Goal: Task Accomplishment & Management: Manage account settings

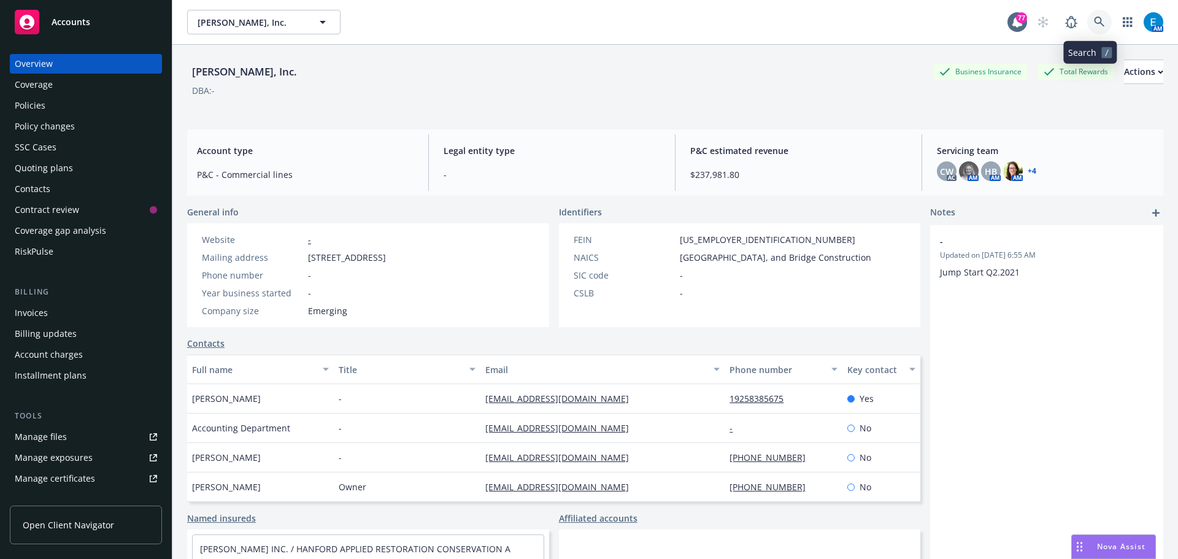
click at [1094, 18] on icon at bounding box center [1099, 22] width 11 height 11
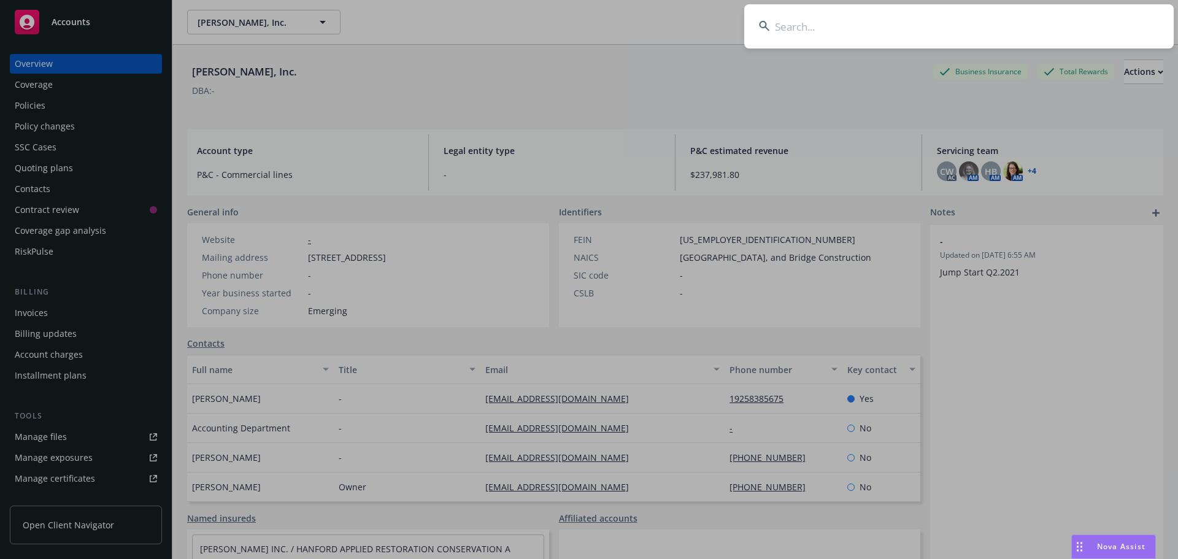
click at [850, 28] on input at bounding box center [959, 26] width 430 height 44
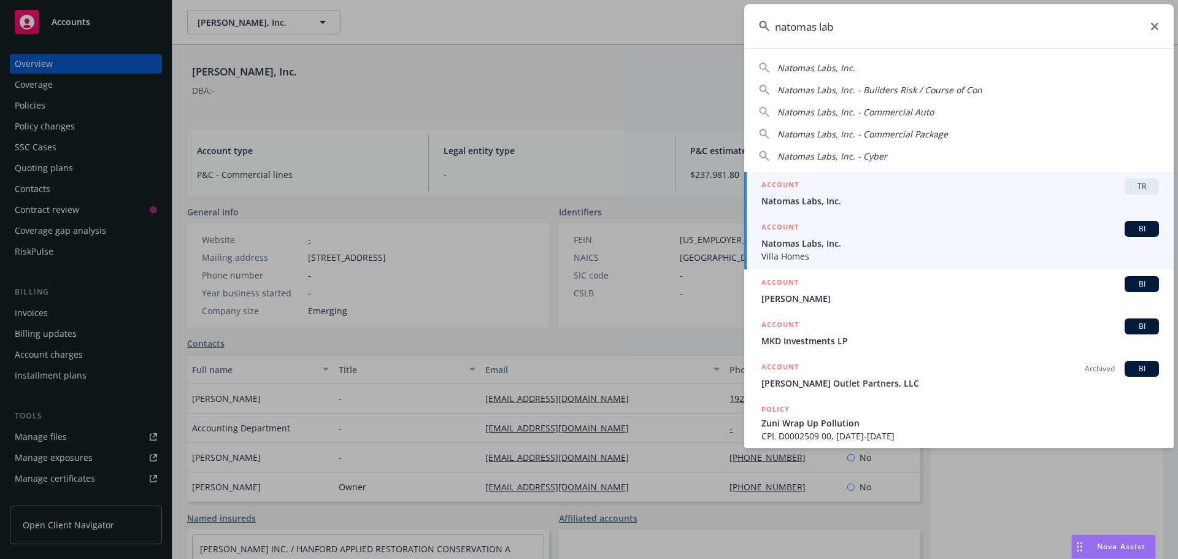
type input "natomas lab"
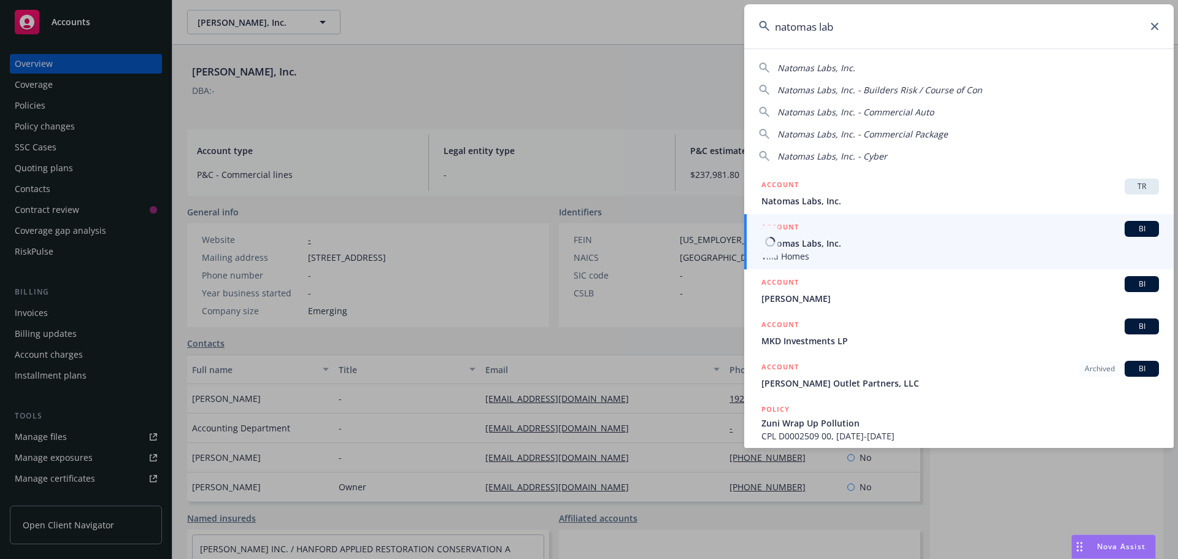
click at [806, 243] on span "Natomas Labs, Inc." at bounding box center [961, 243] width 398 height 13
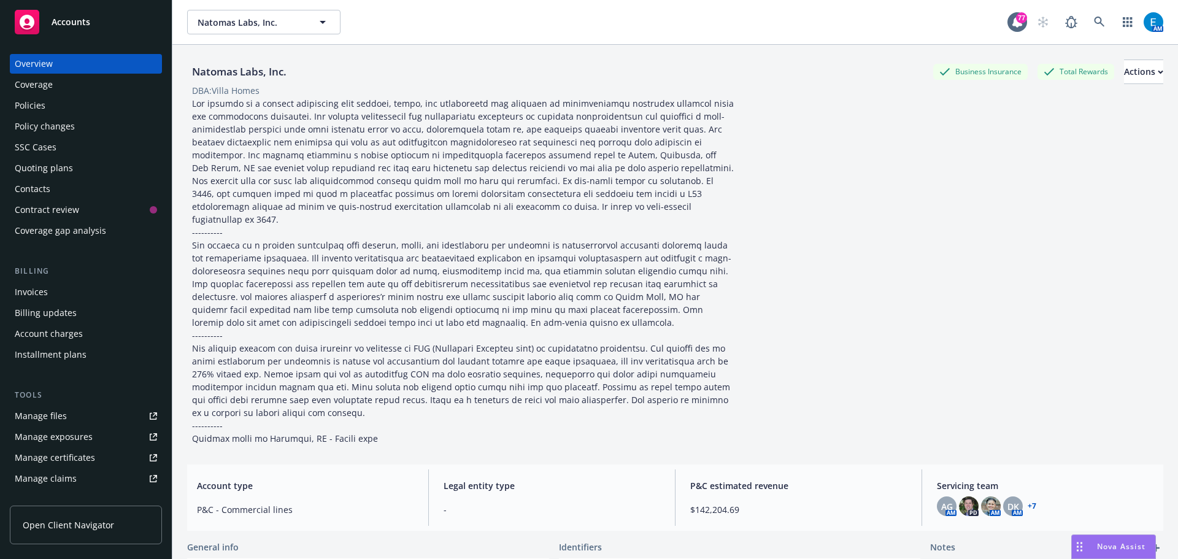
click at [31, 103] on div "Policies" at bounding box center [30, 106] width 31 height 20
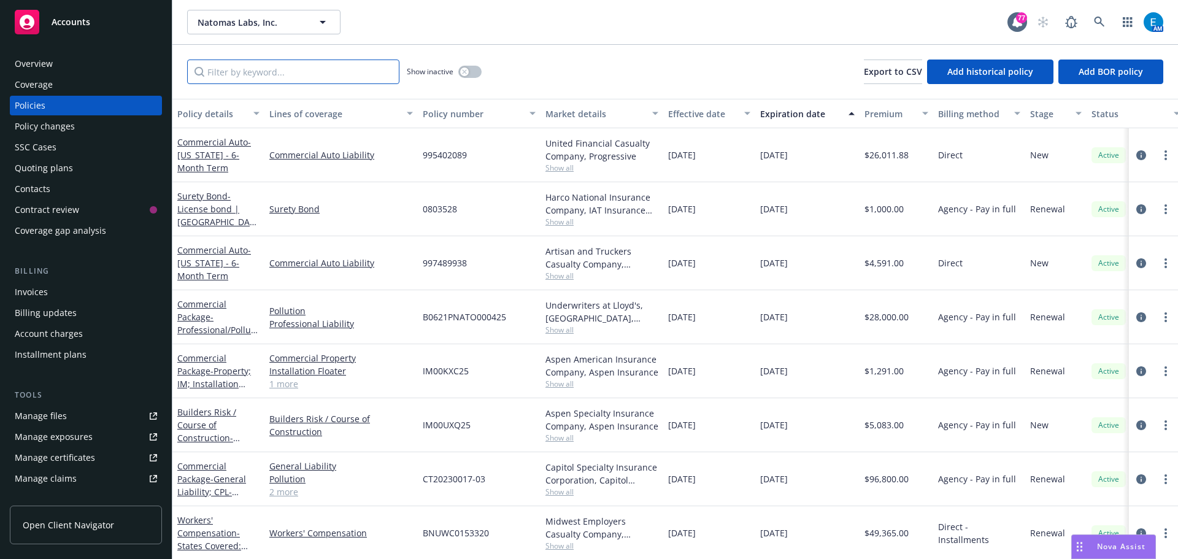
click at [352, 73] on input "Filter by keyword..." at bounding box center [293, 72] width 212 height 25
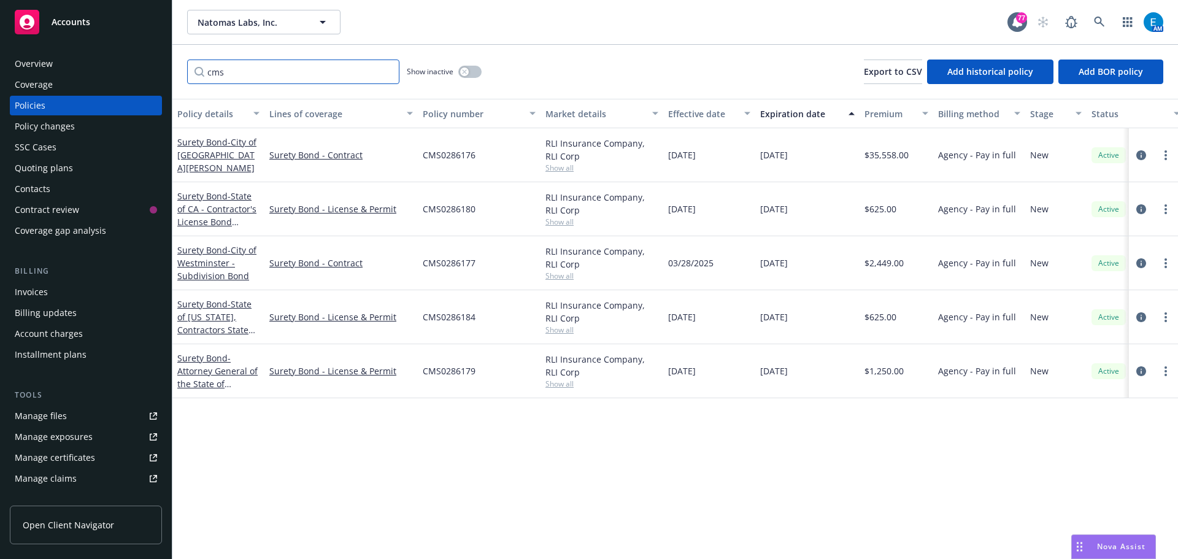
type input "cms"
click at [386, 69] on input "cms" at bounding box center [293, 72] width 212 height 25
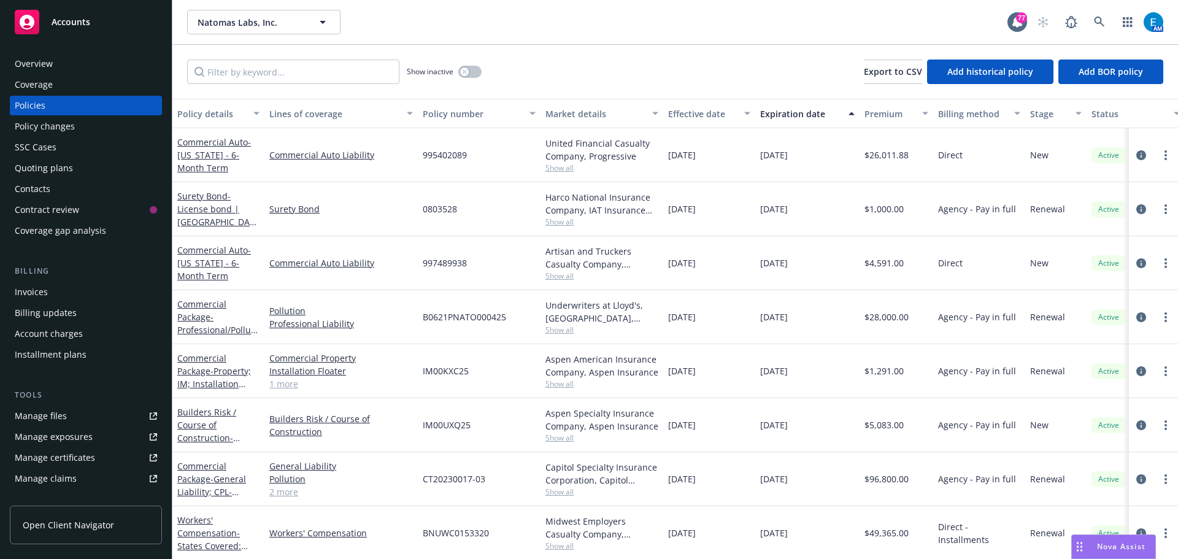
click at [27, 166] on div "Quoting plans" at bounding box center [44, 168] width 58 height 20
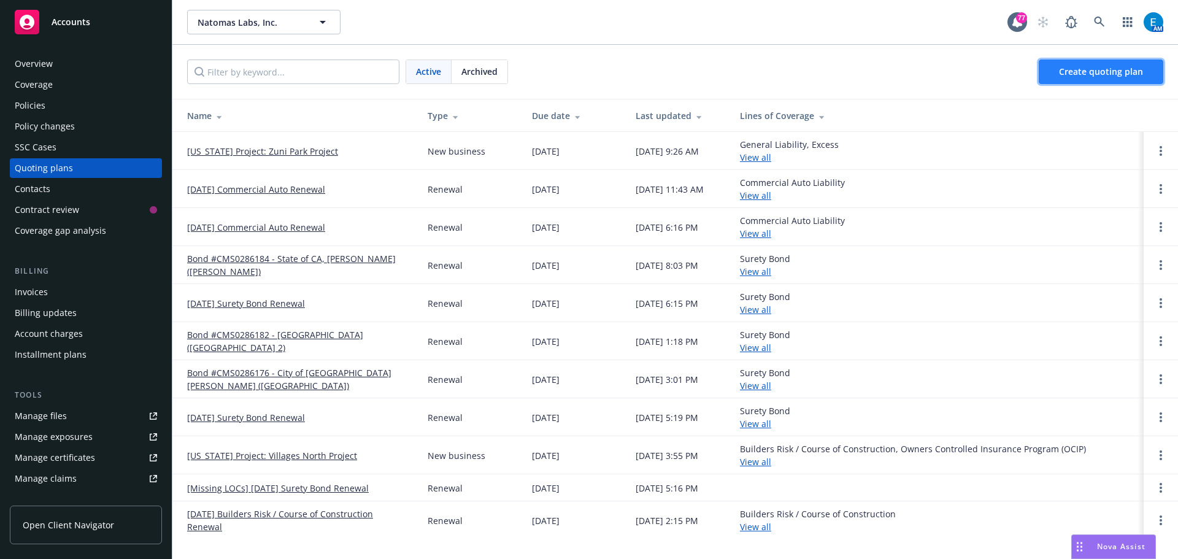
click at [1108, 70] on span "Create quoting plan" at bounding box center [1101, 72] width 84 height 12
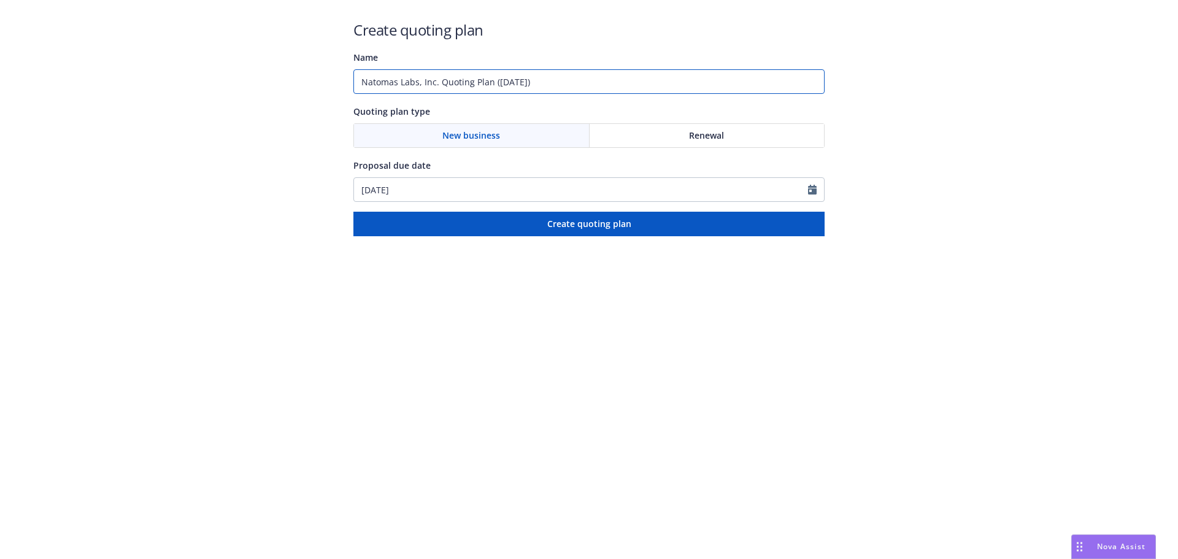
drag, startPoint x: 473, startPoint y: 75, endPoint x: 298, endPoint y: 70, distance: 175.6
click at [298, 70] on div "Create quoting plan Name Natomas Labs, Inc. Quoting Plan (2025-08-19) Quoting p…" at bounding box center [589, 118] width 1178 height 236
type input "#CMS0286185 - CO Home Sale Bond"
click at [715, 133] on span "Renewal" at bounding box center [706, 135] width 35 height 13
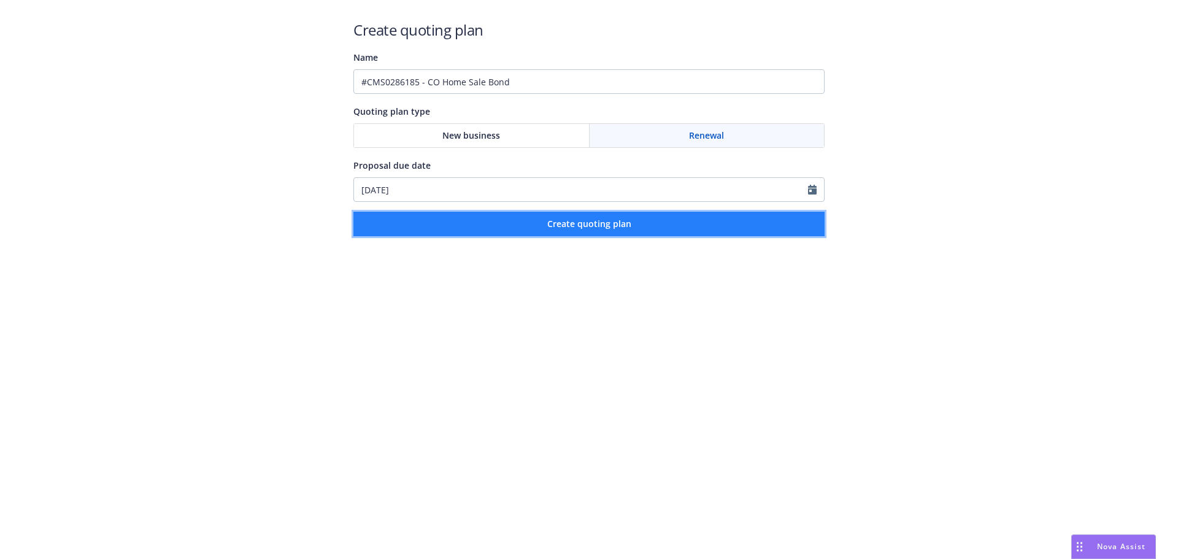
click at [605, 225] on span "Create quoting plan" at bounding box center [589, 224] width 84 height 12
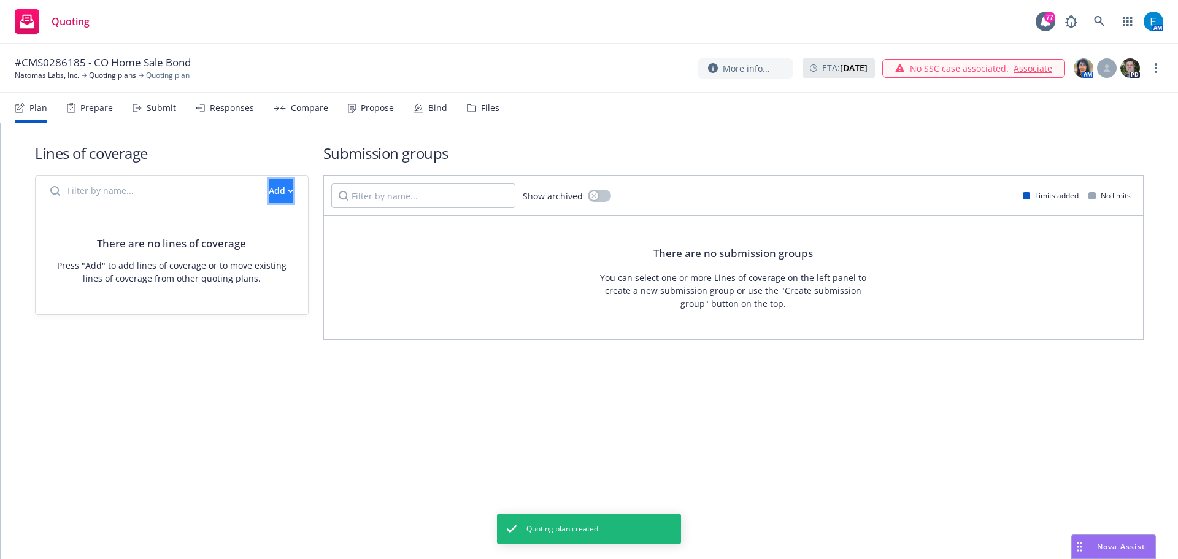
click at [269, 193] on div "Add" at bounding box center [281, 190] width 25 height 23
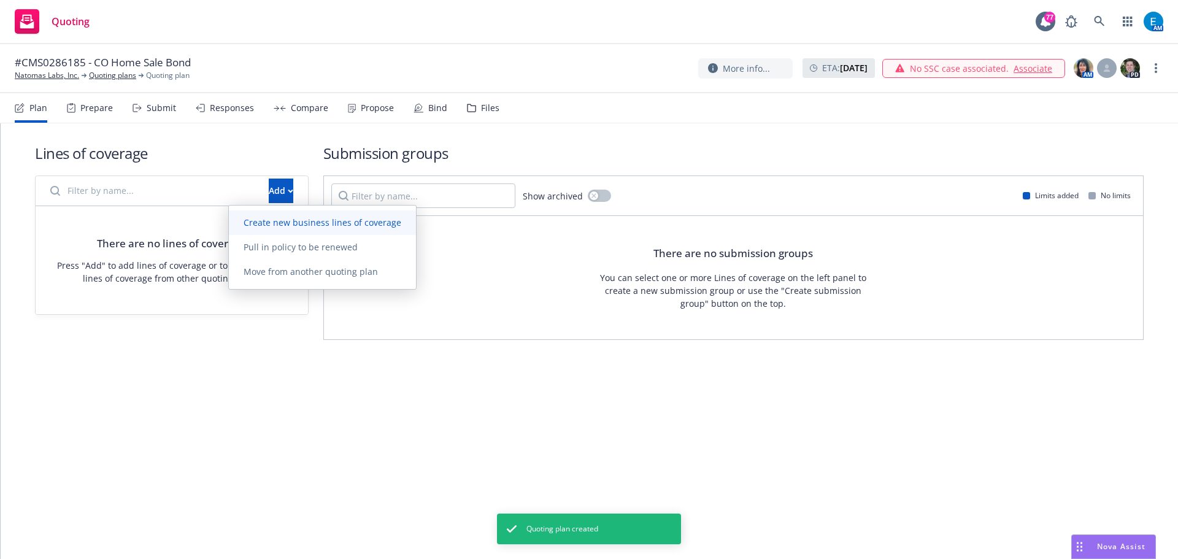
click at [282, 222] on span "Create new business lines of coverage" at bounding box center [322, 223] width 187 height 12
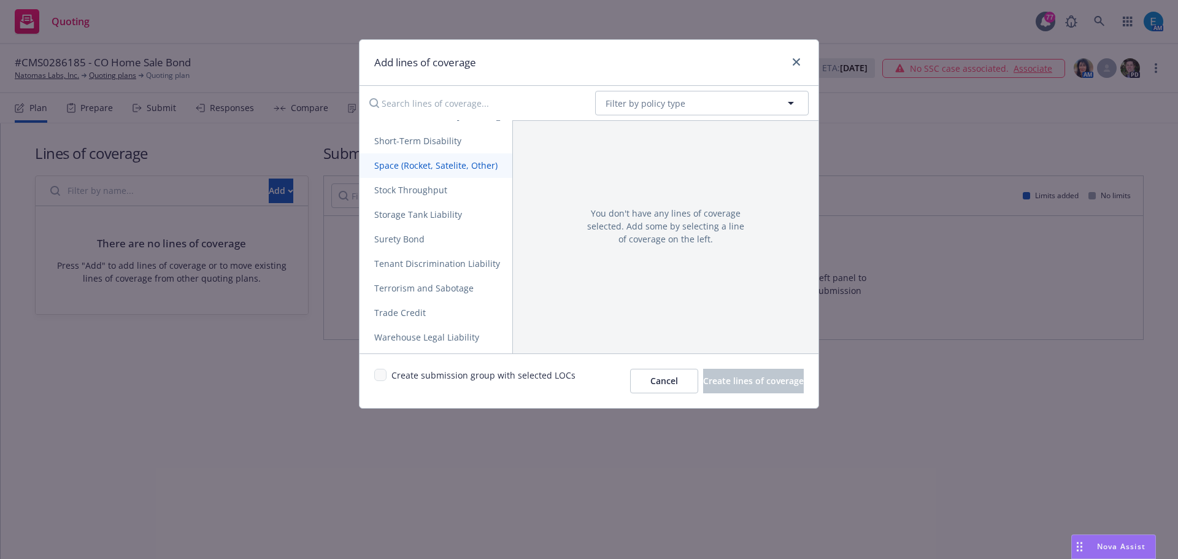
scroll to position [2467, 0]
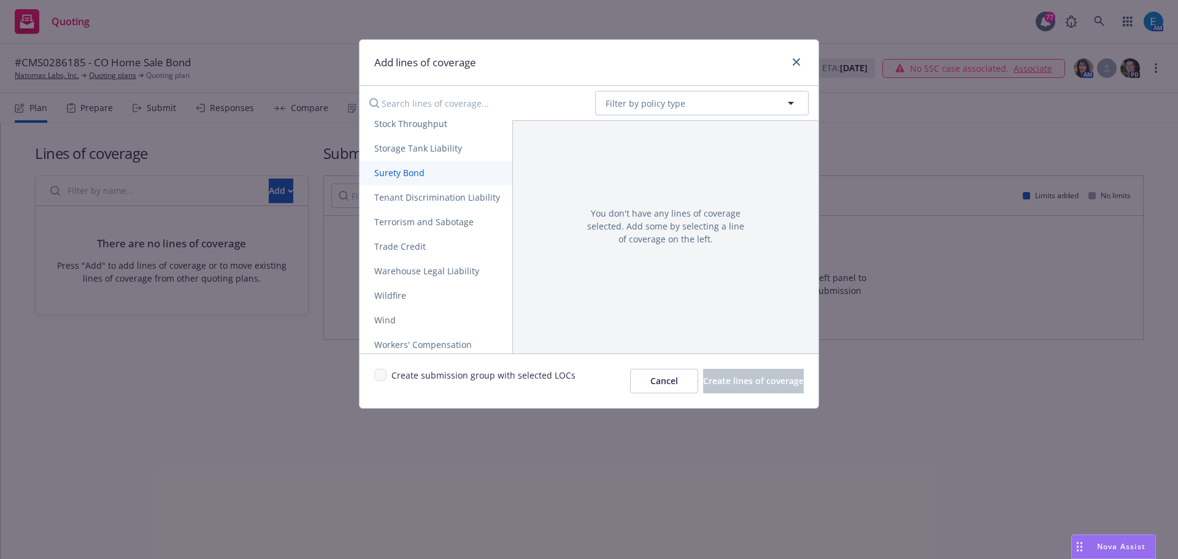
click at [382, 176] on span "Surety Bond" at bounding box center [400, 173] width 80 height 12
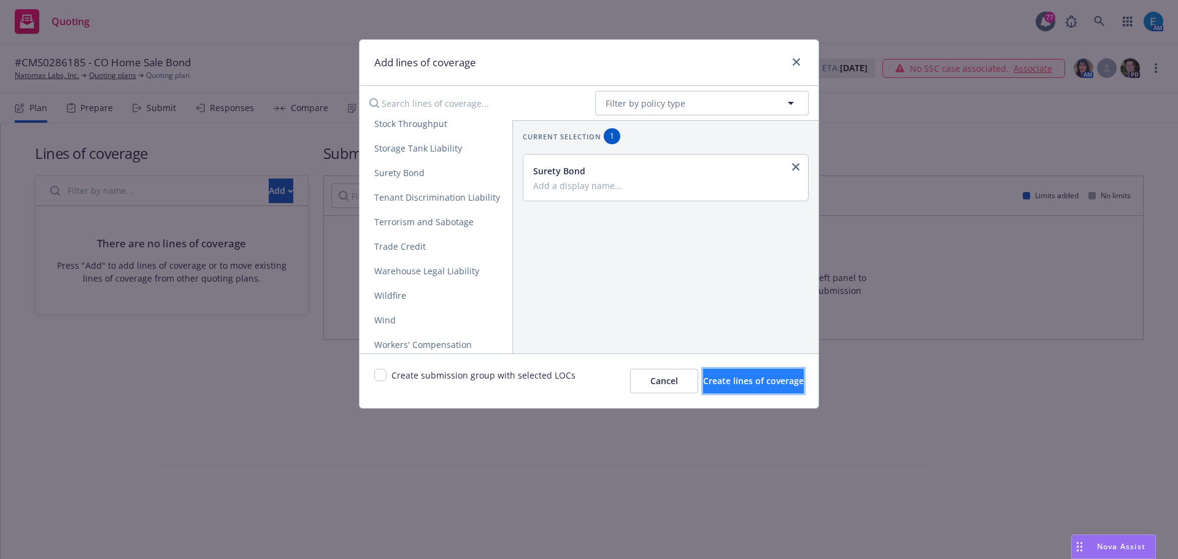
click at [703, 379] on span "Create lines of coverage" at bounding box center [753, 381] width 101 height 12
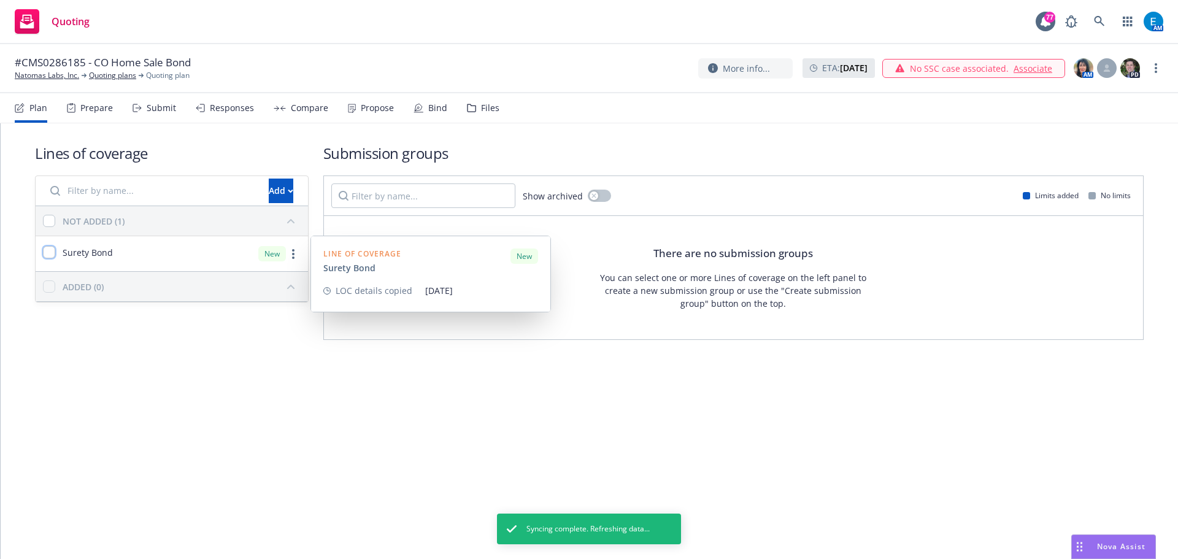
click at [52, 253] on input "checkbox" at bounding box center [49, 252] width 12 height 12
checkbox input "true"
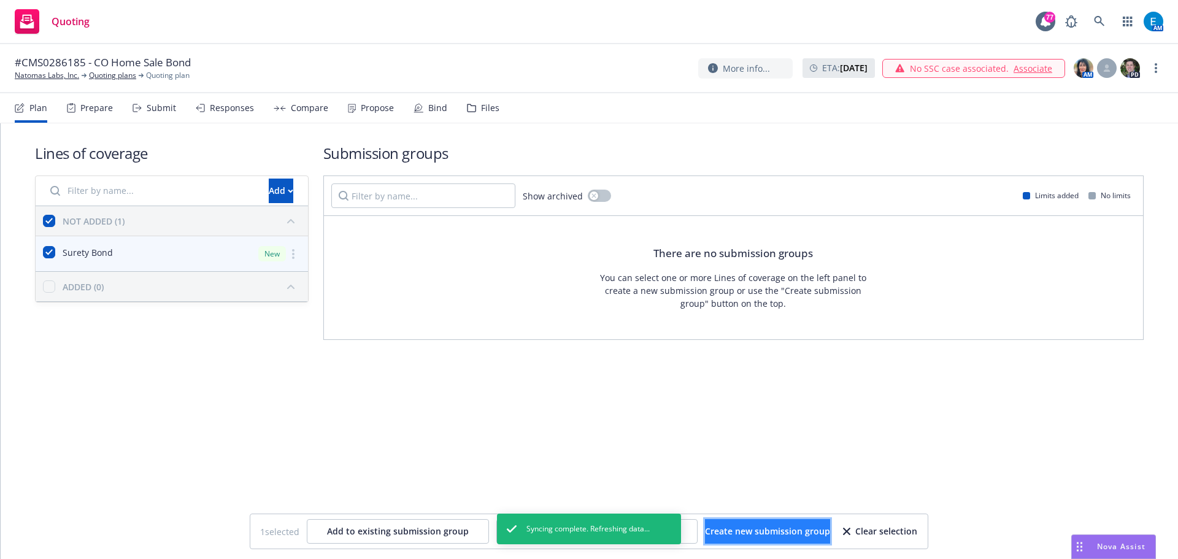
click at [814, 534] on span "Create new submission group" at bounding box center [767, 531] width 125 height 12
checkbox input "false"
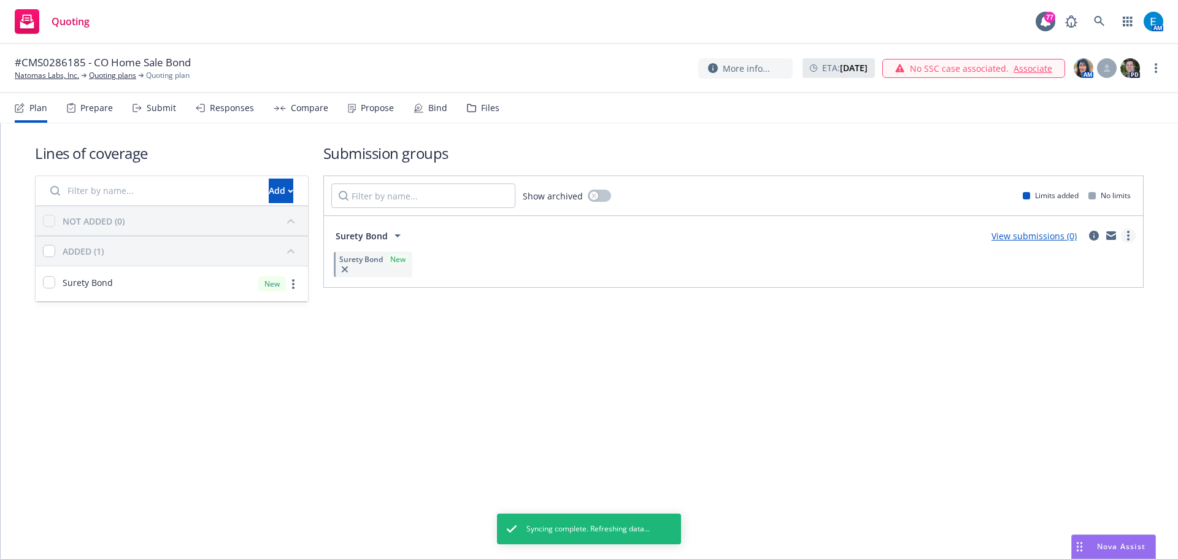
click at [1128, 236] on circle "more" at bounding box center [1128, 235] width 2 height 2
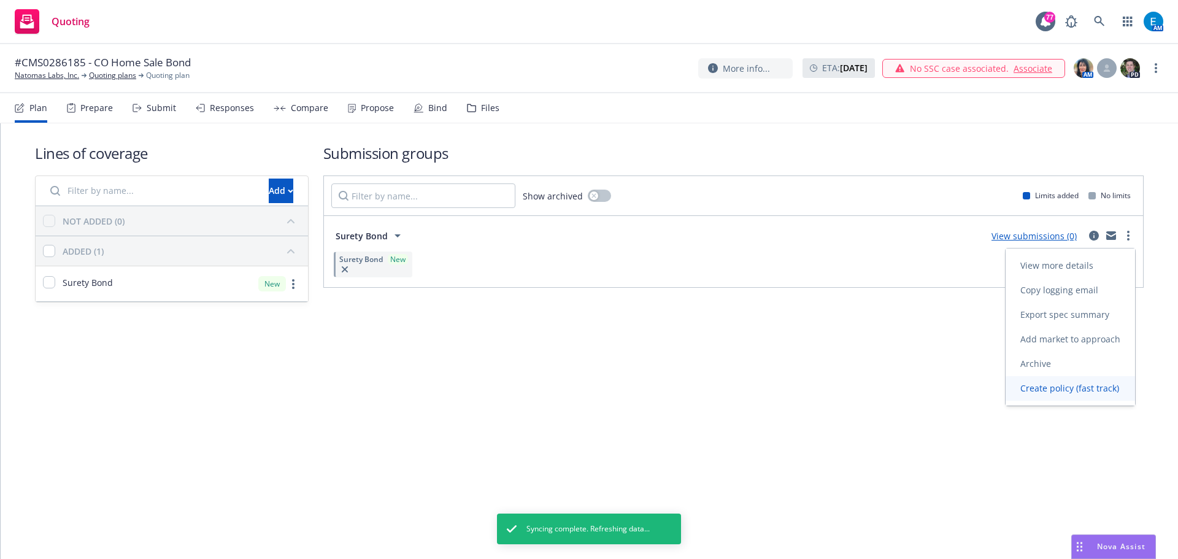
click at [1046, 390] on span "Create policy (fast track)" at bounding box center [1070, 388] width 128 height 12
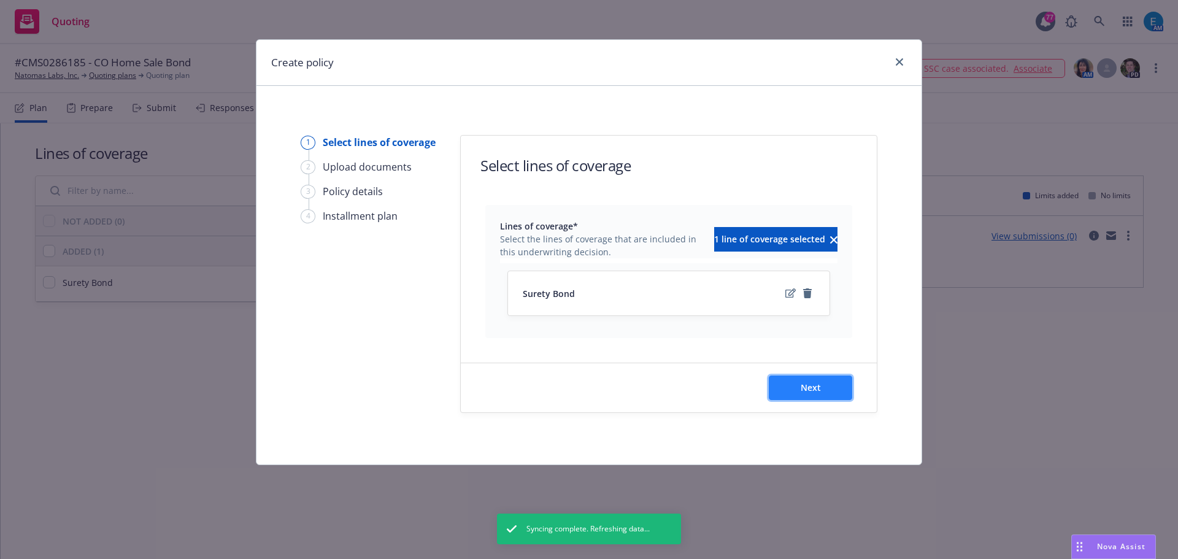
click at [808, 390] on span "Next" at bounding box center [811, 388] width 20 height 12
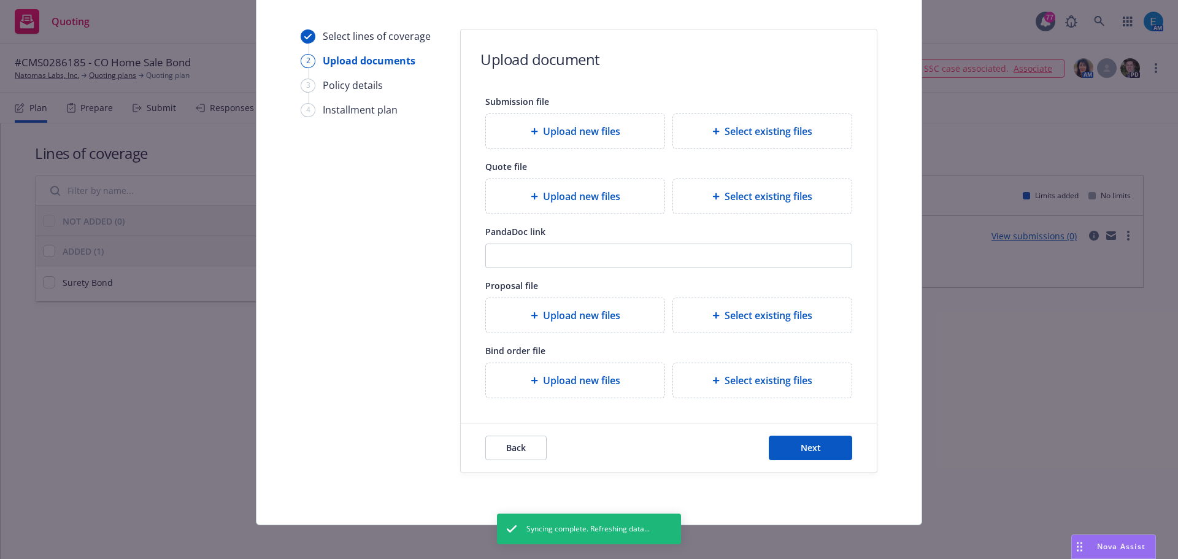
scroll to position [112, 0]
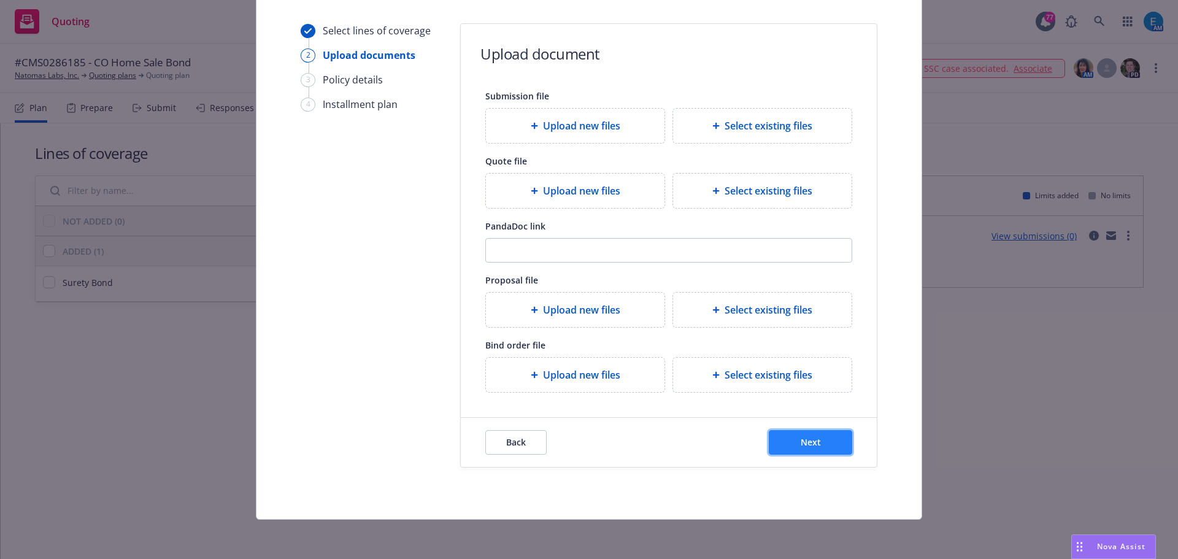
click at [801, 442] on span "Next" at bounding box center [811, 442] width 20 height 12
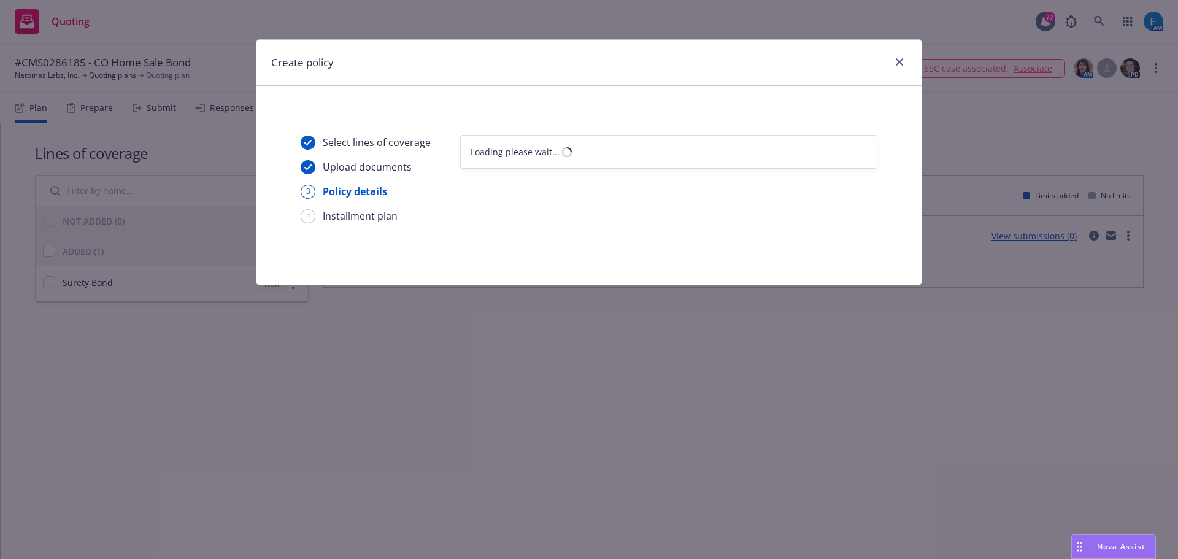
select select "12"
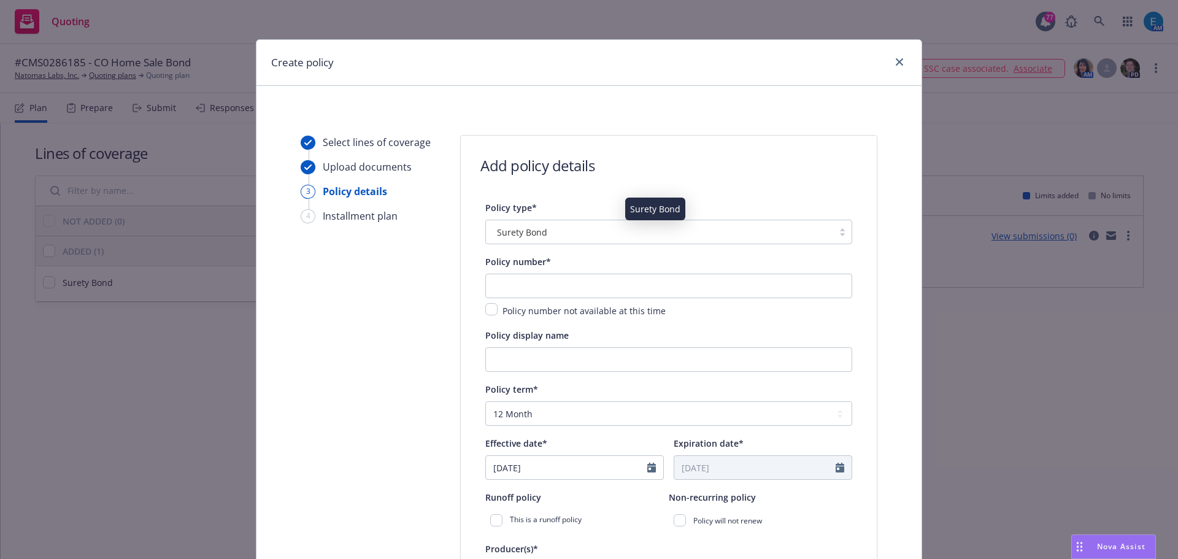
click at [610, 236] on div "Surety Bond" at bounding box center [659, 232] width 335 height 13
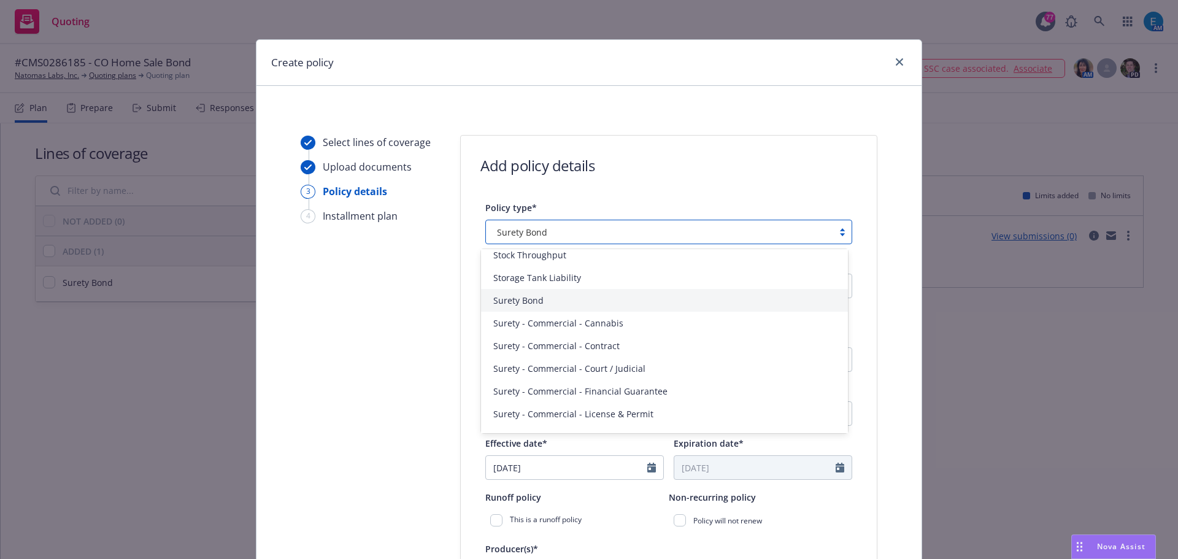
scroll to position [2836, 0]
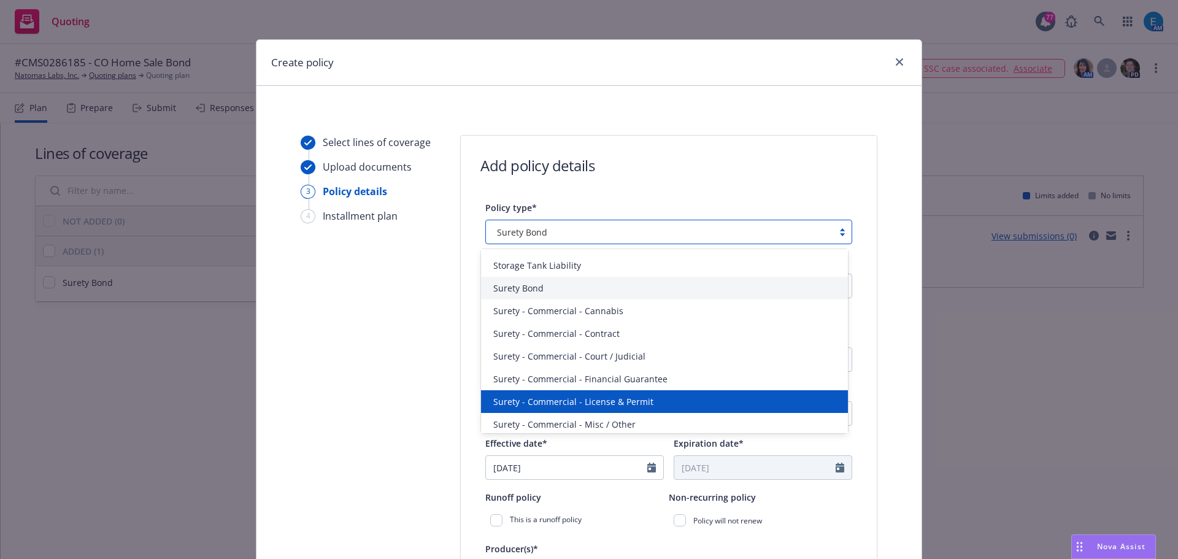
click at [649, 404] on div "Surety - Commercial - License & Permit" at bounding box center [664, 401] width 352 height 13
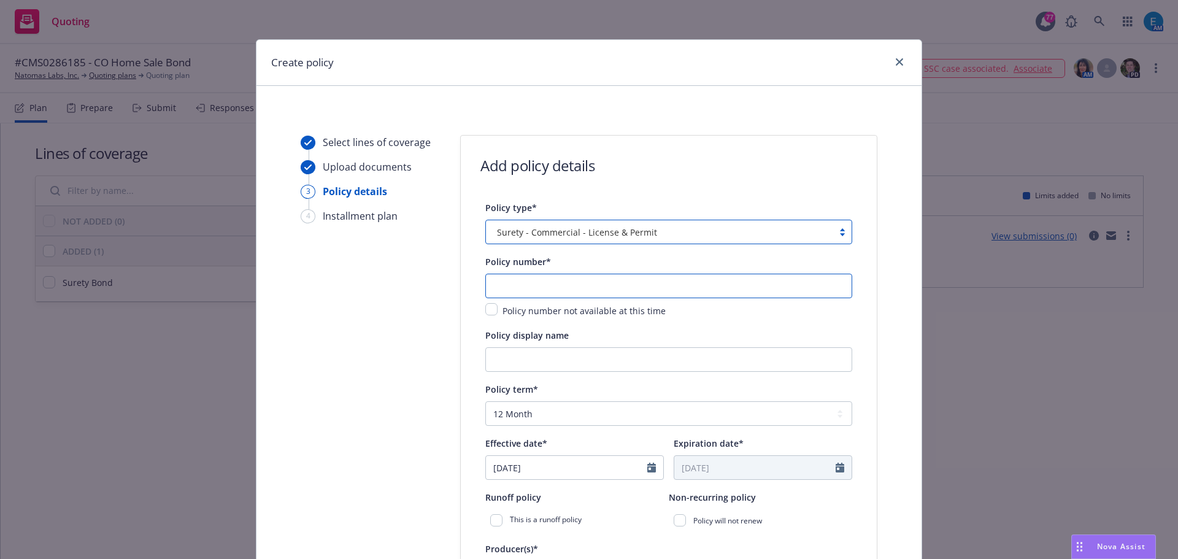
click at [606, 291] on input "text" at bounding box center [668, 286] width 367 height 25
type input "CMS0286185"
click at [565, 366] on input "Policy display name" at bounding box center [668, 359] width 367 height 25
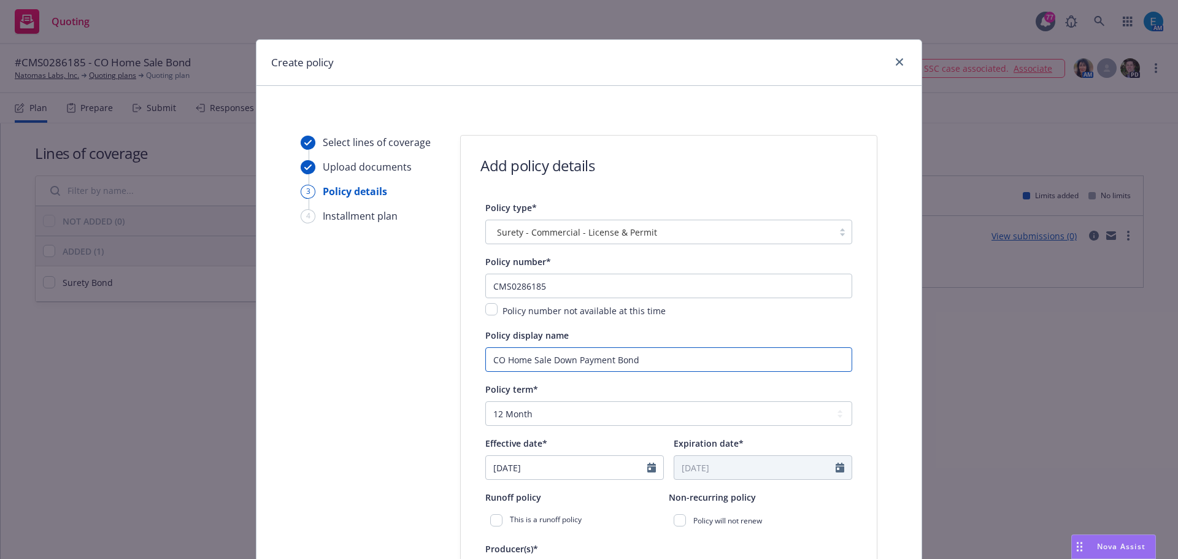
type input "CO Home Sale Down Payment Bond"
click at [647, 469] on icon "Calendar" at bounding box center [651, 468] width 9 height 10
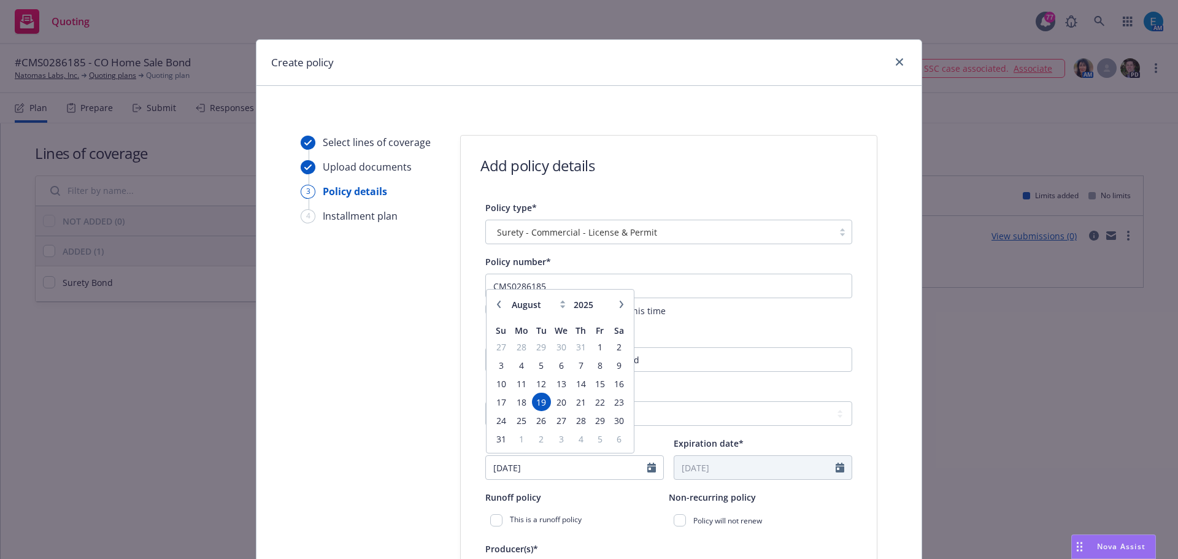
click at [497, 306] on icon "button" at bounding box center [499, 304] width 4 height 7
select select "7"
click at [535, 402] on span "22" at bounding box center [541, 402] width 17 height 15
type input "07/22/2025"
type input "07/22/2026"
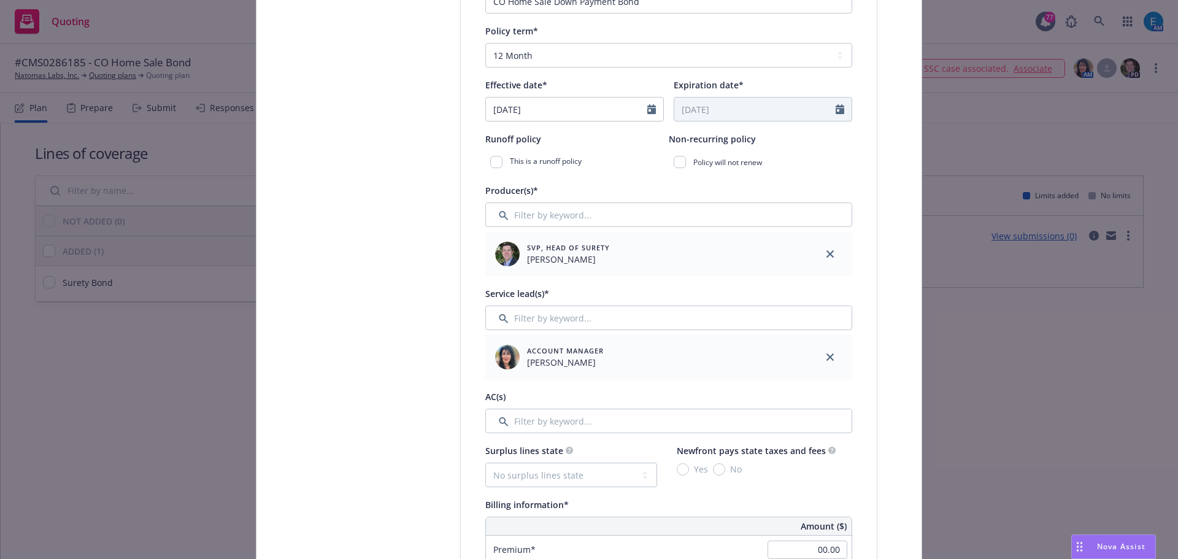
scroll to position [368, 0]
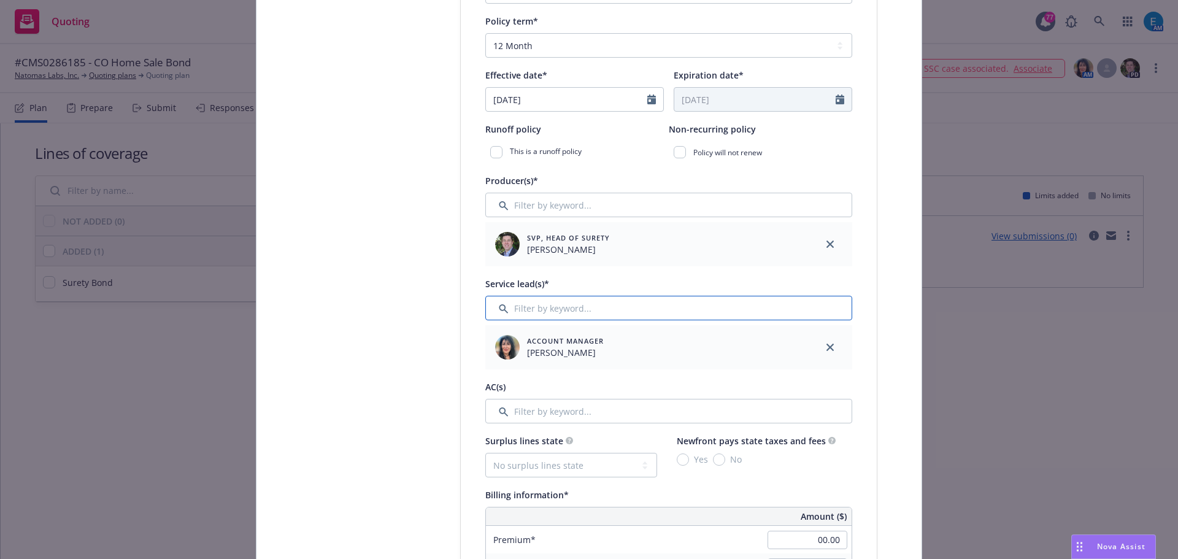
click at [654, 302] on input "Filter by keyword..." at bounding box center [668, 308] width 367 height 25
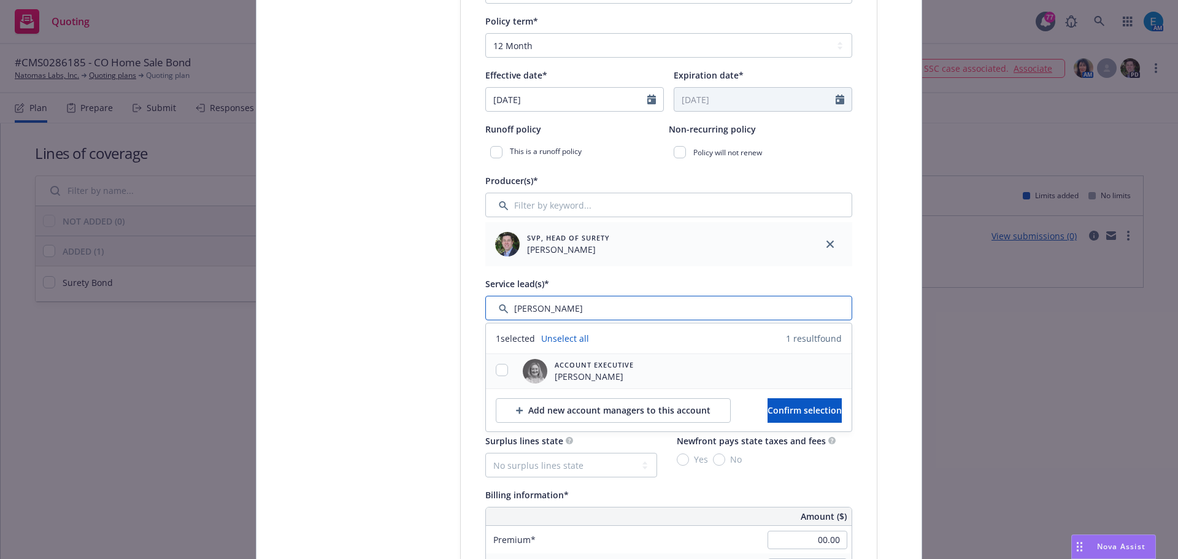
type input "erin"
click at [498, 369] on input "checkbox" at bounding box center [502, 370] width 12 height 12
checkbox input "true"
click at [776, 406] on span "Confirm selection" at bounding box center [805, 410] width 74 height 12
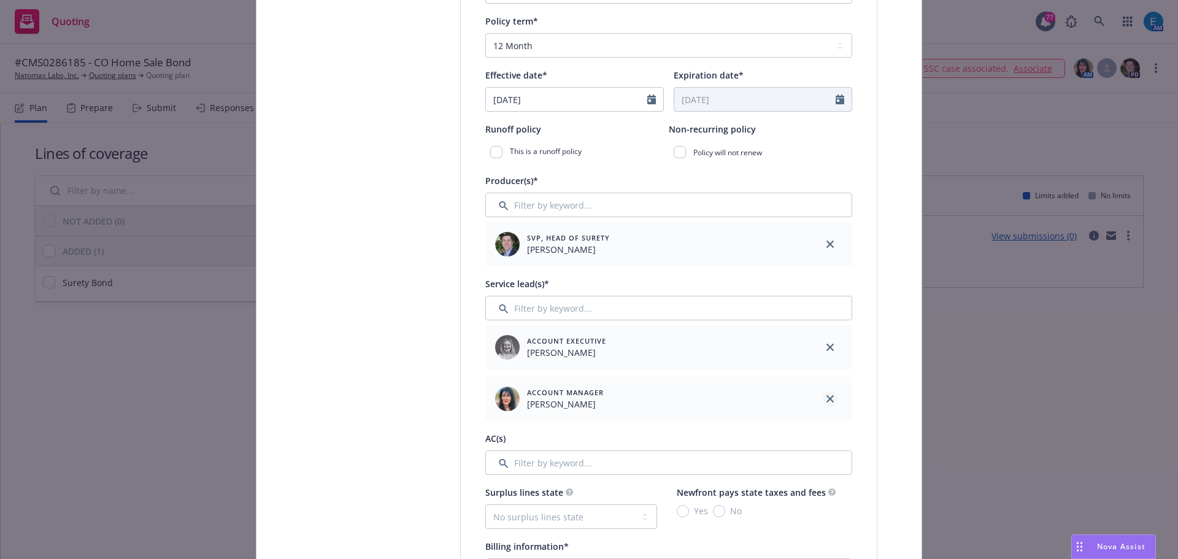
click at [827, 398] on icon "close" at bounding box center [830, 398] width 7 height 7
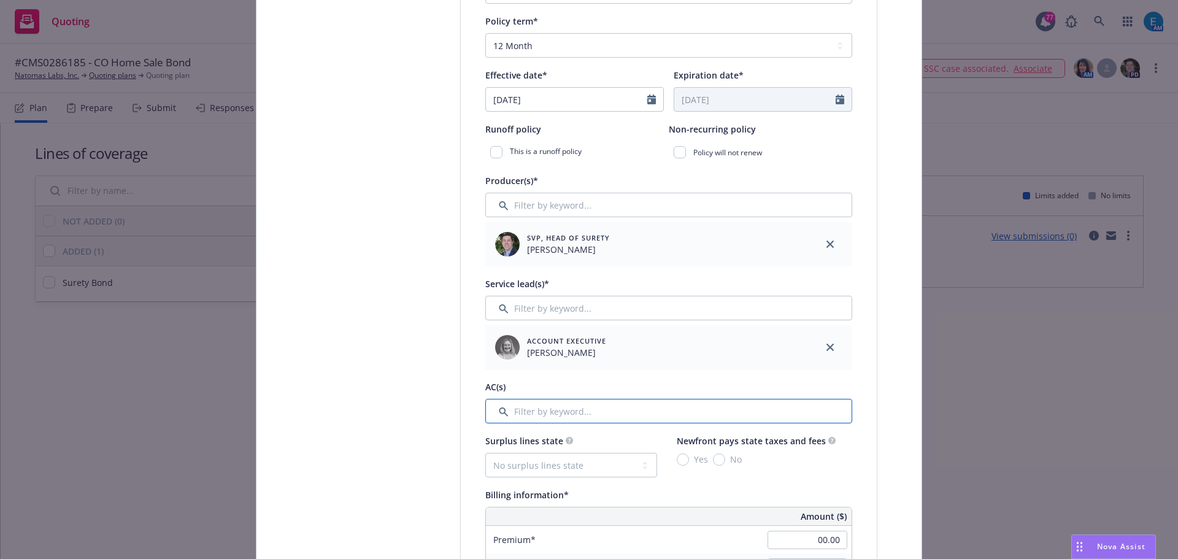
click at [540, 409] on input "Filter by keyword..." at bounding box center [668, 411] width 367 height 25
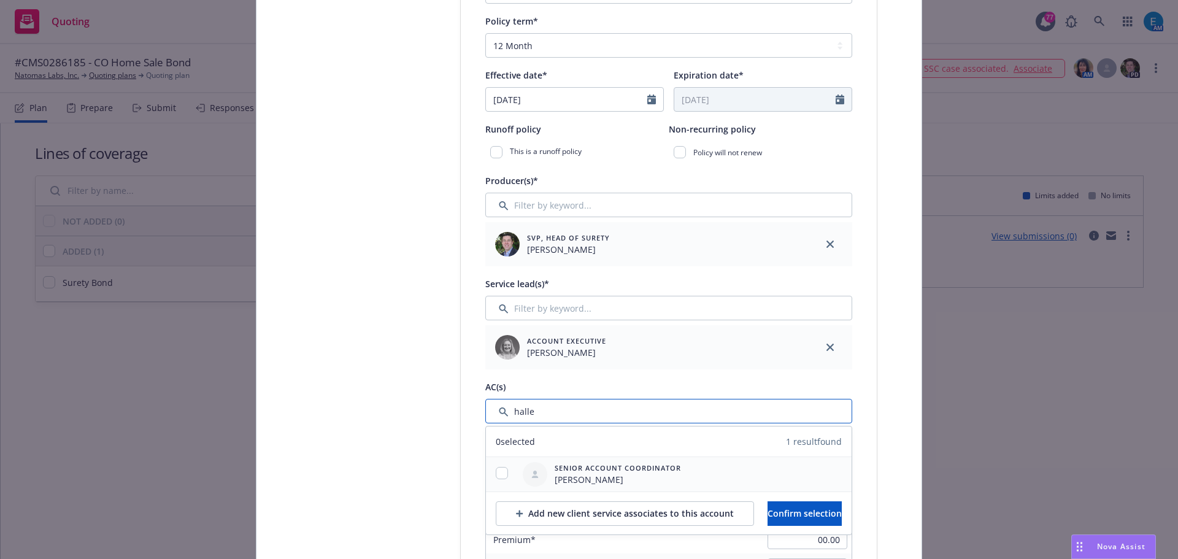
type input "halle"
click at [500, 472] on input "checkbox" at bounding box center [502, 473] width 12 height 12
checkbox input "true"
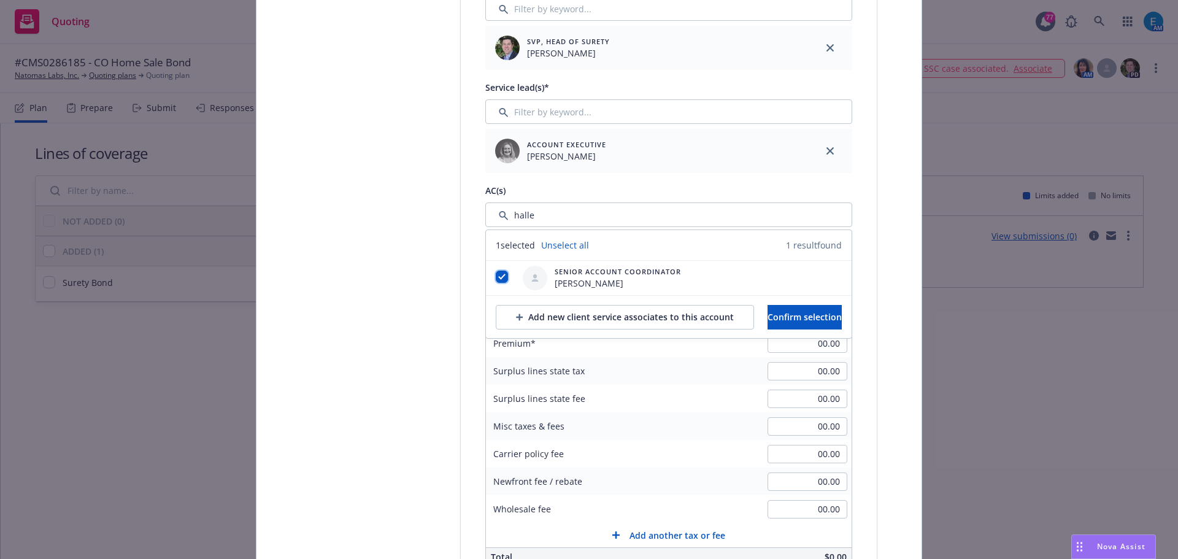
scroll to position [614, 0]
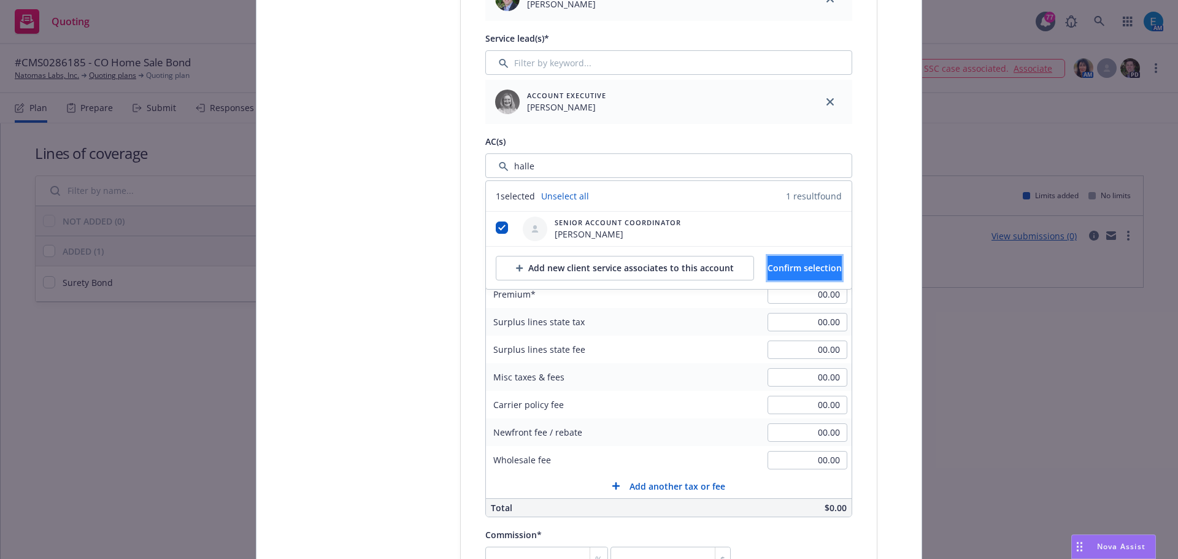
click at [798, 271] on span "Confirm selection" at bounding box center [805, 268] width 74 height 12
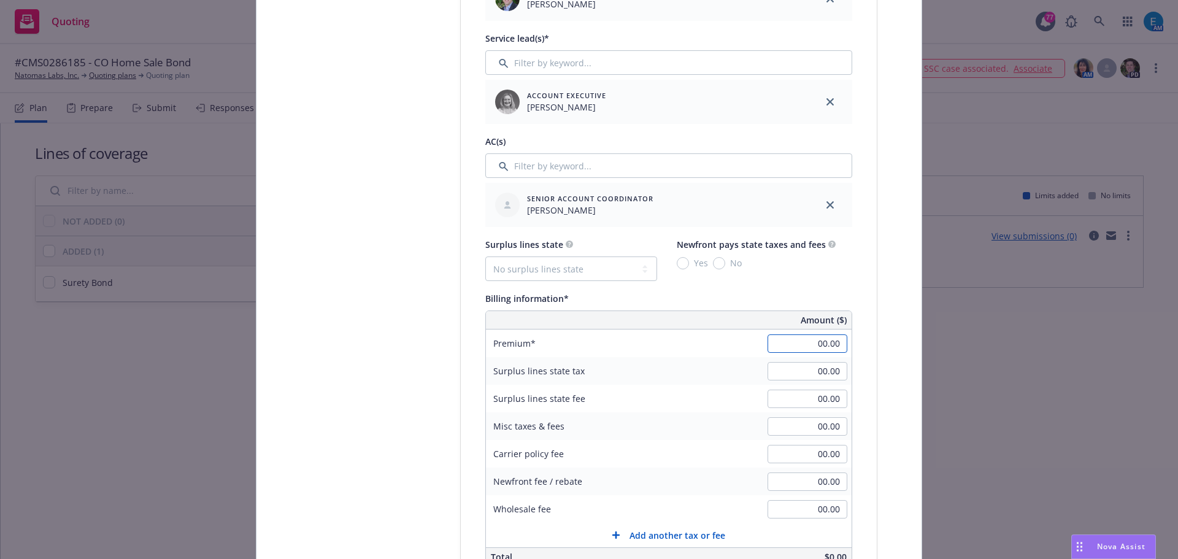
click at [816, 343] on input "00.00" at bounding box center [808, 343] width 80 height 18
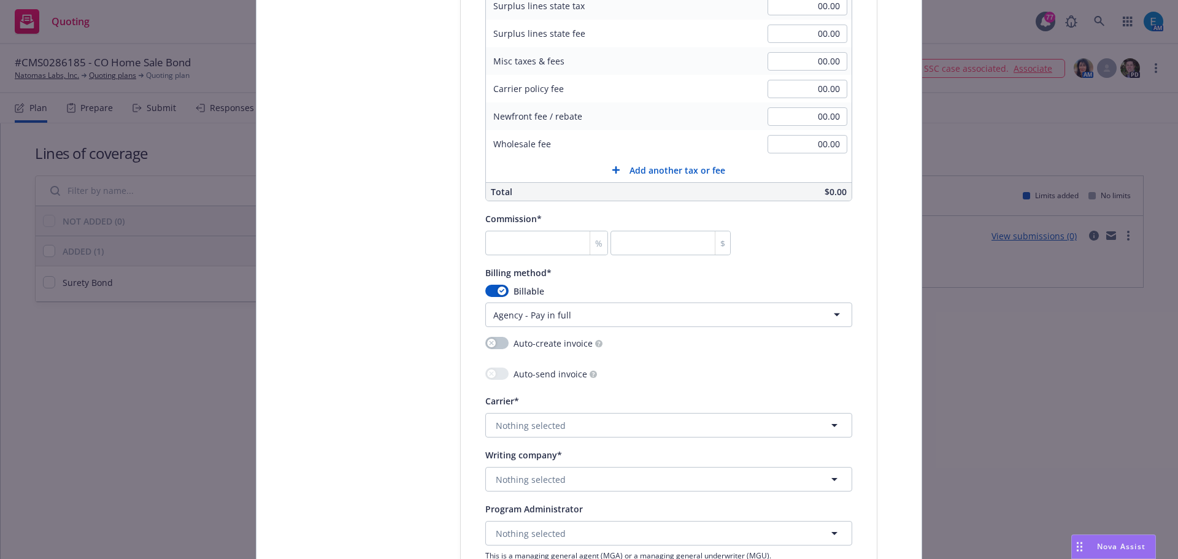
scroll to position [982, 0]
type input "1,250.00"
click at [501, 233] on input "number" at bounding box center [546, 240] width 123 height 25
type input "3"
type input "37.5"
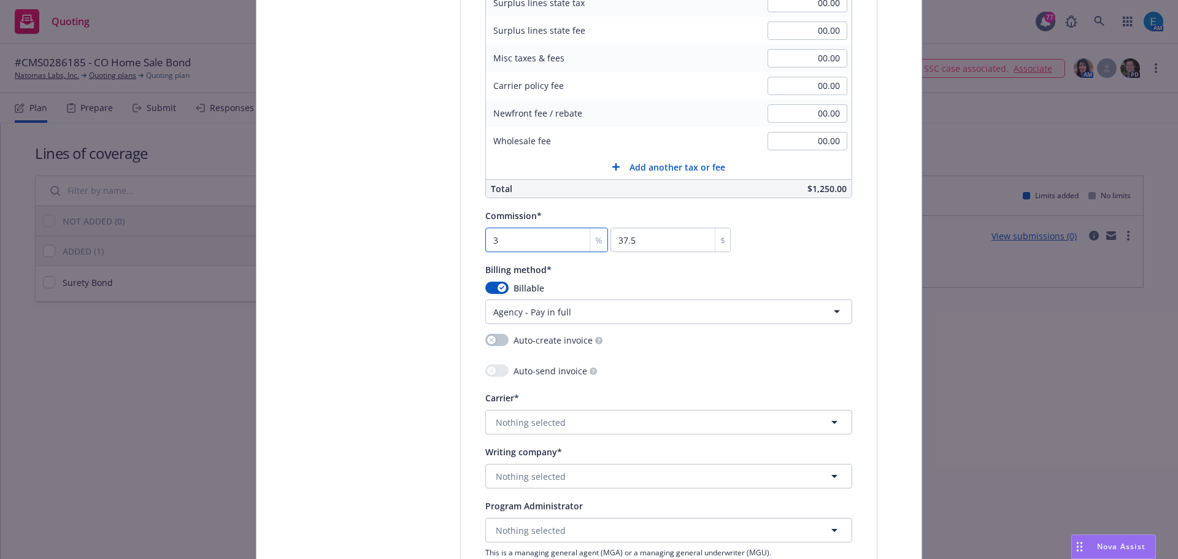
type input "30"
type input "375"
type input "30"
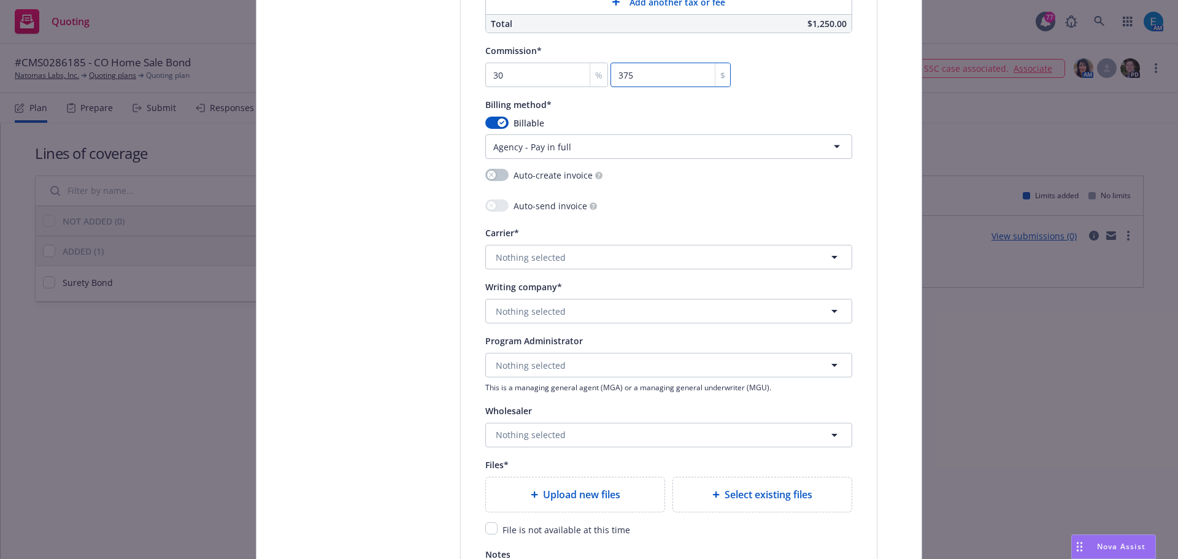
scroll to position [1166, 0]
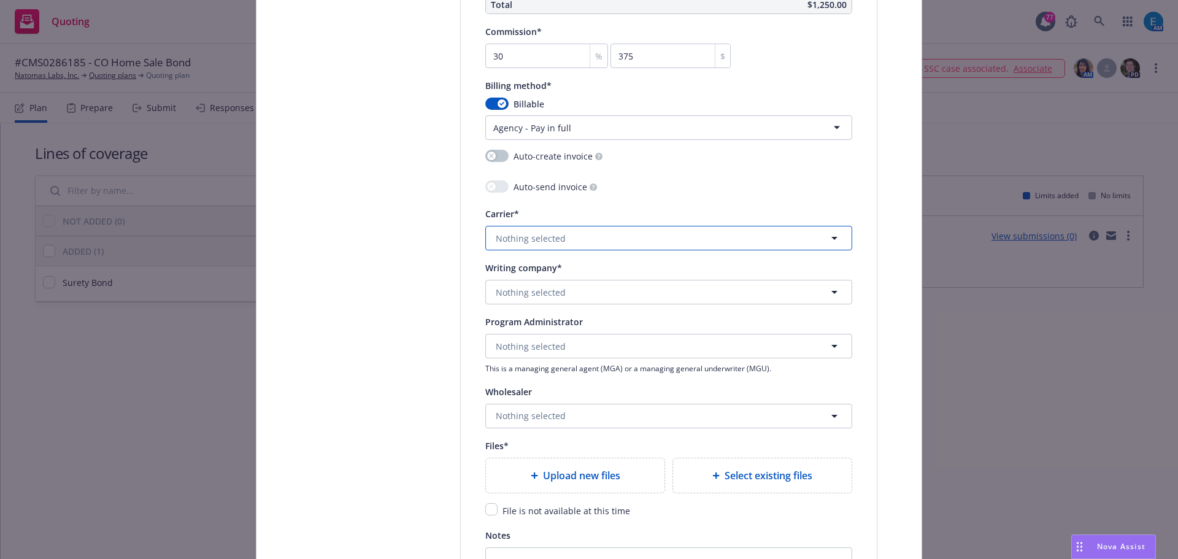
click at [547, 236] on span "Nothing selected" at bounding box center [531, 238] width 70 height 13
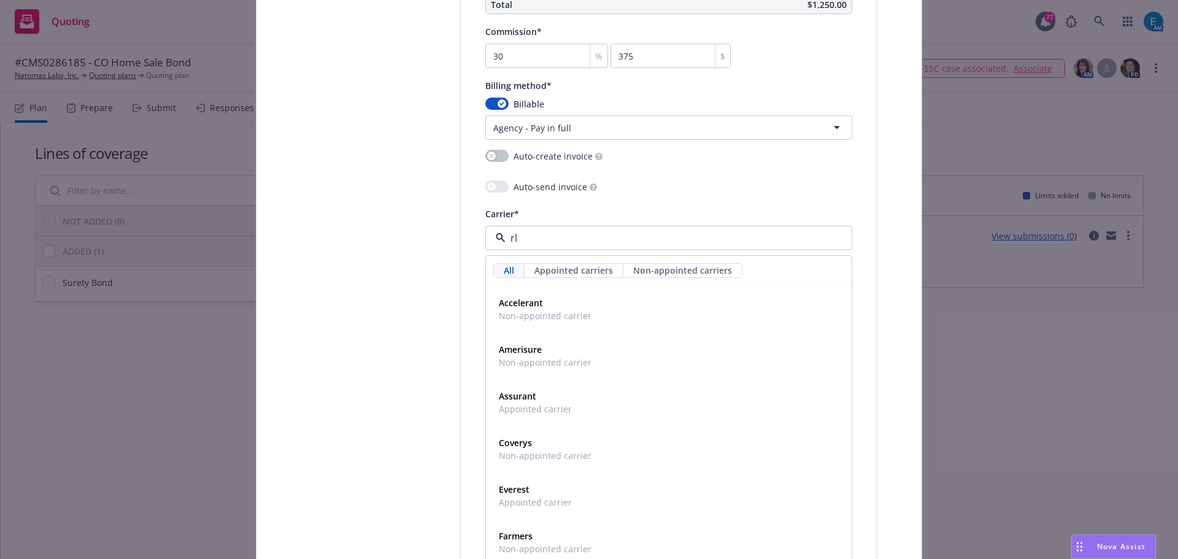
type input "rli"
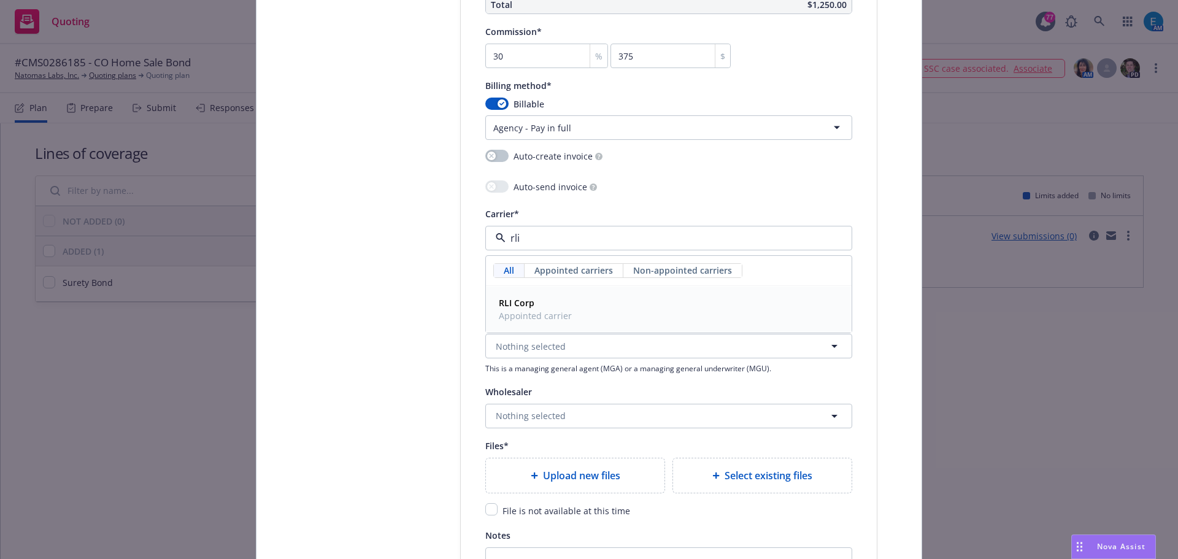
click at [520, 303] on strong "RLI Corp" at bounding box center [517, 303] width 36 height 12
click at [549, 290] on span "Nothing selected" at bounding box center [531, 292] width 70 height 13
type input "rli"
click at [571, 326] on strong "RLI Insurance Company" at bounding box center [548, 327] width 99 height 12
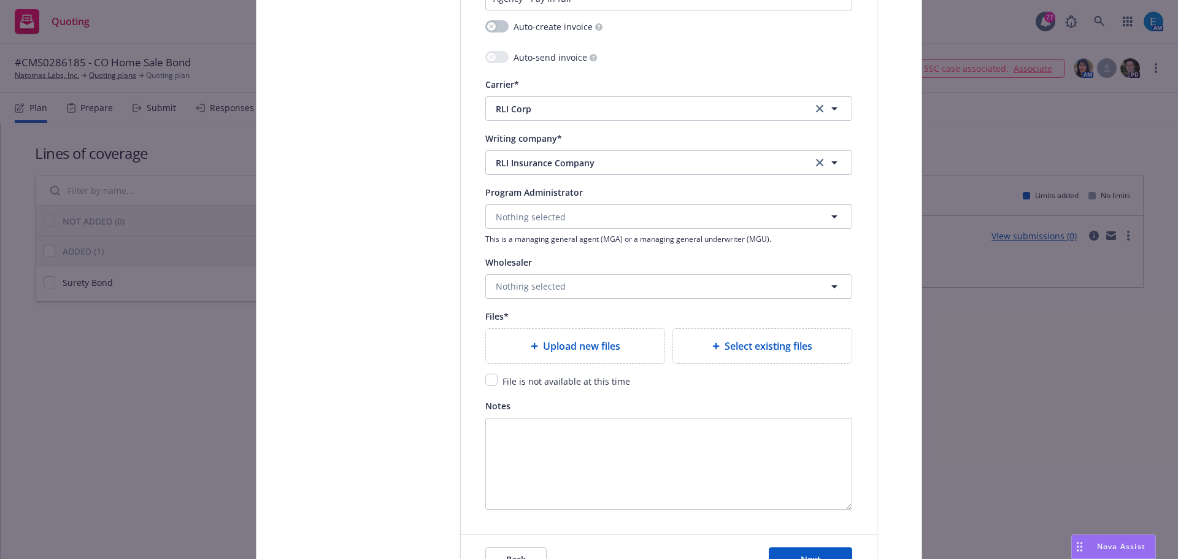
scroll to position [1350, 0]
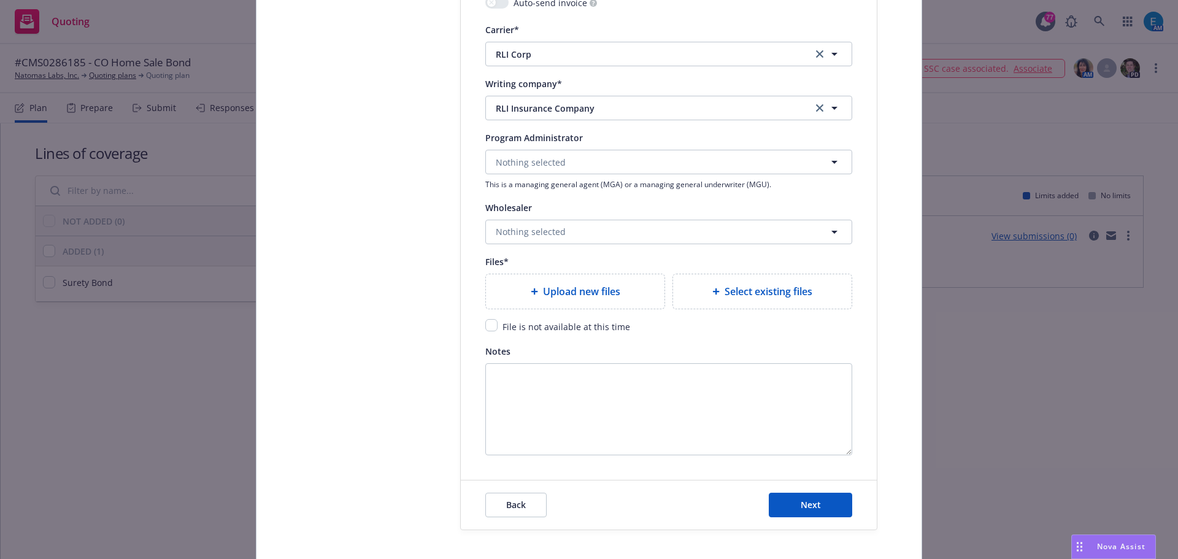
click at [564, 290] on span "Upload new files" at bounding box center [581, 291] width 77 height 15
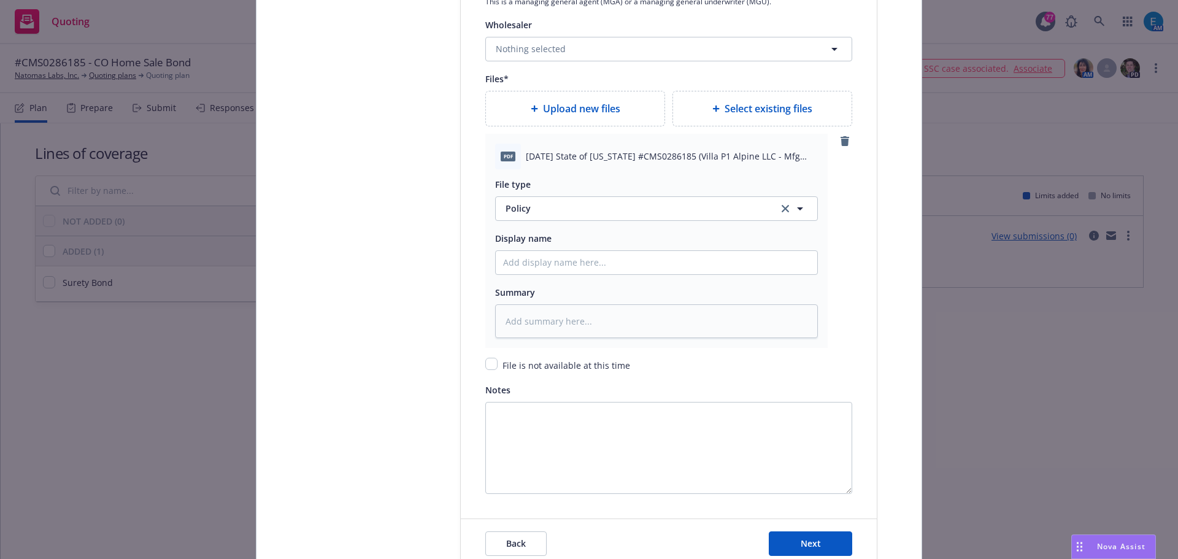
scroll to position [1534, 0]
click at [534, 262] on input "Policy display name" at bounding box center [657, 261] width 322 height 23
type textarea "x"
type input "#"
type textarea "x"
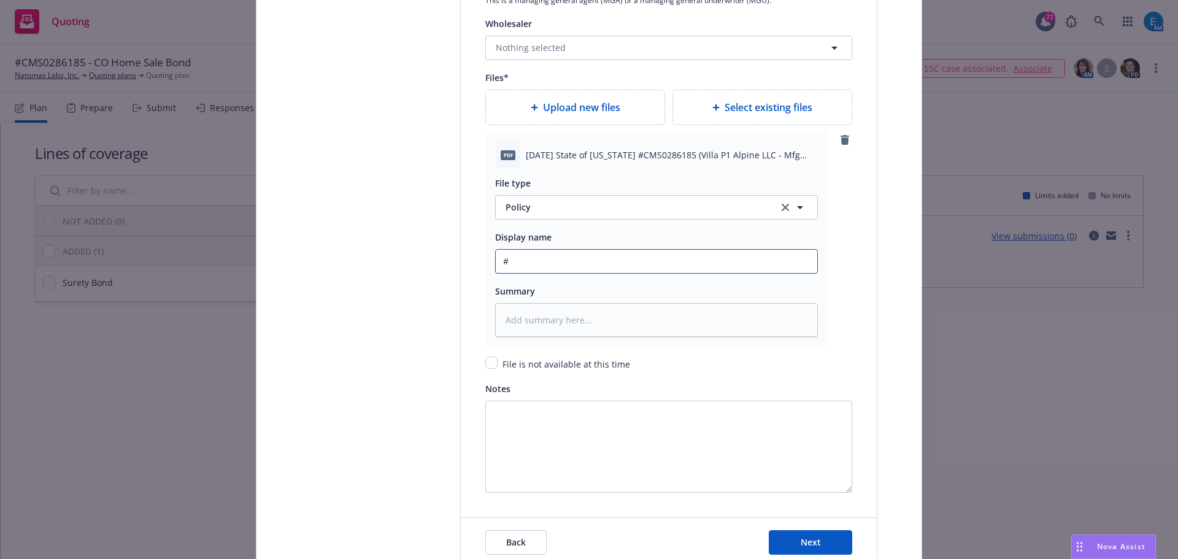
type input "#C"
type textarea "x"
type input "#CM"
type textarea "x"
type input "#CMS"
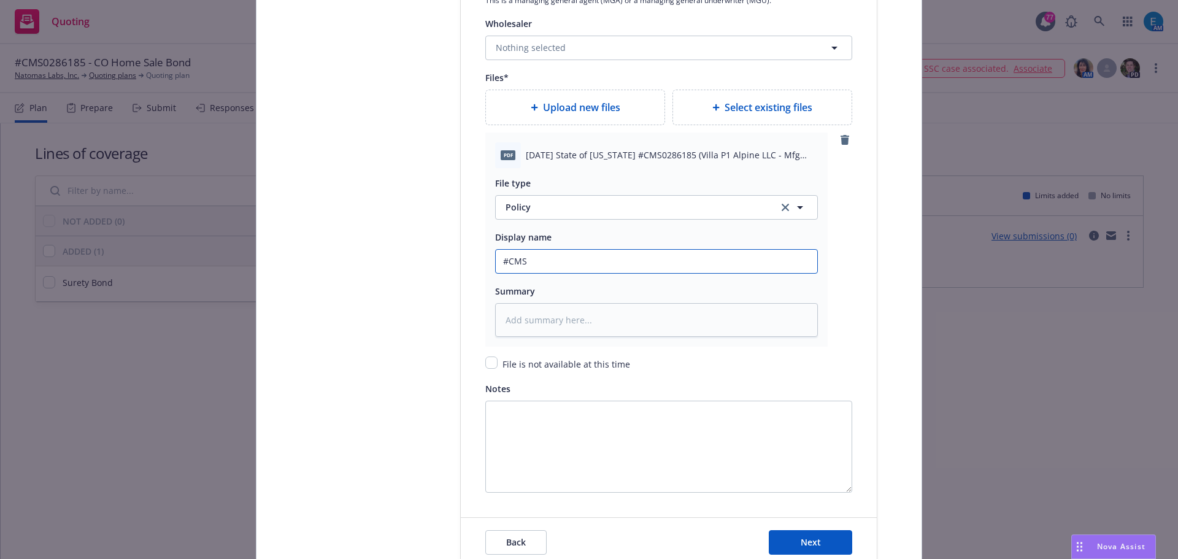
type textarea "x"
type input "#CMS0"
type textarea "x"
type input "#CMS02"
type textarea "x"
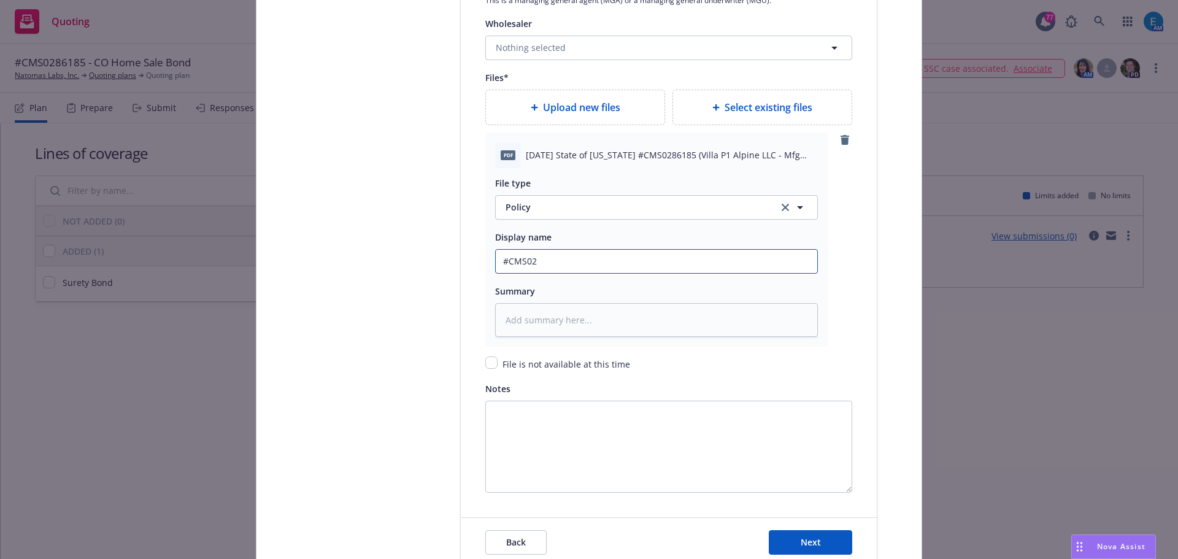
type input "#CMS028"
type textarea "x"
type input "#CMS0286"
type textarea "x"
type input "#CMS02861"
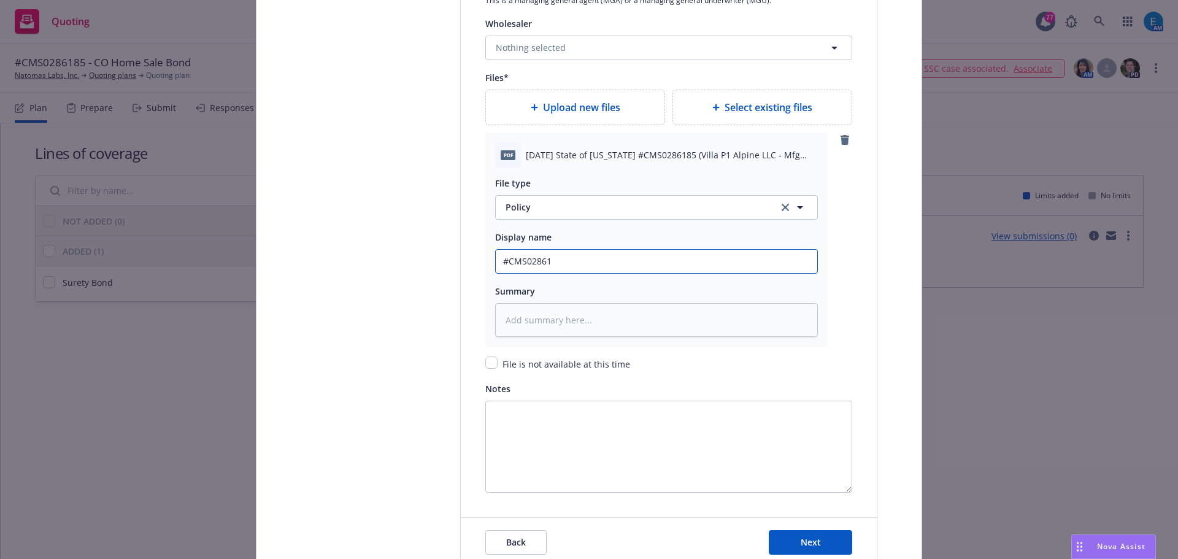
type textarea "x"
type input "#CMS0286185"
type textarea "x"
type input "#CMS0286185"
type textarea "x"
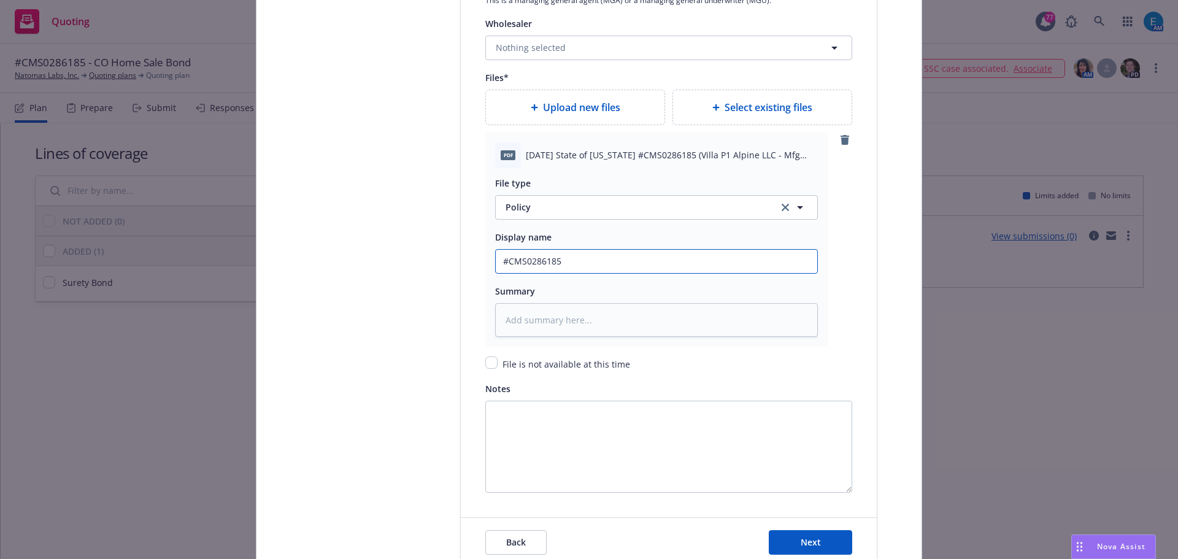
type input "#CMS0286185 C"
type textarea "x"
type input "#CMS0286185 CO"
type textarea "x"
type input "#CMS0286185 CO"
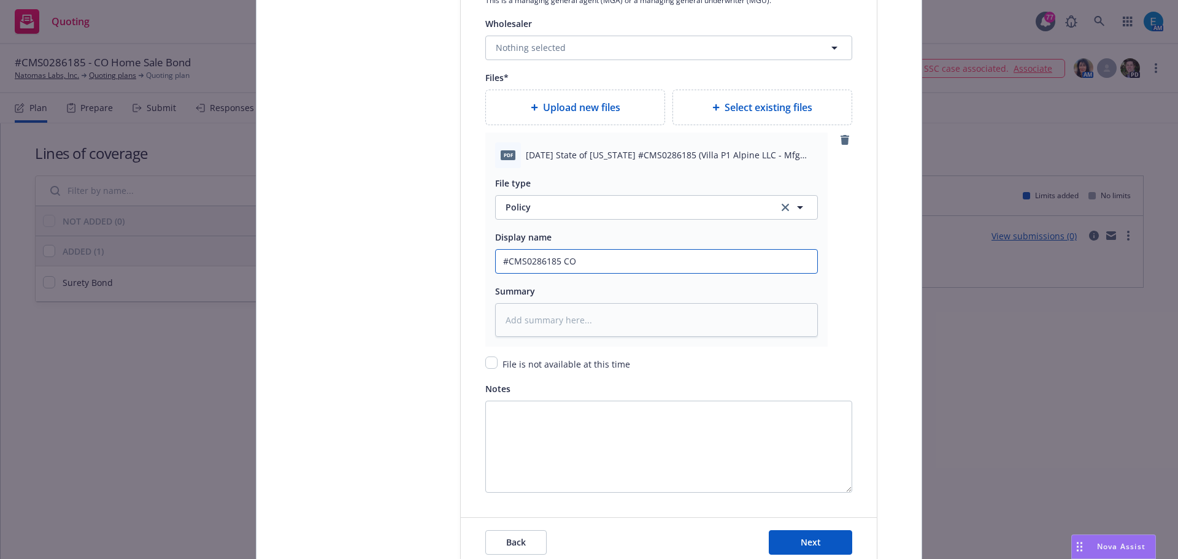
type textarea "x"
type input "#CMS0286185 CO H"
type textarea "x"
type input "#CMS0286185 CO Ho"
type textarea "x"
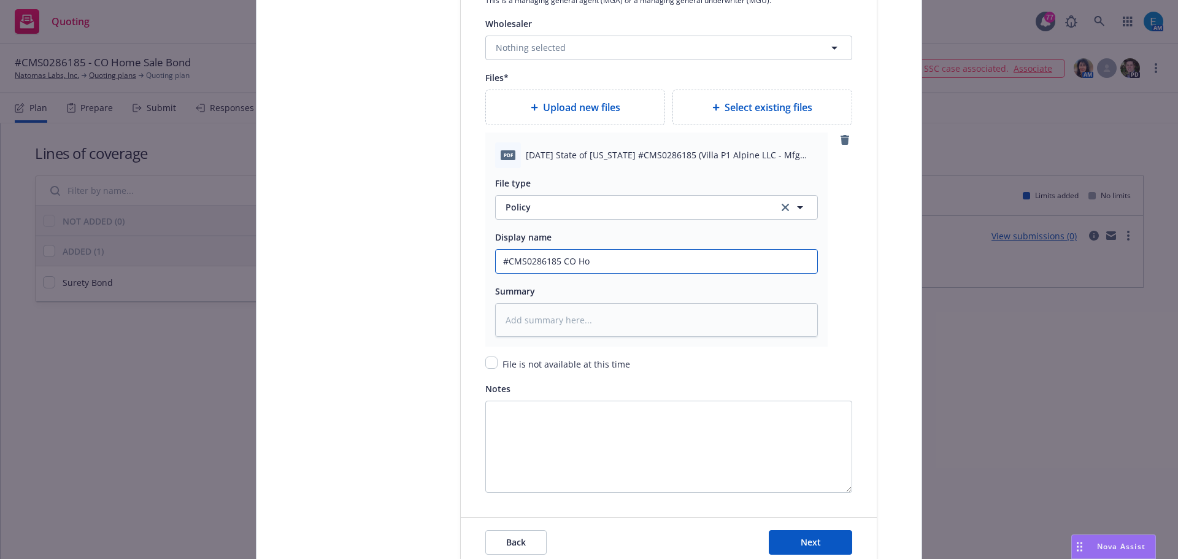
type input "#CMS0286185 CO Hom"
type textarea "x"
type input "#CMS0286185 CO Home"
type textarea "x"
type input "#CMS0286185 CO Home"
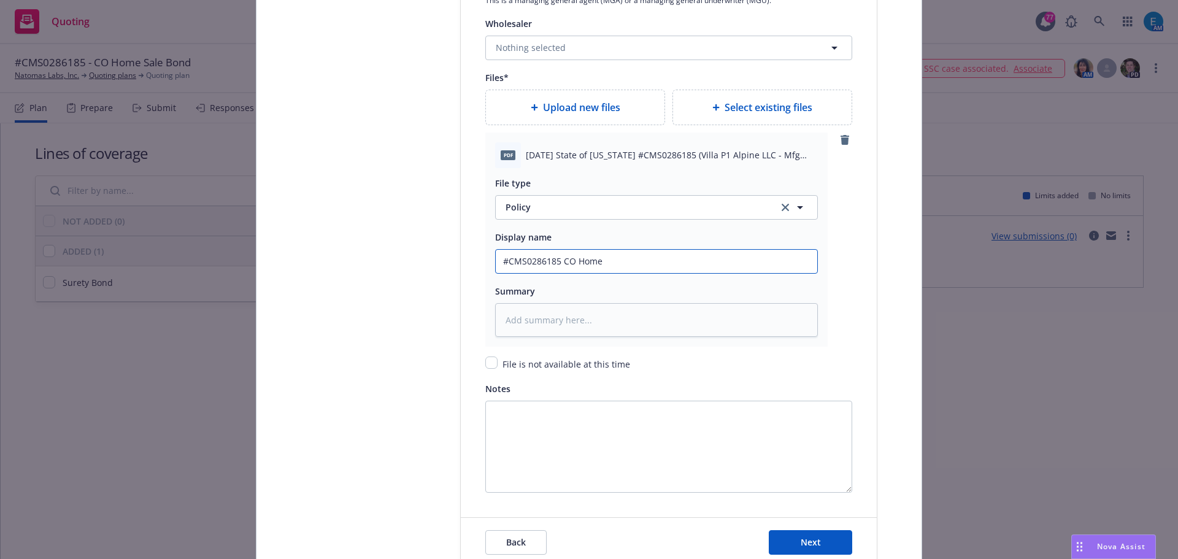
type textarea "x"
type input "#CMS0286185 CO Home S"
type textarea "x"
type input "#CMS0286185 CO Home Sa"
type textarea "x"
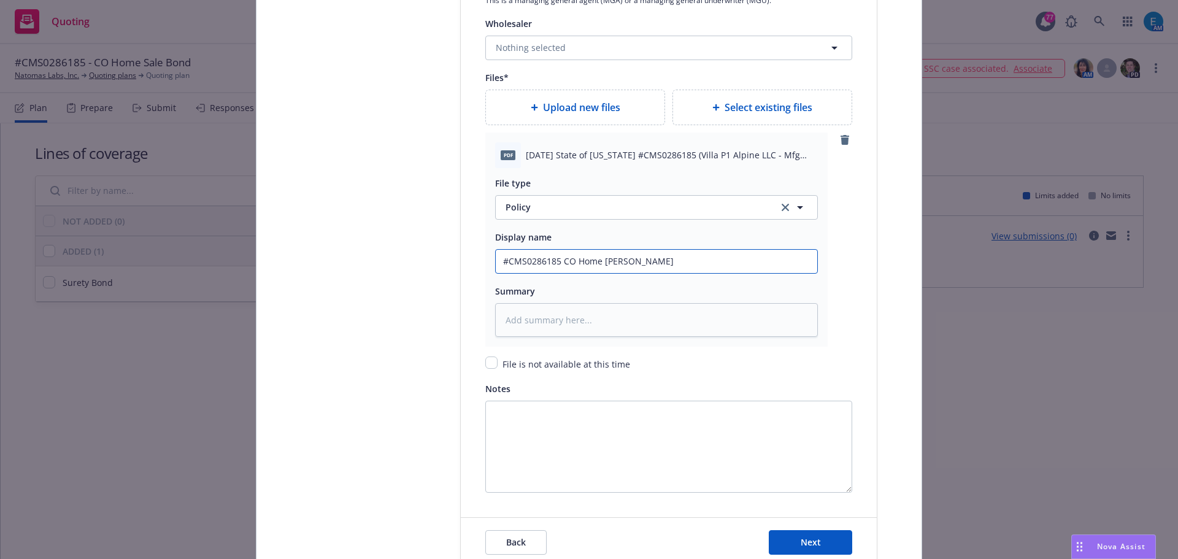
type input "#CMS0286185 CO Home Sale"
type textarea "x"
type input "#CMS0286185 CO Home Sale"
type textarea "x"
type input "#CMS0286185 CO Home Sale B"
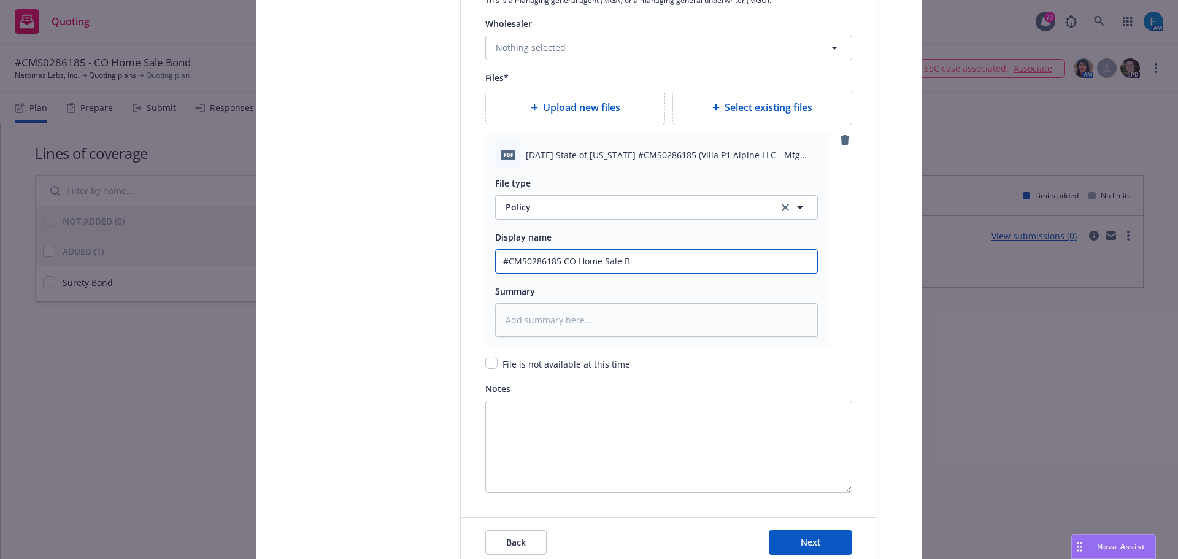
type textarea "x"
type input "#CMS0286185 CO Home Sale Bo"
type textarea "x"
type input "#CMS0286185 CO Home Sale Bon"
type textarea "x"
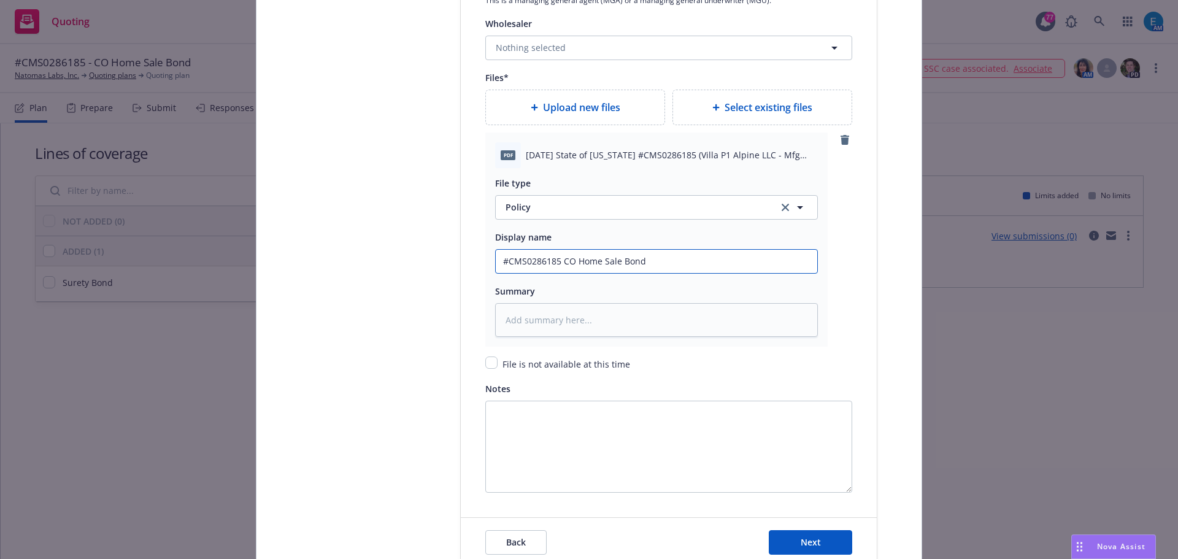
drag, startPoint x: 642, startPoint y: 261, endPoint x: 454, endPoint y: 258, distance: 187.8
type input "#CMS0286185 CO Home Sale Bond"
click at [533, 313] on textarea at bounding box center [656, 320] width 323 height 34
paste textarea "#CMS0286185 CO Home Sale Bond"
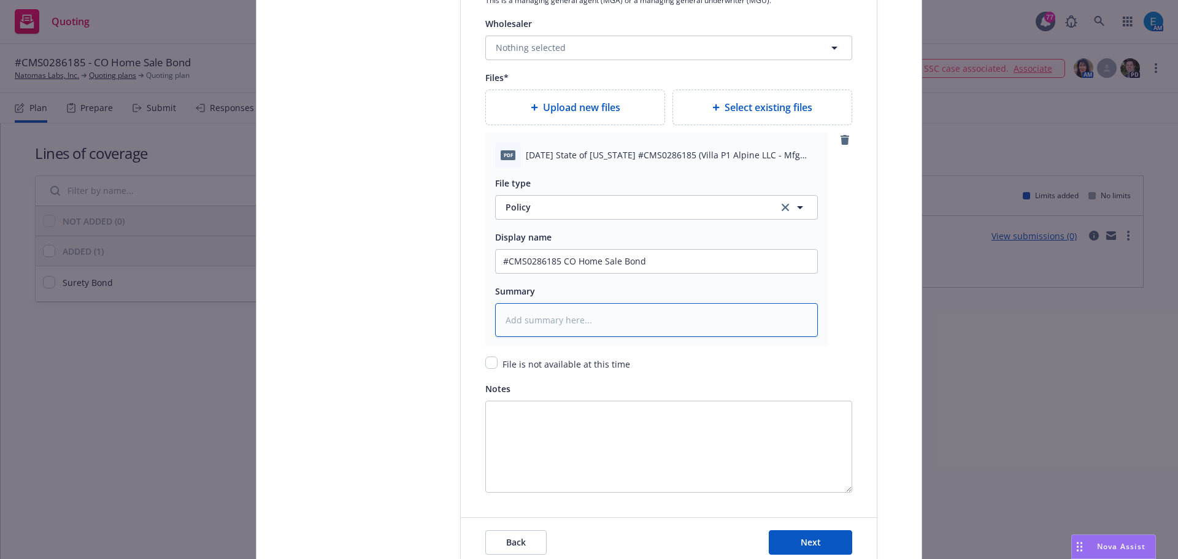
type textarea "x"
type textarea "#CMS0286185 CO Home Sale Bond"
click at [569, 110] on span "Upload new files" at bounding box center [581, 107] width 77 height 15
type textarea "x"
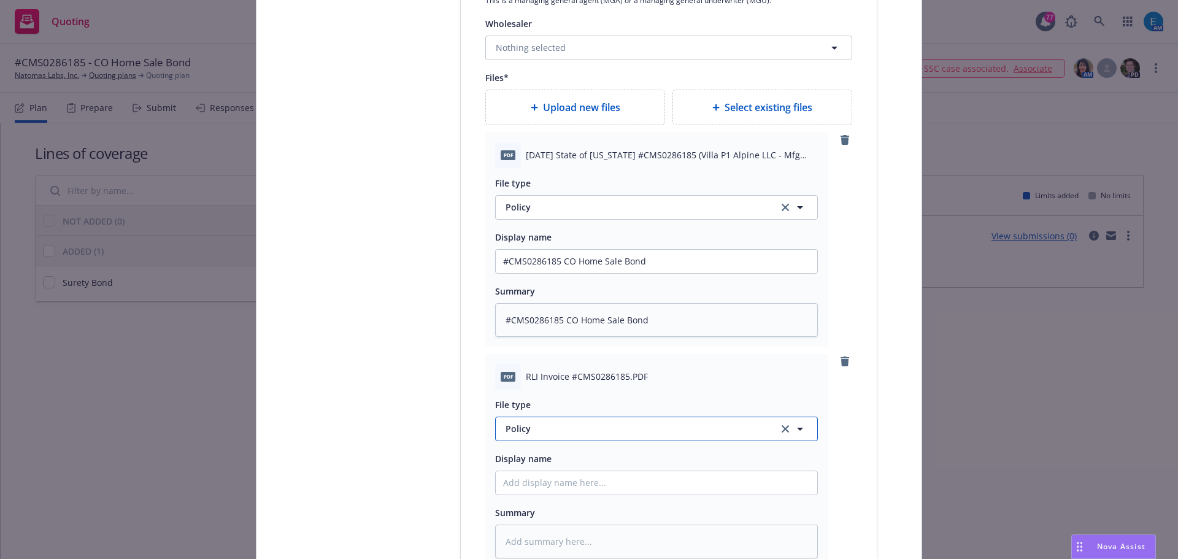
click at [539, 431] on span "Policy" at bounding box center [635, 428] width 258 height 13
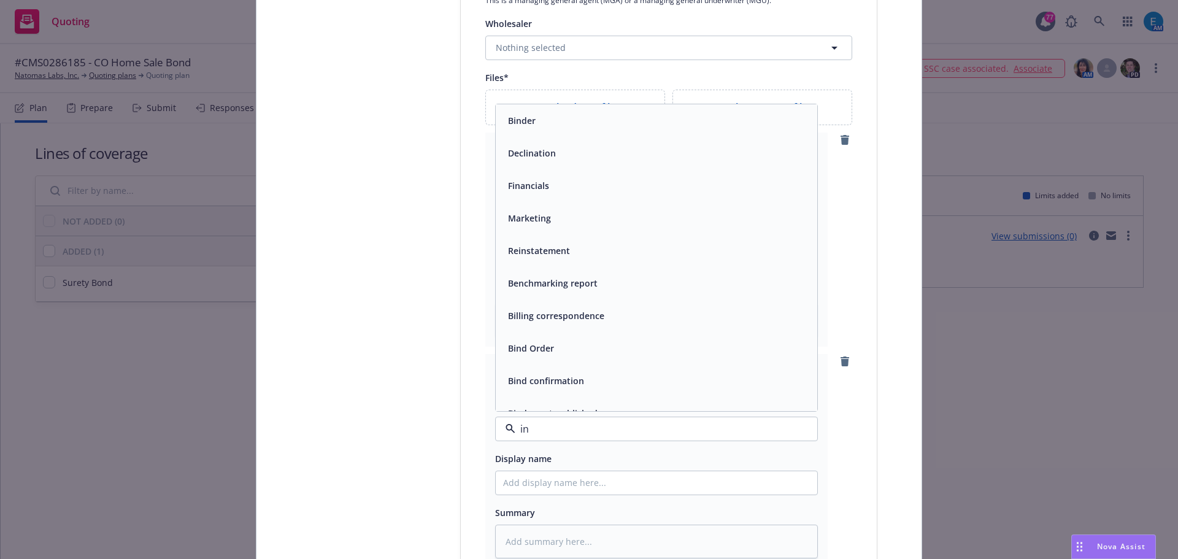
type input "inv"
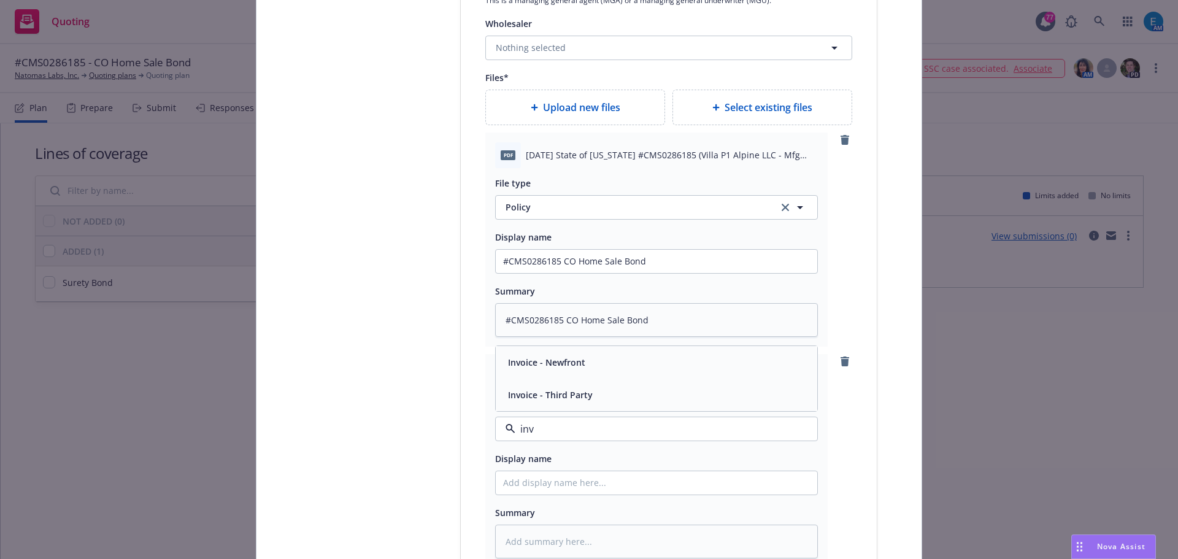
click at [558, 393] on span "Invoice - Third Party" at bounding box center [550, 394] width 85 height 13
click at [531, 273] on input "Policy display name" at bounding box center [657, 261] width 322 height 23
type textarea "x"
type input "#"
type textarea "x"
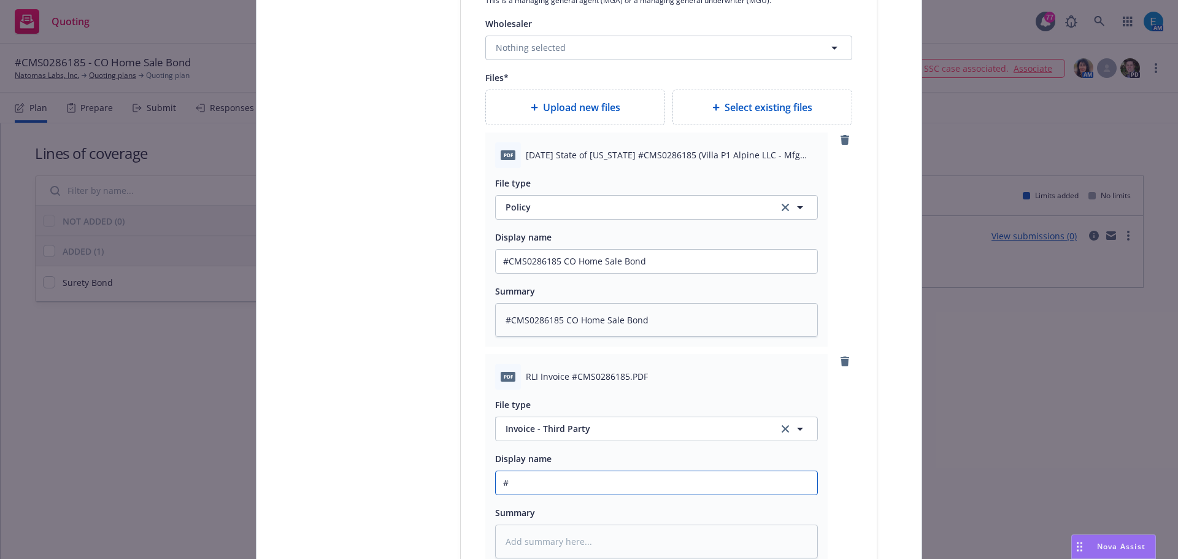
type input "#C"
type textarea "x"
type input "#CM"
type textarea "x"
type input "#CMS"
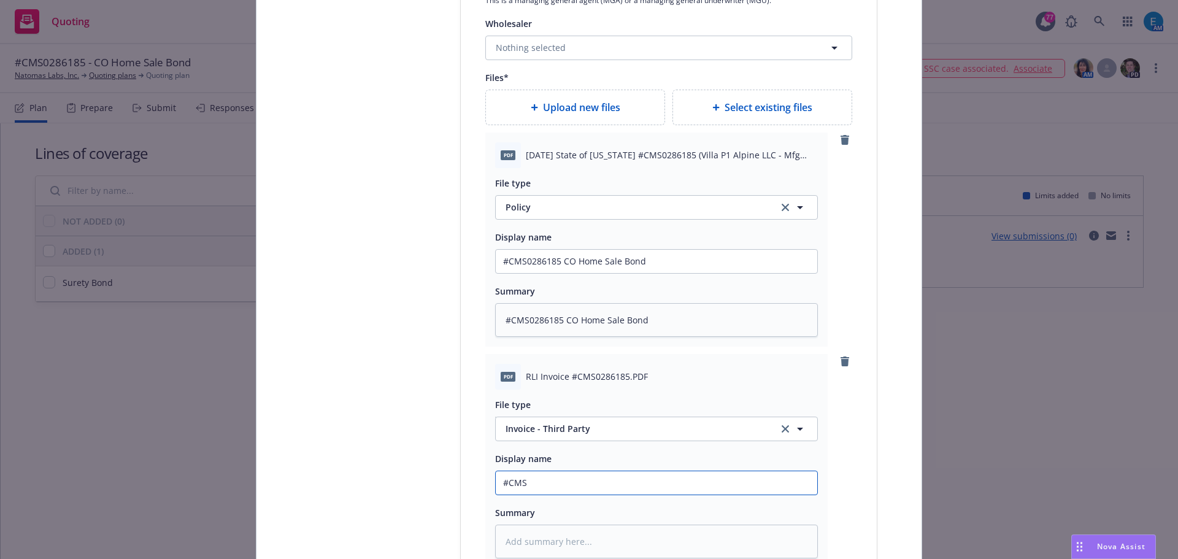
type textarea "x"
type input "#CMS0"
type textarea "x"
type input "#CMS02"
type textarea "x"
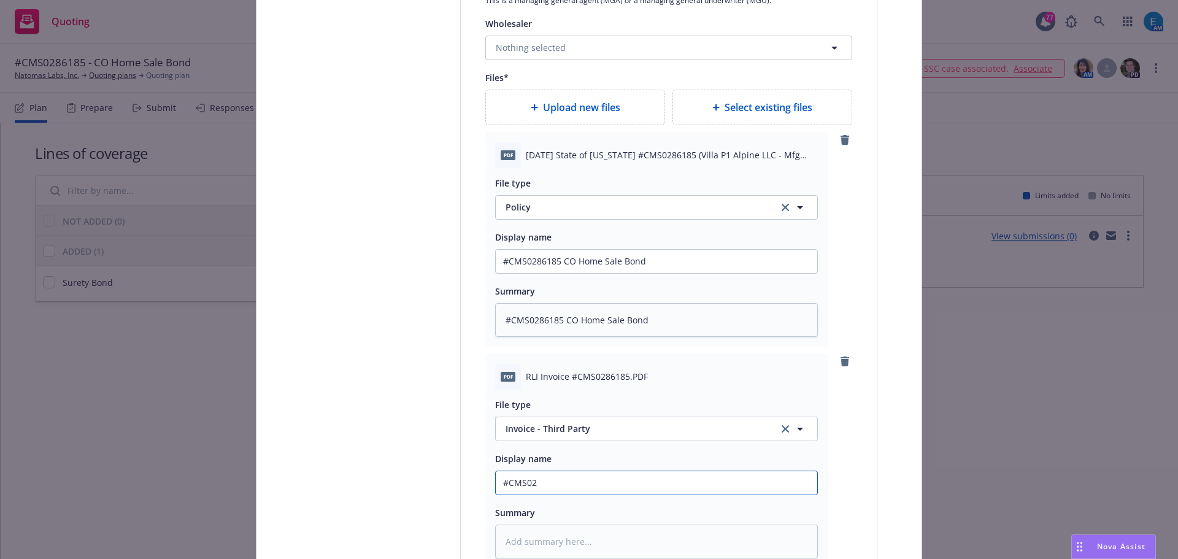
type input "#CMS028"
type textarea "x"
type input "#CMS0286"
type textarea "x"
type input "#CMS02861"
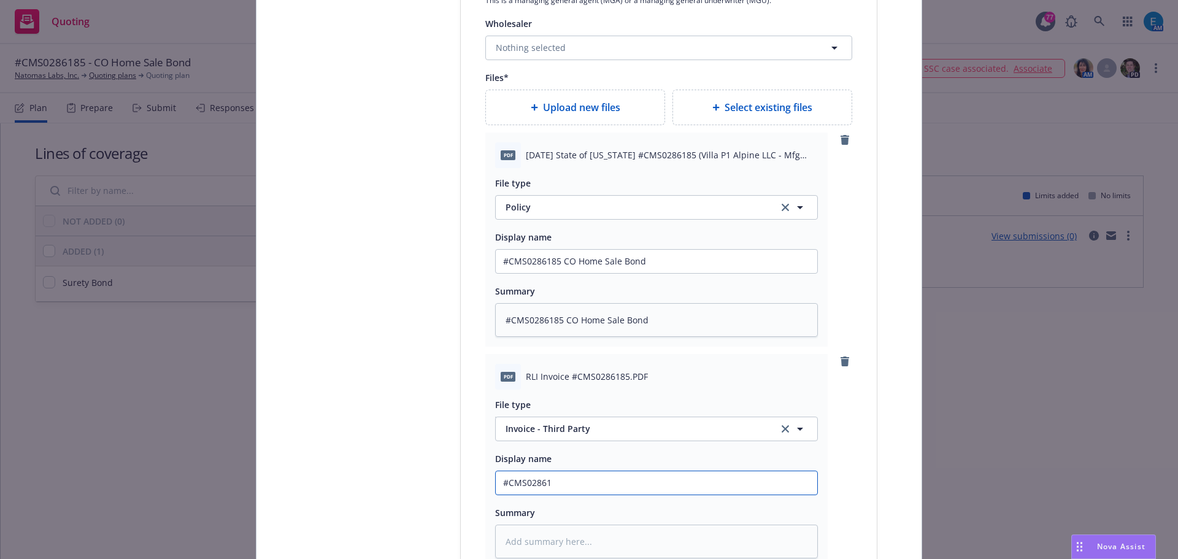
type textarea "x"
type input "#CMS028618"
type textarea "x"
type input "#CMS0286185"
type textarea "x"
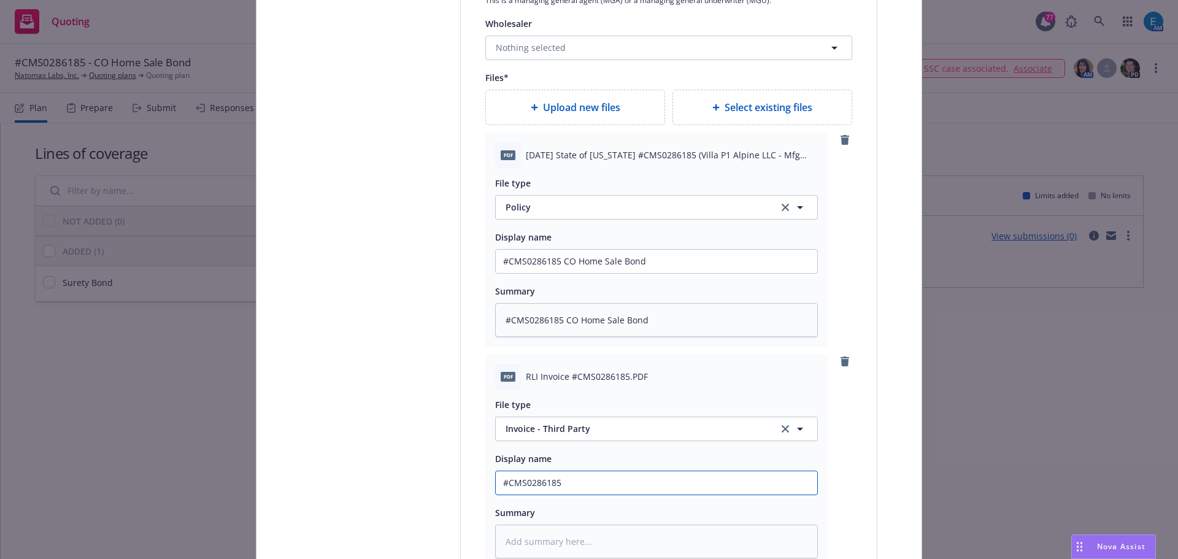
type input "#CMS0286185"
type textarea "x"
type input "#CMS0286185 R"
type textarea "x"
type input "#CMS0286185 RL"
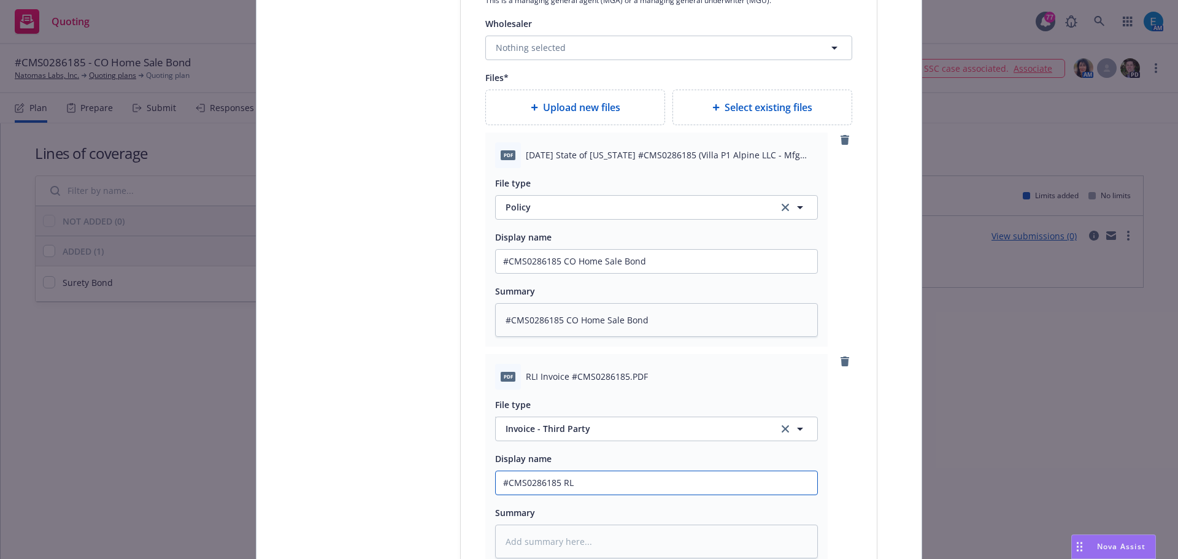
type textarea "x"
type input "#CMS0286185 RLI"
type textarea "x"
type input "#CMS0286185 RLI"
type textarea "x"
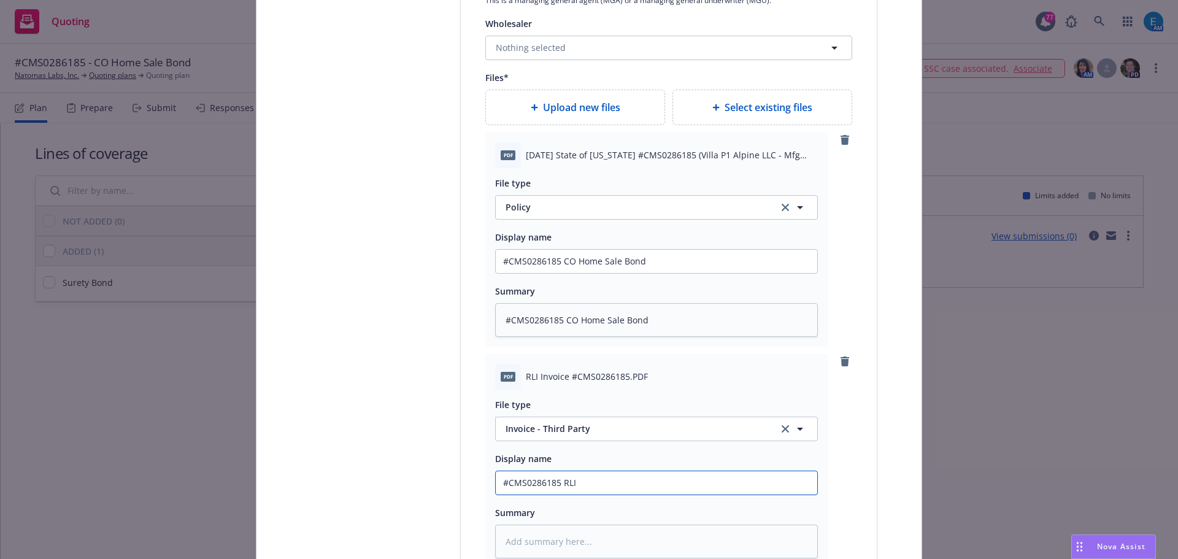
type input "#CMS0286185 RLI I"
type textarea "x"
type input "#CMS0286185 RLI In"
type textarea "x"
type input "#CMS0286185 RLI Inv"
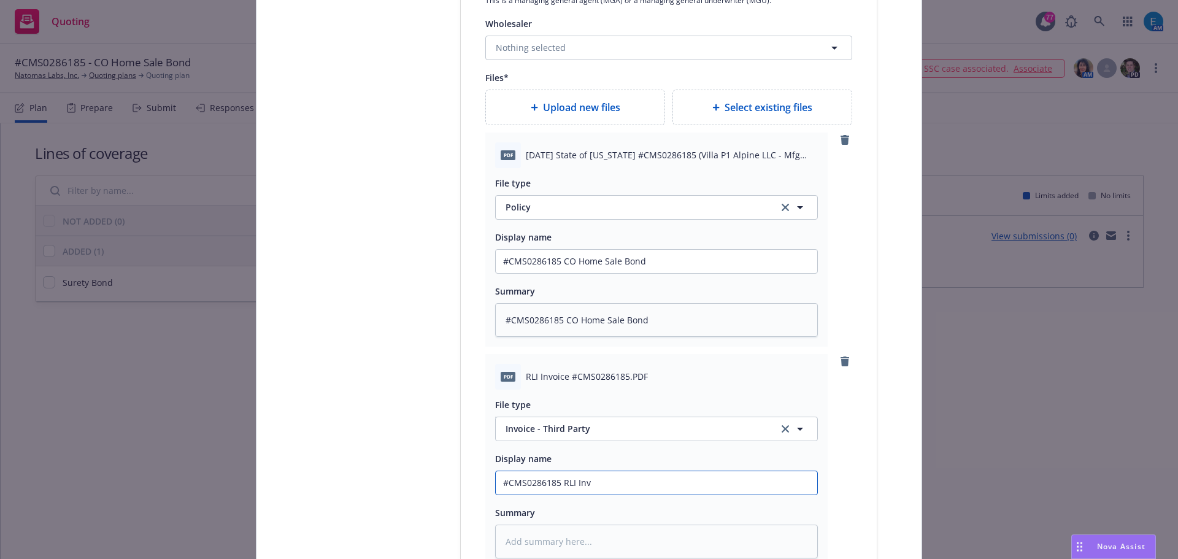
type textarea "x"
type input "#CMS0286185 RLI Invo"
type textarea "x"
type input "#CMS0286185 RLI Invoi"
type textarea "x"
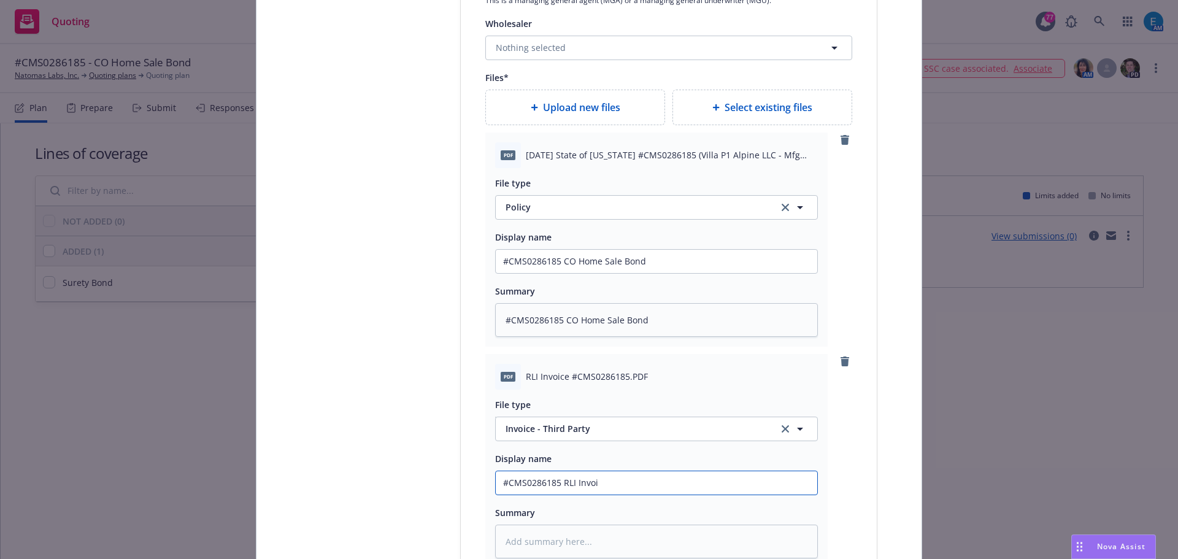
type input "#CMS0286185 RLI Invoic"
type textarea "x"
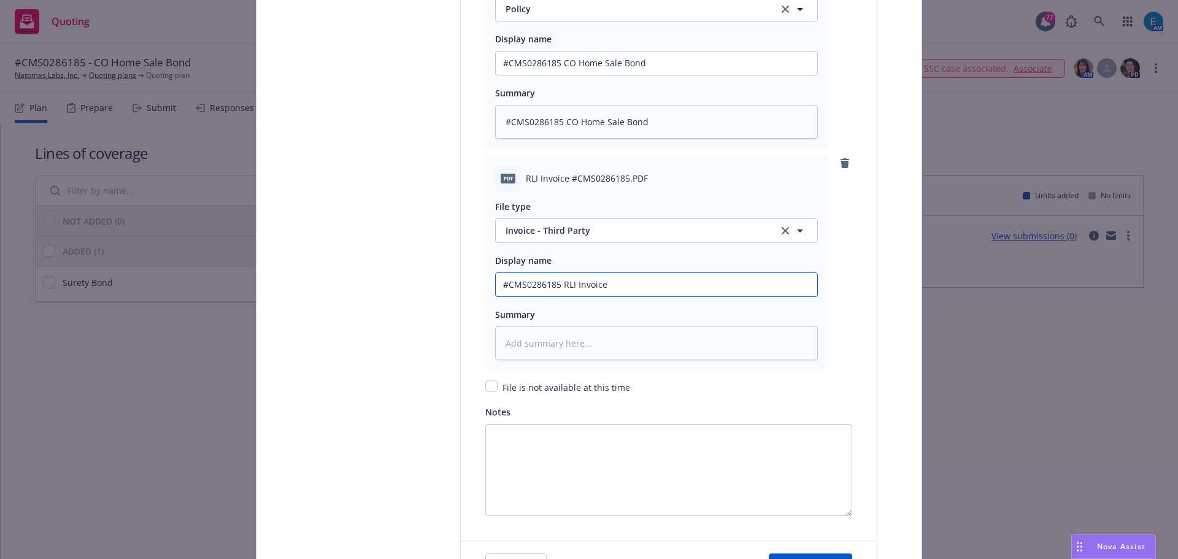
scroll to position [1780, 0]
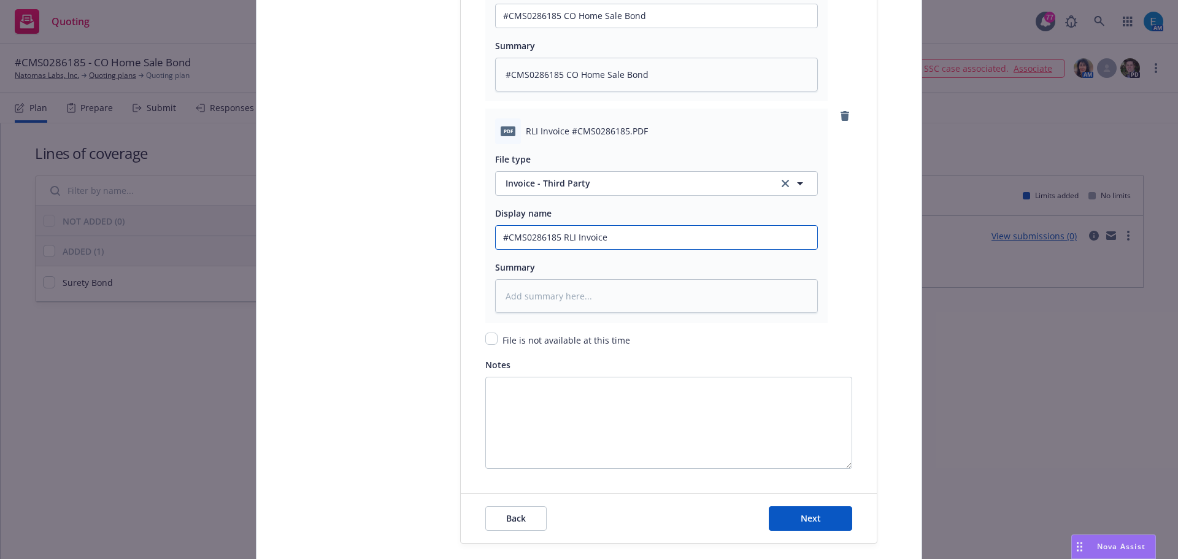
drag, startPoint x: 598, startPoint y: 237, endPoint x: 458, endPoint y: 218, distance: 141.8
type input "#CMS0286185 RLI Invoice"
click at [545, 289] on textarea at bounding box center [656, 296] width 323 height 34
paste textarea "#CMS0286185 RLI Invoice"
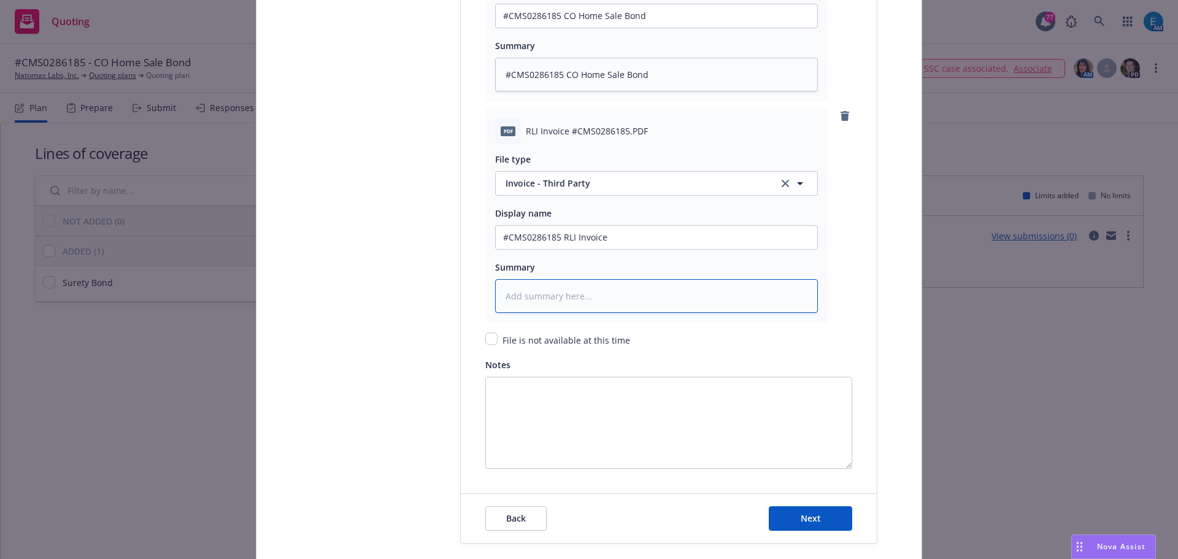
type textarea "x"
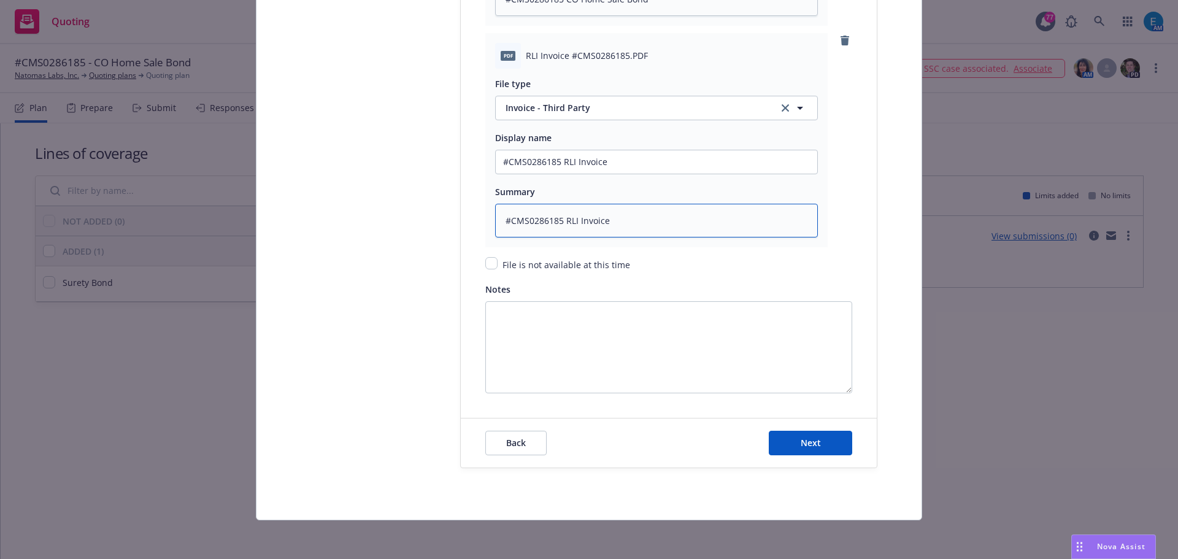
scroll to position [1856, 0]
type textarea "#CMS0286185 RLI Invoice"
click at [801, 441] on span "Next" at bounding box center [811, 442] width 20 height 12
type textarea "x"
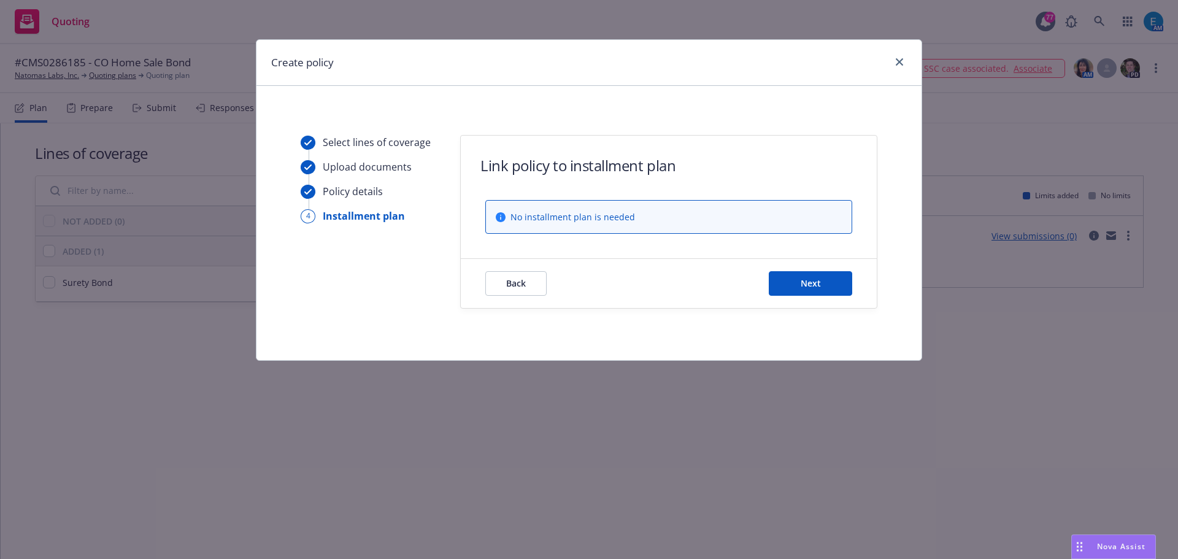
scroll to position [0, 0]
click at [811, 286] on span "Next" at bounding box center [811, 283] width 20 height 12
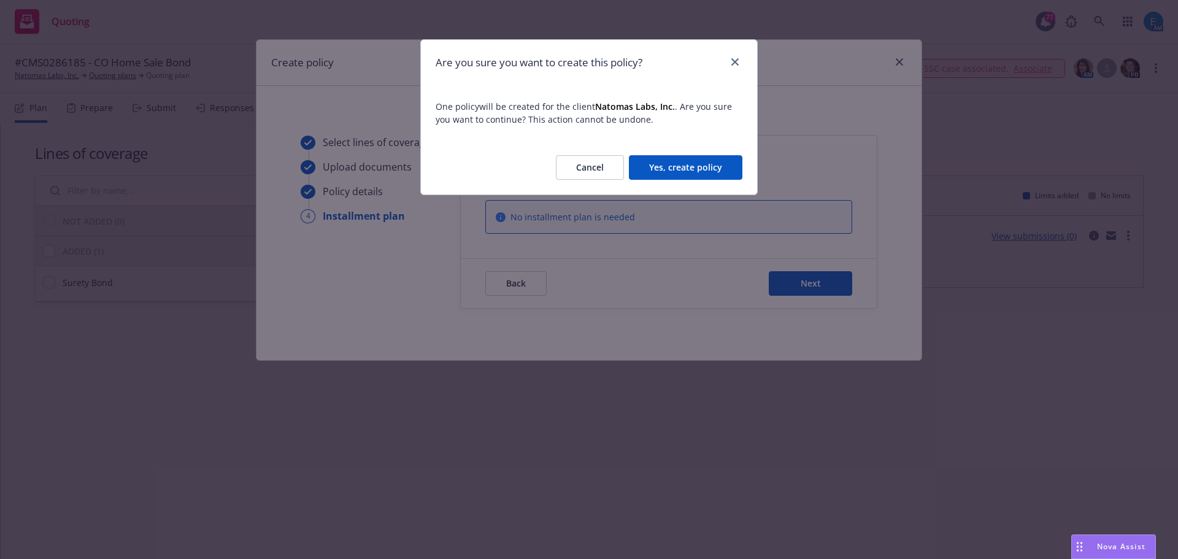
click at [703, 171] on button "Yes, create policy" at bounding box center [686, 167] width 114 height 25
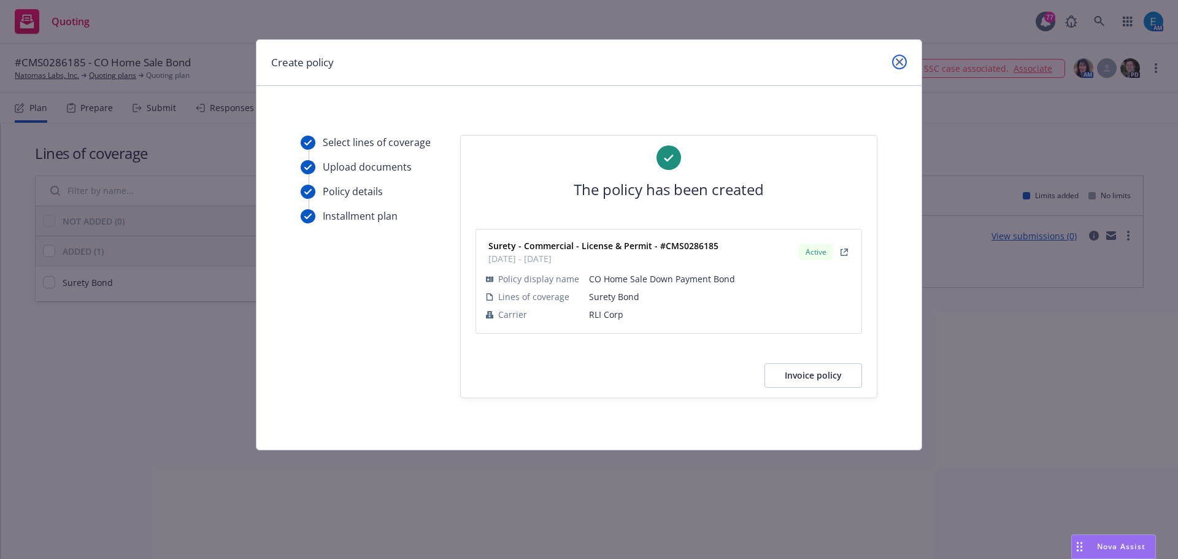
click at [900, 60] on icon "close" at bounding box center [899, 61] width 7 height 7
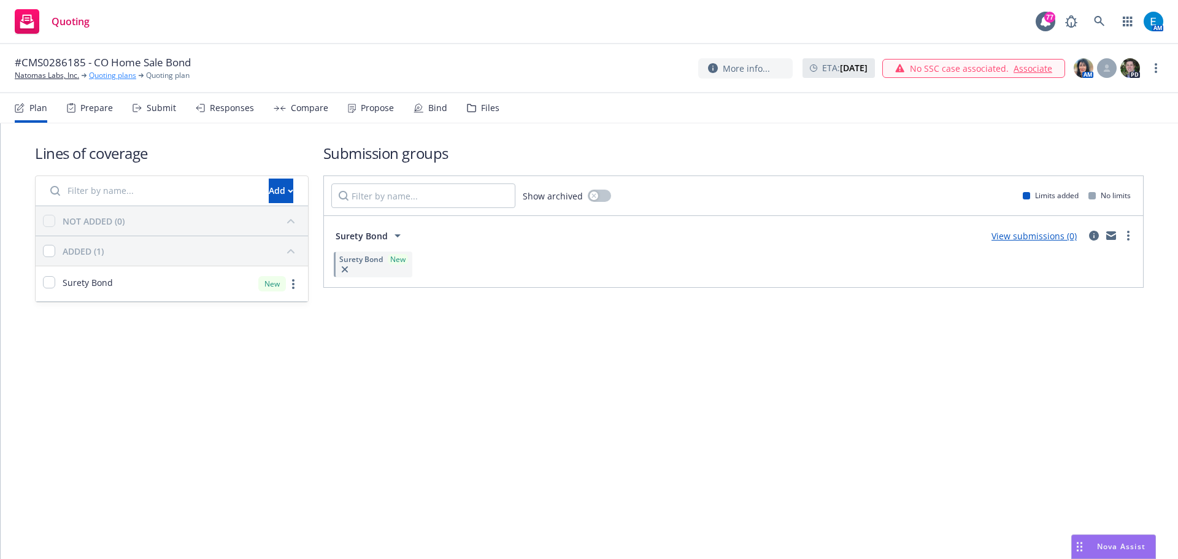
click at [98, 77] on link "Quoting plans" at bounding box center [112, 75] width 47 height 11
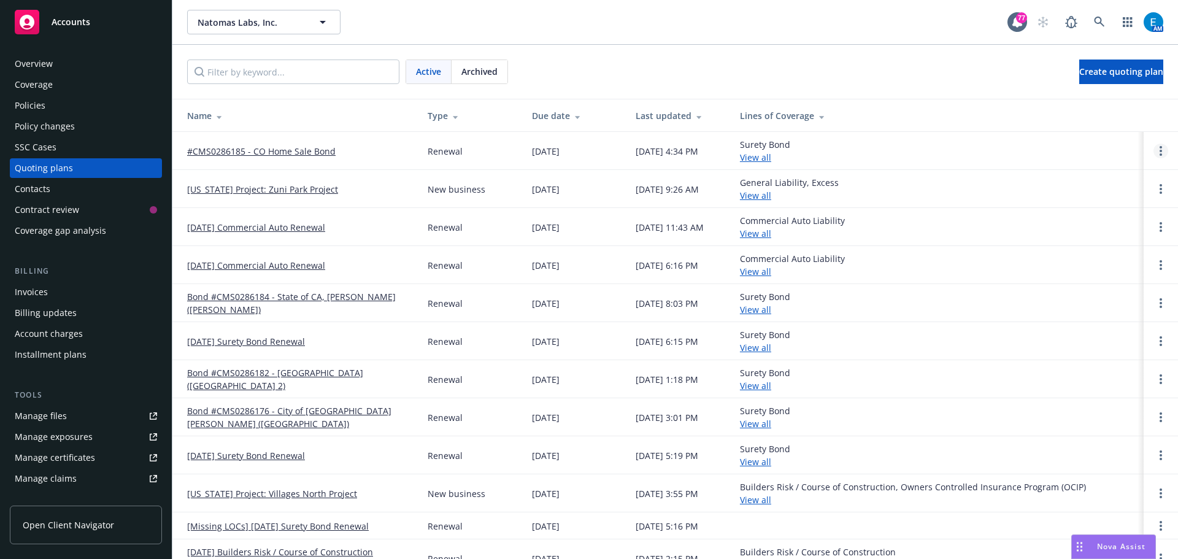
click at [1154, 147] on link "Open options" at bounding box center [1161, 151] width 15 height 15
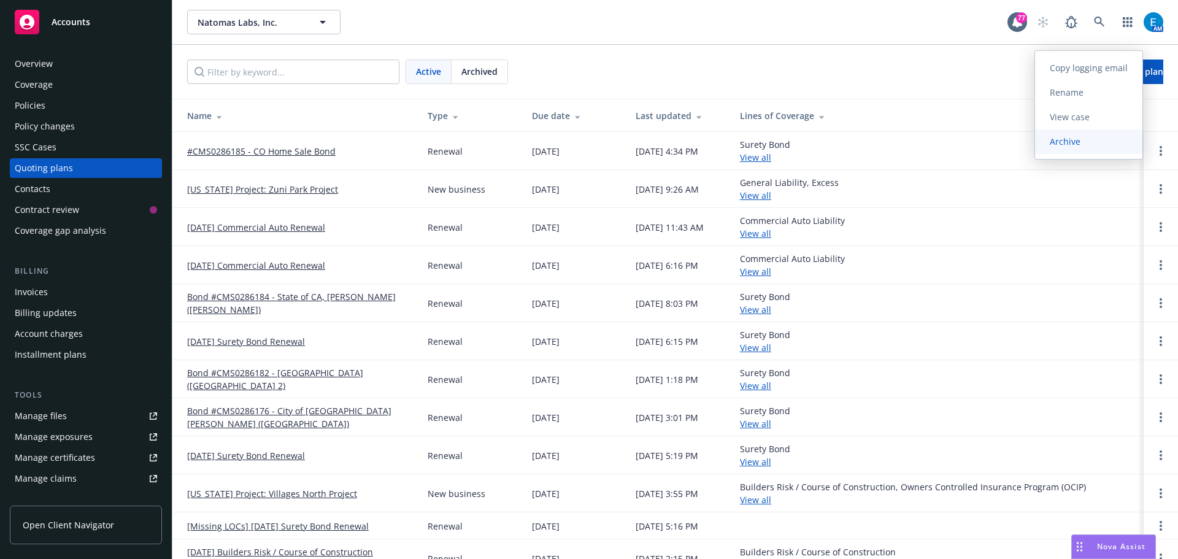
click at [1063, 141] on span "Archive" at bounding box center [1065, 142] width 60 height 12
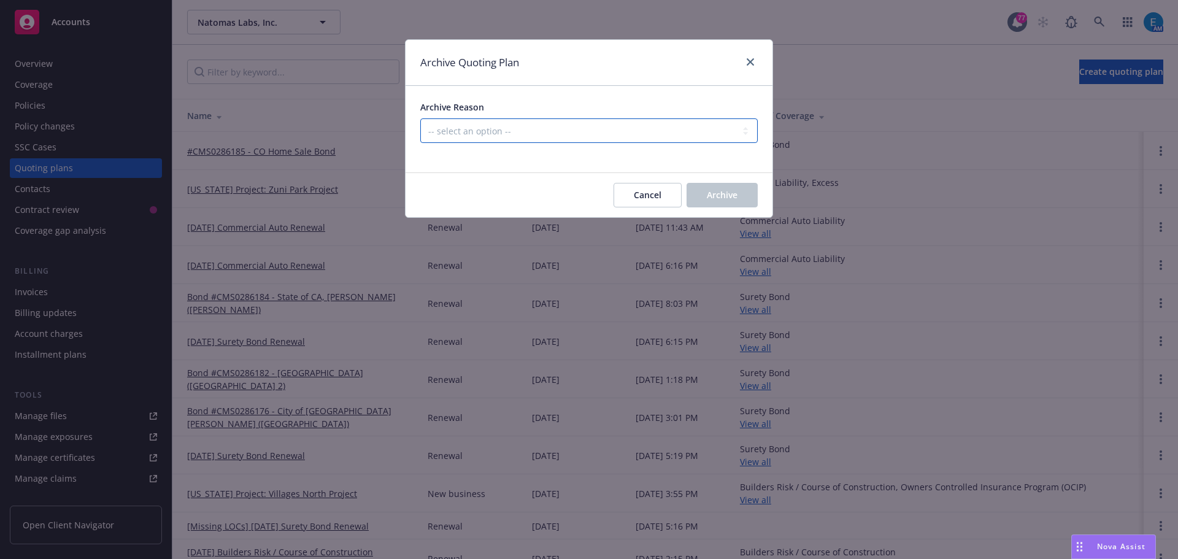
click at [559, 129] on select "-- select an option -- All policies in this renewal plan are auto-renewed Creat…" at bounding box center [589, 130] width 338 height 25
select select "ARCHIVED_RENEWAL_COMPLETED"
click at [420, 118] on select "-- select an option -- All policies in this renewal plan are auto-renewed Creat…" at bounding box center [589, 130] width 338 height 25
click at [714, 191] on span "Archive" at bounding box center [722, 195] width 31 height 12
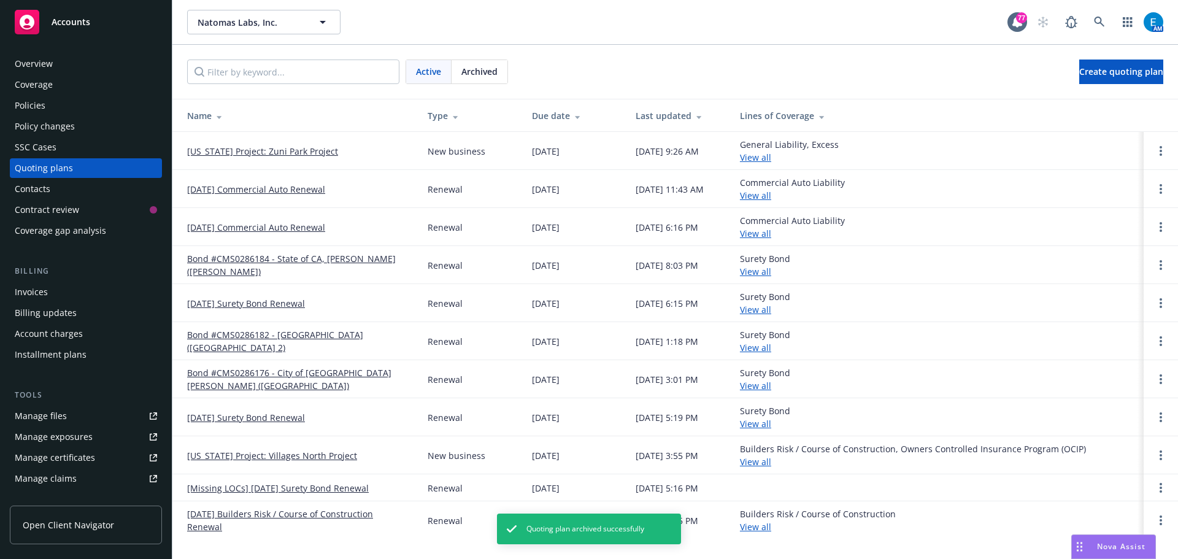
click at [33, 290] on div "Invoices" at bounding box center [31, 292] width 33 height 20
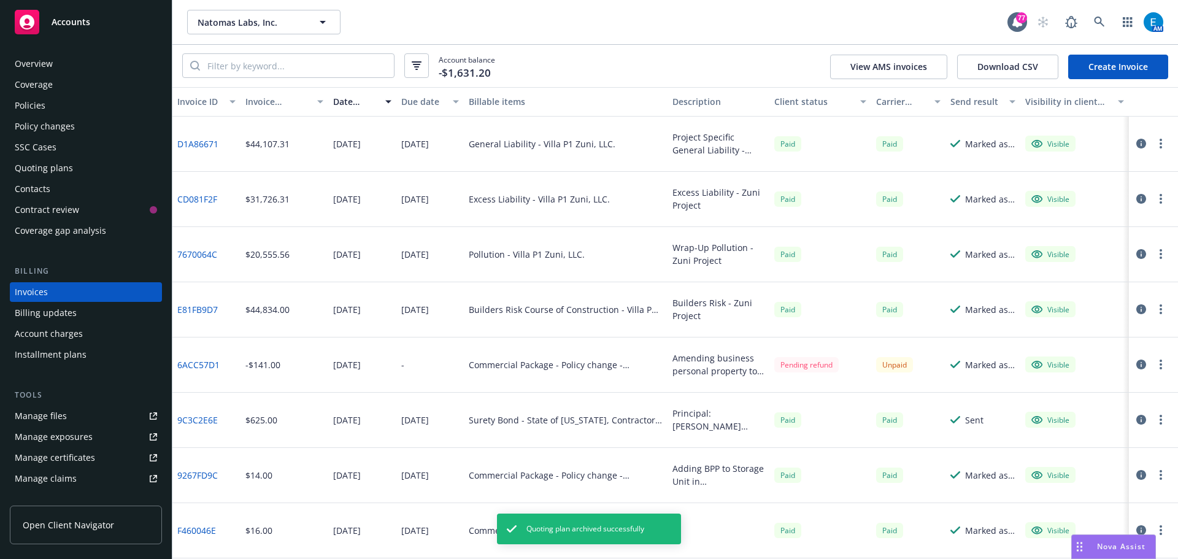
click at [1106, 62] on link "Create Invoice" at bounding box center [1118, 67] width 100 height 25
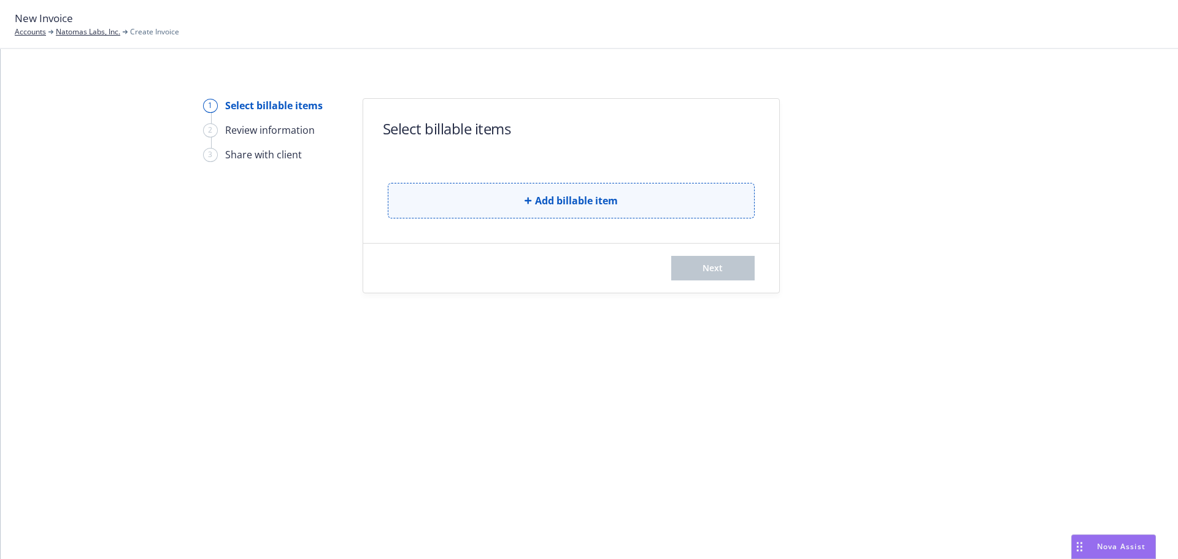
click at [532, 203] on button "Add billable item" at bounding box center [571, 201] width 367 height 36
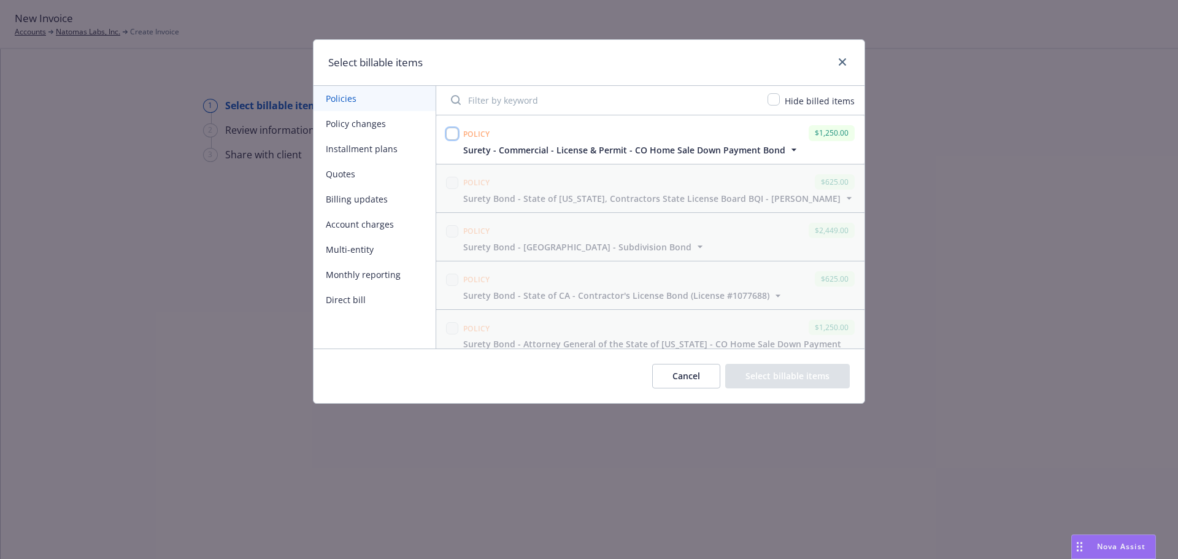
click at [454, 136] on input "checkbox" at bounding box center [452, 134] width 12 height 12
checkbox input "true"
click at [782, 377] on button "Select billable items" at bounding box center [787, 376] width 125 height 25
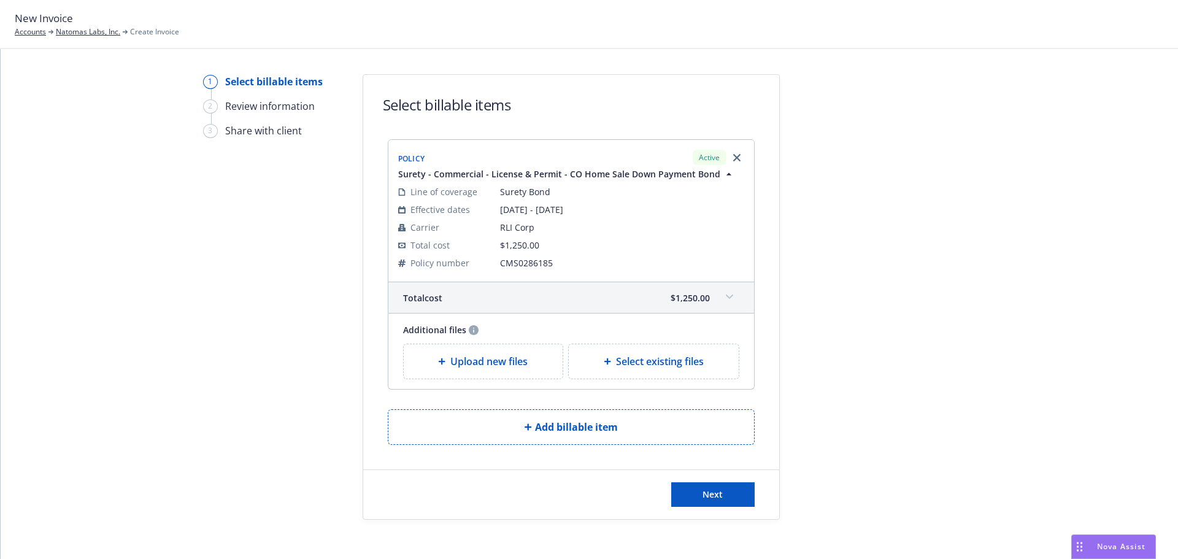
scroll to position [34, 0]
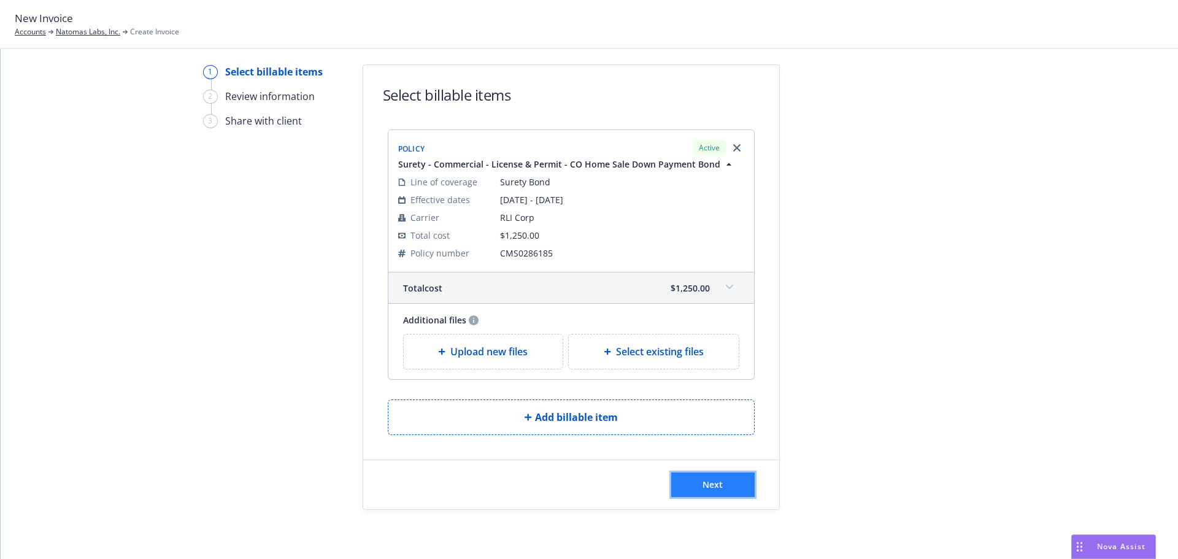
click at [704, 479] on span "Next" at bounding box center [713, 485] width 20 height 12
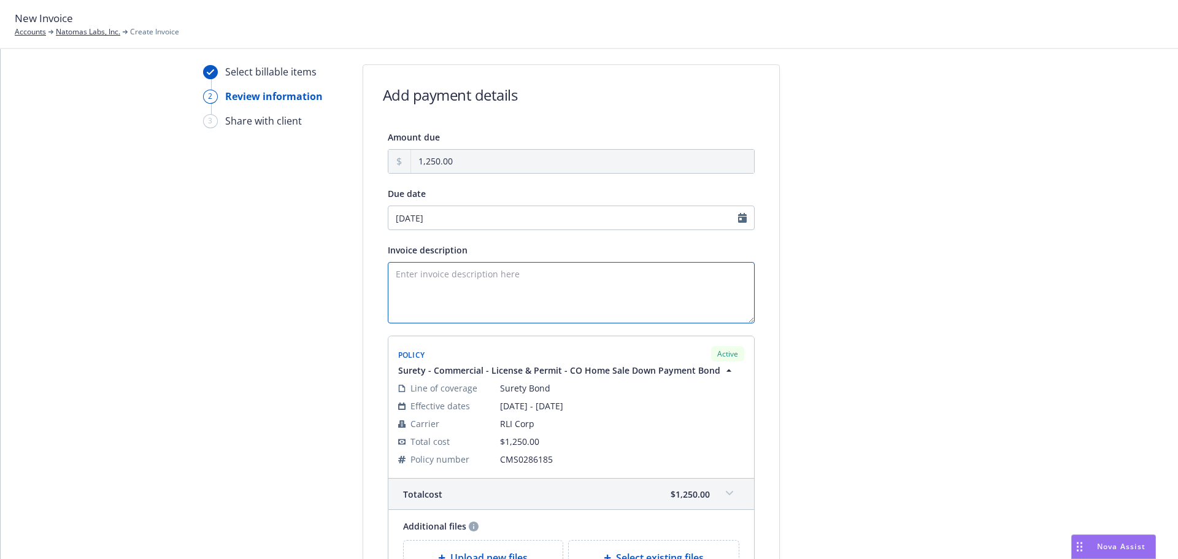
drag, startPoint x: 409, startPoint y: 279, endPoint x: 509, endPoint y: 278, distance: 100.0
click at [408, 279] on textarea "Invoice description" at bounding box center [571, 292] width 367 height 61
click at [495, 284] on textarea "Obligee: State of Colorado Bond Amount: $50,000" at bounding box center [571, 292] width 367 height 61
click at [622, 300] on textarea "Obligee: State of Colorado Bond Amount: $50,000 Manufactured Housing Home Sale …" at bounding box center [571, 292] width 367 height 61
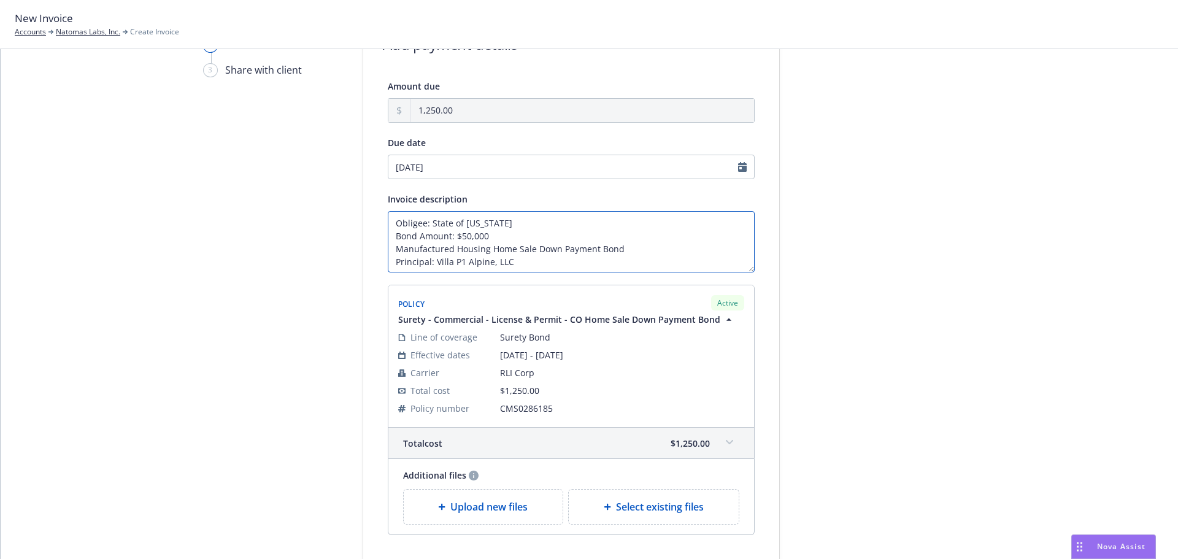
scroll to position [185, 0]
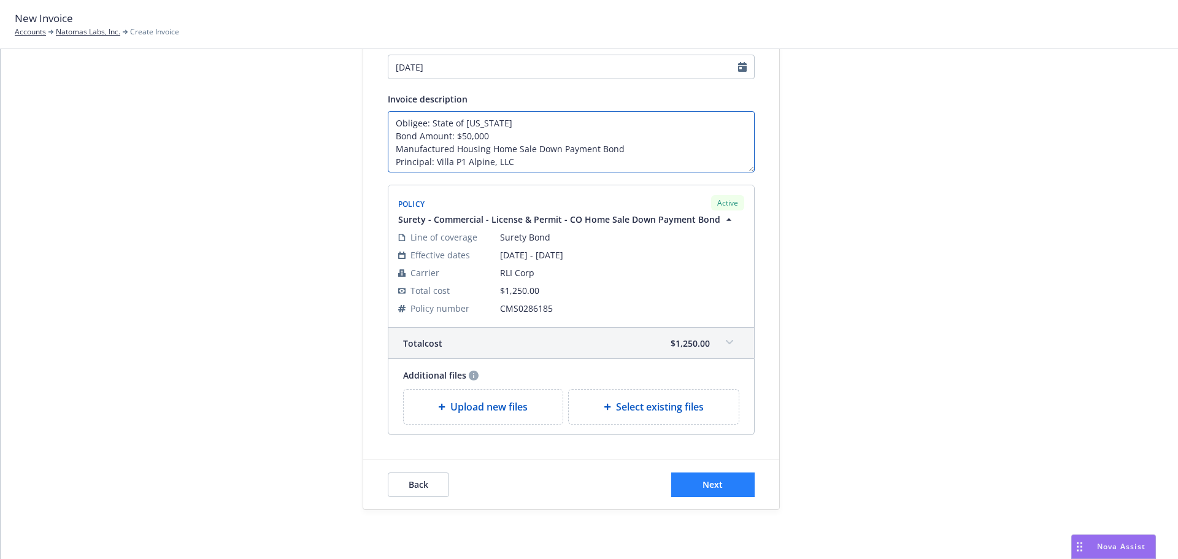
type textarea "Obligee: State of Colorado Bond Amount: $50,000 Manufactured Housing Home Sale …"
click at [695, 484] on button "Next" at bounding box center [712, 485] width 83 height 25
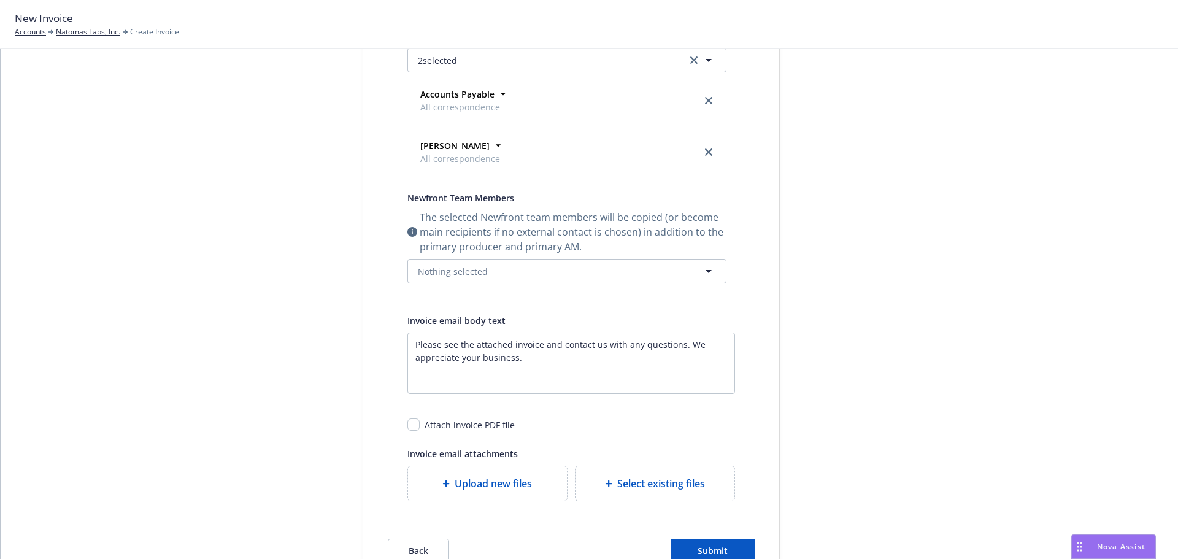
scroll to position [330, 0]
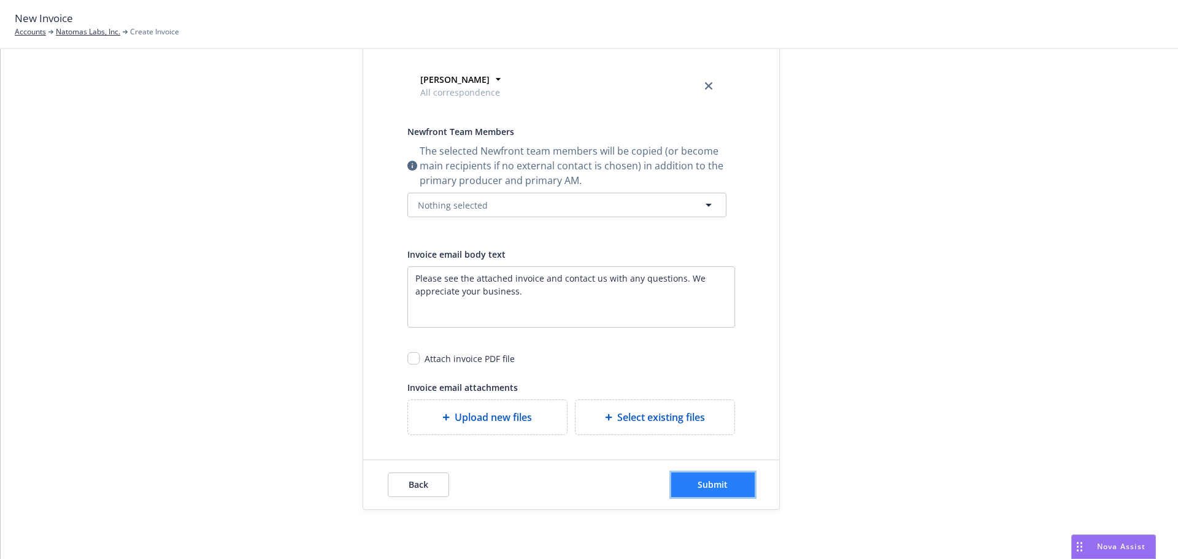
click at [698, 487] on span "Submit" at bounding box center [713, 485] width 30 height 12
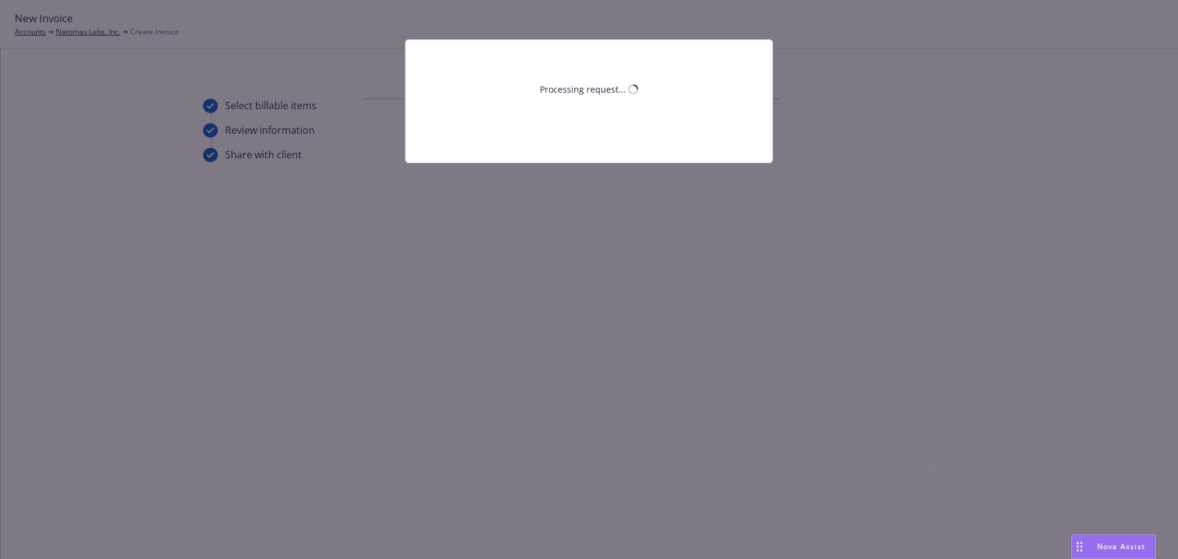
scroll to position [0, 0]
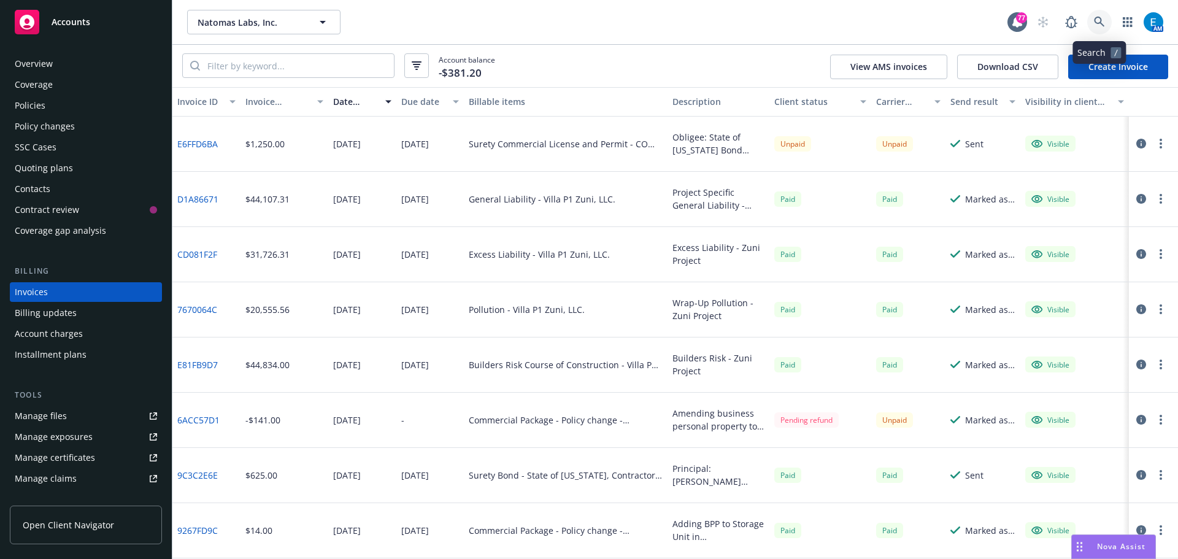
click at [1102, 20] on icon at bounding box center [1099, 22] width 10 height 10
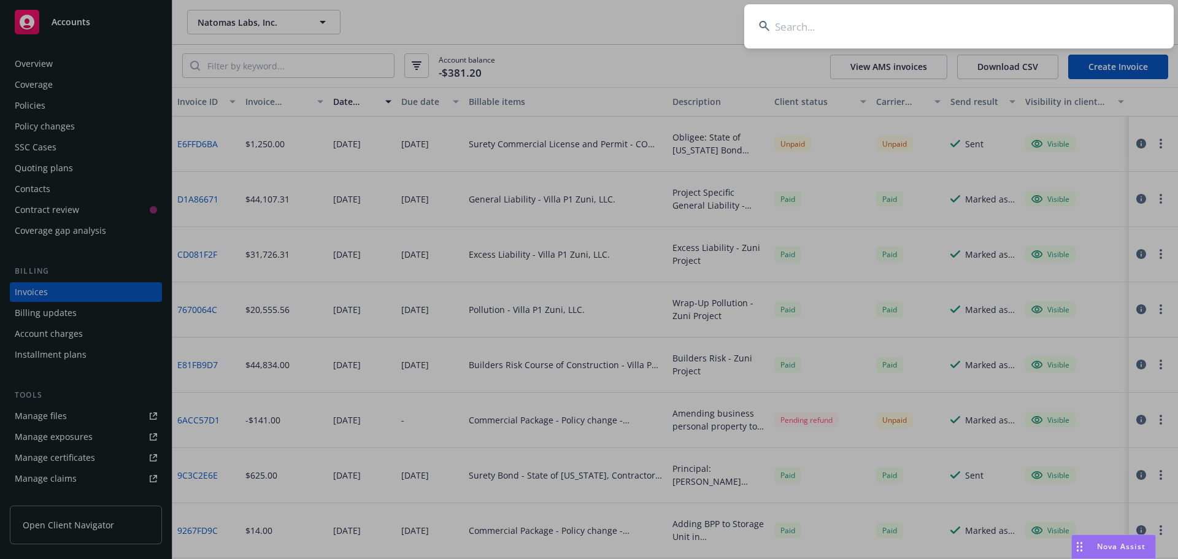
click at [1065, 20] on input at bounding box center [959, 26] width 430 height 44
click at [853, 19] on input at bounding box center [959, 26] width 430 height 44
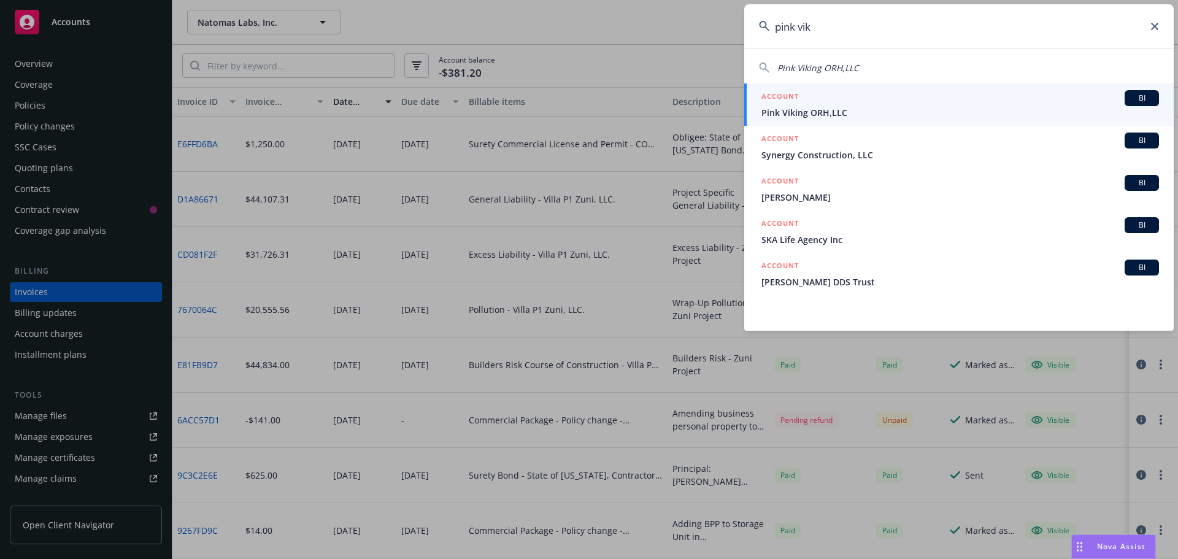
type input "pink vik"
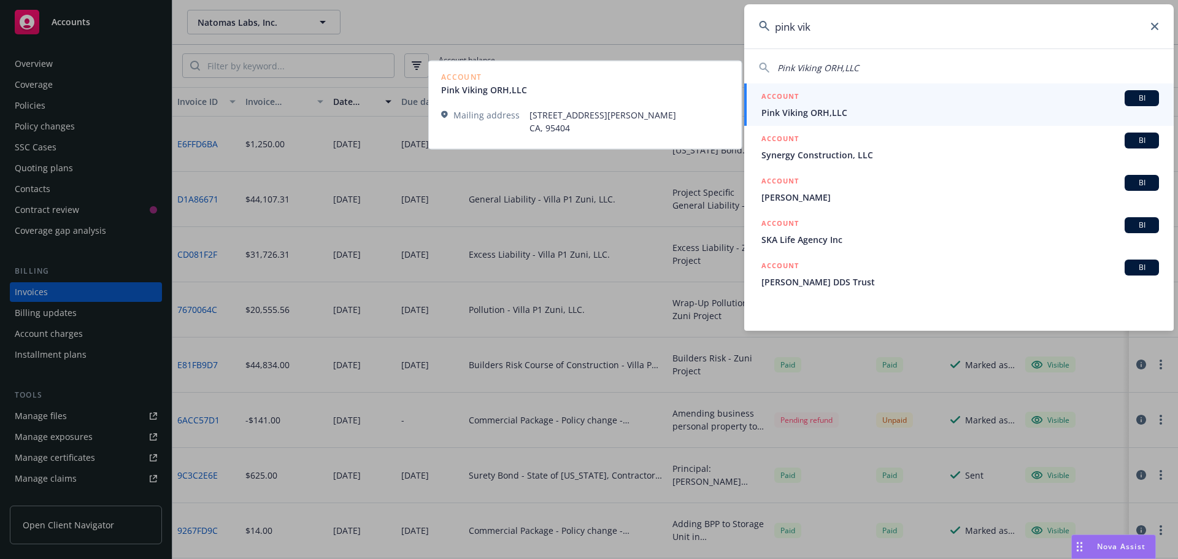
click at [816, 112] on span "Pink Viking ORH,LLC" at bounding box center [961, 112] width 398 height 13
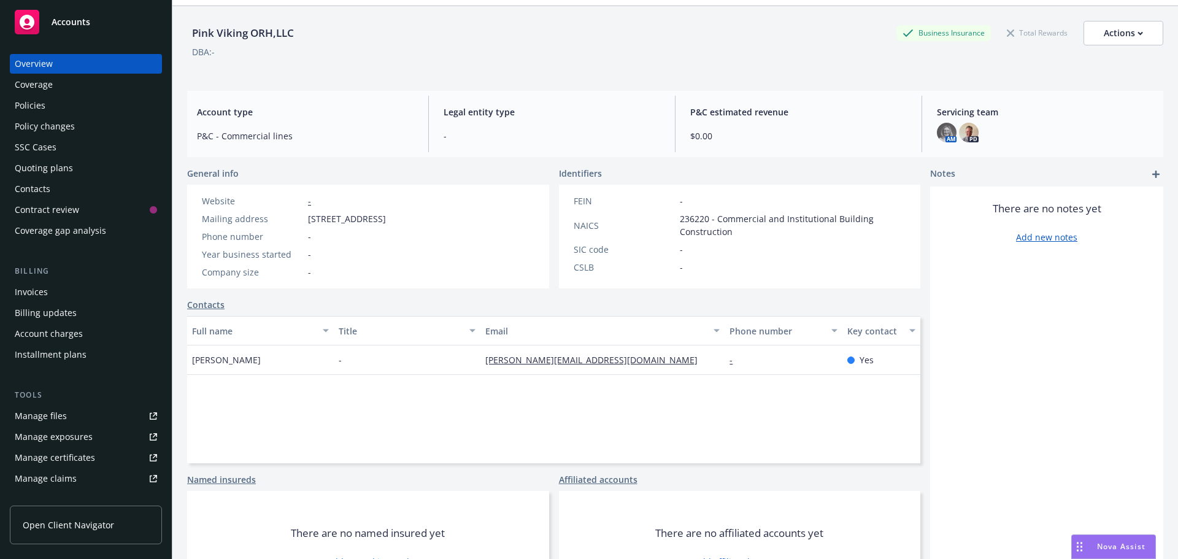
scroll to position [83, 0]
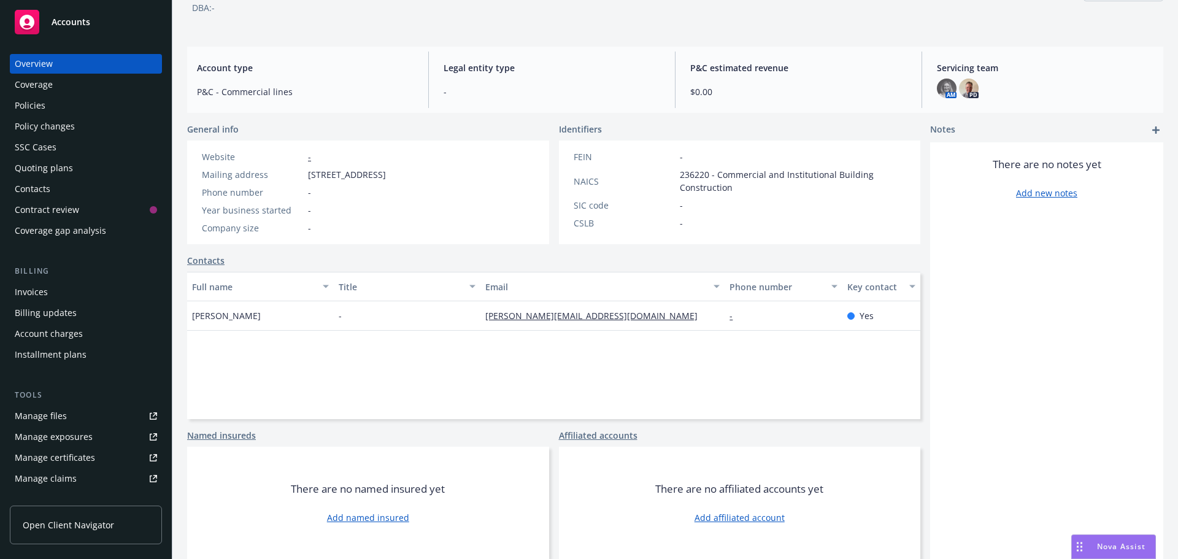
click at [751, 519] on link "Add affiliated account" at bounding box center [740, 517] width 90 height 13
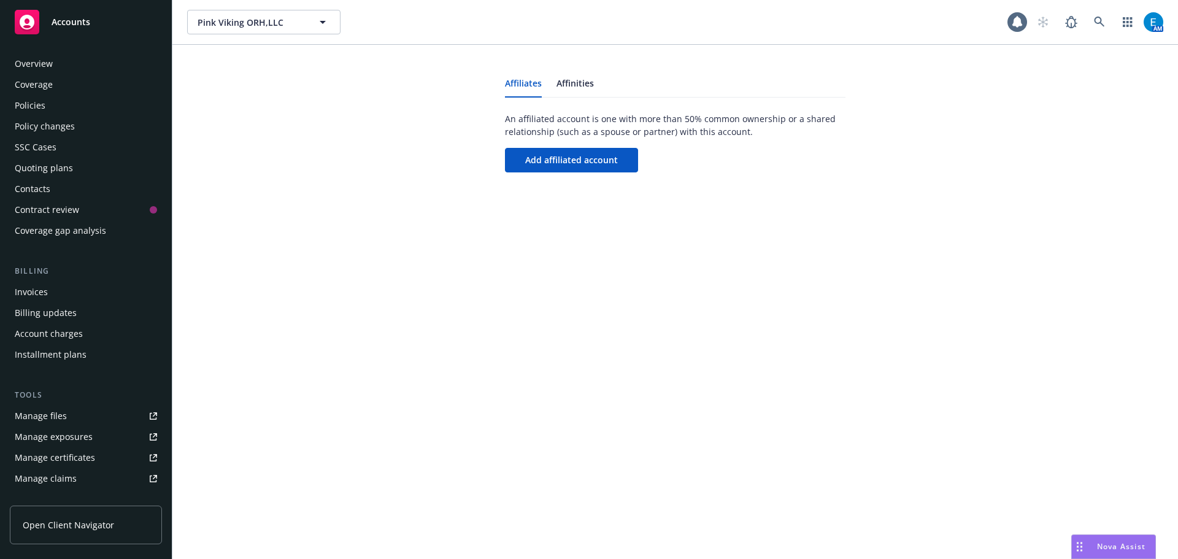
scroll to position [241, 0]
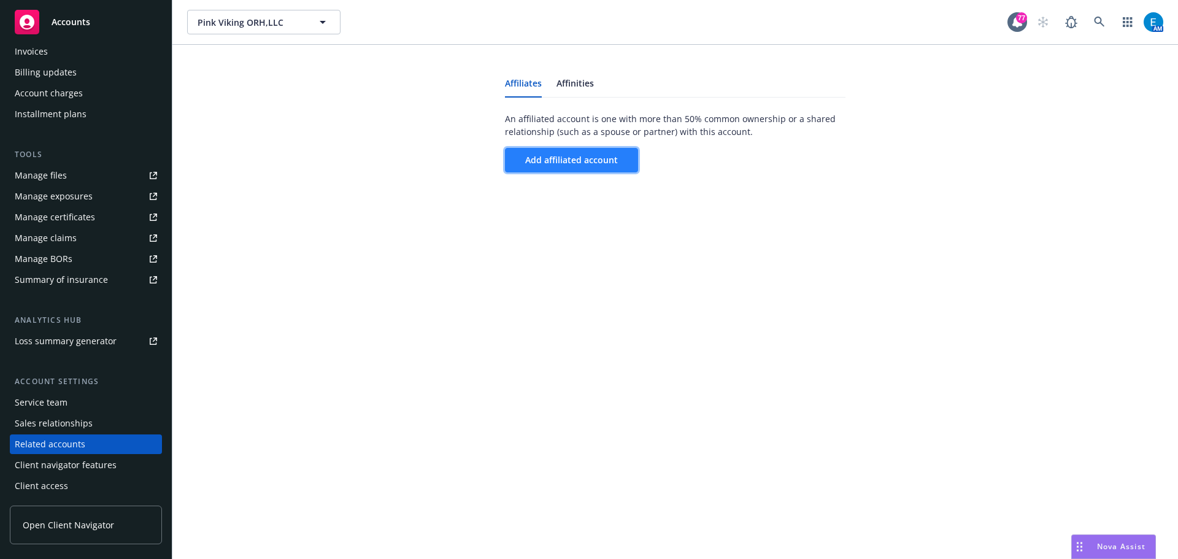
click at [595, 164] on span "Add affiliated account" at bounding box center [571, 160] width 93 height 12
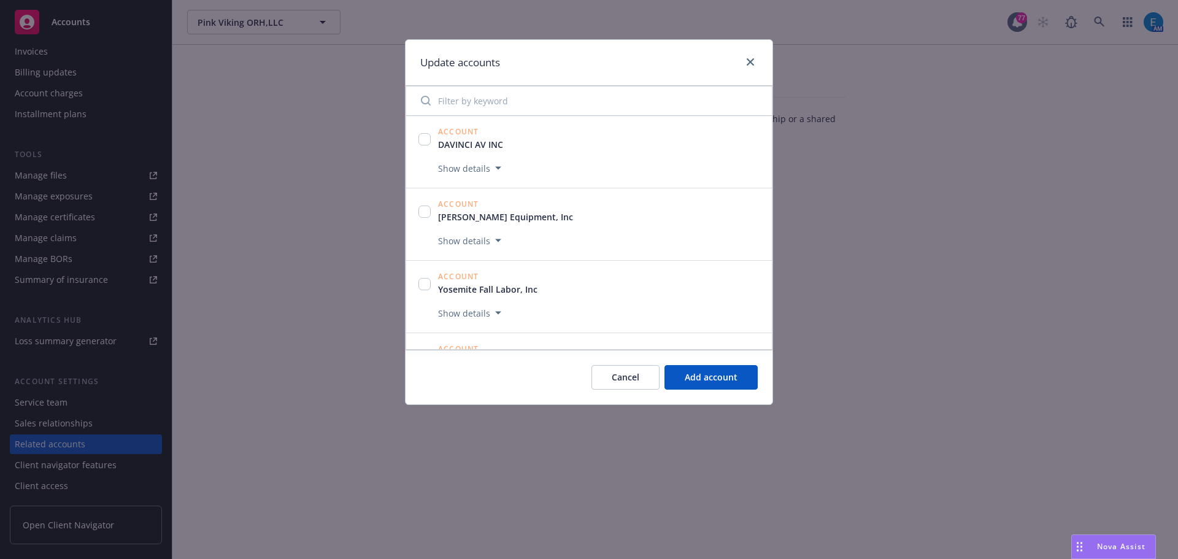
click at [549, 102] on input "Filter by keyword" at bounding box center [589, 100] width 351 height 25
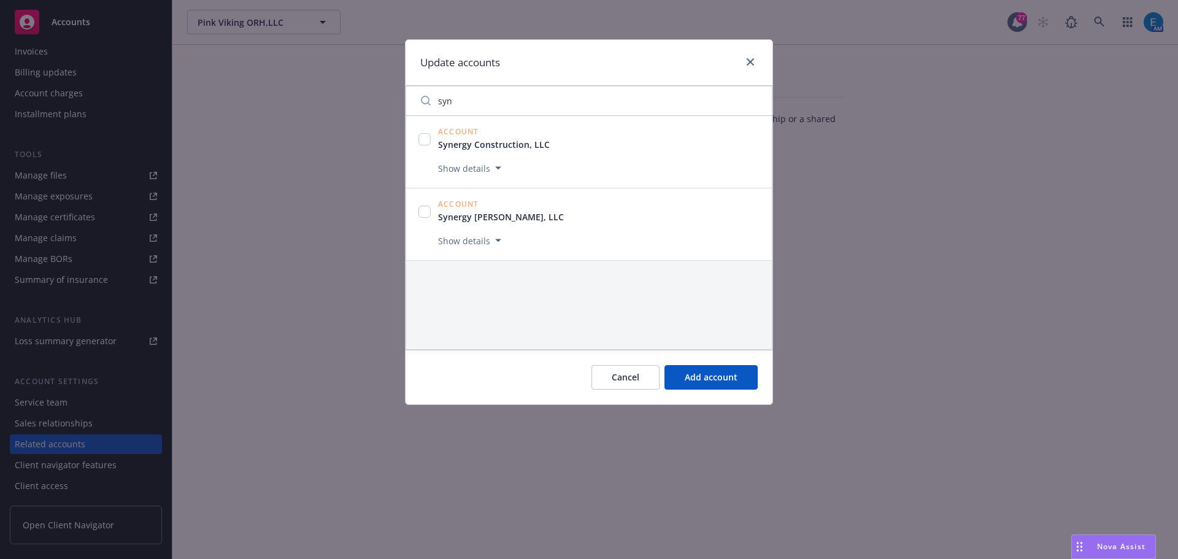
type input "syn"
click at [423, 138] on input "checkbox" at bounding box center [425, 139] width 12 height 12
checkbox input "true"
click at [701, 380] on span "Add 1 account" at bounding box center [707, 377] width 60 height 12
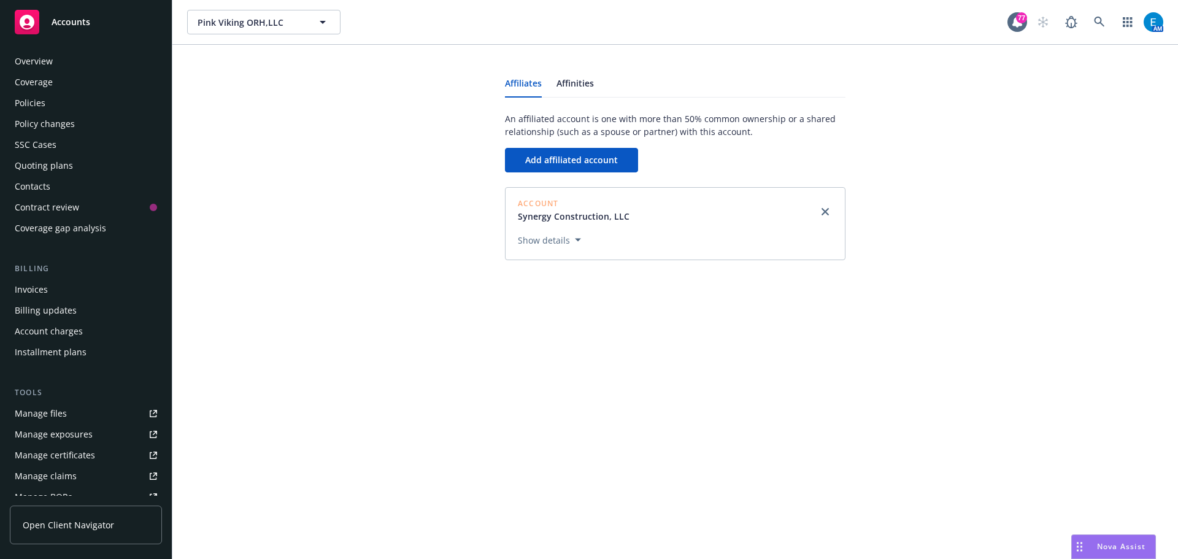
scroll to position [0, 0]
drag, startPoint x: 33, startPoint y: 105, endPoint x: 45, endPoint y: 108, distance: 12.1
click at [33, 105] on div "Policies" at bounding box center [30, 106] width 31 height 20
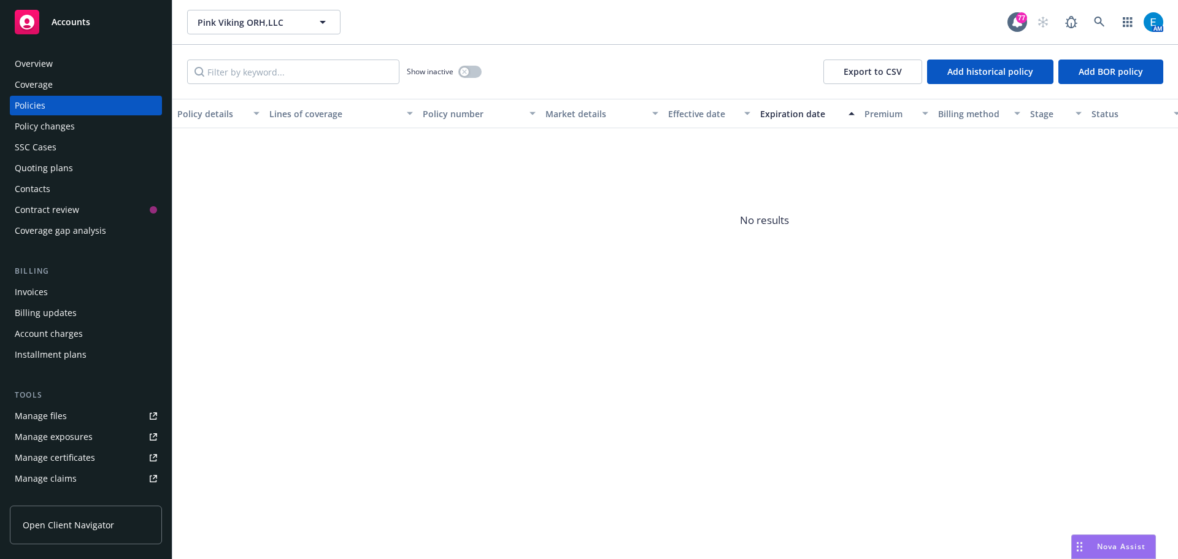
click at [40, 171] on div "Quoting plans" at bounding box center [44, 168] width 58 height 20
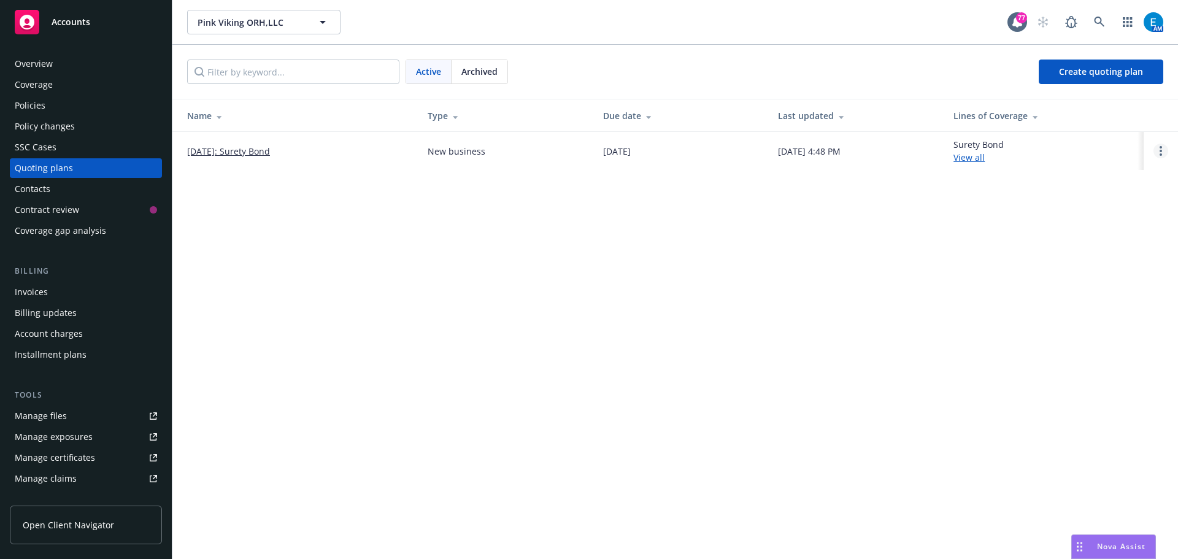
click at [1161, 152] on circle "Open options" at bounding box center [1161, 151] width 2 height 2
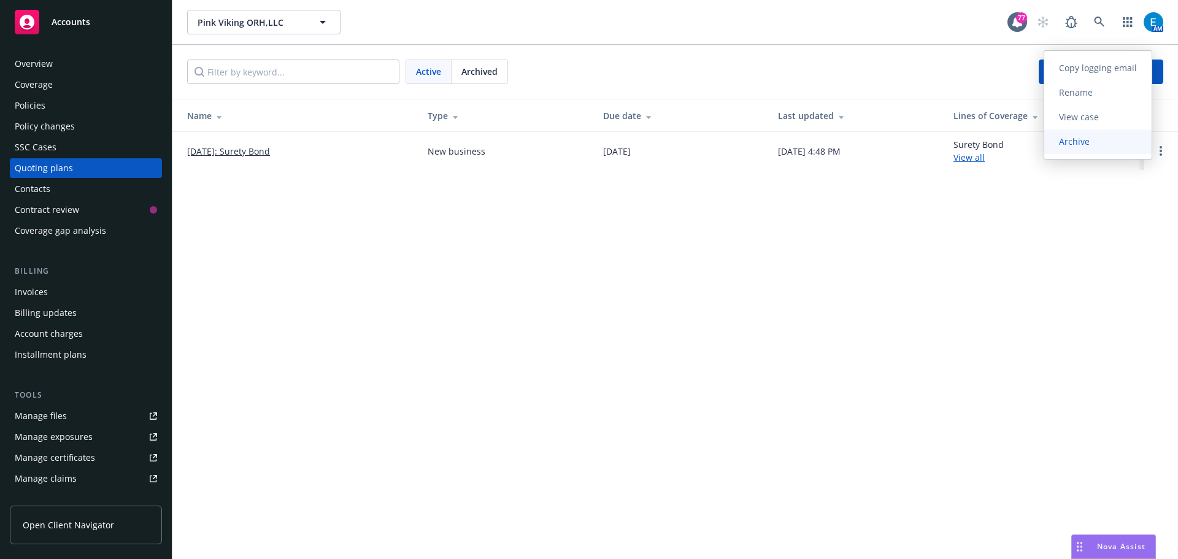
click at [1083, 142] on span "Archive" at bounding box center [1074, 142] width 60 height 12
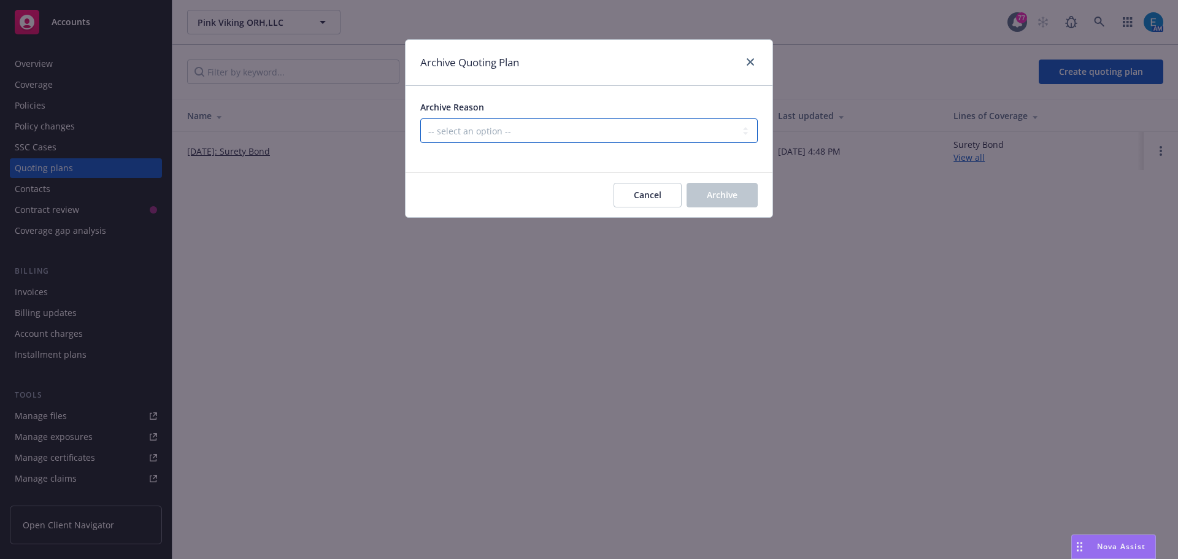
click at [450, 134] on select "-- select an option -- Created by error Duplicate New business opportunity lost…" at bounding box center [589, 130] width 338 height 25
click at [535, 355] on div "Archive Quoting Plan Archive Reason -- select an option -- Created by error Dup…" at bounding box center [589, 279] width 1178 height 559
click at [653, 306] on div "Archive Quoting Plan Archive Reason -- select an option -- Created by error Dup…" at bounding box center [589, 279] width 1178 height 559
click at [752, 61] on icon "close" at bounding box center [750, 61] width 7 height 7
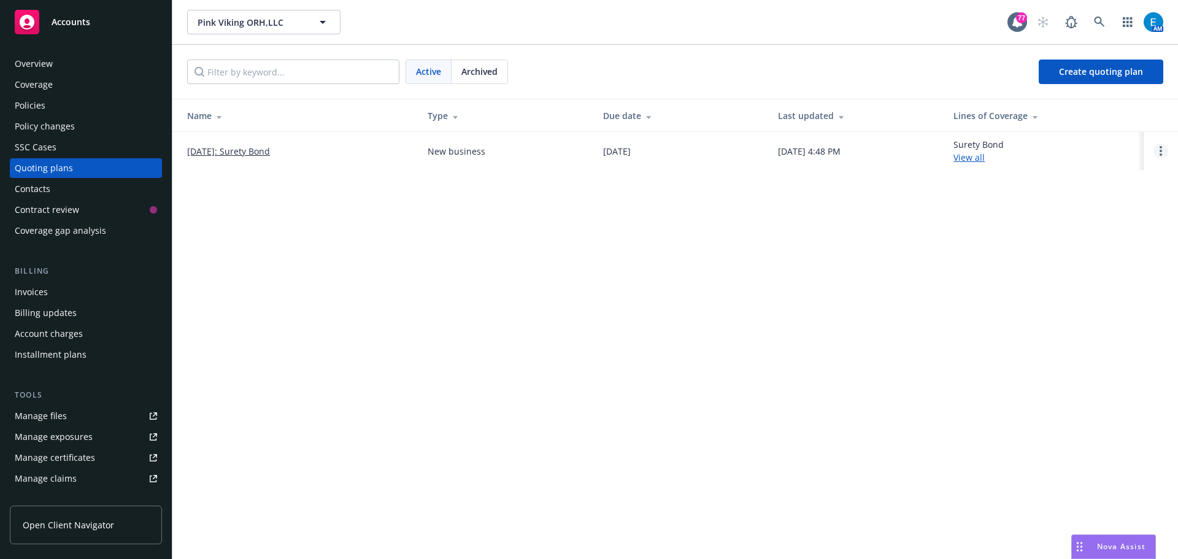
click at [1160, 149] on icon "Open options" at bounding box center [1161, 151] width 2 height 10
drag, startPoint x: 1050, startPoint y: 238, endPoint x: 808, endPoint y: 239, distance: 242.4
click at [1049, 238] on div "Pink Viking ORH,LLC Pink Viking ORH,LLC 77 AM Active Archived Create quoting pl…" at bounding box center [675, 279] width 1006 height 559
click at [239, 149] on link "08/18/2025: Surety Bond" at bounding box center [228, 151] width 83 height 13
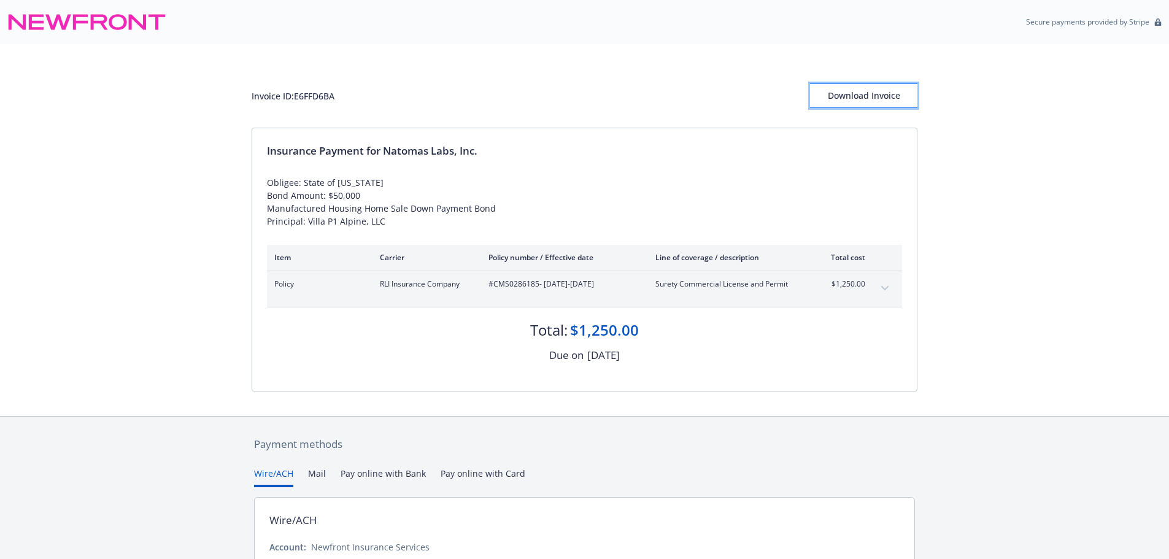
click at [865, 99] on div "Download Invoice" at bounding box center [863, 95] width 107 height 23
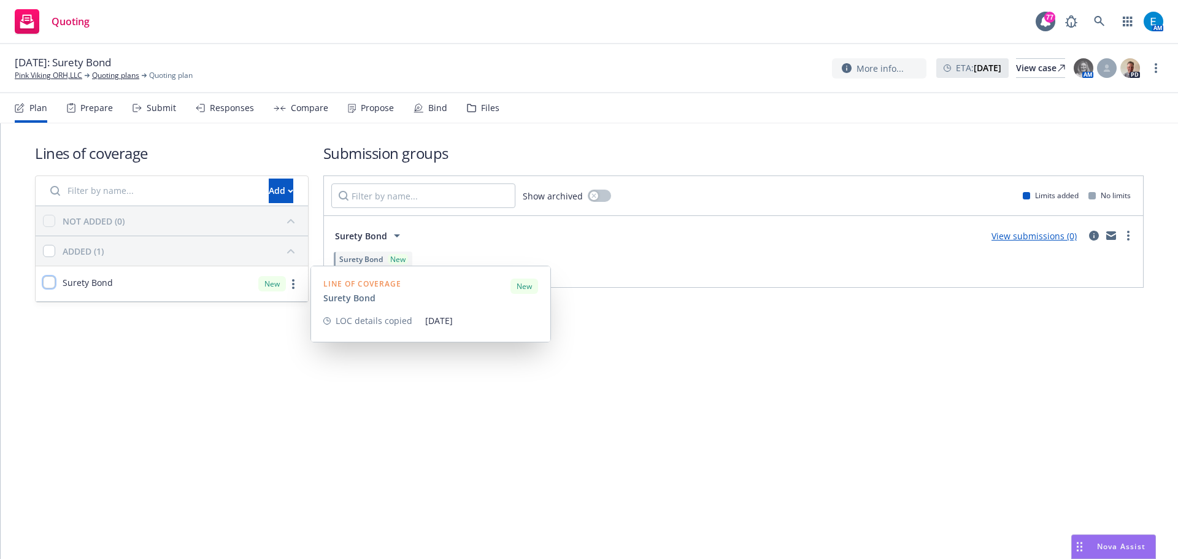
click at [45, 280] on input "checkbox" at bounding box center [49, 282] width 12 height 12
checkbox input "true"
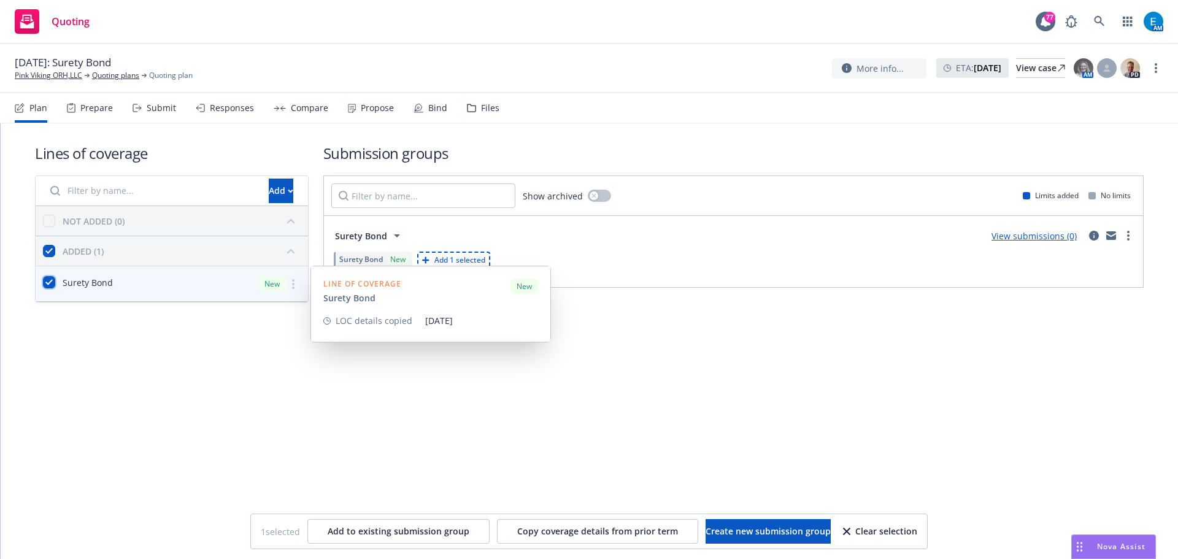
click at [49, 281] on input "checkbox" at bounding box center [49, 282] width 12 height 12
checkbox input "false"
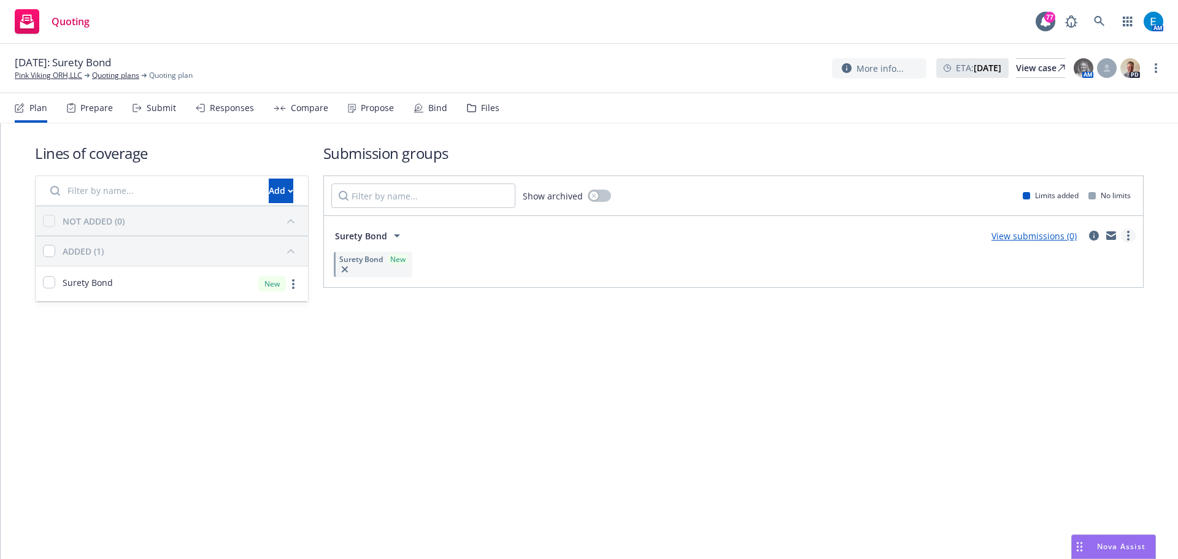
click at [1129, 235] on circle "more" at bounding box center [1128, 235] width 2 height 2
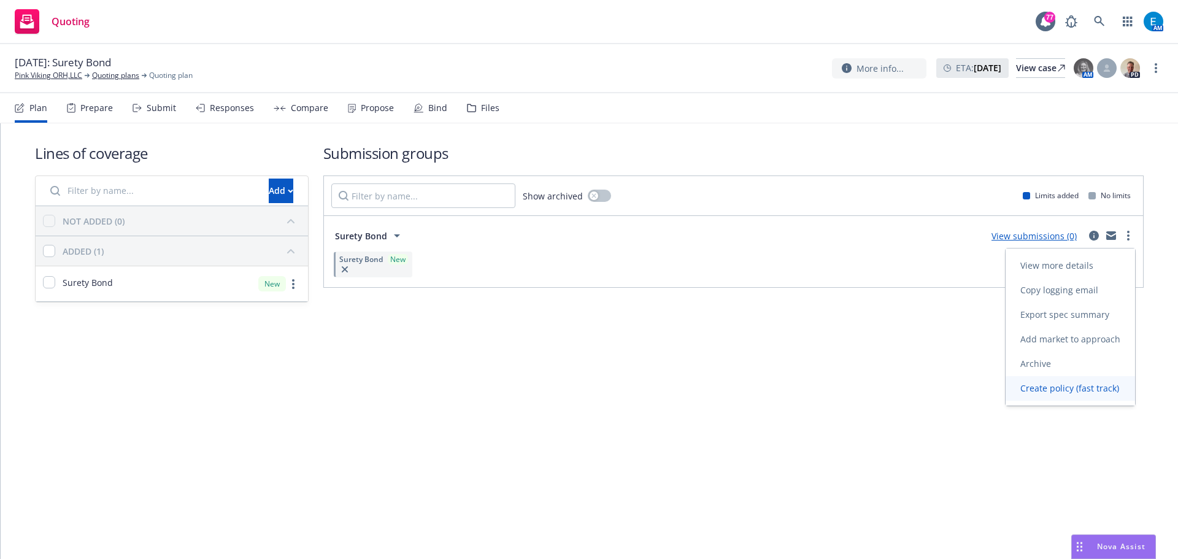
click at [1034, 388] on span "Create policy (fast track)" at bounding box center [1070, 388] width 128 height 12
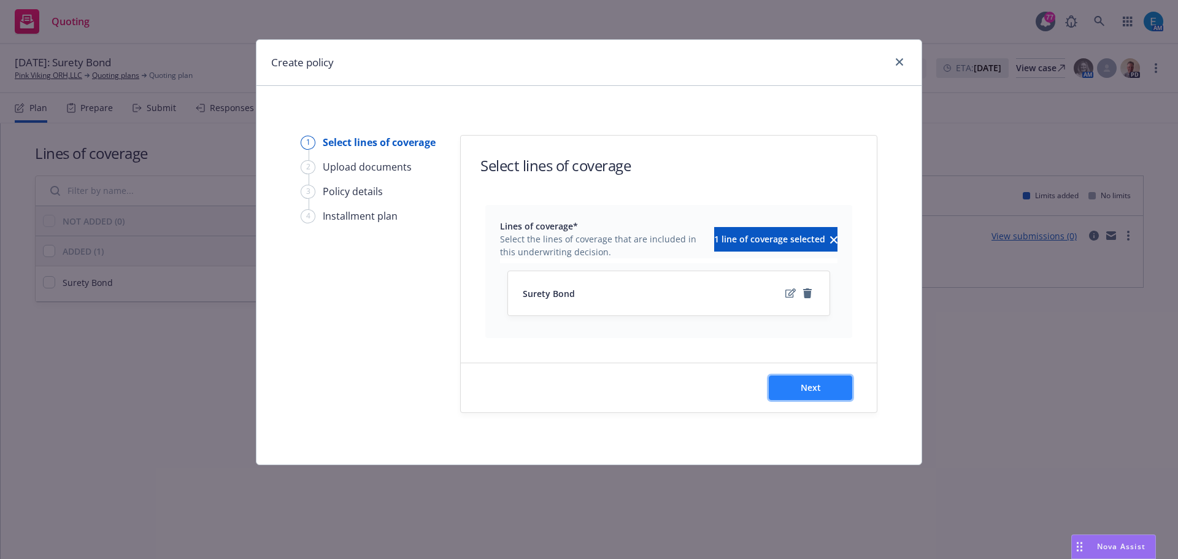
click at [843, 389] on button "Next" at bounding box center [810, 388] width 83 height 25
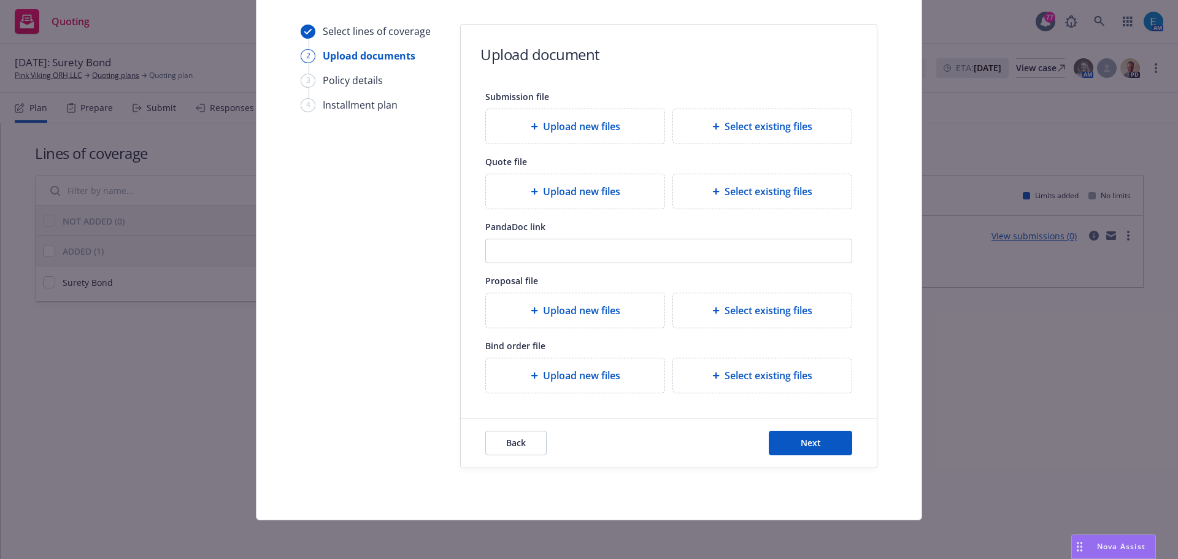
scroll to position [112, 0]
click at [813, 444] on span "Next" at bounding box center [811, 442] width 20 height 12
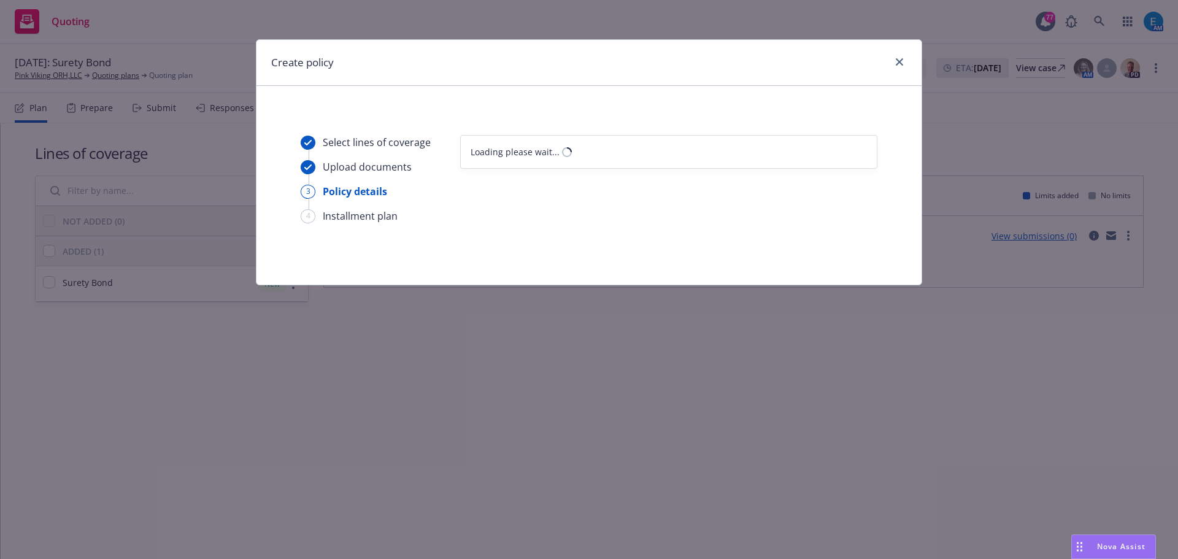
scroll to position [0, 0]
select select "12"
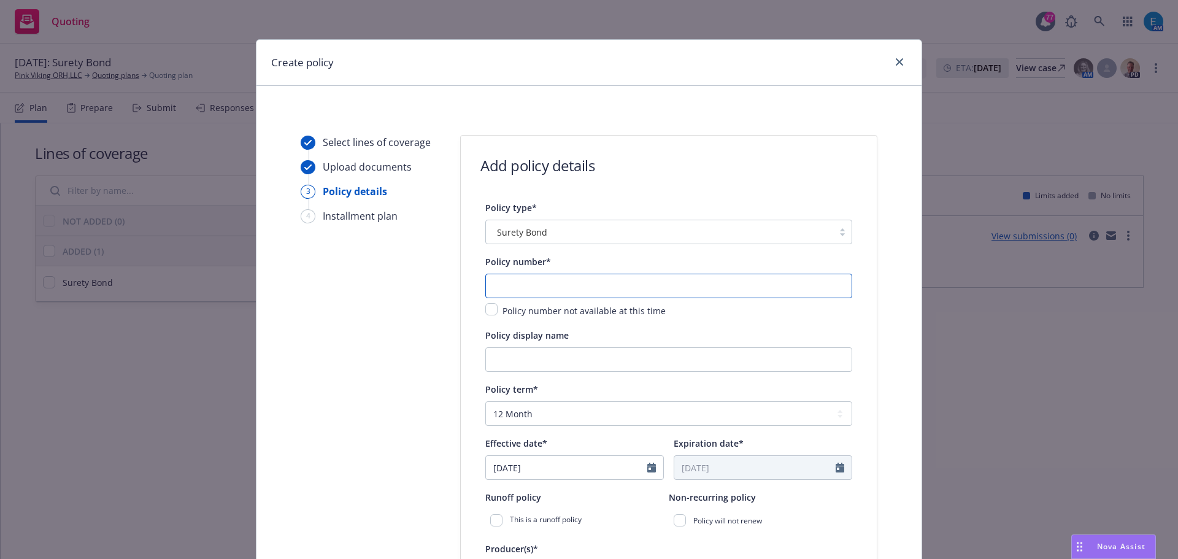
click at [551, 284] on input "text" at bounding box center [668, 286] width 367 height 25
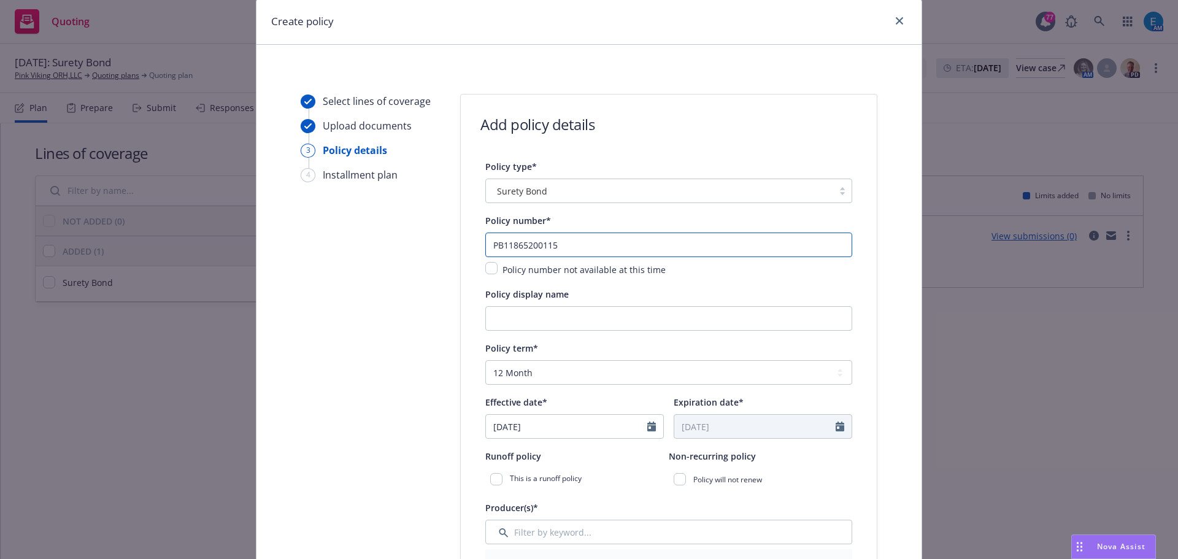
scroll to position [123, 0]
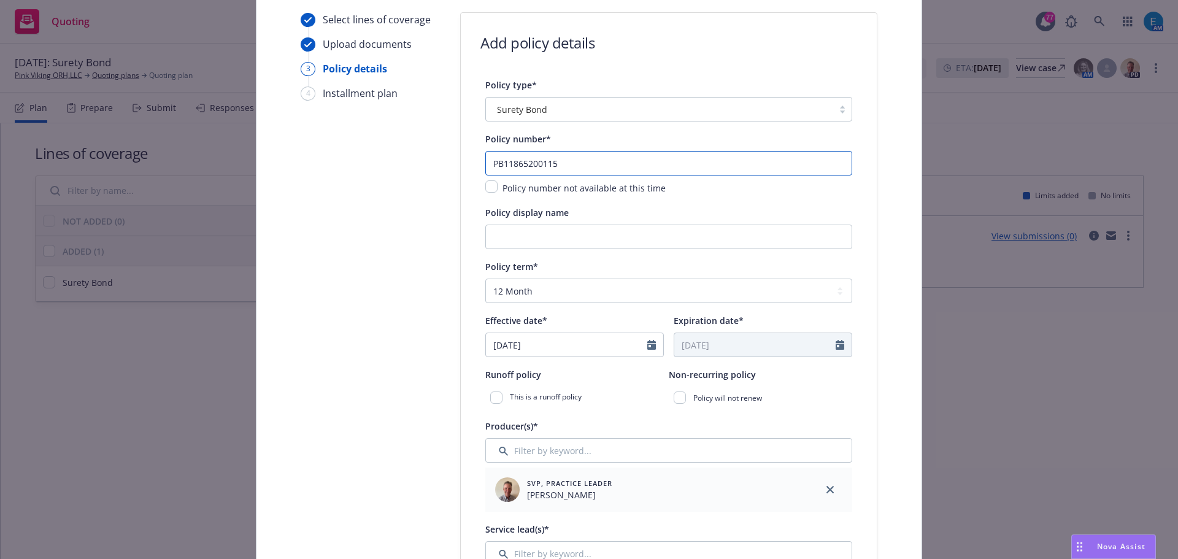
type input "PB11865200115"
drag, startPoint x: 565, startPoint y: 241, endPoint x: 373, endPoint y: 237, distance: 191.5
click at [565, 240] on input "Policy display name" at bounding box center [668, 237] width 367 height 25
click at [514, 233] on input "Policy display name" at bounding box center [668, 237] width 367 height 25
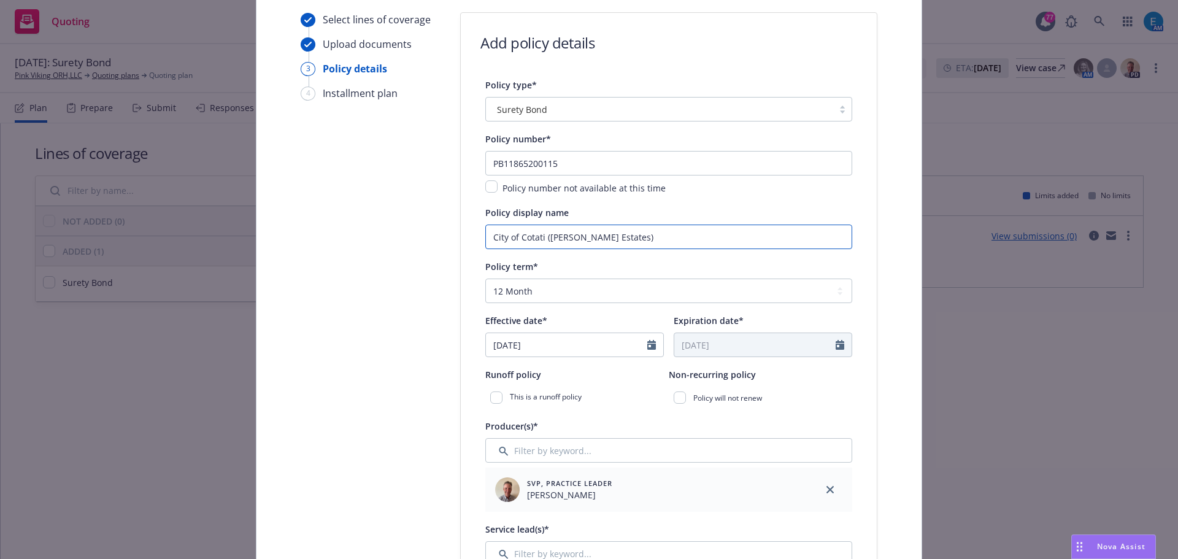
type input "City of Cotati (Flahaven Estates)"
click at [531, 346] on input "08/18/2025" at bounding box center [566, 344] width 161 height 23
select select "8"
click at [516, 454] on span "11" at bounding box center [521, 453] width 18 height 15
type input "08/11/2025"
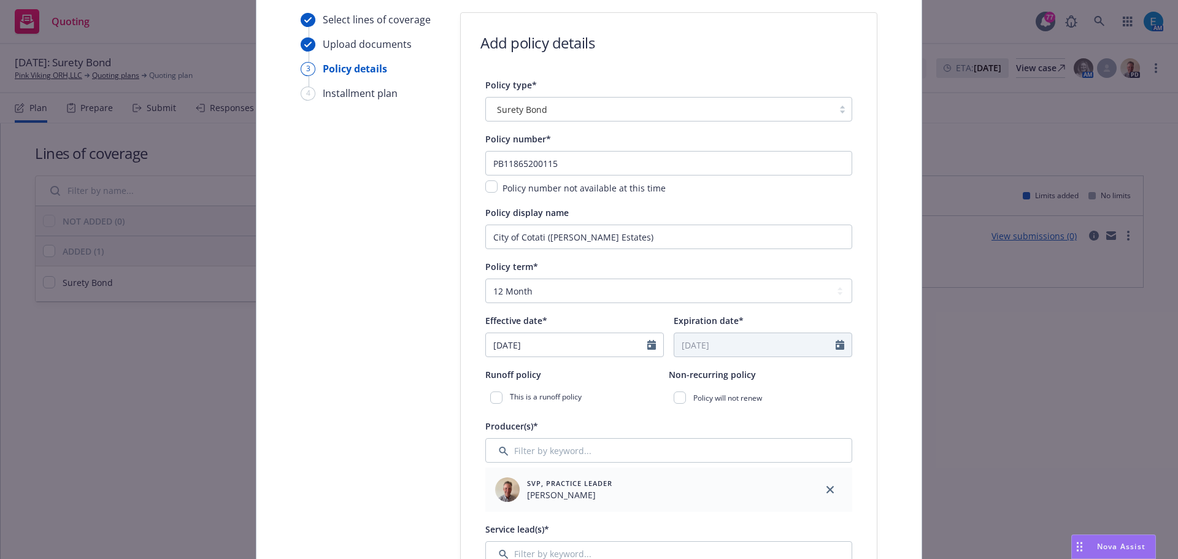
type input "08/11/2026"
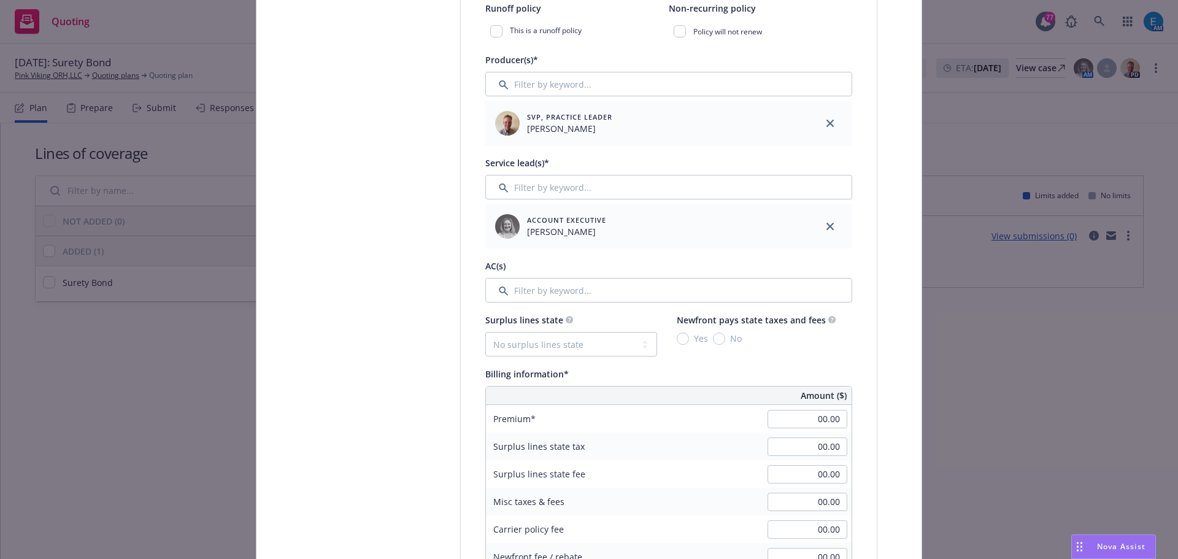
scroll to position [491, 0]
click at [527, 287] on input "Filter by keyword..." at bounding box center [668, 288] width 367 height 25
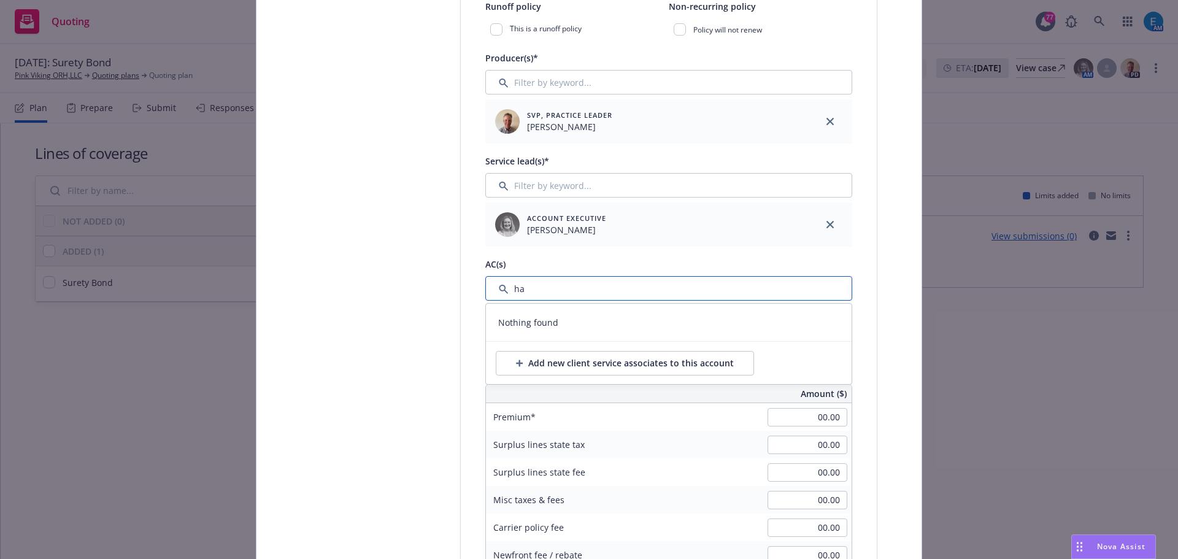
type input "h"
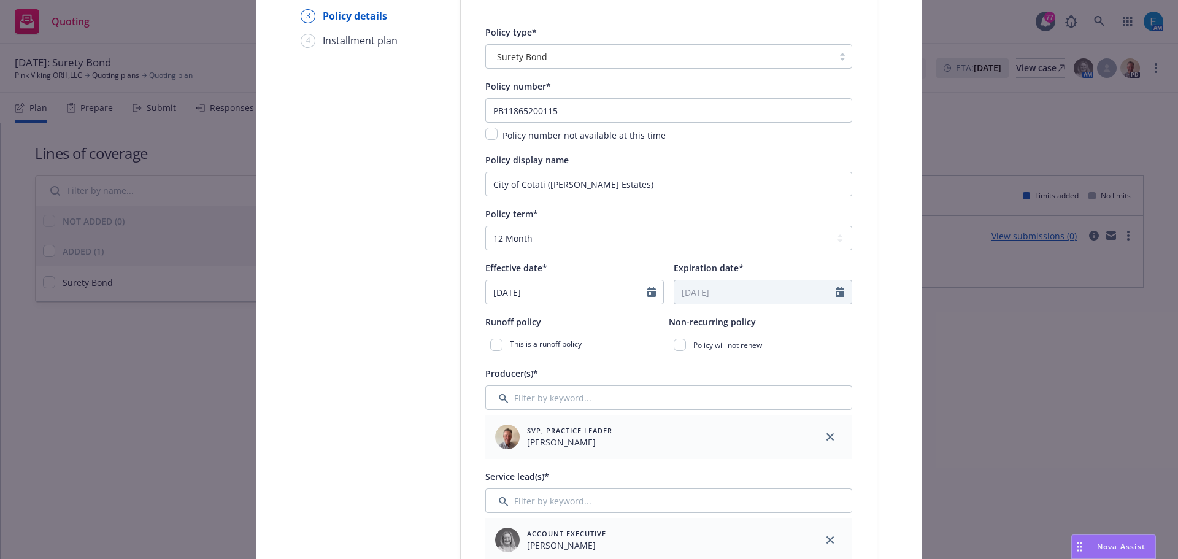
scroll to position [123, 0]
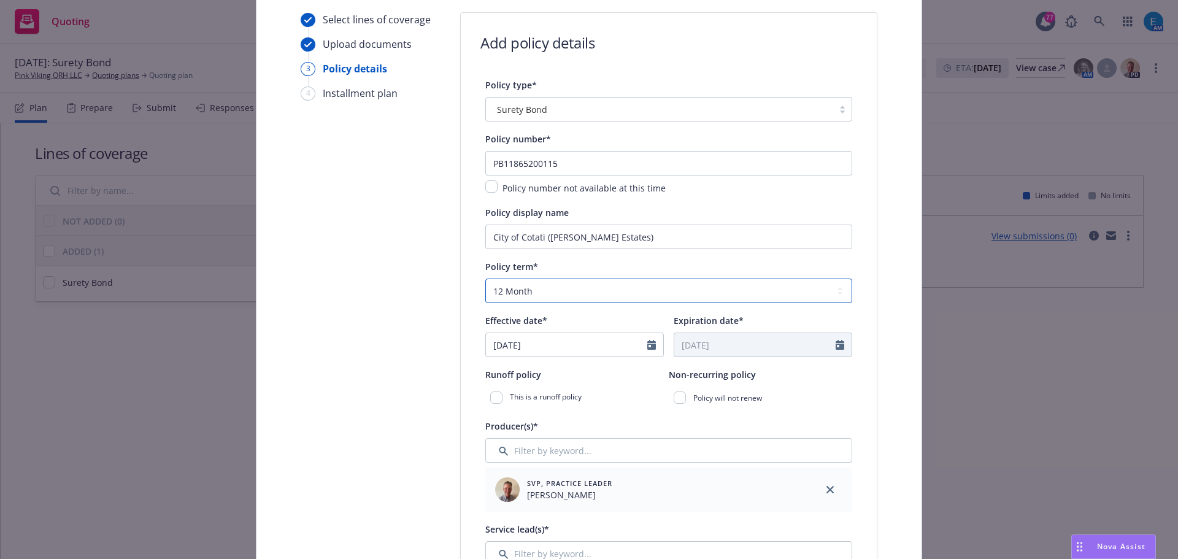
click at [543, 290] on select "Select policy term 12 Month 6 Month 4 Month 3 Month 2 Month 1 Month 36 Month (3…" at bounding box center [668, 291] width 367 height 25
click at [554, 291] on select "Select policy term 12 Month 6 Month 4 Month 3 Month 2 Month 1 Month 36 Month (3…" at bounding box center [668, 291] width 367 height 25
select select "other"
click at [485, 279] on select "Select policy term 12 Month 6 Month 4 Month 3 Month 2 Month 1 Month 36 Month (3…" at bounding box center [668, 291] width 367 height 25
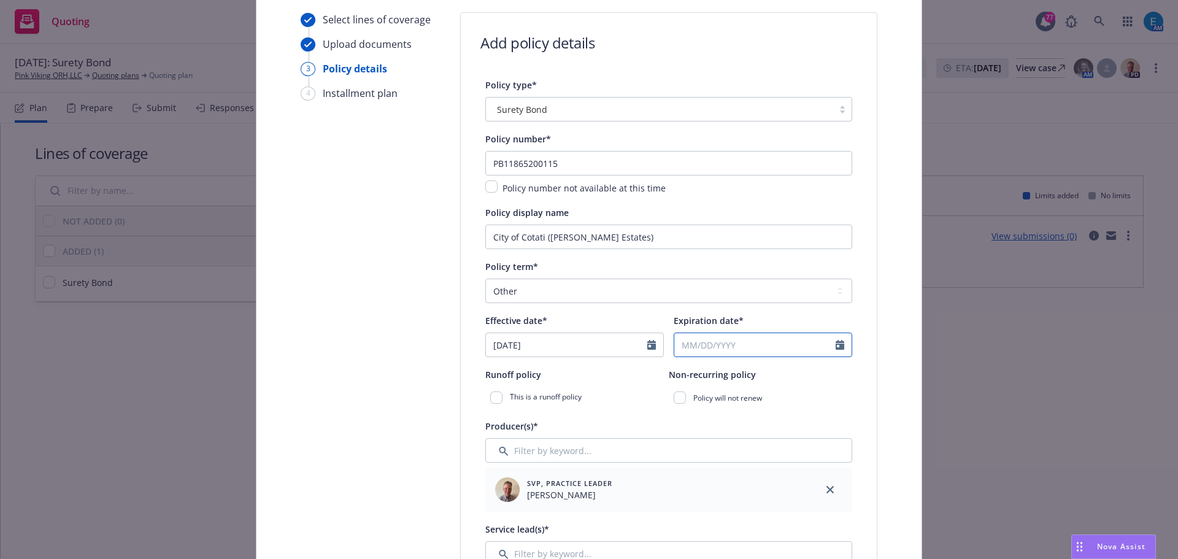
click at [765, 342] on input "Expiration date*" at bounding box center [754, 344] width 161 height 23
select select "8"
type input "08/11/2027"
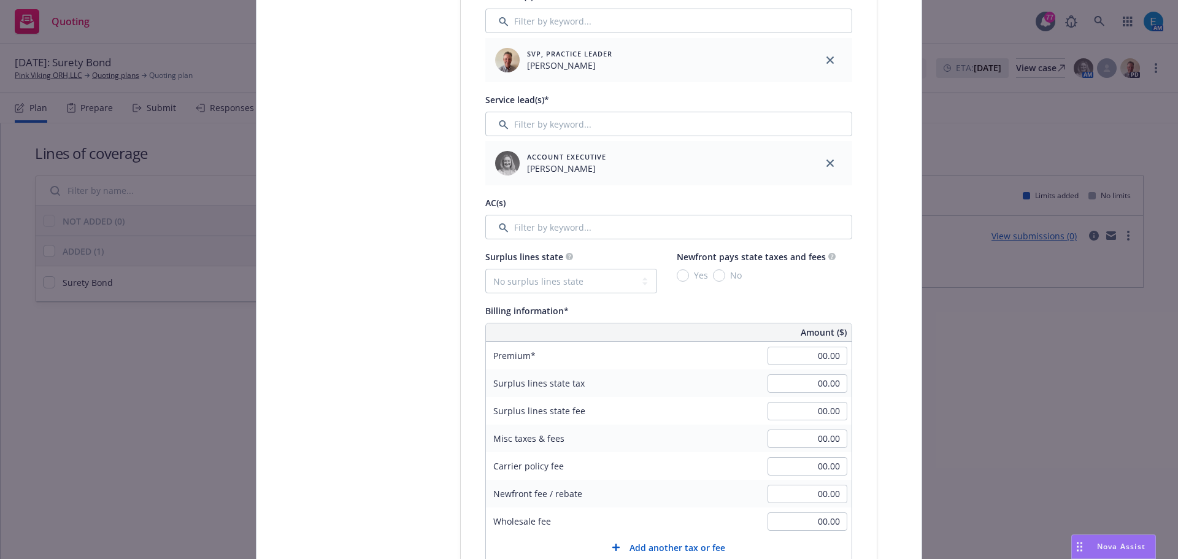
scroll to position [614, 0]
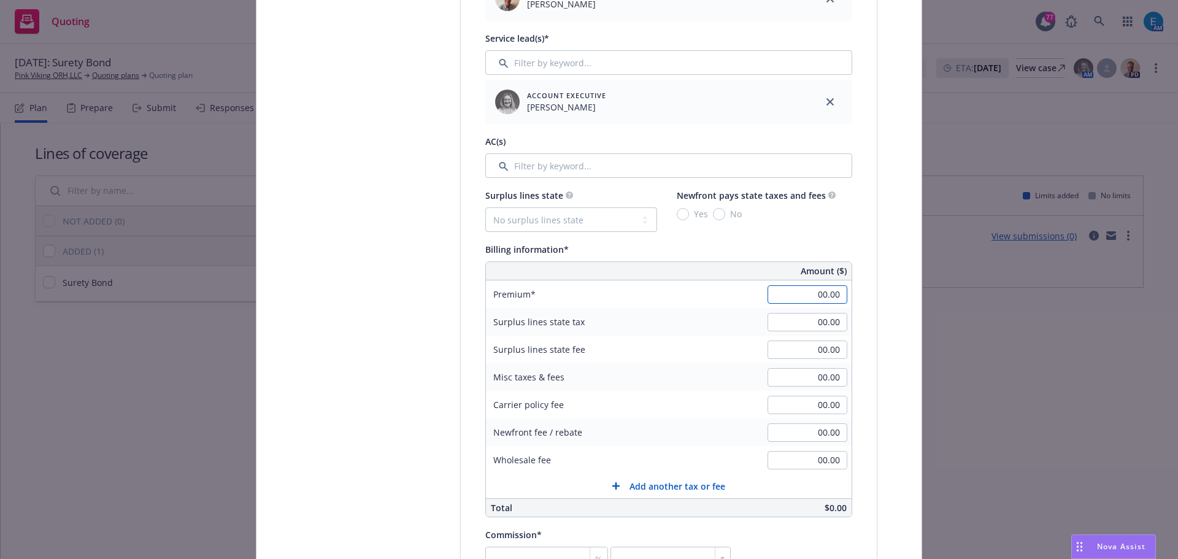
click at [804, 294] on input "00.00" at bounding box center [808, 294] width 80 height 18
type input "52,361.00"
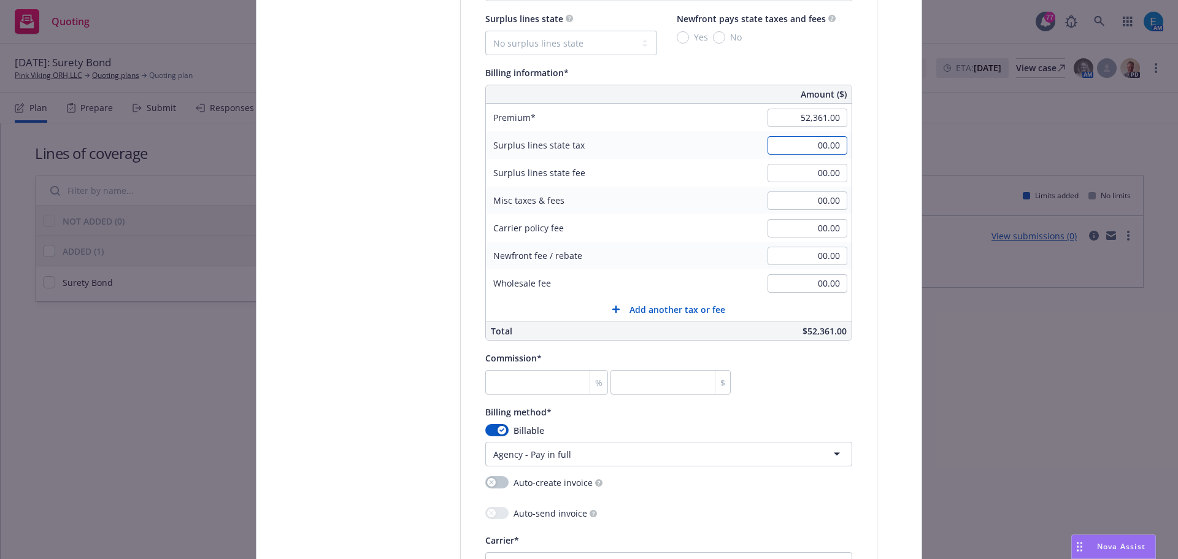
scroll to position [798, 0]
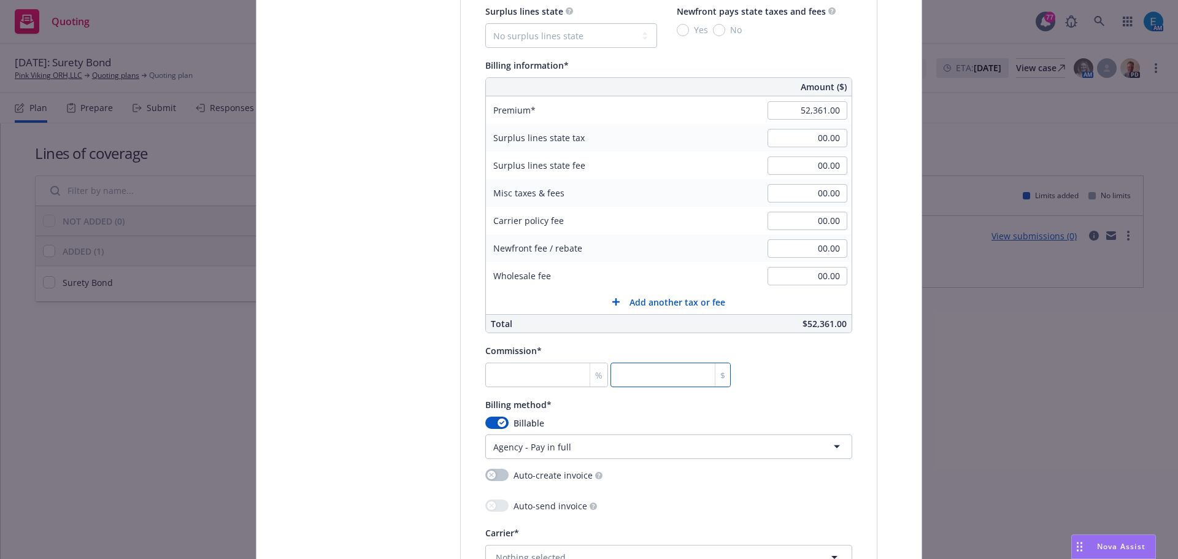
click at [650, 379] on input "number" at bounding box center [671, 375] width 120 height 25
type input "0.002"
type input "1"
type input "0.029"
type input "15"
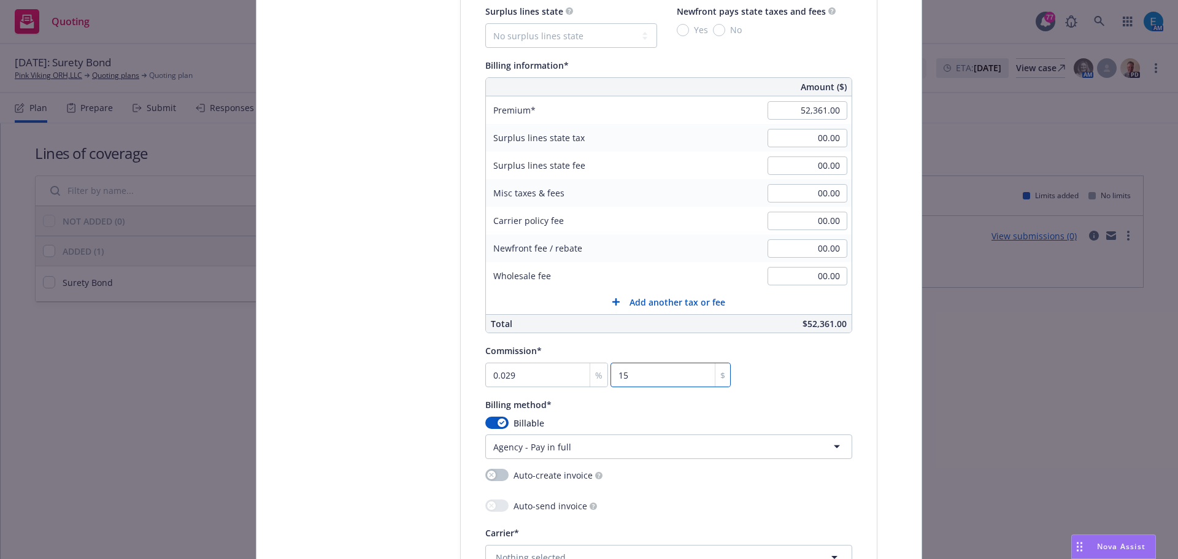
type input "0.294"
type input "154"
type input "2.954"
type input "1547"
type input "29.549"
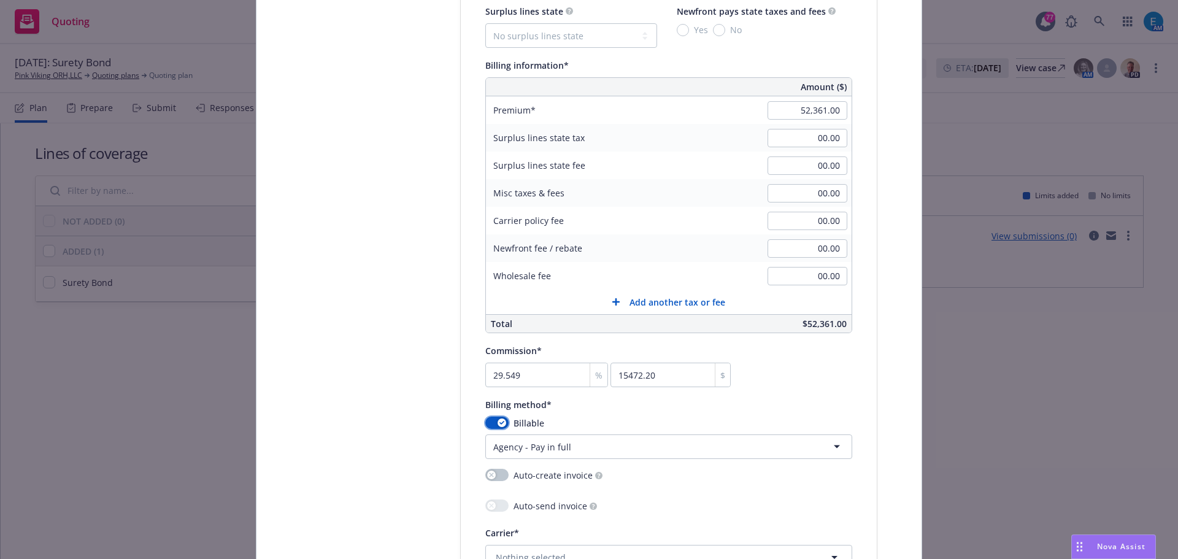
type input "15472.15"
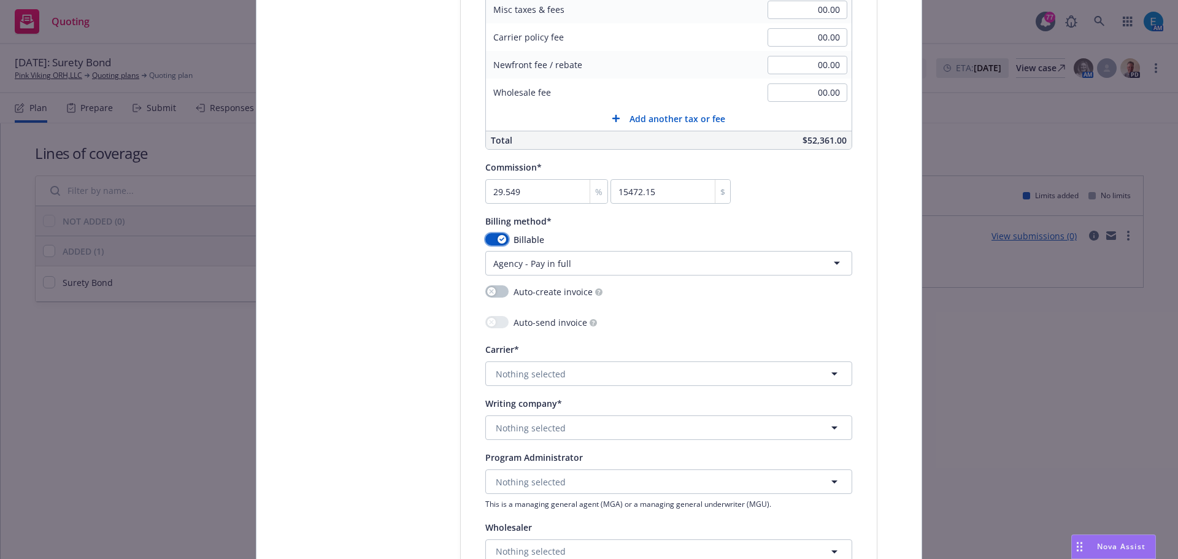
scroll to position [982, 0]
click at [581, 372] on button "Nothing selected" at bounding box center [668, 373] width 367 height 25
type input "phil"
click at [566, 330] on strong "Philadelphia Insurance Companies" at bounding box center [571, 326] width 145 height 12
click at [524, 430] on span "Nothing selected" at bounding box center [531, 427] width 70 height 13
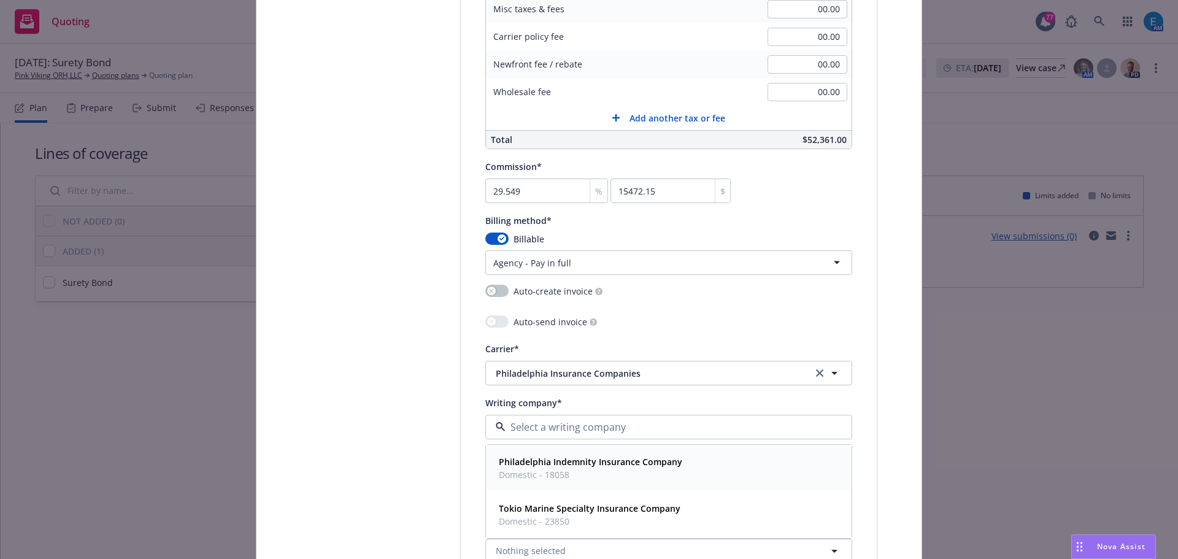
click at [541, 464] on strong "Philadelphia Indemnity Insurance Company" at bounding box center [590, 462] width 183 height 12
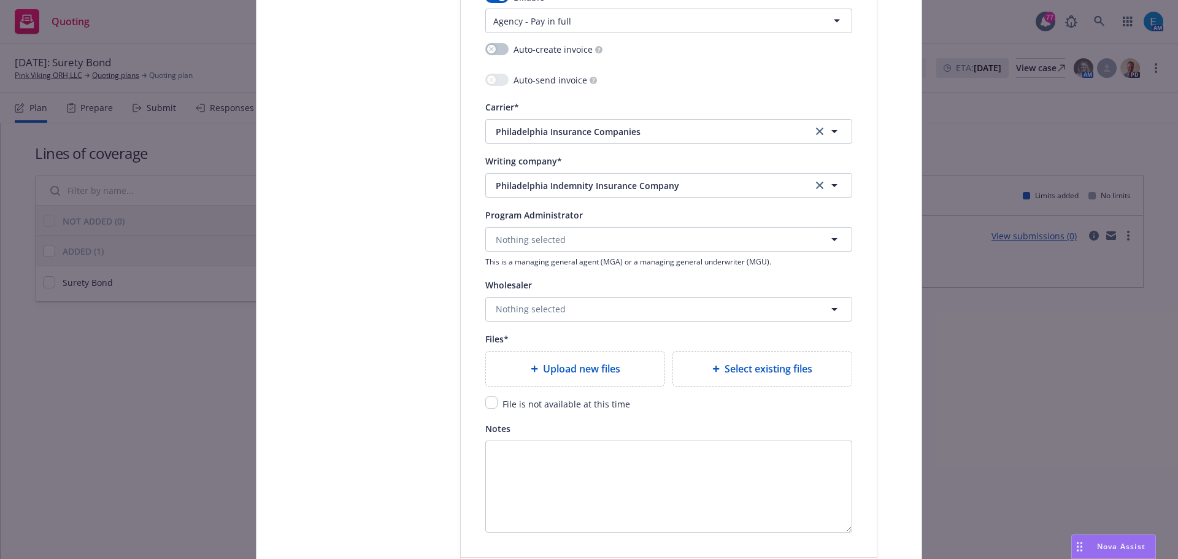
scroll to position [1227, 0]
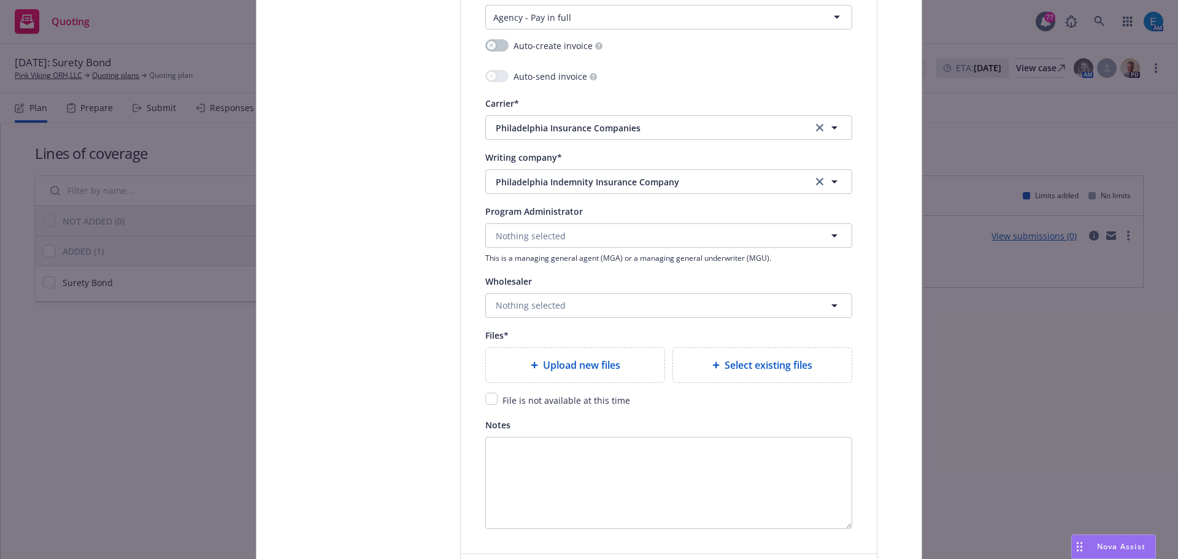
click at [571, 365] on span "Upload new files" at bounding box center [581, 365] width 77 height 15
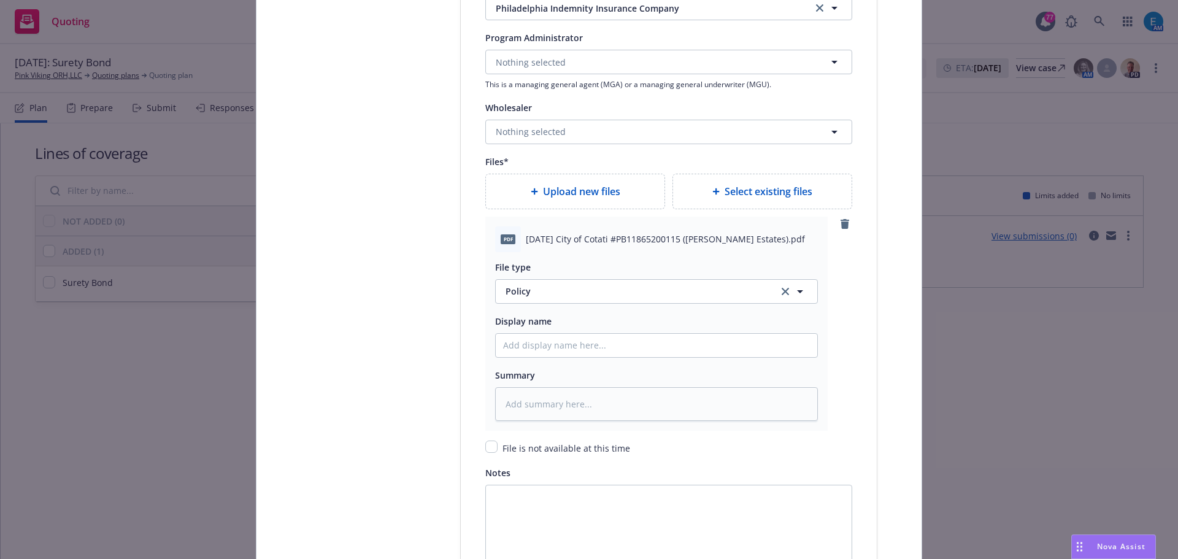
scroll to position [1411, 0]
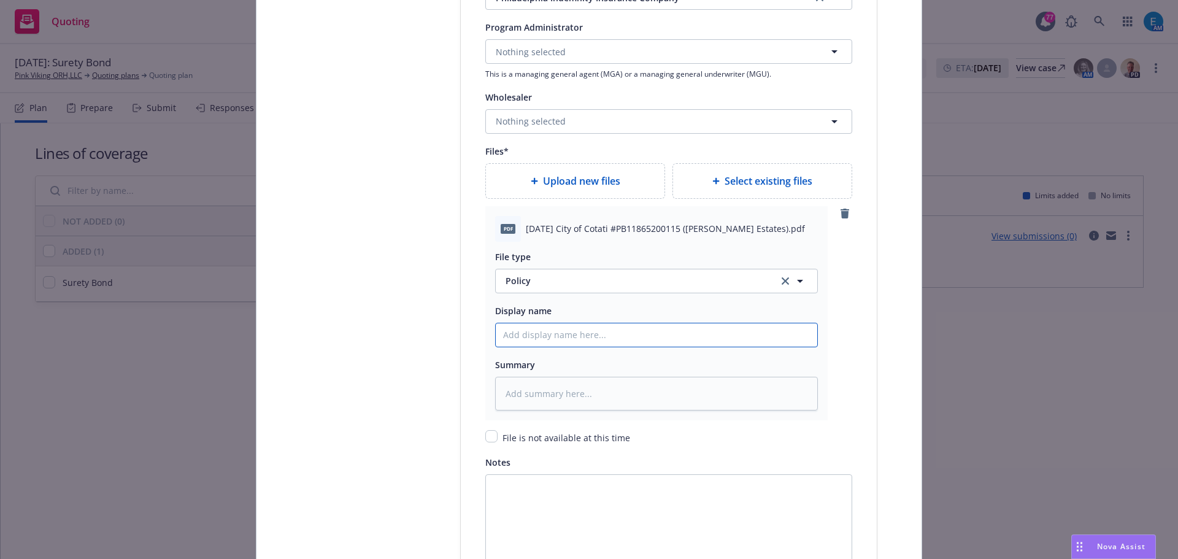
click at [558, 334] on input "Policy display name" at bounding box center [657, 334] width 322 height 23
type textarea "x"
type input "#"
type textarea "x"
type input "#P"
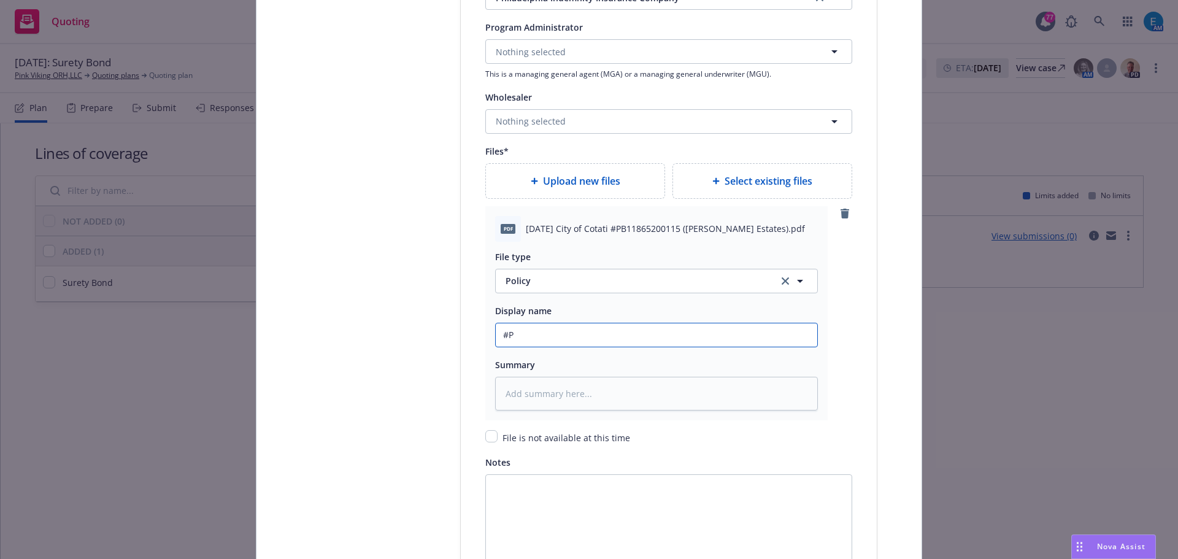
type textarea "x"
type input "#PB"
type textarea "x"
type input "#PB1"
type textarea "x"
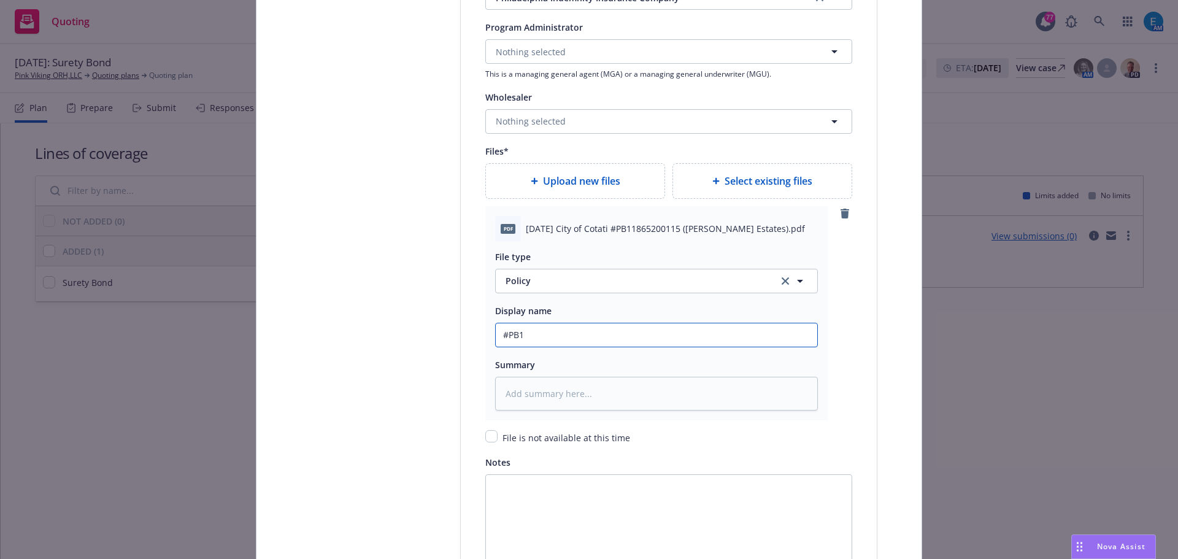
type input "#PB11"
type textarea "x"
type input "#PB118"
type textarea "x"
type input "#PB1186"
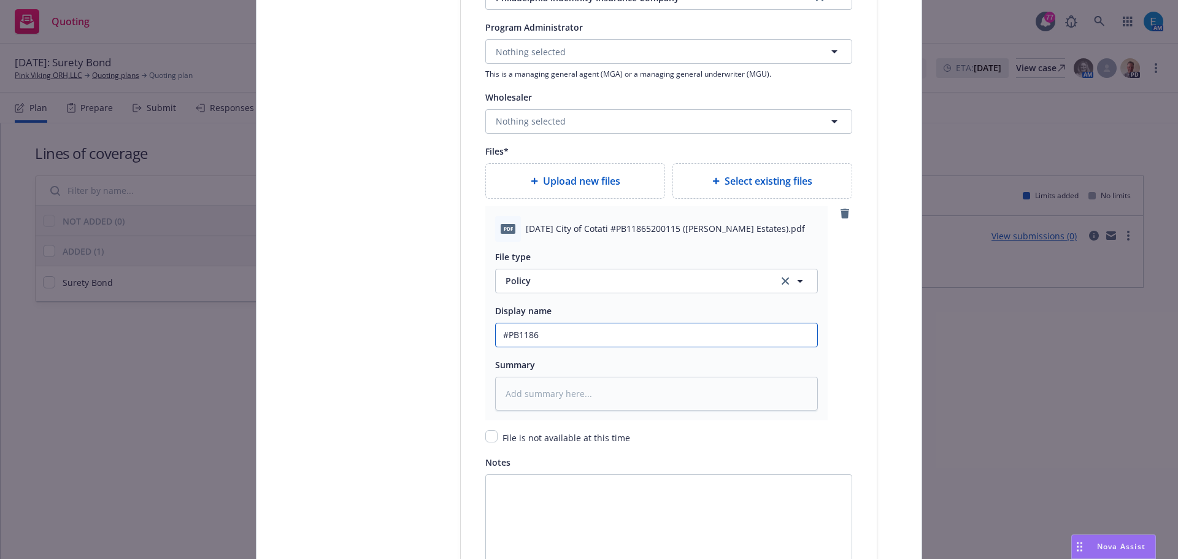
type textarea "x"
type input "#PB11865"
type textarea "x"
type input "#PB118652"
type textarea "x"
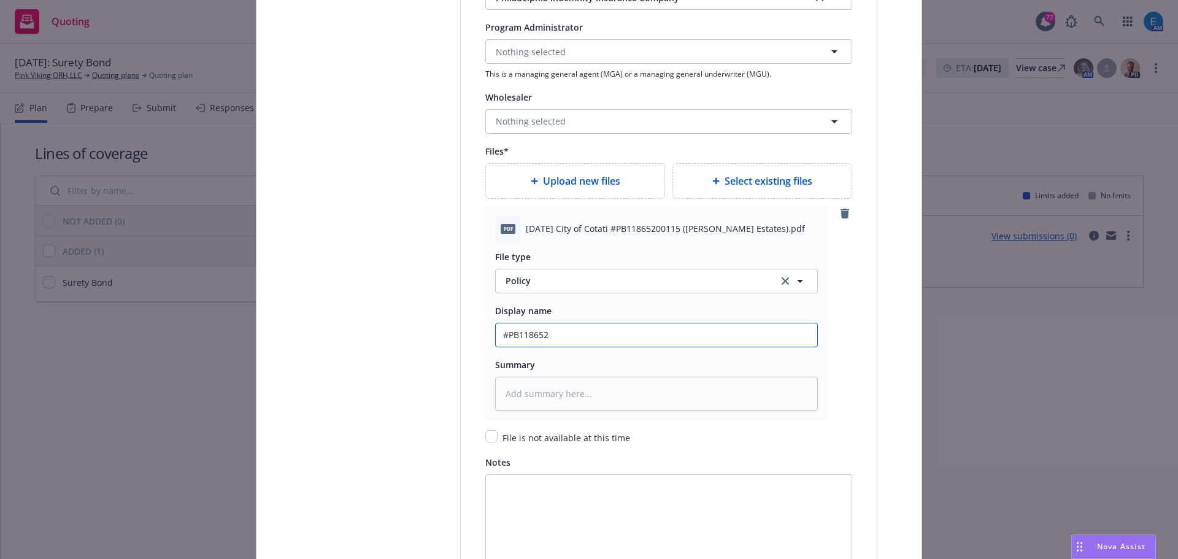
type input "#PB1186520"
type textarea "x"
type input "#PB11865200"
type textarea "x"
type input "#PB118652001"
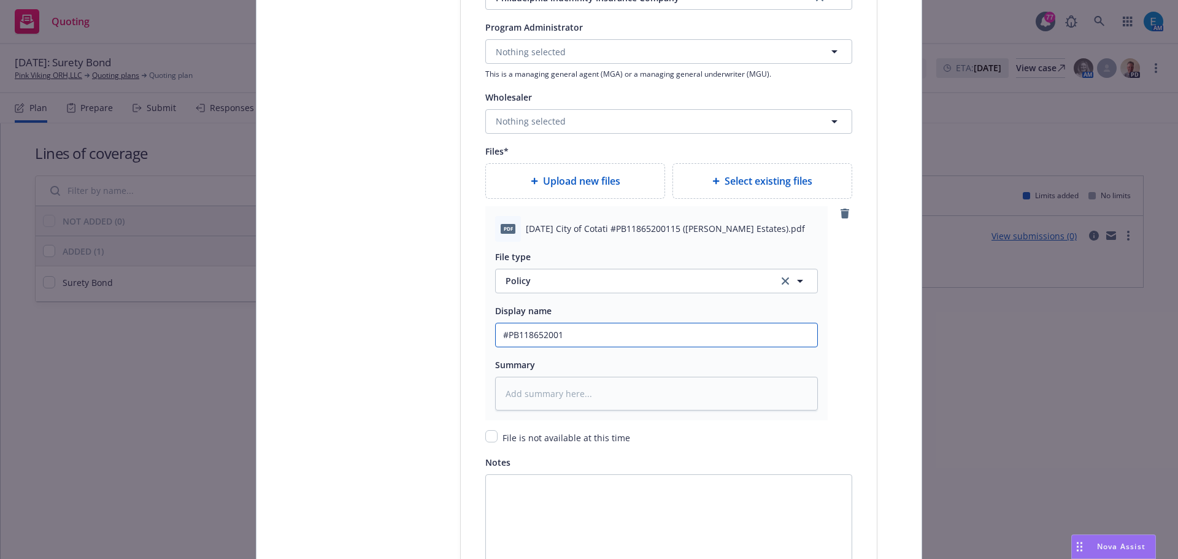
type textarea "x"
type input "#PB1186520011"
type textarea "x"
type input "#PB11865200115"
type textarea "x"
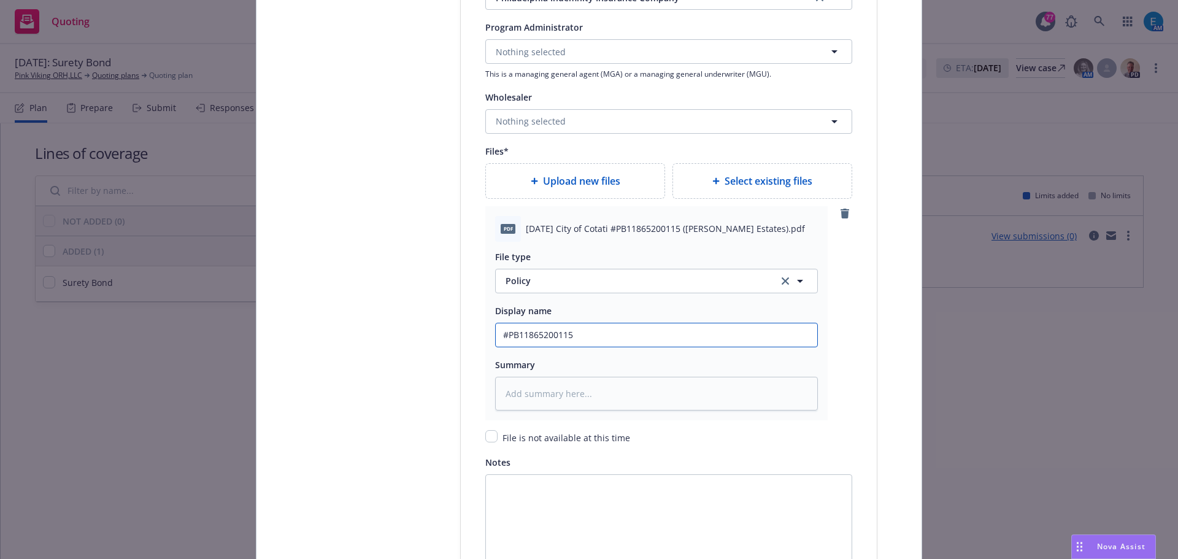
type input "#PB11865200115"
type textarea "x"
type input "#PB11865200115 C"
type textarea "x"
type input "#PB11865200115 Ci"
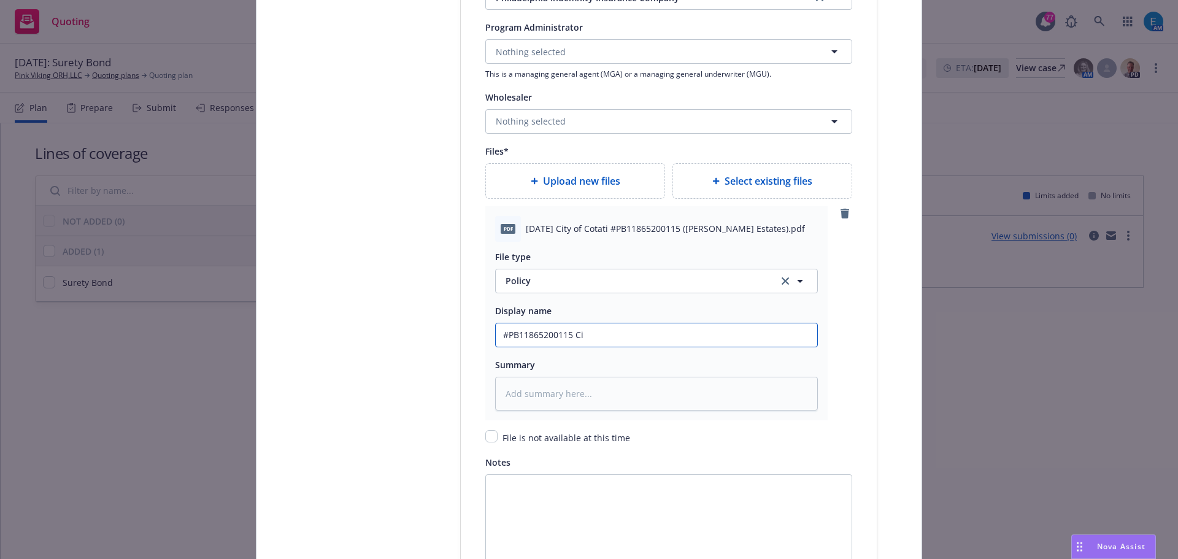
type textarea "x"
type input "#PB11865200115 Cit"
type textarea "x"
type input "#PB11865200115 City"
type textarea "x"
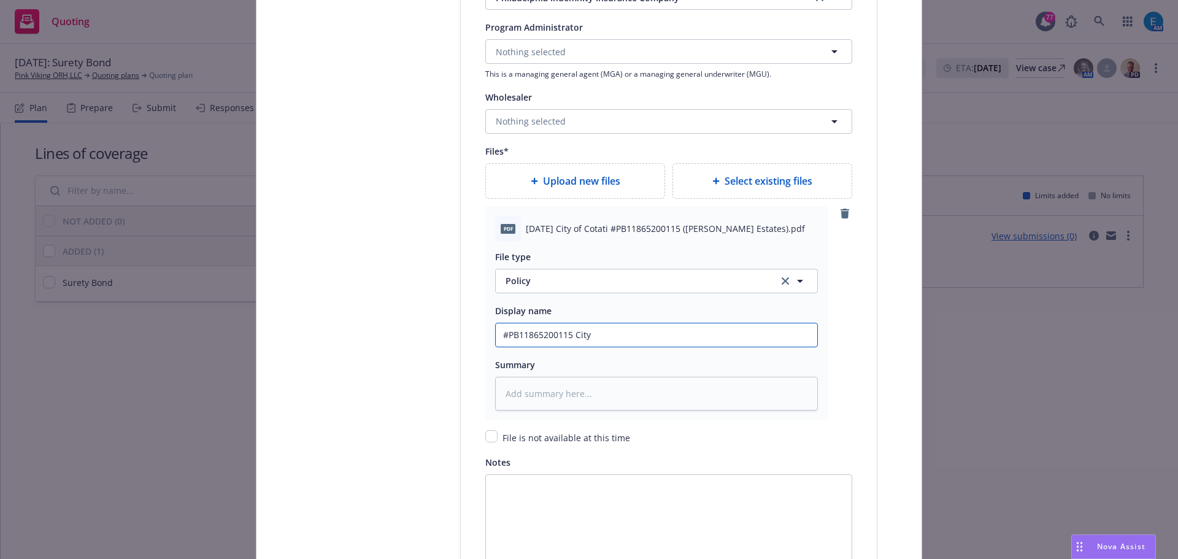
type input "#PB11865200115 City"
type textarea "x"
type input "#PB11865200115 City o"
type textarea "x"
type input "#PB11865200115 City of"
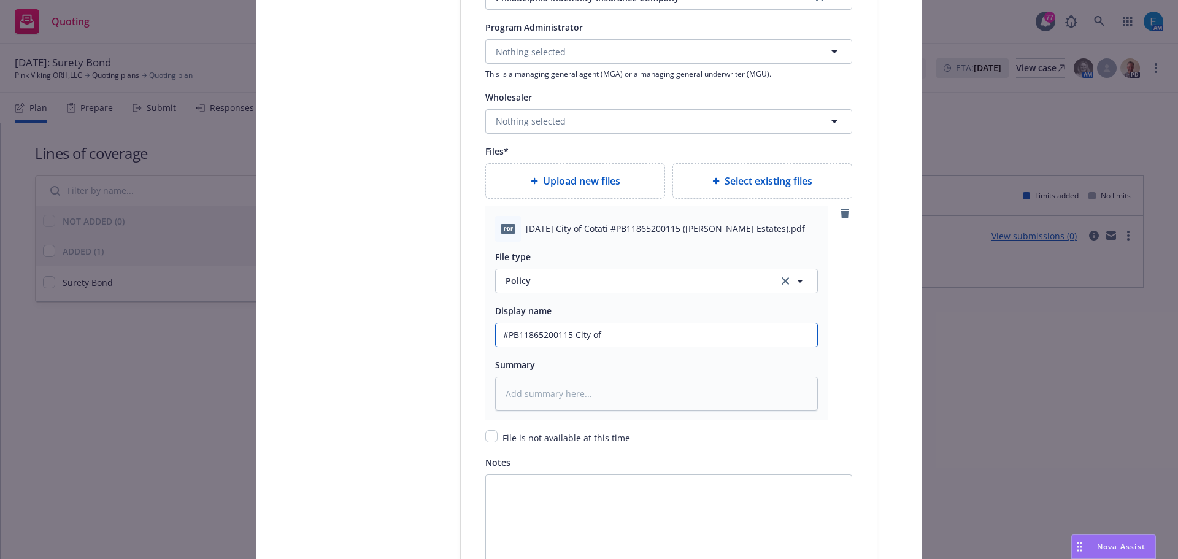
type textarea "x"
type input "#PB11865200115 City of"
type textarea "x"
type input "#PB11865200115 City of C"
type textarea "x"
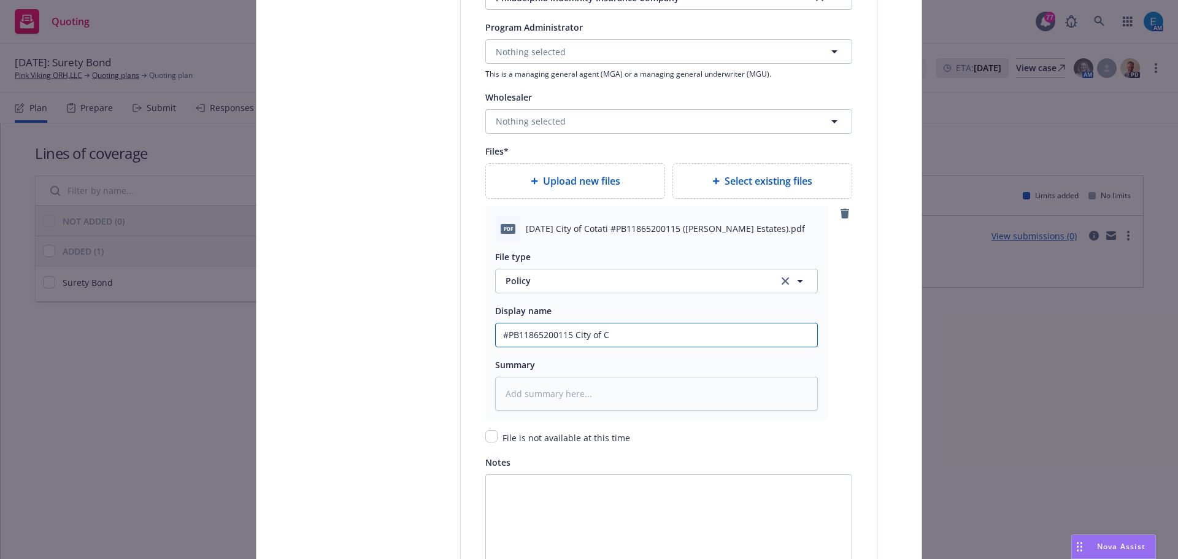
type input "#PB11865200115 City of Co"
type textarea "x"
type input "#PB11865200115 City of Cot"
type textarea "x"
type input "#PB11865200115 City of Cota"
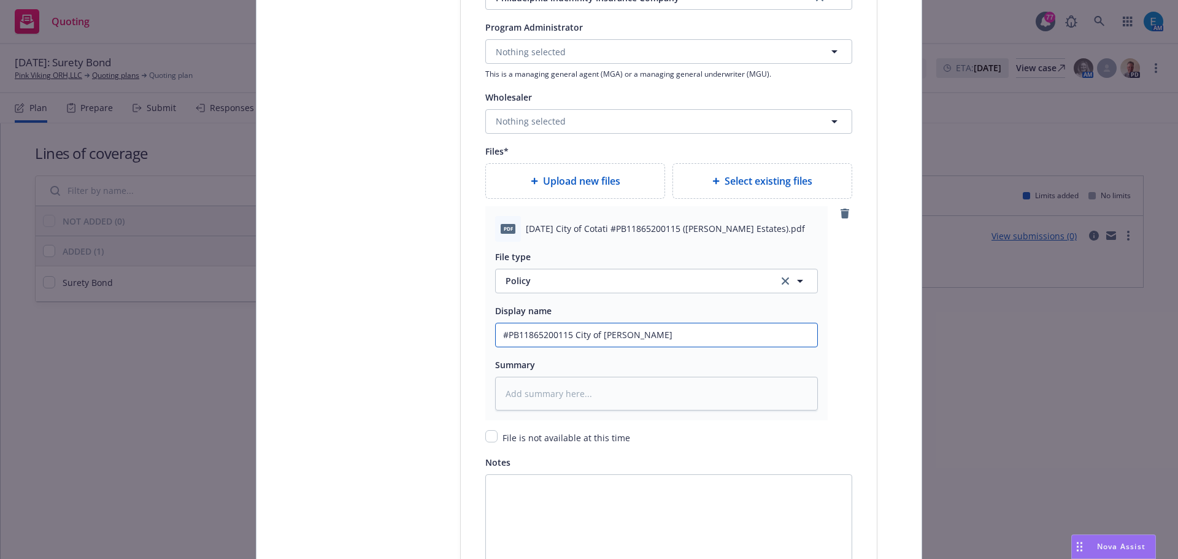
type textarea "x"
type input "#PB11865200115 City of Cotat"
type textarea "x"
type input "#PB11865200115 City of Cotati"
type textarea "x"
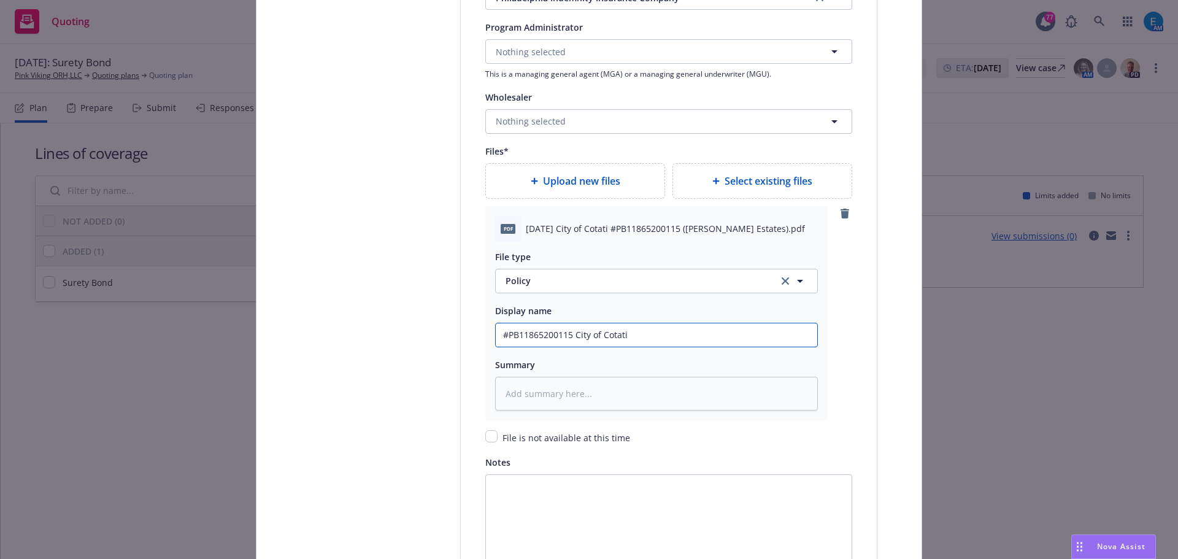
type input "#PB11865200115 City of Cotati"
type textarea "x"
type input "#PB11865200115 City of Cotati"
type textarea "x"
type input "#PB11865200115 City of Cotati"
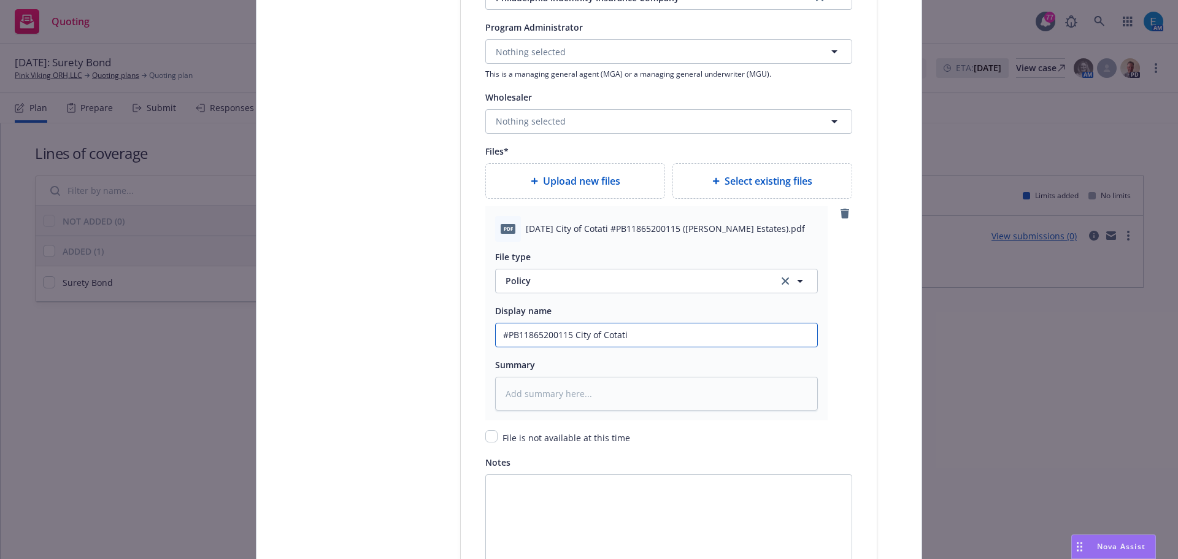
type textarea "x"
type input "#PB11865200115 City of Cotati B"
type textarea "x"
type input "#PB11865200115 City of Cotati Bo"
type textarea "x"
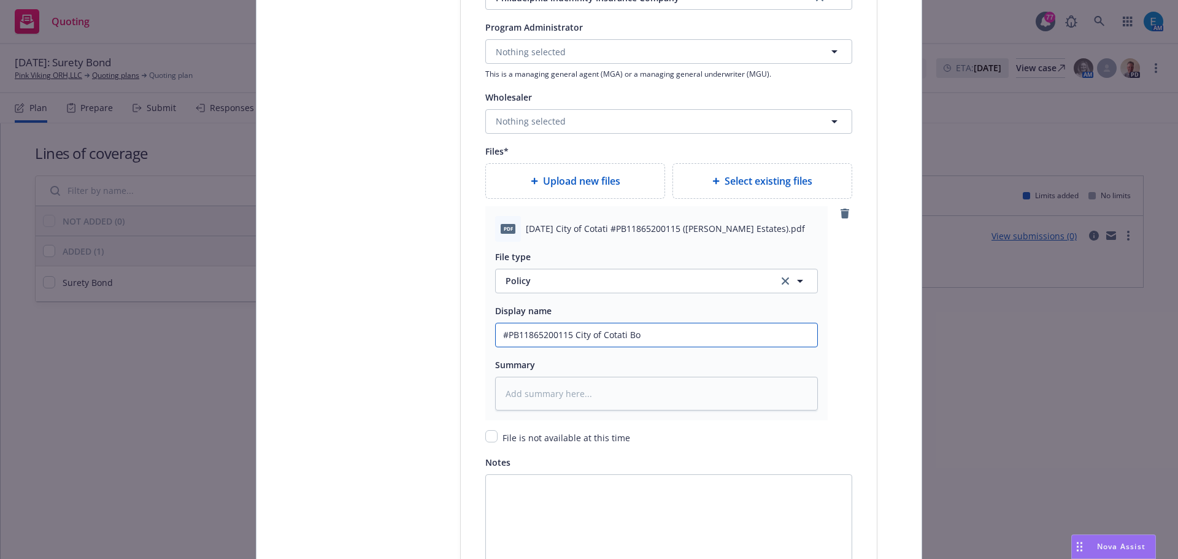
type input "#PB11865200115 City of Cotati Bon"
type textarea "x"
drag, startPoint x: 658, startPoint y: 337, endPoint x: 412, endPoint y: 332, distance: 245.5
type input "#PB11865200115 City of Cotati Bond"
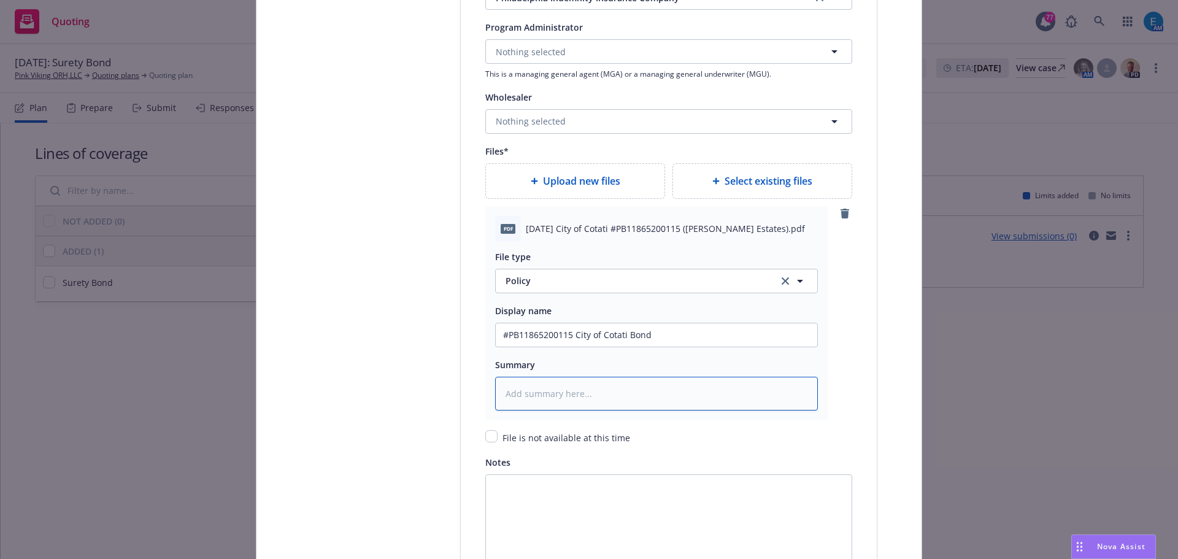
click at [582, 396] on textarea at bounding box center [656, 394] width 323 height 34
paste textarea "#PB11865200115 City of Cotati Bond"
type textarea "x"
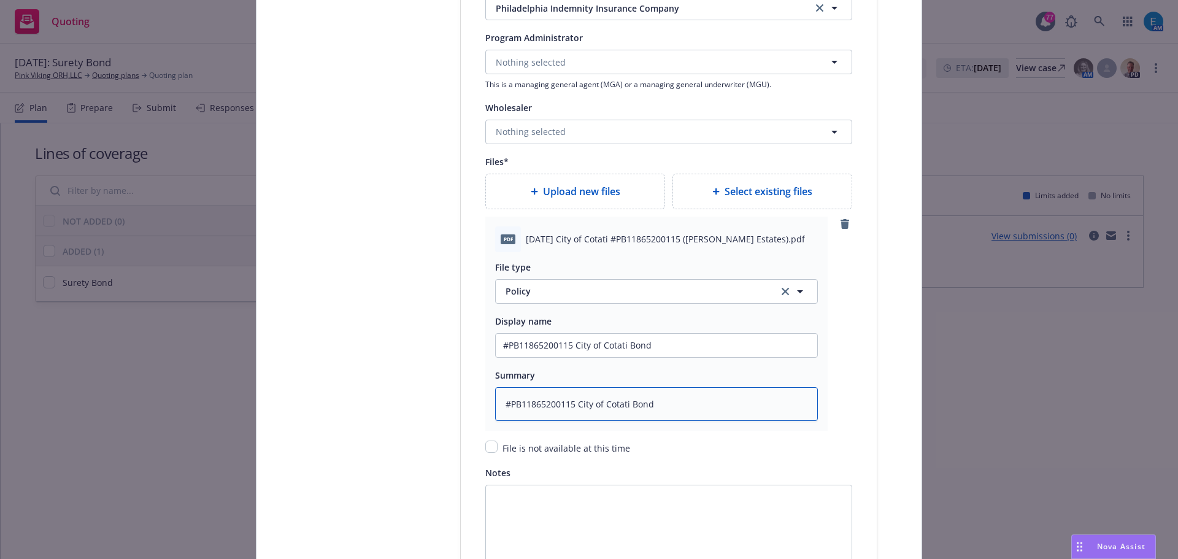
type textarea "#PB11865200115 City of Cotati Bond"
click at [544, 189] on span "Upload new files" at bounding box center [581, 191] width 77 height 15
type textarea "x"
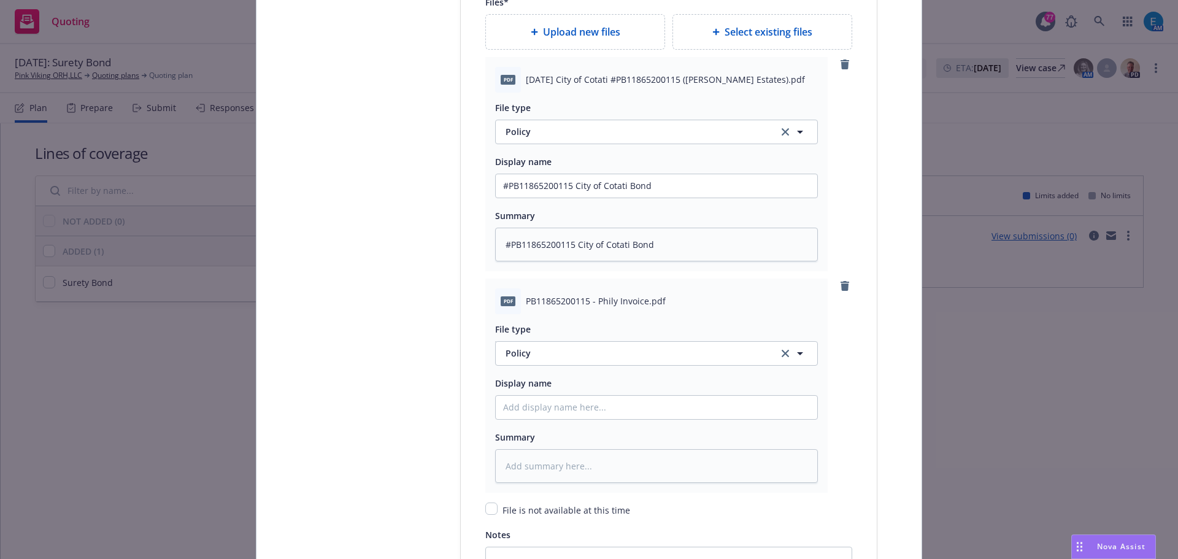
scroll to position [1669, 0]
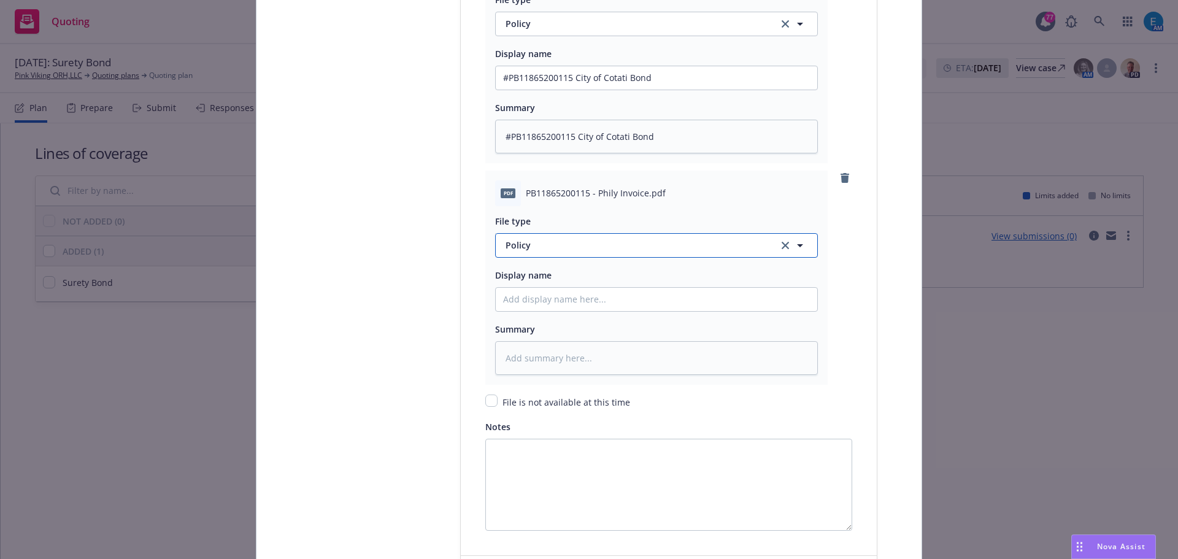
click at [620, 241] on span "Policy" at bounding box center [635, 245] width 258 height 13
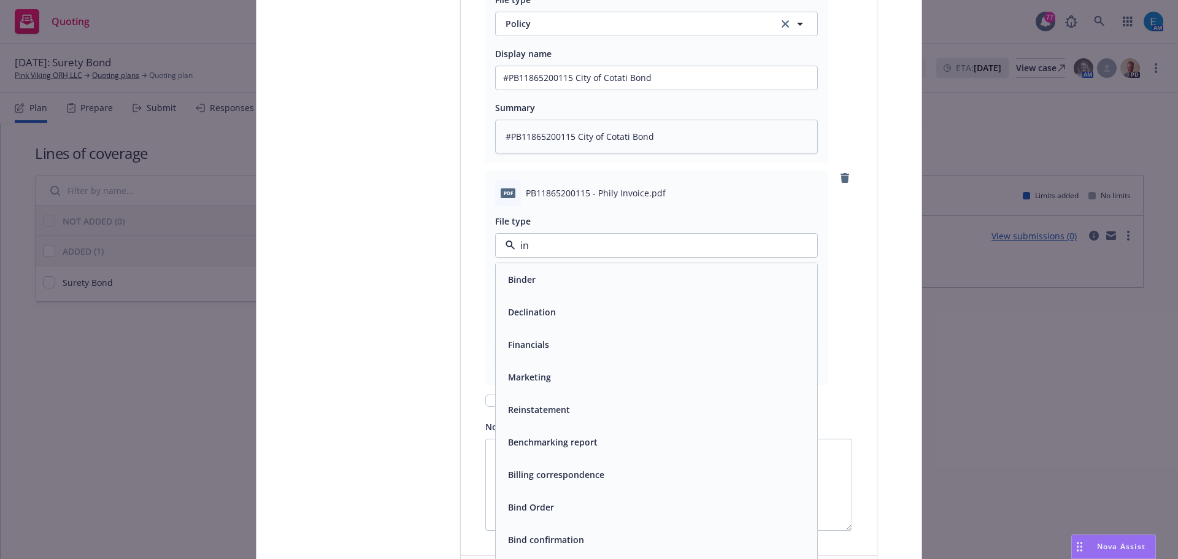
type input "inv"
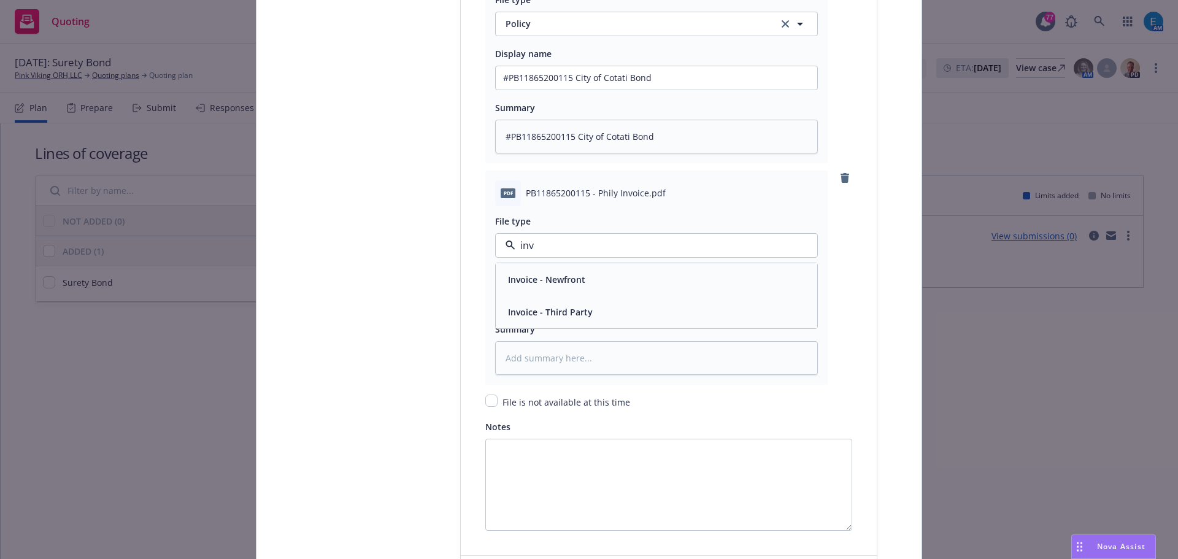
click at [544, 315] on span "Invoice - Third Party" at bounding box center [550, 312] width 85 height 13
click at [544, 90] on input "Policy display name" at bounding box center [657, 77] width 322 height 23
type textarea "x"
type input "#"
type textarea "x"
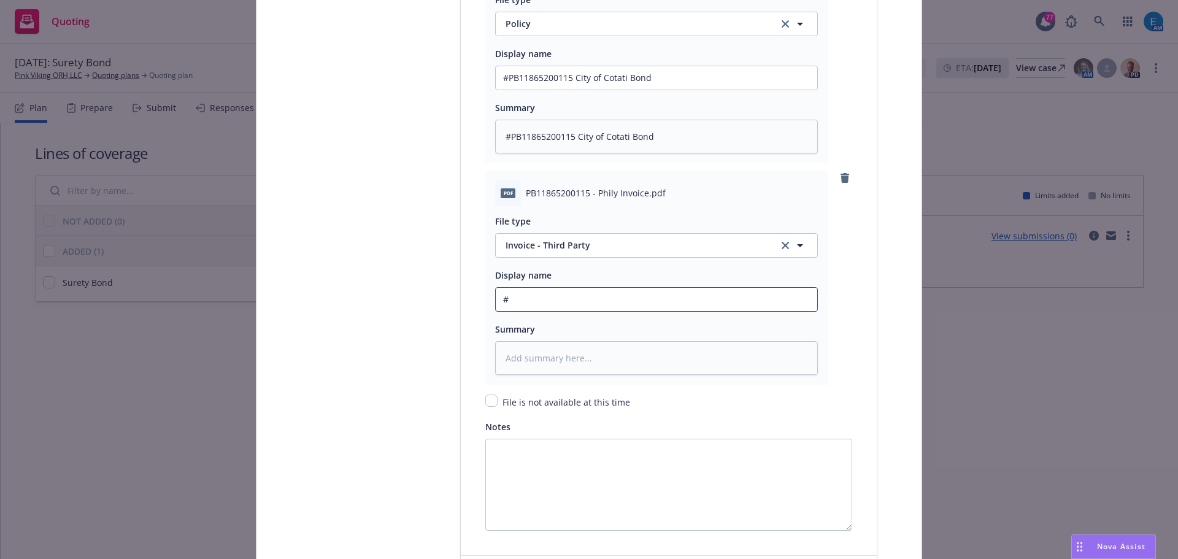
type input "#P"
type textarea "x"
type input "#PB"
type textarea "x"
type input "#PB1"
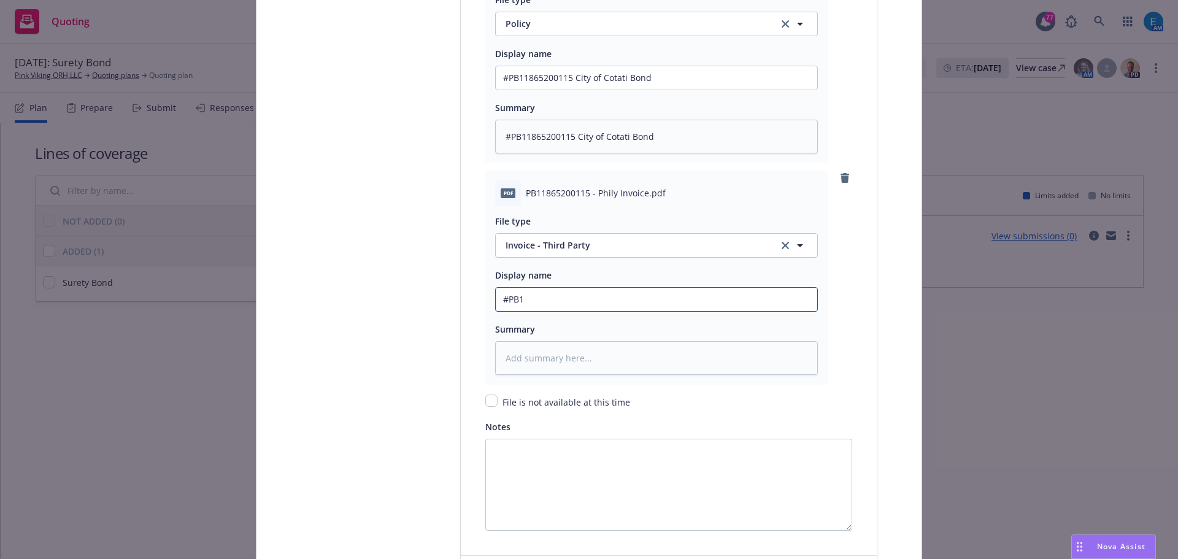
type textarea "x"
type input "#PB11"
type textarea "x"
type input "#PB118"
type textarea "x"
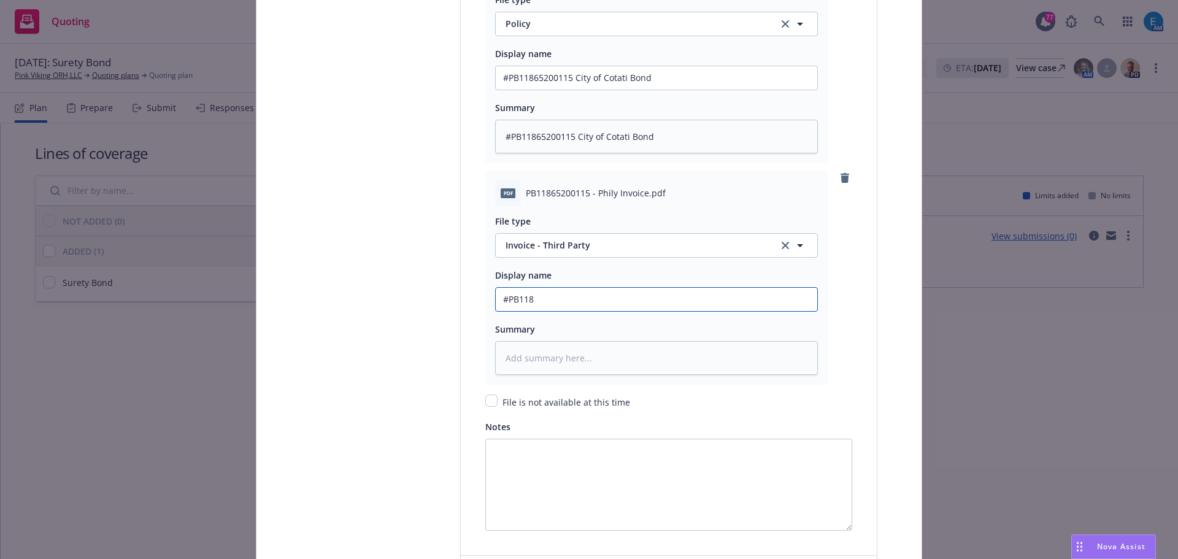
type input "#PB1186"
type textarea "x"
type input "#PB11865"
type textarea "x"
type input "#PB118652"
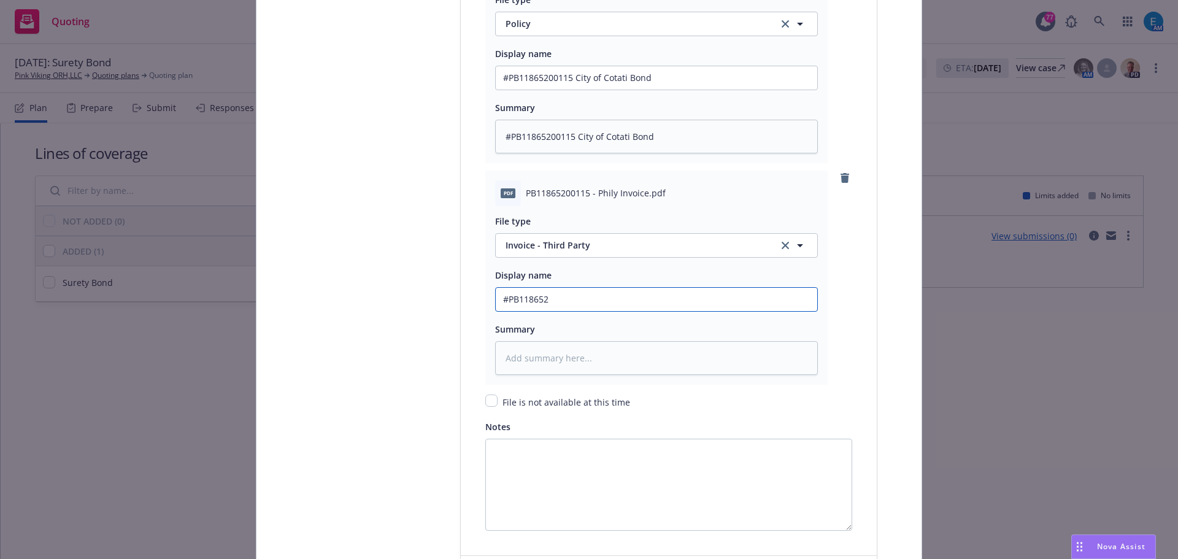
type textarea "x"
type input "#PB1186520"
type textarea "x"
type input "#PB11865200"
type textarea "x"
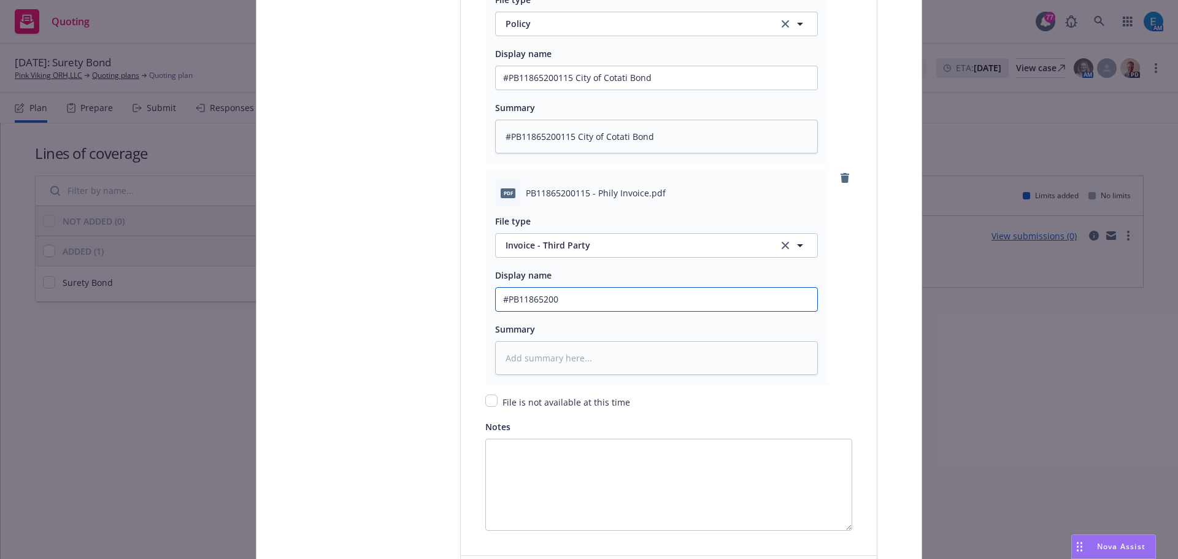
type input "#PB118652001"
type textarea "x"
type input "#PB1186520011"
type textarea "x"
type input "#PB11865200115"
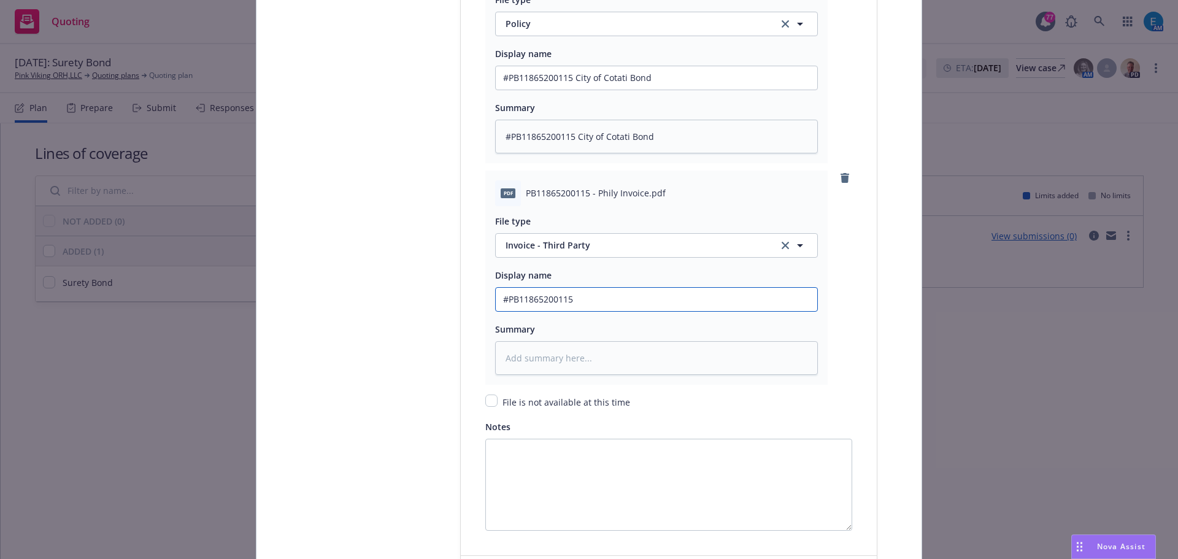
type textarea "x"
type input "#PB11865200115"
type textarea "x"
type input "#PB11865200115 P"
type textarea "x"
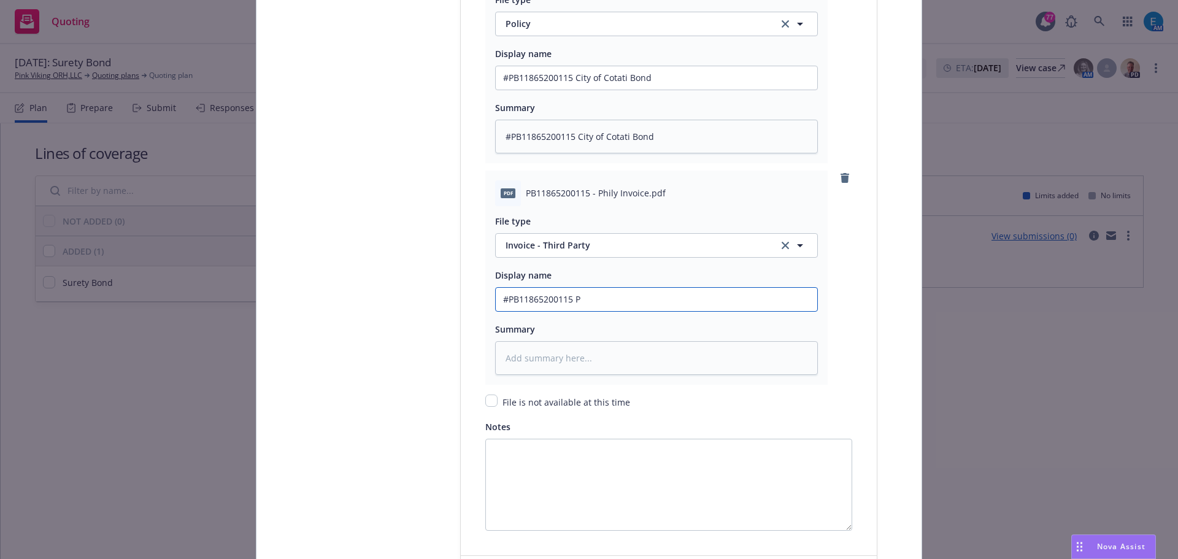
type input "#PB11865200115 Ph"
type textarea "x"
type input "#PB11865200115 Phi"
type textarea "x"
type input "#PB11865200115 Phil"
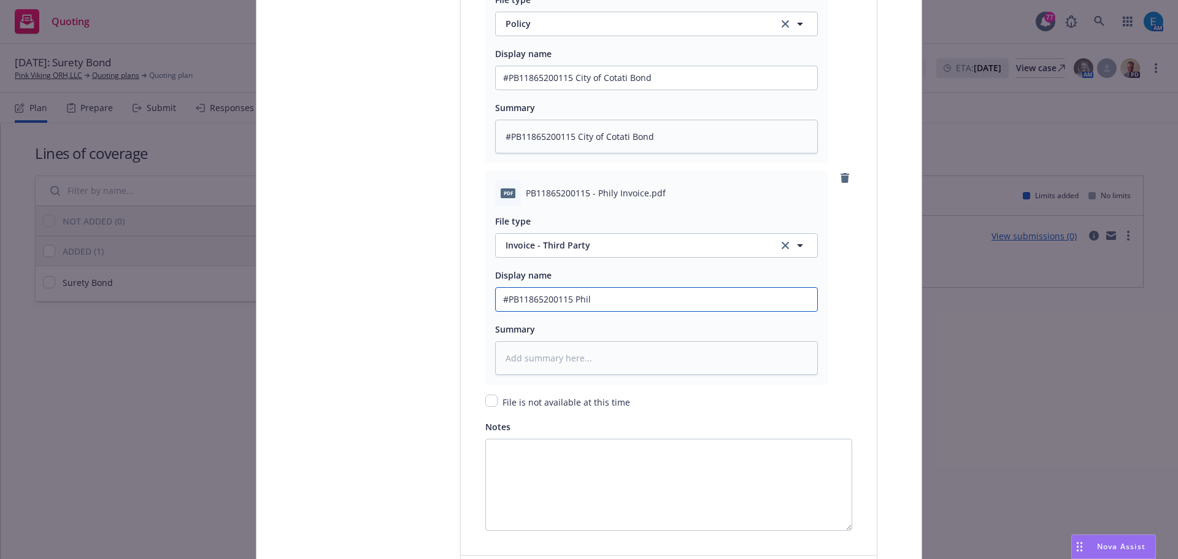
type textarea "x"
type input "#PB11865200115 Phily"
type textarea "x"
type input "#PB11865200115 Phily I"
type textarea "x"
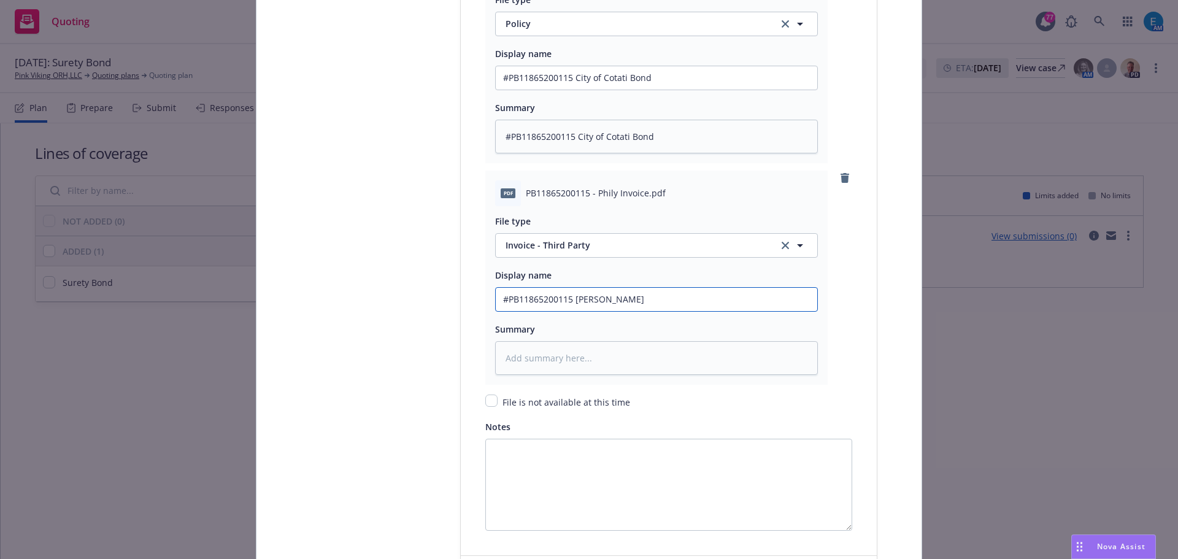
type input "#PB11865200115 Phily In"
type textarea "x"
type input "#PB11865200115 Phily Inv"
type textarea "x"
type input "#PB11865200115 Phily Invo"
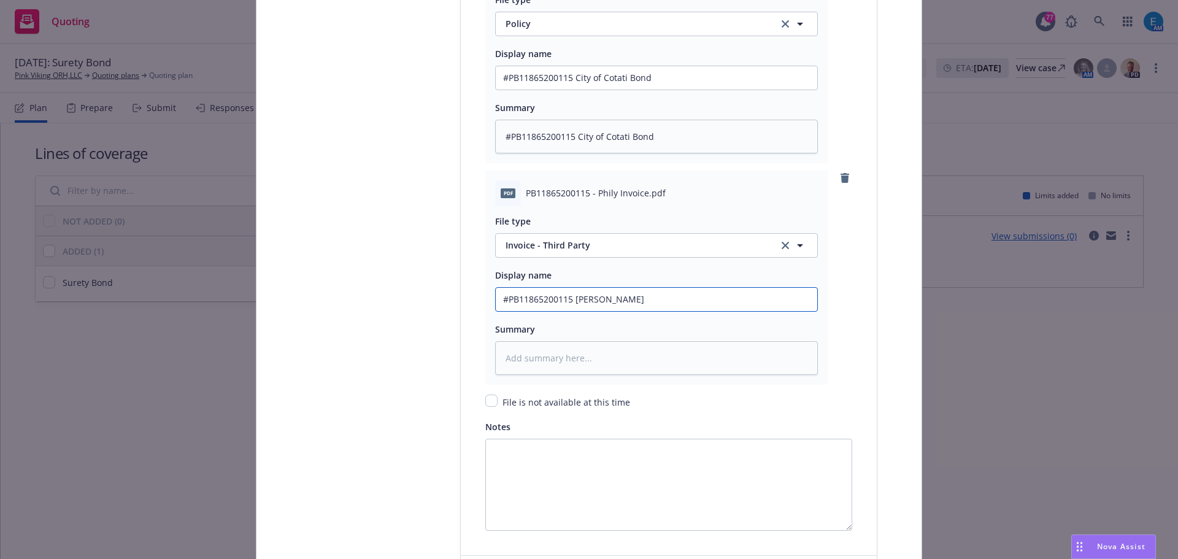
type textarea "x"
type input "#PB11865200115 Phily Invoi"
type textarea "x"
type input "#PB11865200115 Phily Invoic"
type textarea "x"
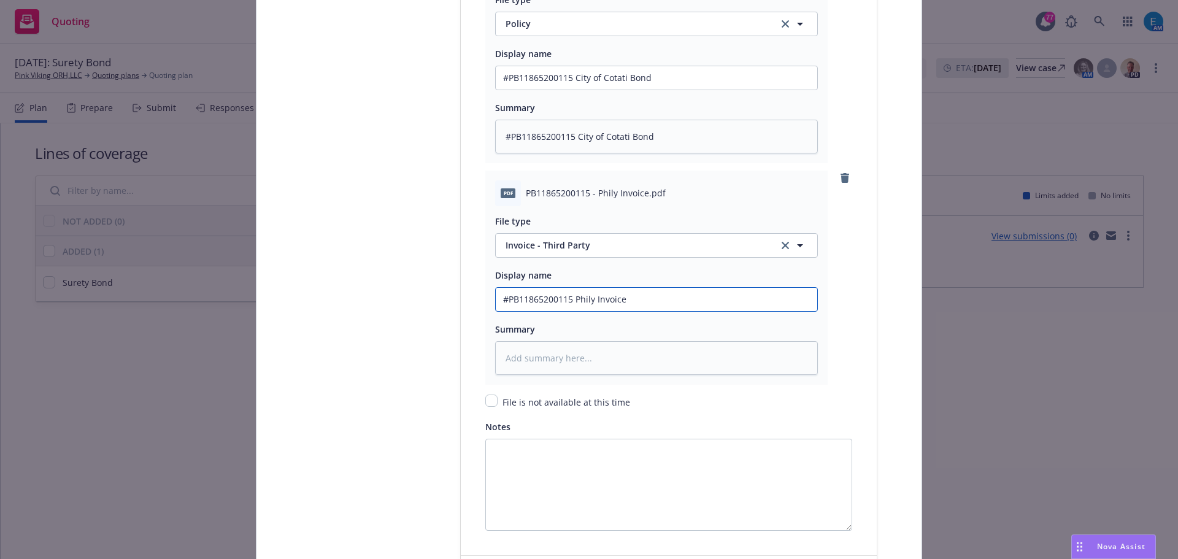
drag, startPoint x: 631, startPoint y: 299, endPoint x: 356, endPoint y: 284, distance: 275.3
type input "#PB11865200115 Phily Invoice"
click at [516, 357] on textarea at bounding box center [656, 358] width 323 height 34
paste textarea "#PB11865200115 Phily Invoice"
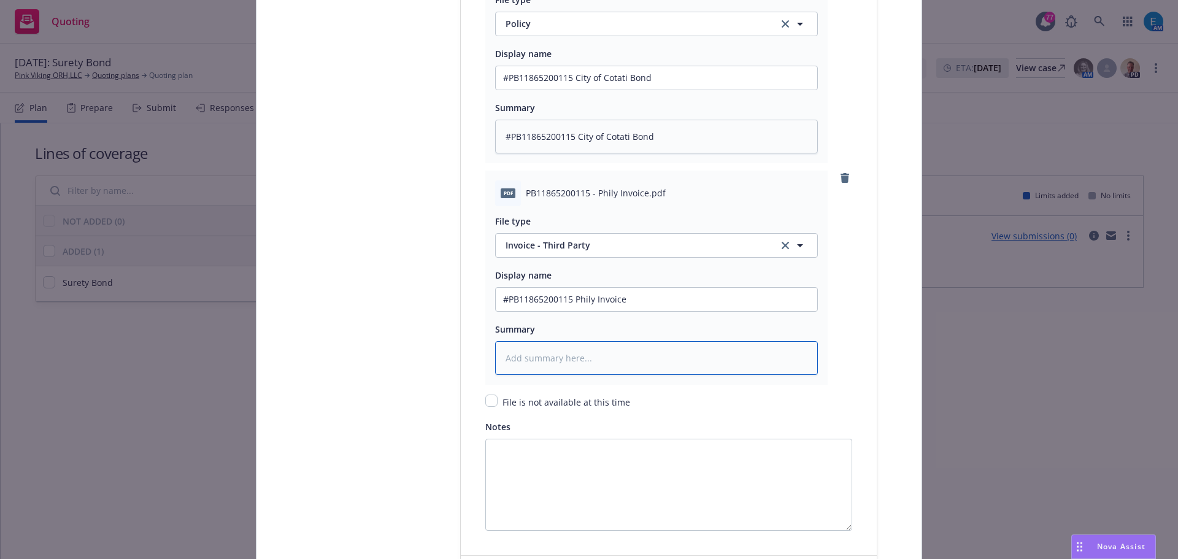
type textarea "x"
type textarea "#PB11865200115 Phily Invoice"
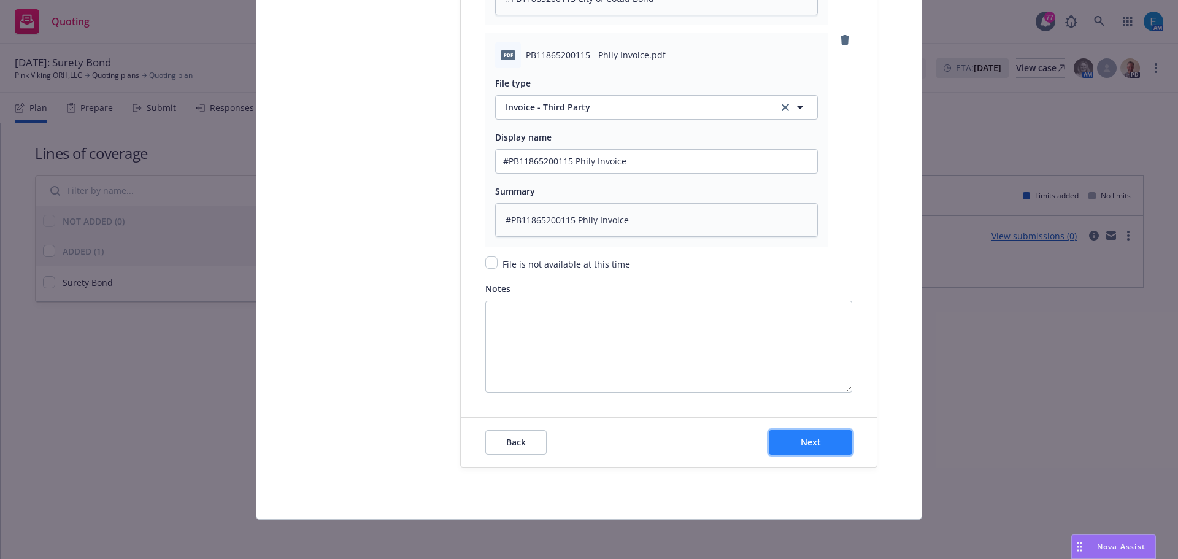
click at [820, 448] on button "Next" at bounding box center [810, 442] width 83 height 25
type textarea "x"
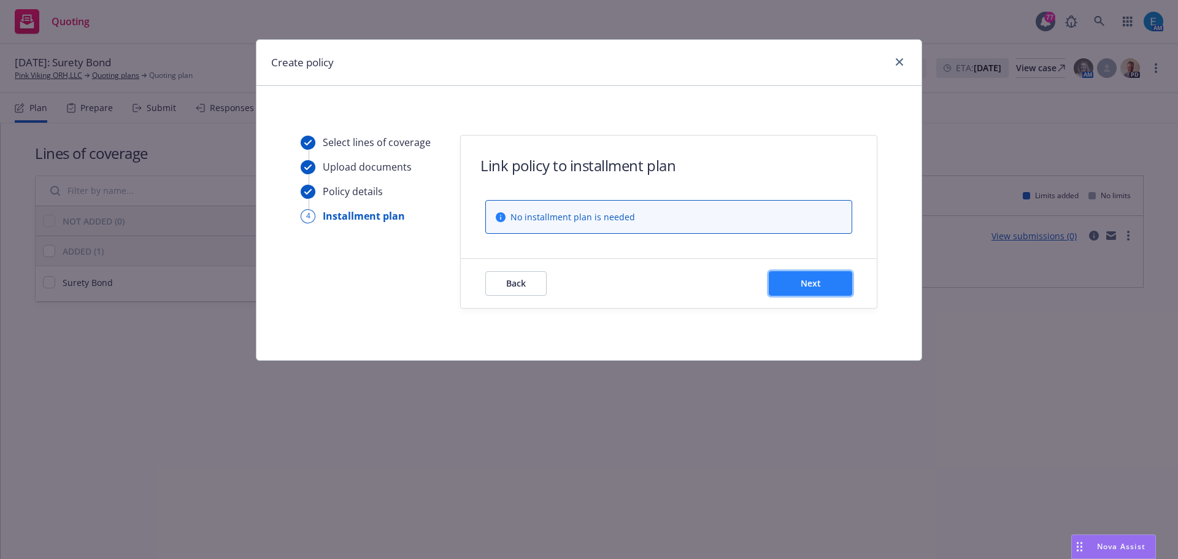
click at [809, 282] on span "Next" at bounding box center [811, 283] width 20 height 12
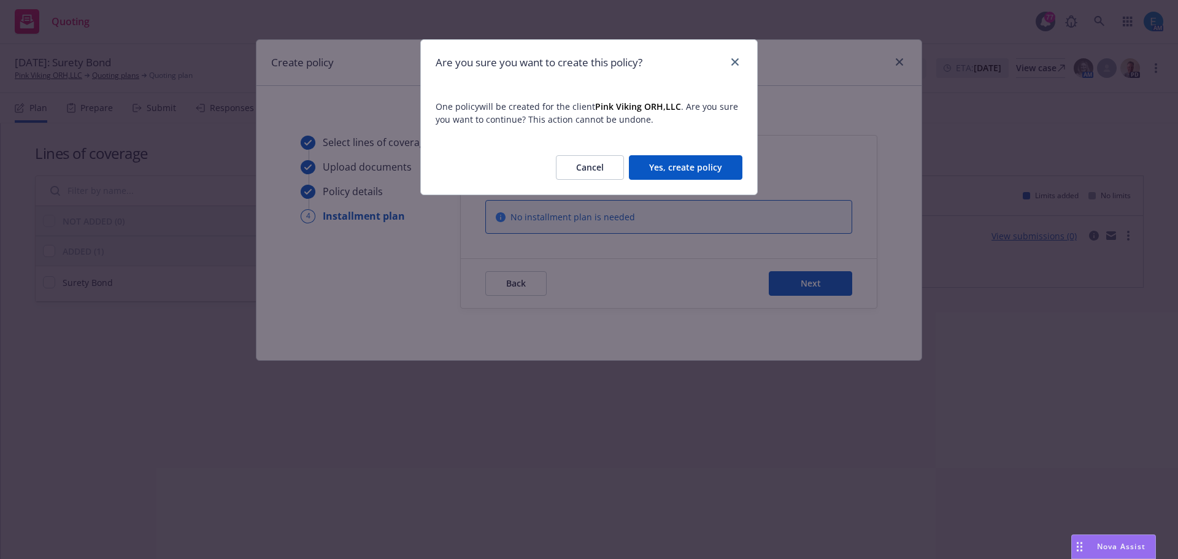
click at [703, 165] on button "Yes, create policy" at bounding box center [686, 167] width 114 height 25
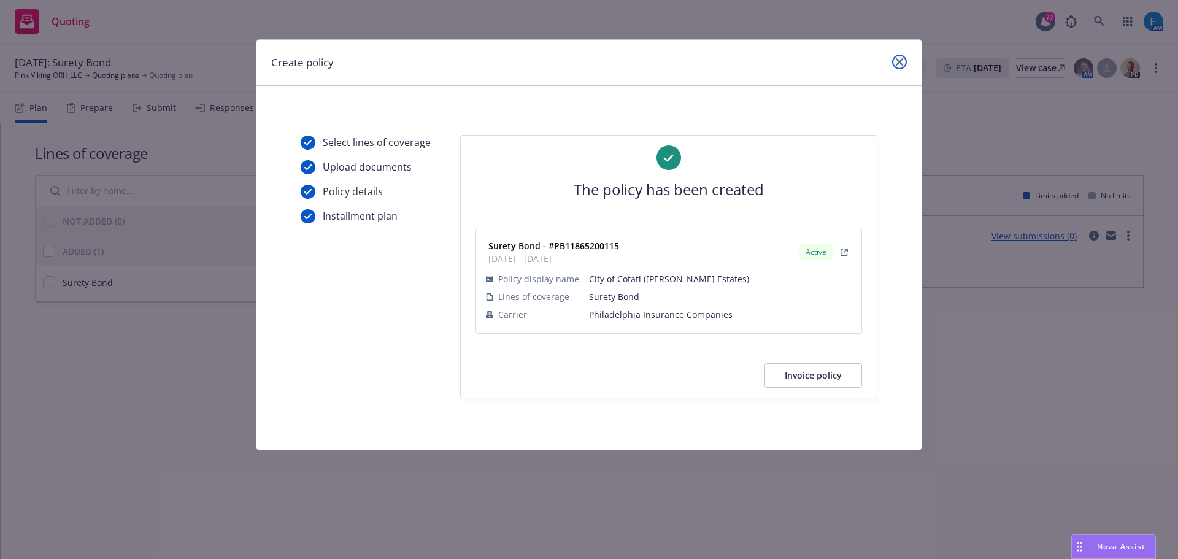
click at [904, 62] on link "close" at bounding box center [899, 62] width 15 height 15
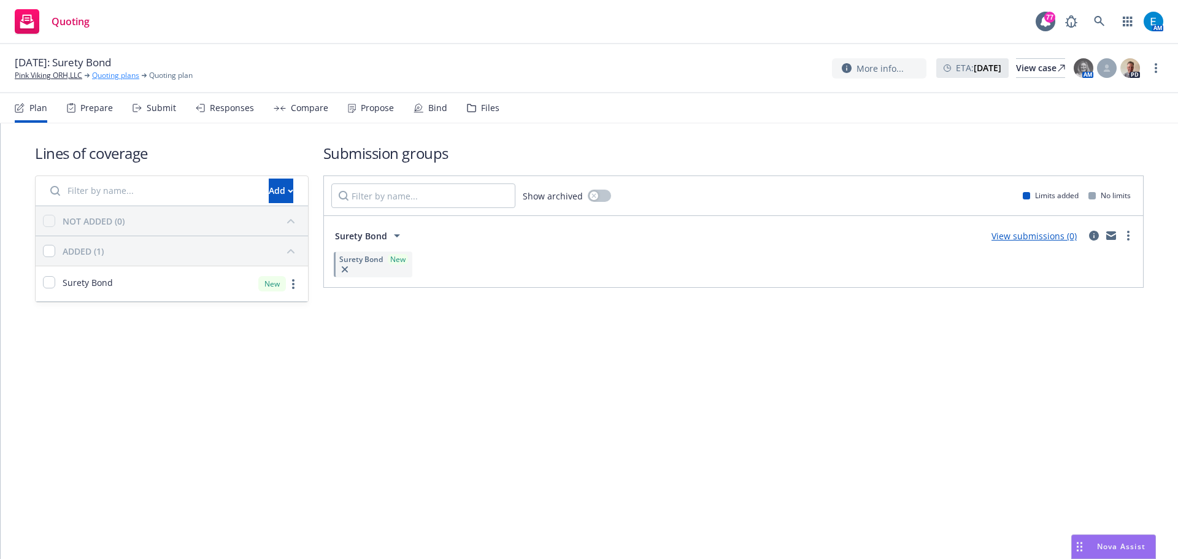
click at [126, 72] on link "Quoting plans" at bounding box center [115, 75] width 47 height 11
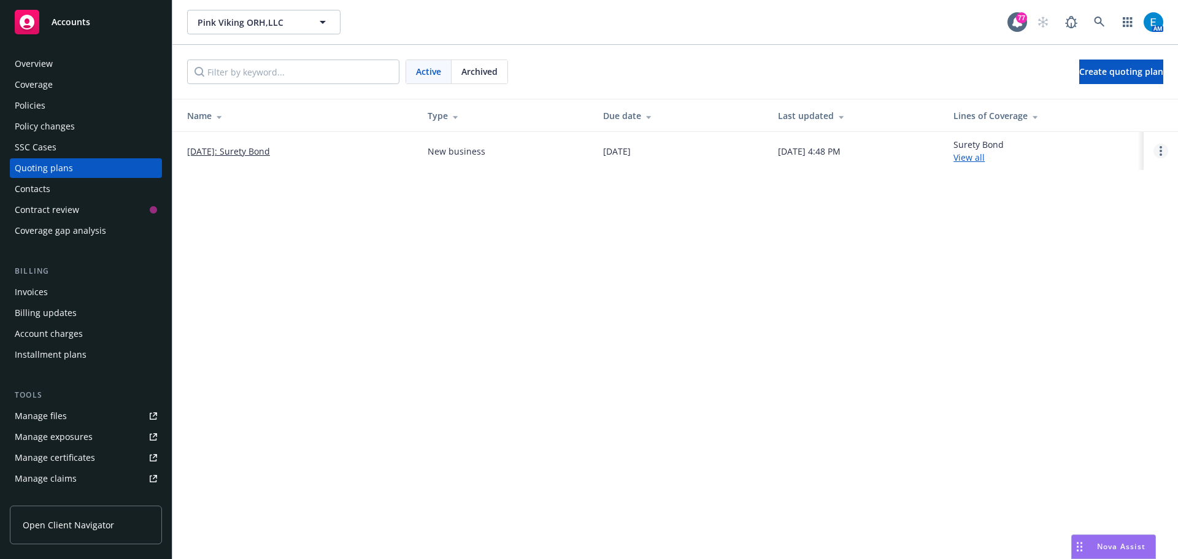
click at [1161, 151] on circle "Open options" at bounding box center [1161, 151] width 2 height 2
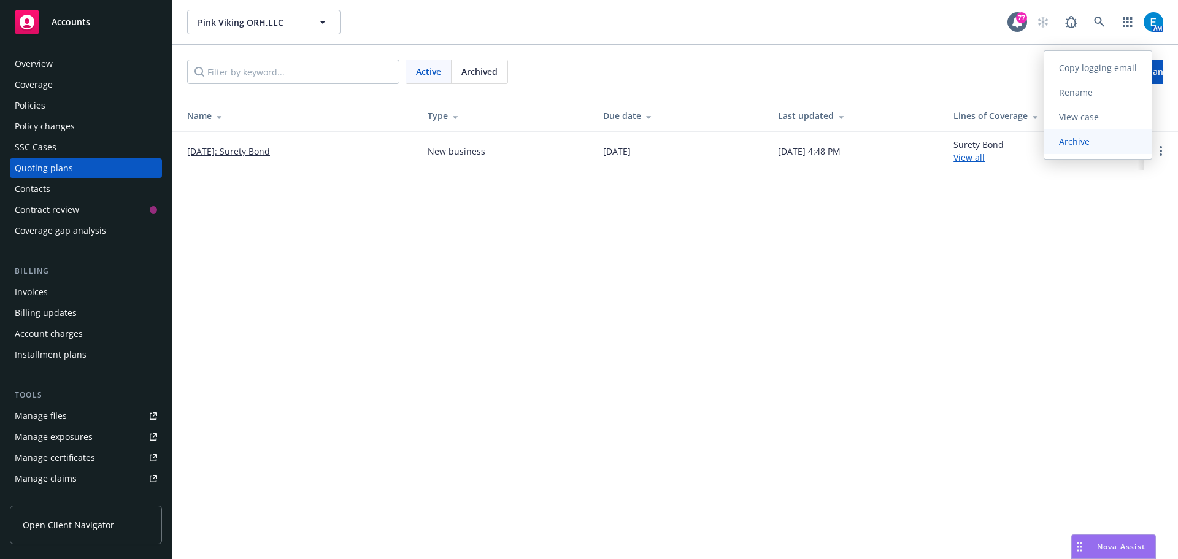
click at [1083, 142] on span "Archive" at bounding box center [1074, 142] width 60 height 12
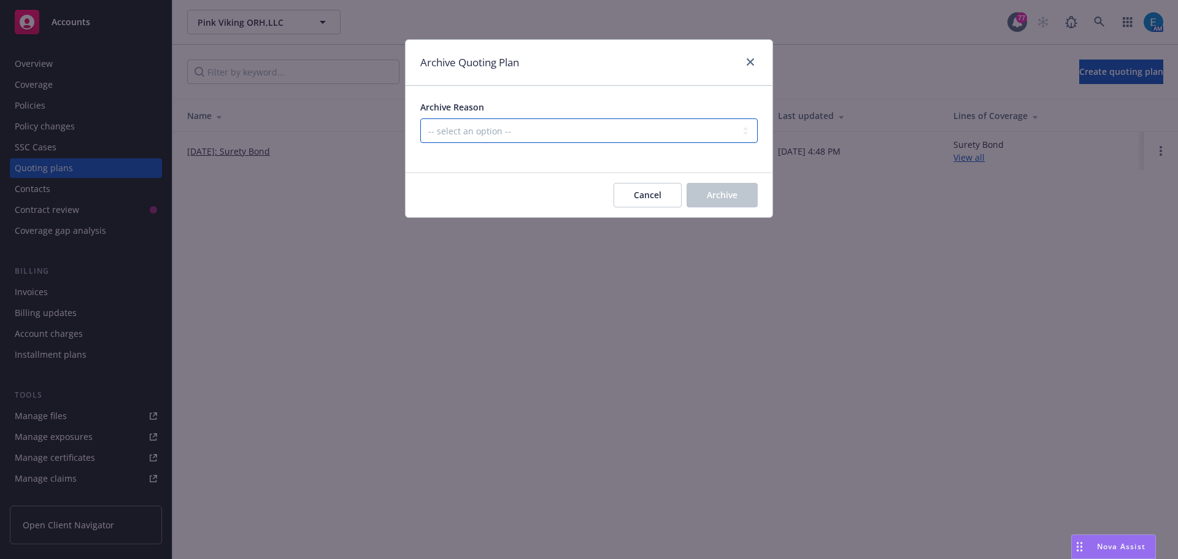
click at [593, 134] on select "-- select an option -- Created by error Duplicate New business opportunity lost…" at bounding box center [589, 130] width 338 height 25
select select "ARCHIVED_NEW_BUSINESS_COMPLETED"
click at [420, 118] on select "-- select an option -- Created by error Duplicate New business opportunity lost…" at bounding box center [589, 130] width 338 height 25
click at [730, 198] on span "Archive" at bounding box center [722, 195] width 31 height 12
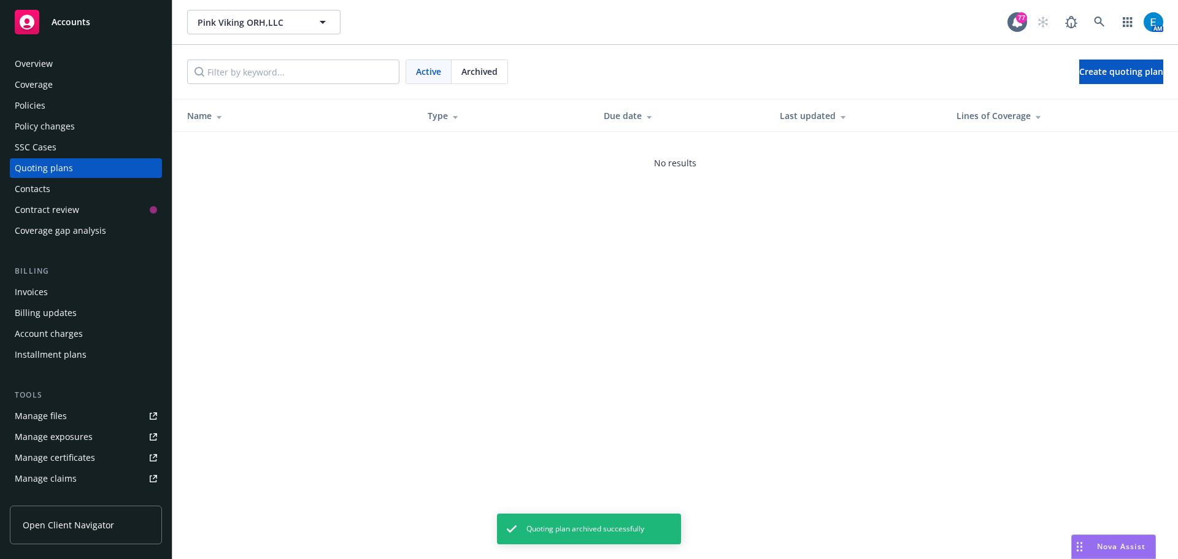
click at [39, 287] on div "Invoices" at bounding box center [31, 292] width 33 height 20
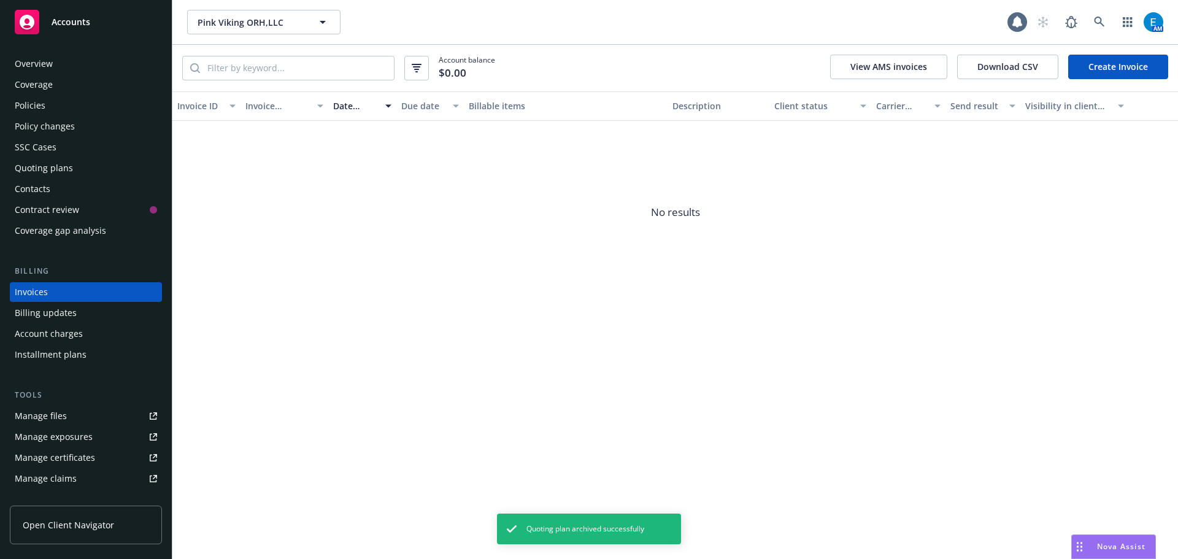
click at [1132, 56] on link "Create Invoice" at bounding box center [1118, 67] width 100 height 25
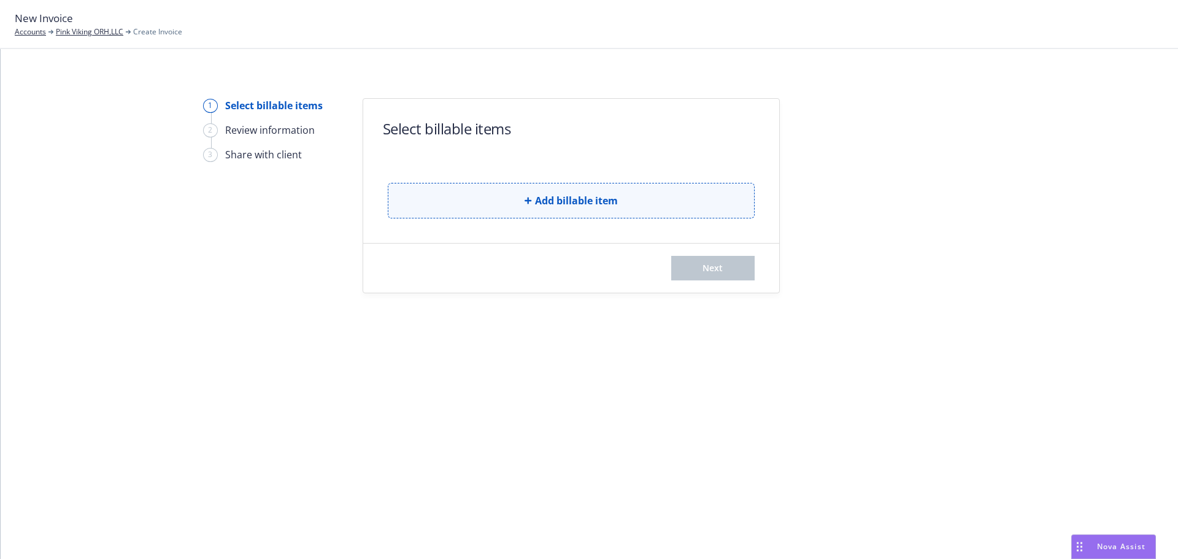
click at [536, 196] on span "Add billable item" at bounding box center [576, 200] width 83 height 15
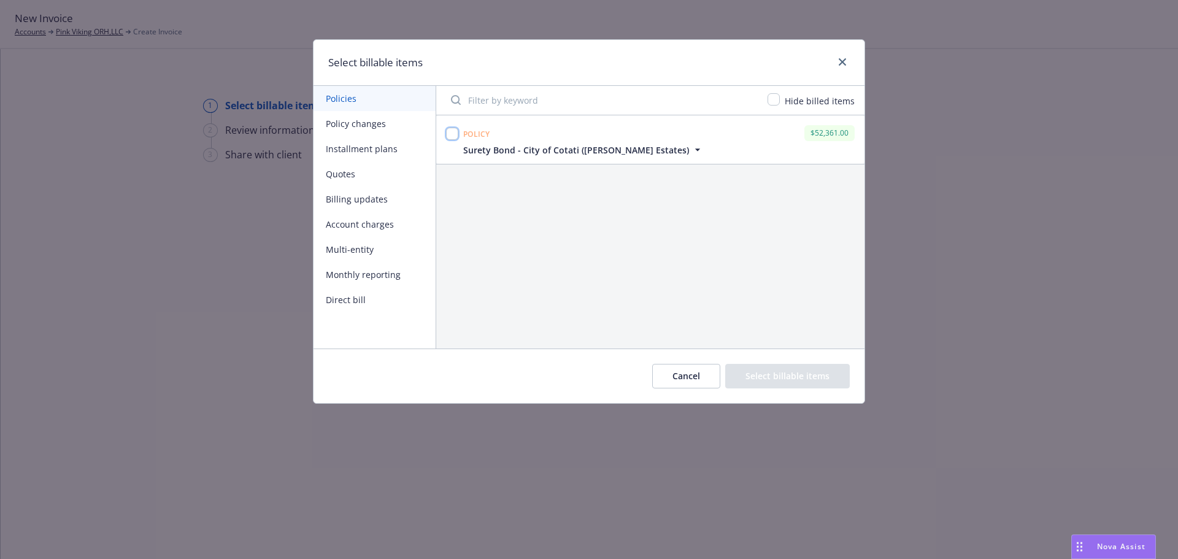
click at [457, 134] on input "checkbox" at bounding box center [452, 134] width 12 height 12
checkbox input "true"
click at [772, 369] on button "Select billable items" at bounding box center [787, 376] width 125 height 25
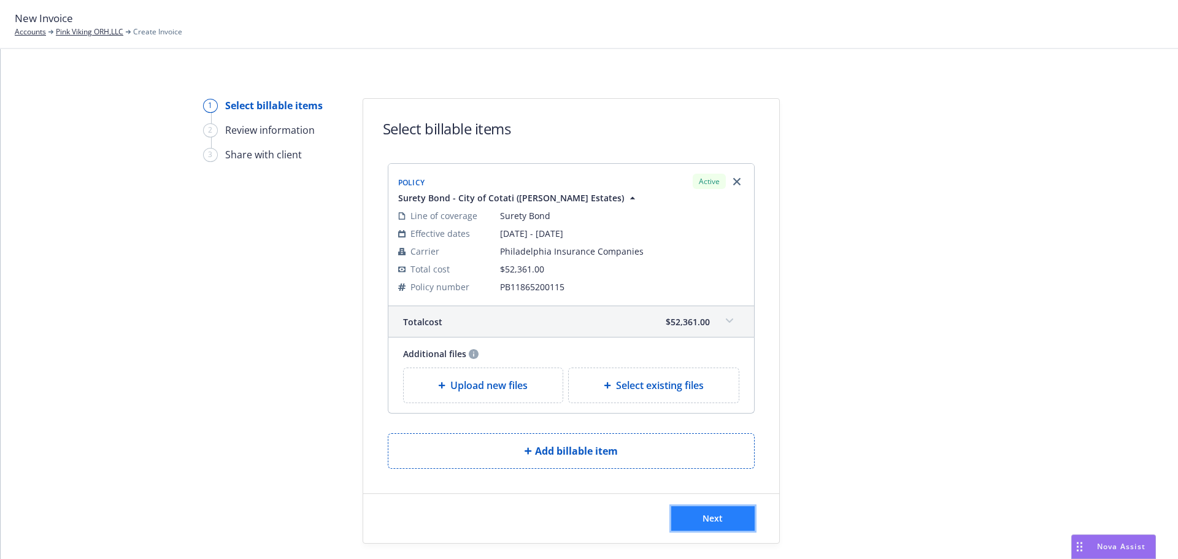
click at [716, 519] on span "Next" at bounding box center [713, 518] width 20 height 12
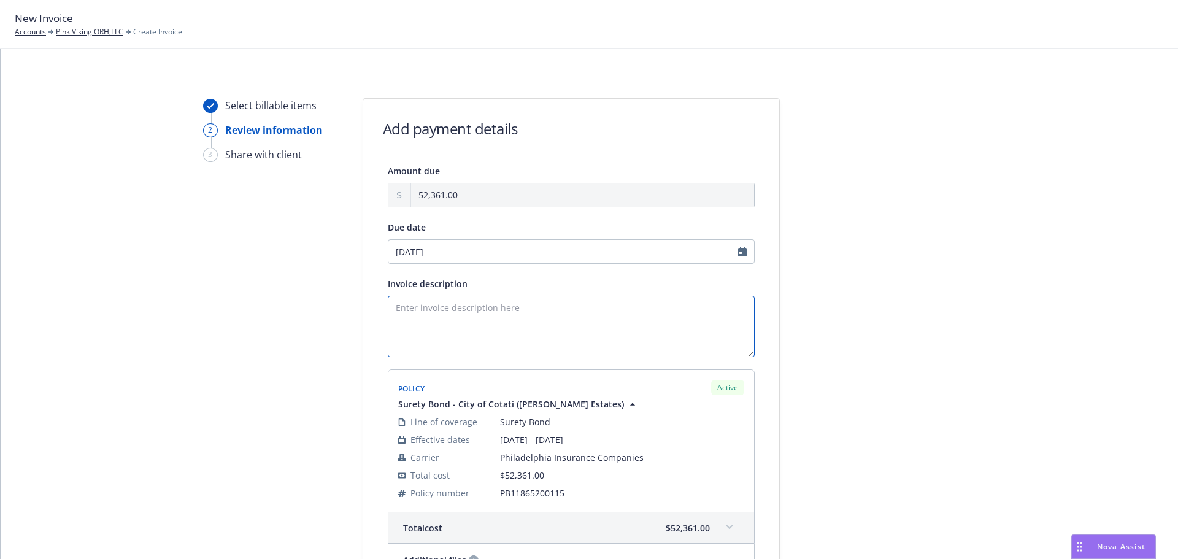
click at [419, 311] on textarea "Invoice description" at bounding box center [571, 326] width 367 height 61
click at [391, 309] on textarea "Invoice description" at bounding box center [571, 326] width 367 height 61
click at [420, 337] on textarea "Obligee: City of Cotati Bond Amount: $2,618,033.00 Desc:" at bounding box center [571, 326] width 367 height 61
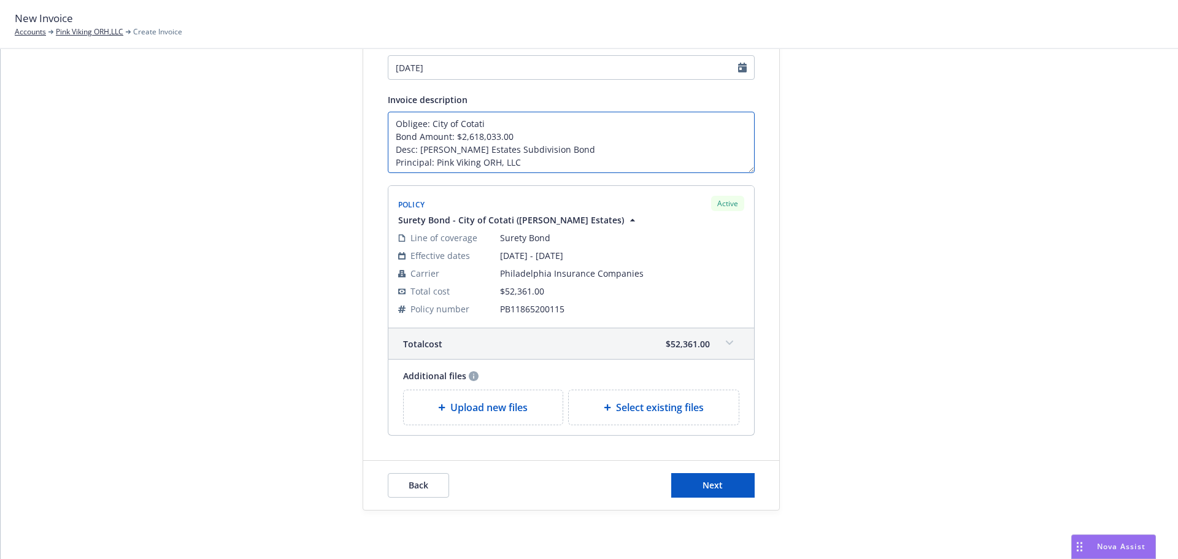
scroll to position [185, 0]
type textarea "Obligee: City of Cotati Bond Amount: $2,618,033.00 Desc: [PERSON_NAME] Estates …"
click at [706, 485] on span "Next" at bounding box center [713, 485] width 20 height 12
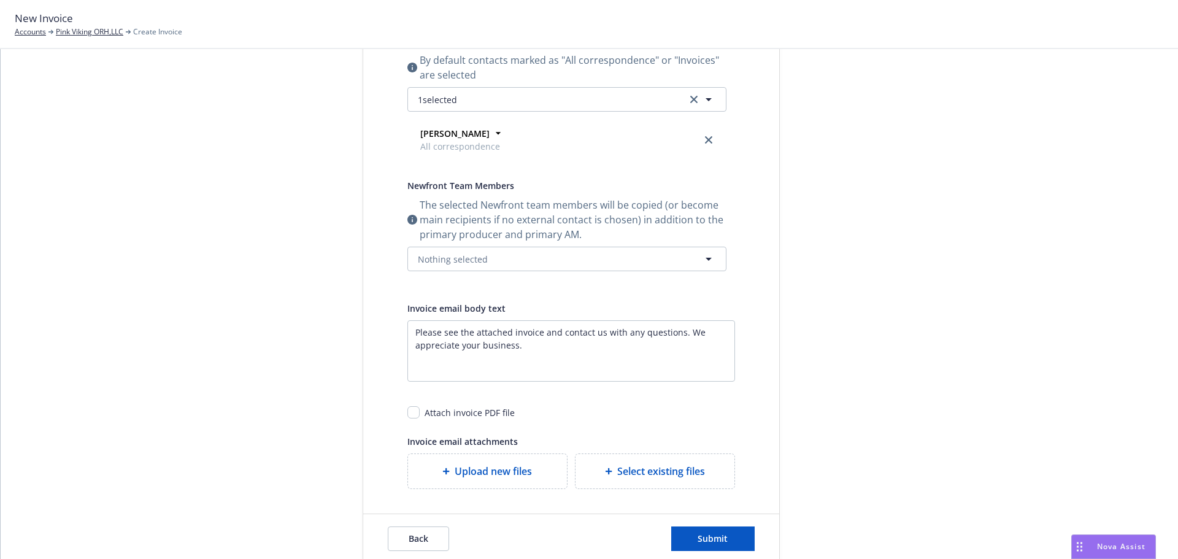
scroll to position [279, 0]
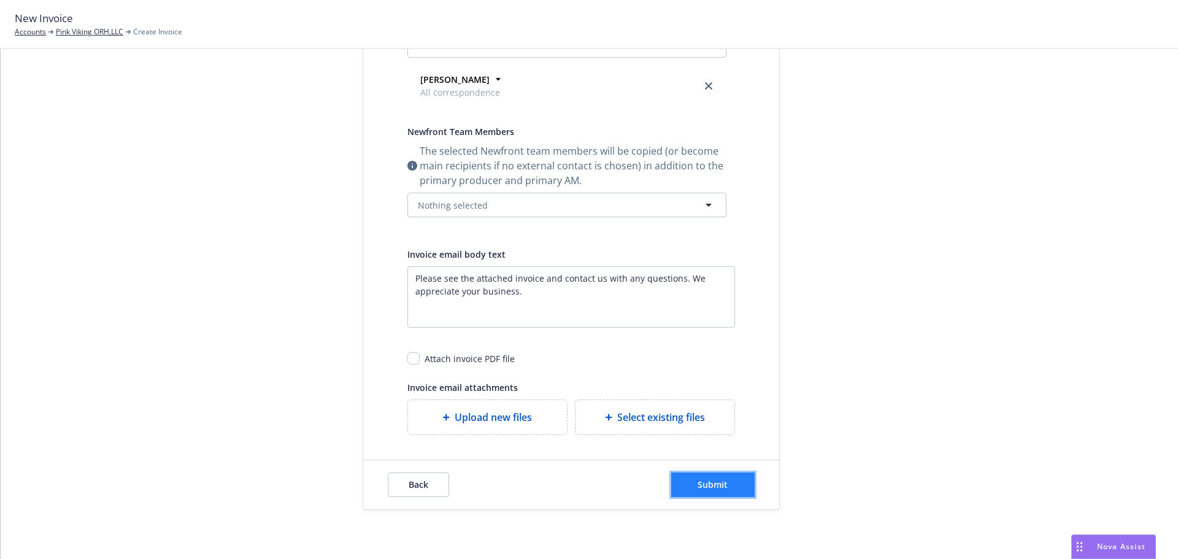
click at [725, 479] on button "Submit" at bounding box center [712, 485] width 83 height 25
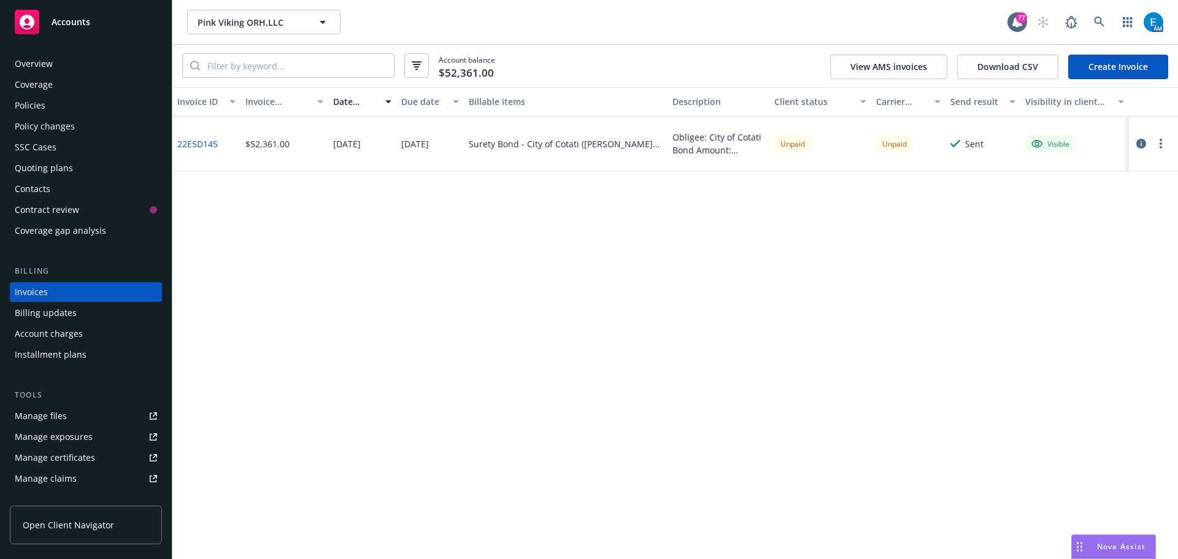
click at [49, 167] on div "Quoting plans" at bounding box center [44, 168] width 58 height 20
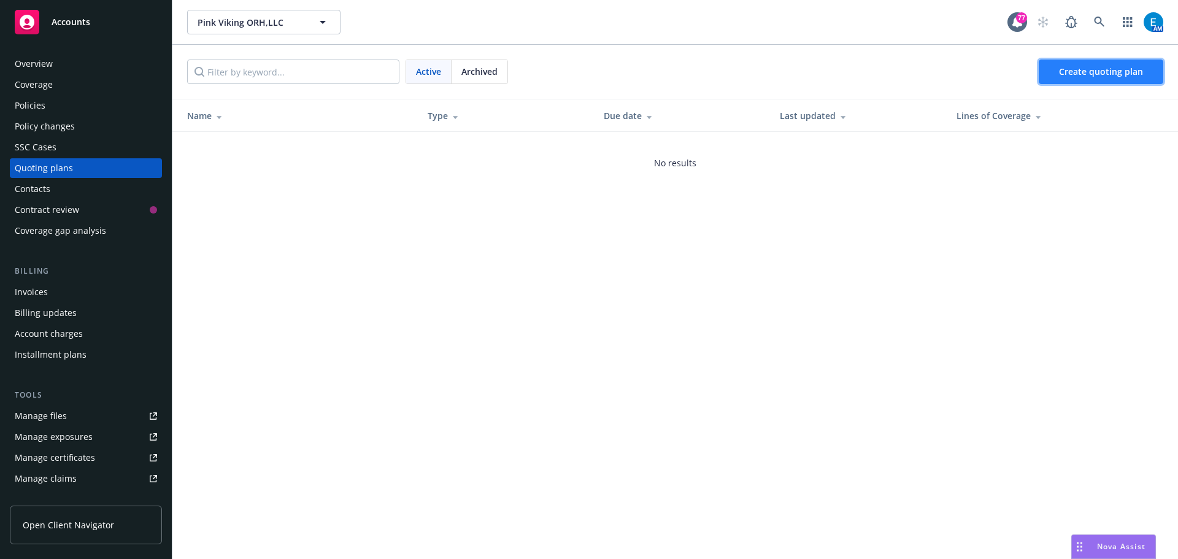
click at [1138, 73] on span "Create quoting plan" at bounding box center [1101, 72] width 84 height 12
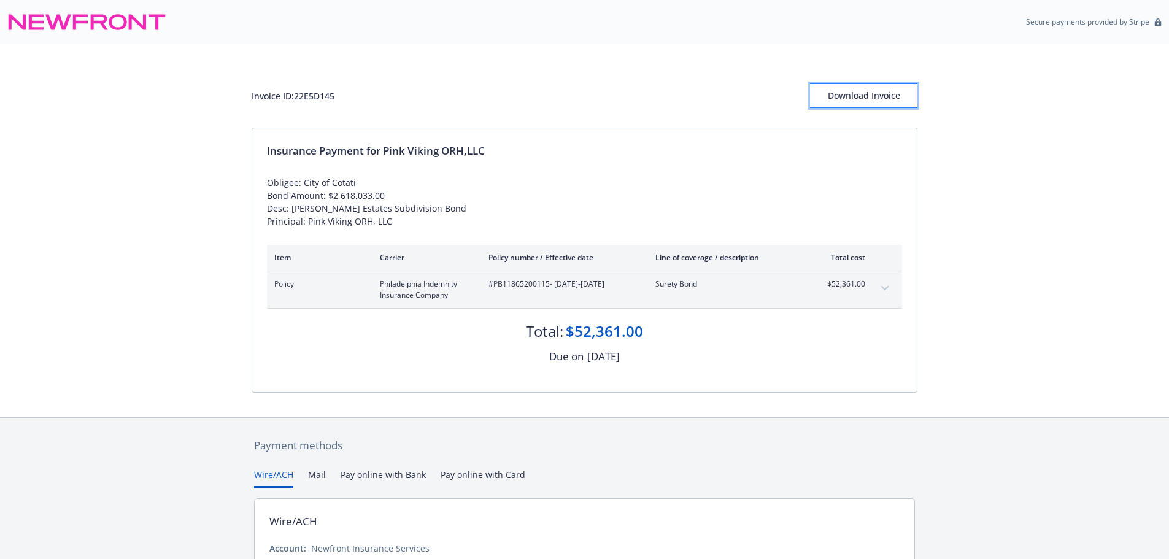
click at [862, 96] on div "Download Invoice" at bounding box center [863, 95] width 107 height 23
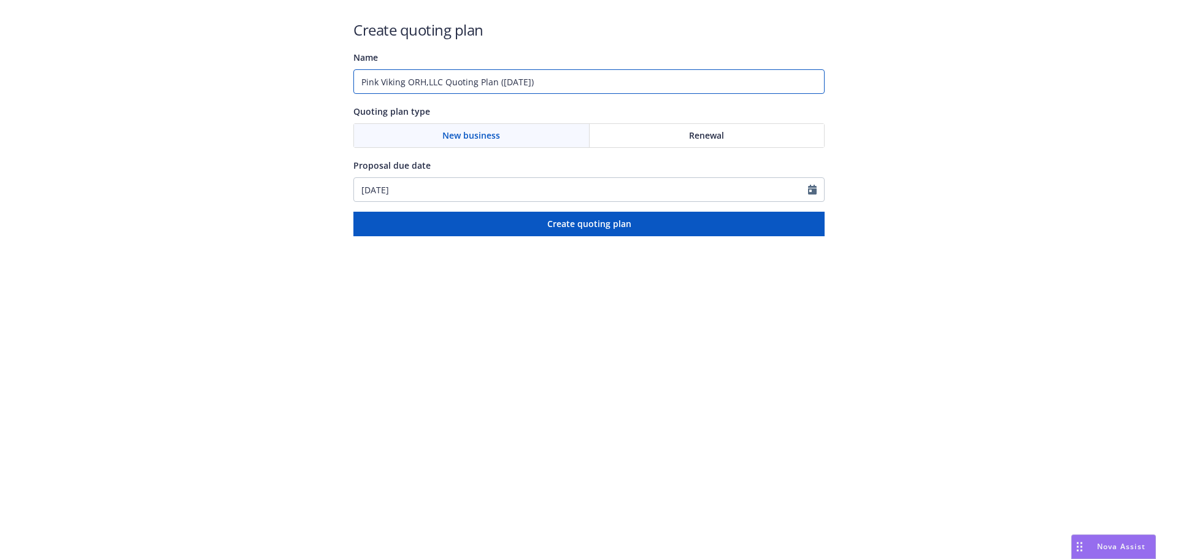
drag, startPoint x: 557, startPoint y: 85, endPoint x: 302, endPoint y: 106, distance: 255.5
click at [302, 106] on div "Create quoting plan Name Pink Viking ORH,LLC Quoting Plan (2025-08-20) Quoting …" at bounding box center [589, 118] width 1178 height 236
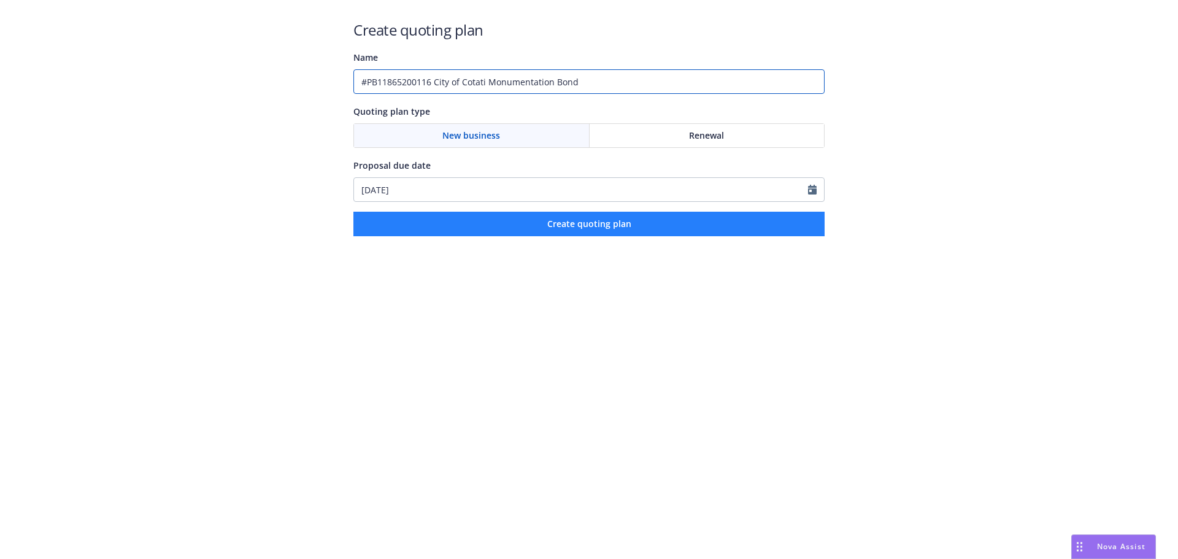
type input "#PB11865200116 City of Cotati Monumentation Bond"
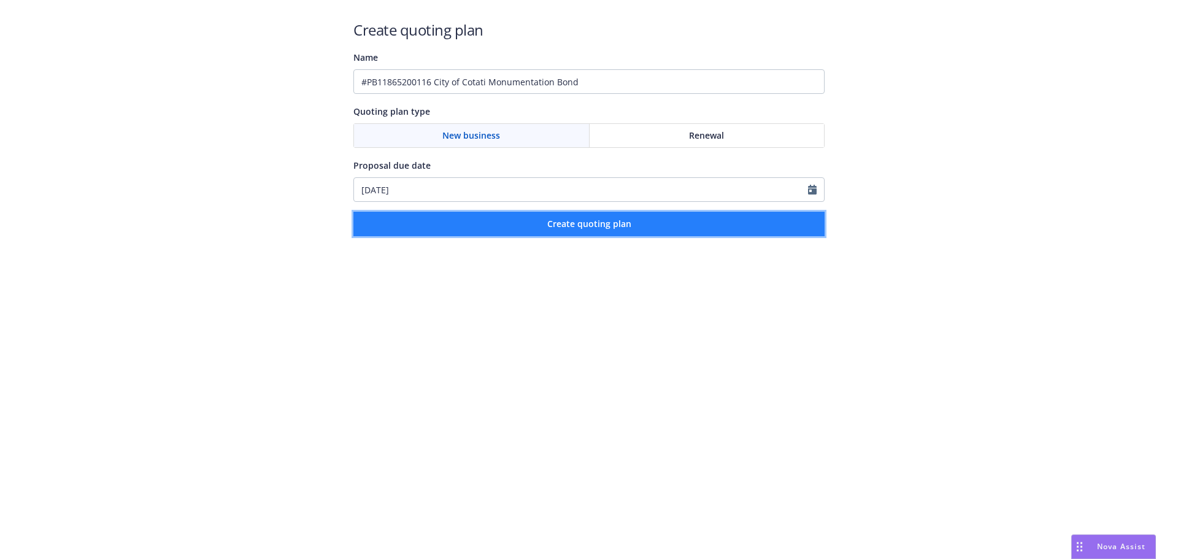
click at [577, 225] on span "Create quoting plan" at bounding box center [589, 224] width 84 height 12
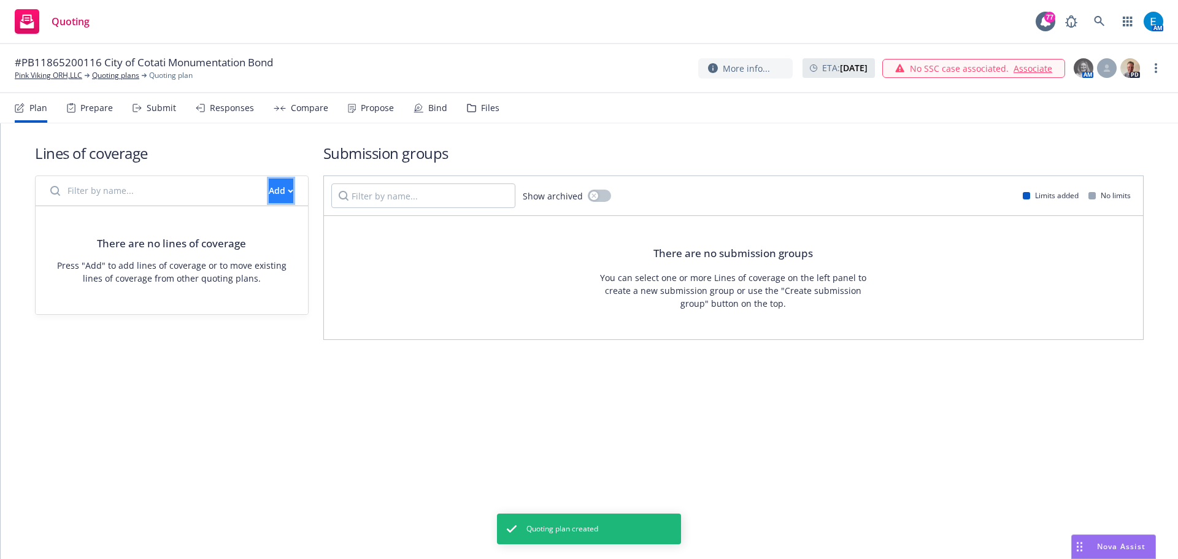
click at [269, 188] on div "Add" at bounding box center [281, 190] width 25 height 23
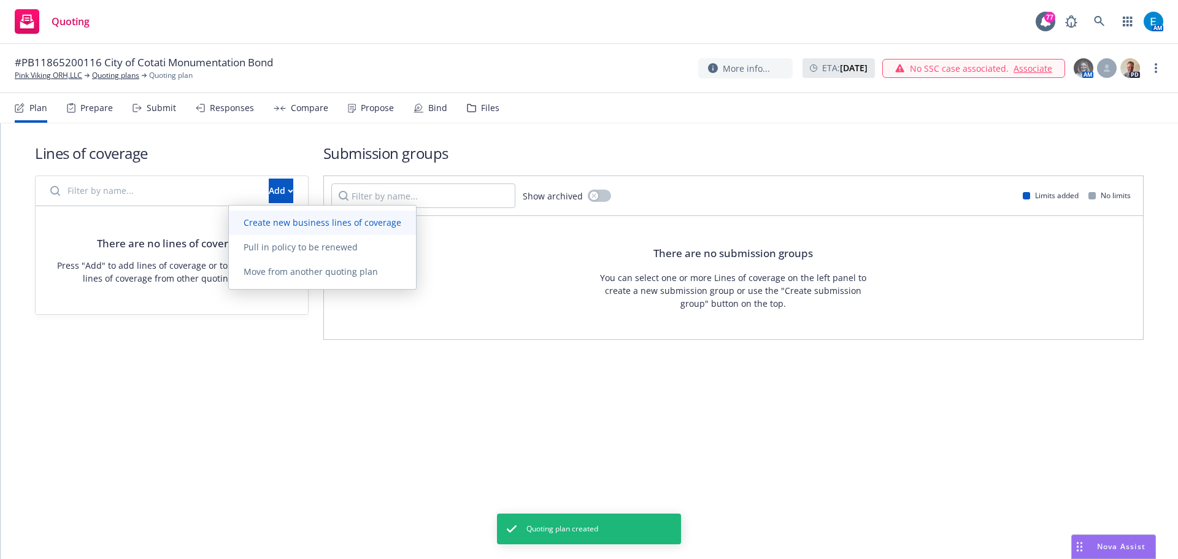
click at [309, 223] on span "Create new business lines of coverage" at bounding box center [322, 223] width 187 height 12
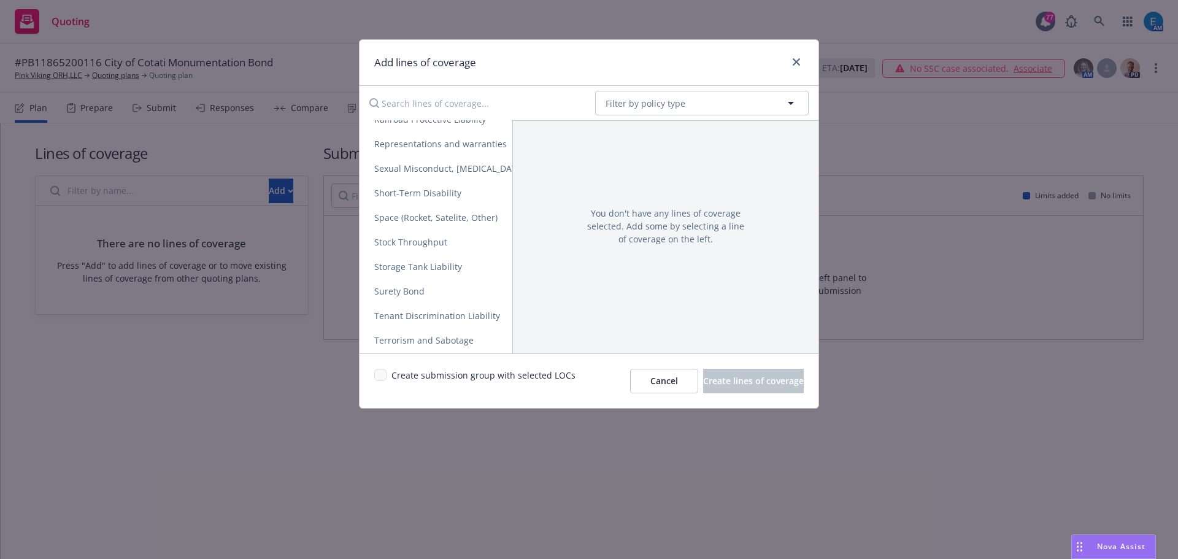
scroll to position [2390, 0]
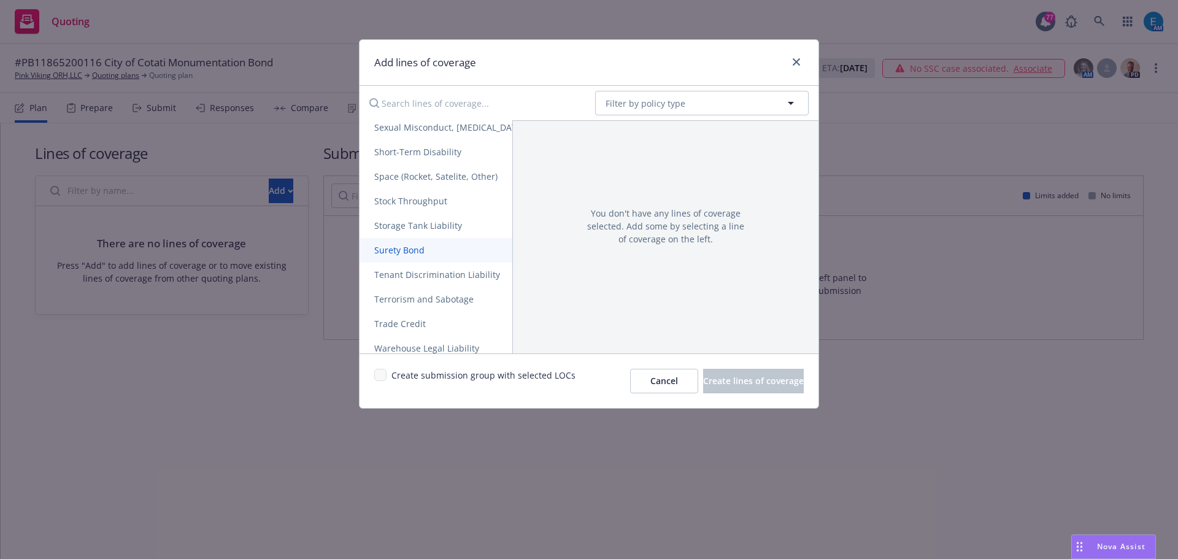
click at [414, 249] on span "Surety Bond" at bounding box center [400, 250] width 80 height 12
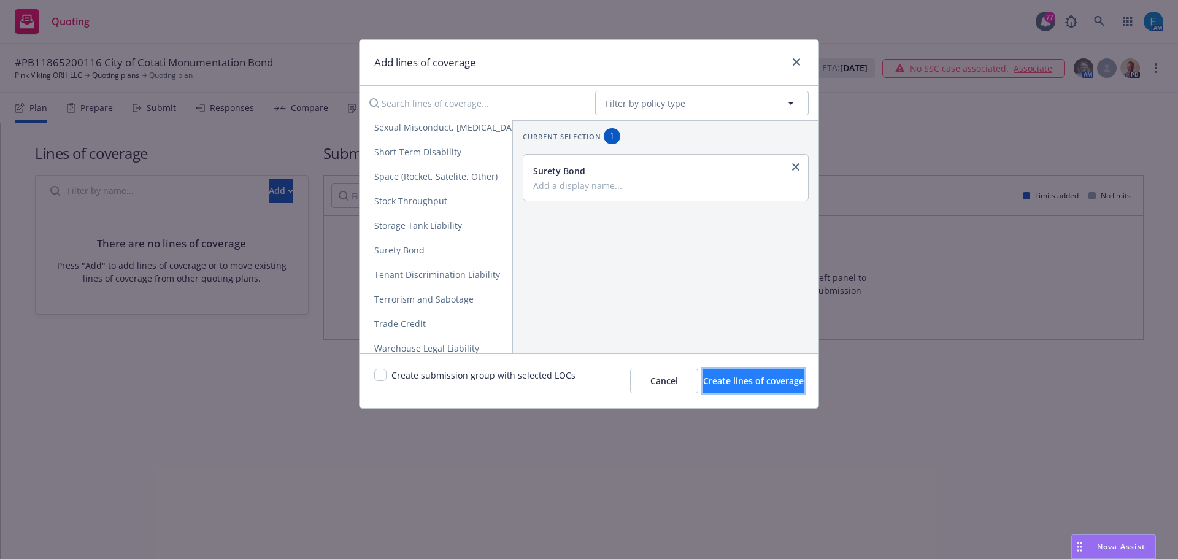
click at [742, 380] on span "Create lines of coverage" at bounding box center [753, 381] width 101 height 12
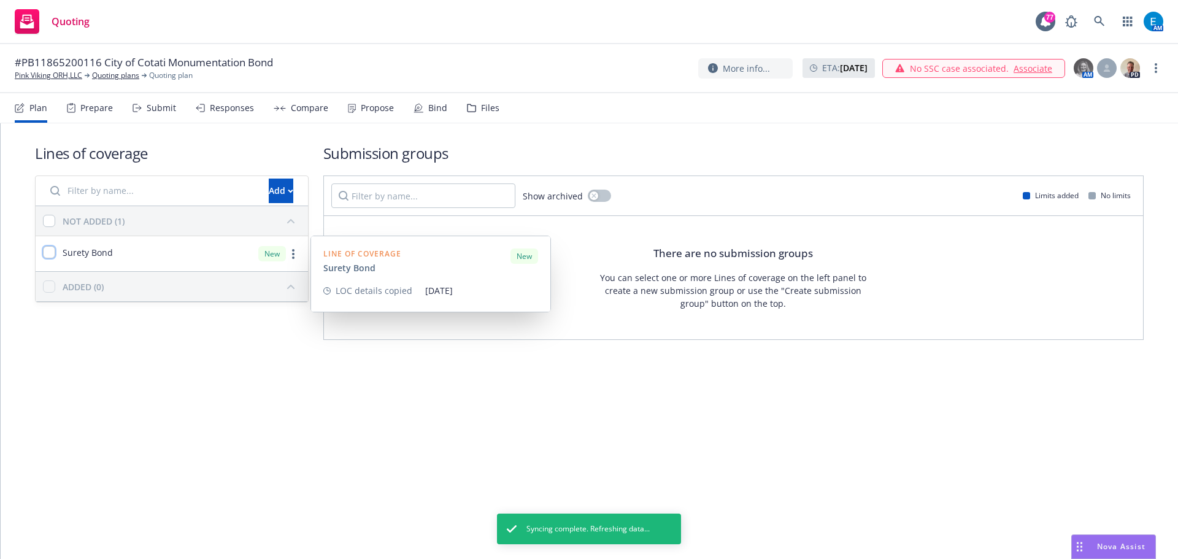
drag, startPoint x: 48, startPoint y: 248, endPoint x: 249, endPoint y: 303, distance: 208.1
click at [48, 248] on input "checkbox" at bounding box center [49, 252] width 12 height 12
checkbox input "true"
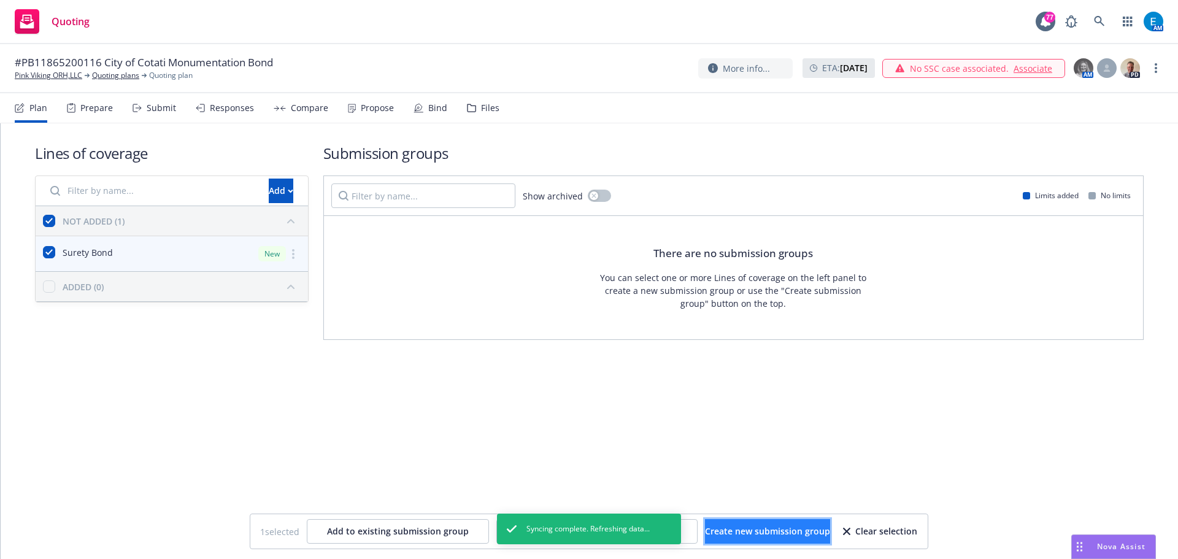
click at [761, 528] on span "Create new submission group" at bounding box center [767, 531] width 125 height 12
checkbox input "false"
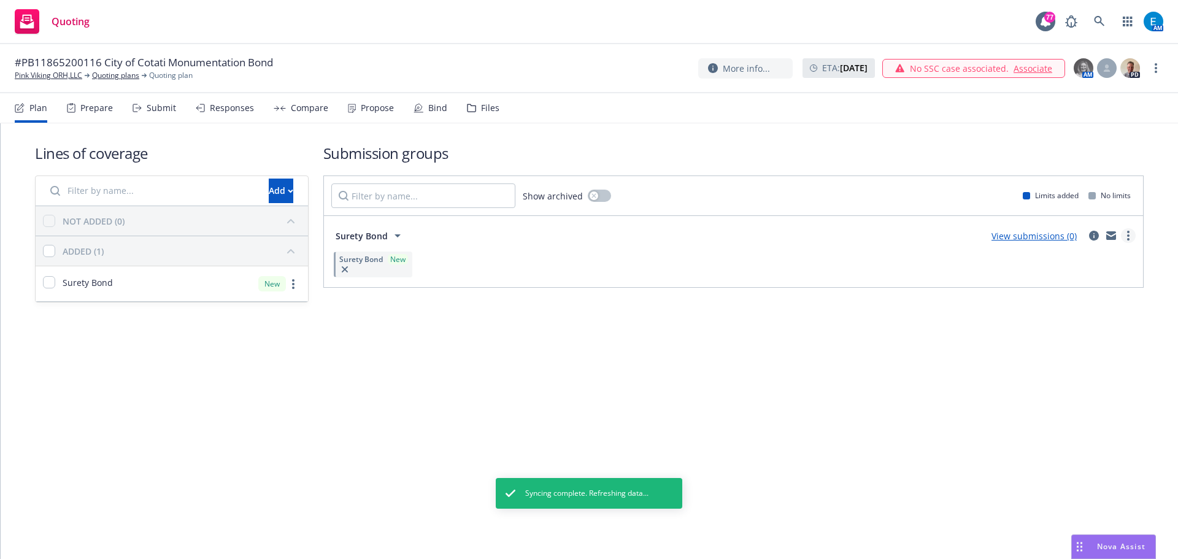
click at [1129, 237] on icon "more" at bounding box center [1128, 236] width 2 height 10
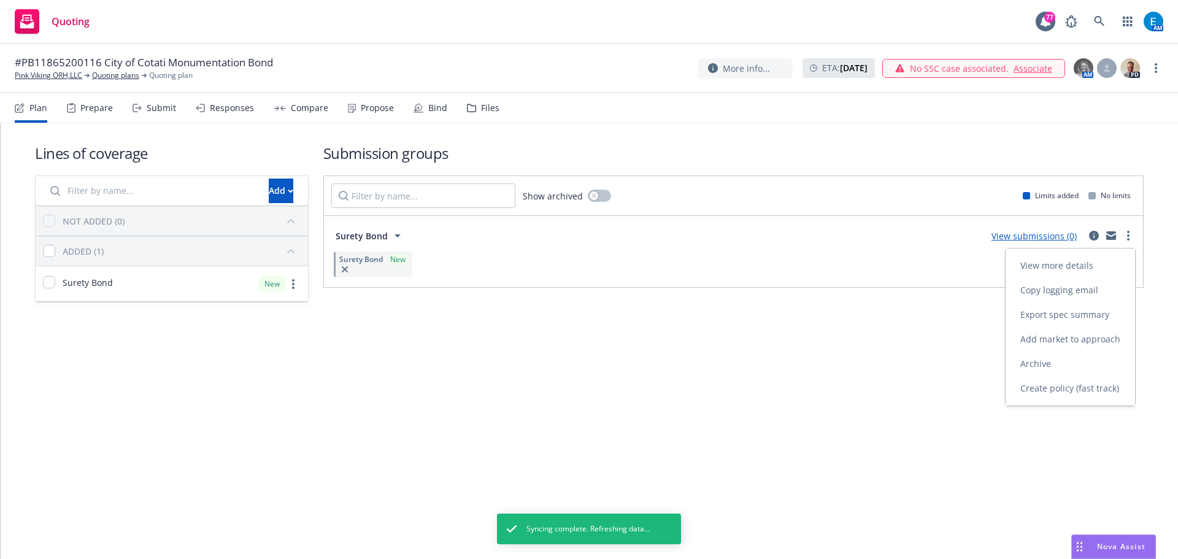
drag, startPoint x: 1076, startPoint y: 386, endPoint x: 975, endPoint y: 366, distance: 103.3
click at [1075, 387] on span "Create policy (fast track)" at bounding box center [1070, 388] width 128 height 12
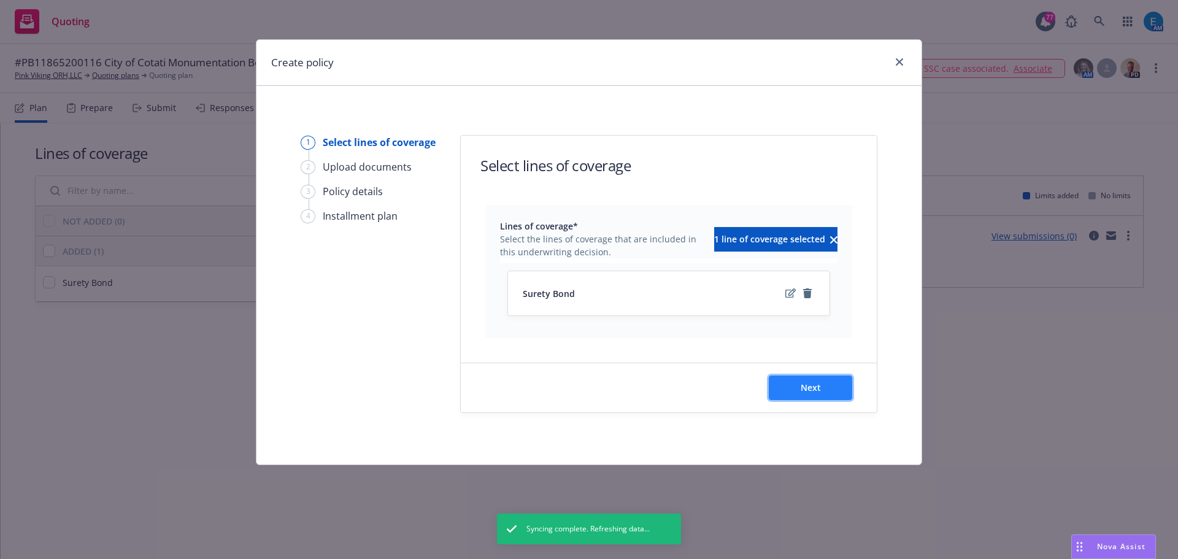
click at [802, 388] on span "Next" at bounding box center [811, 388] width 20 height 12
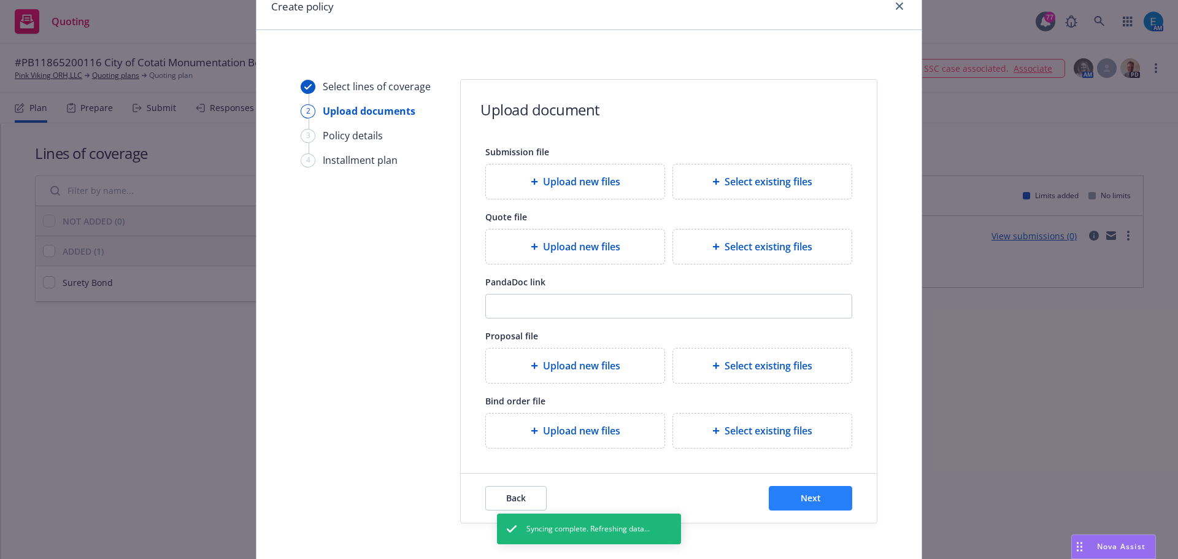
scroll to position [112, 0]
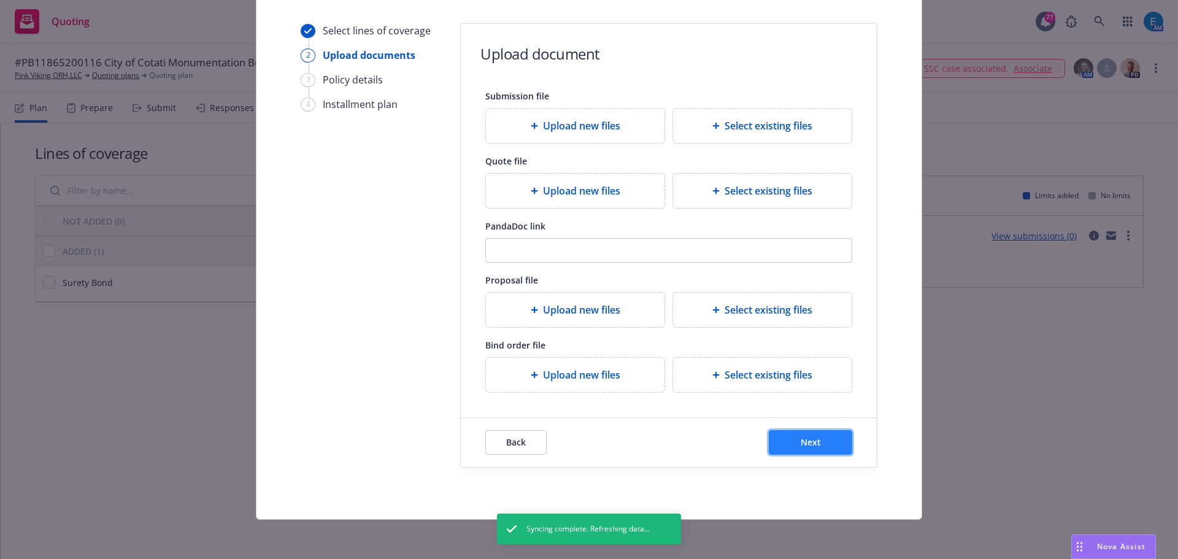
click at [791, 439] on button "Next" at bounding box center [810, 442] width 83 height 25
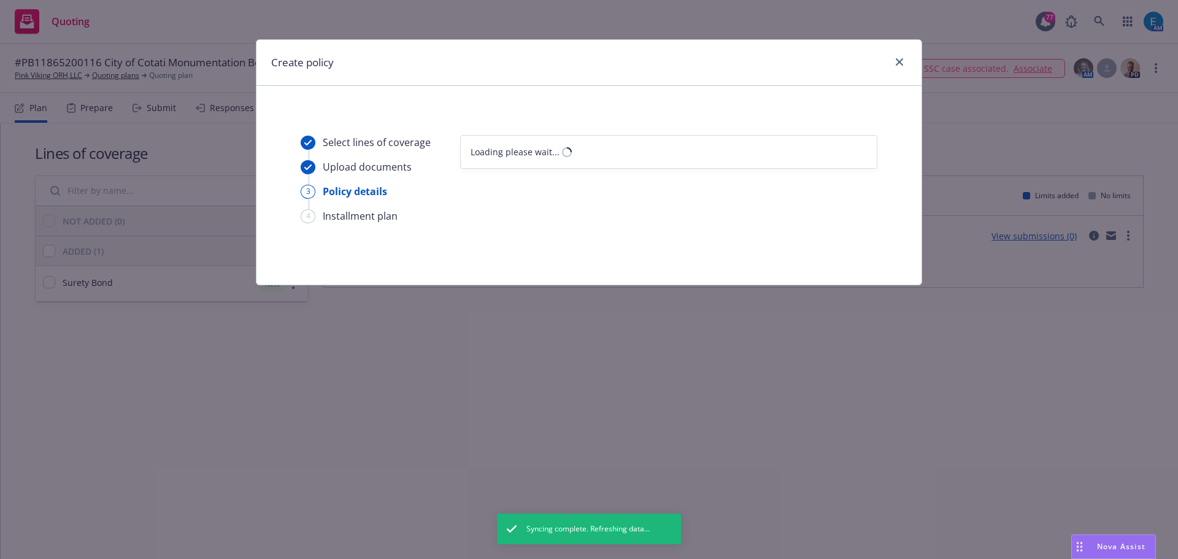
scroll to position [0, 0]
select select "12"
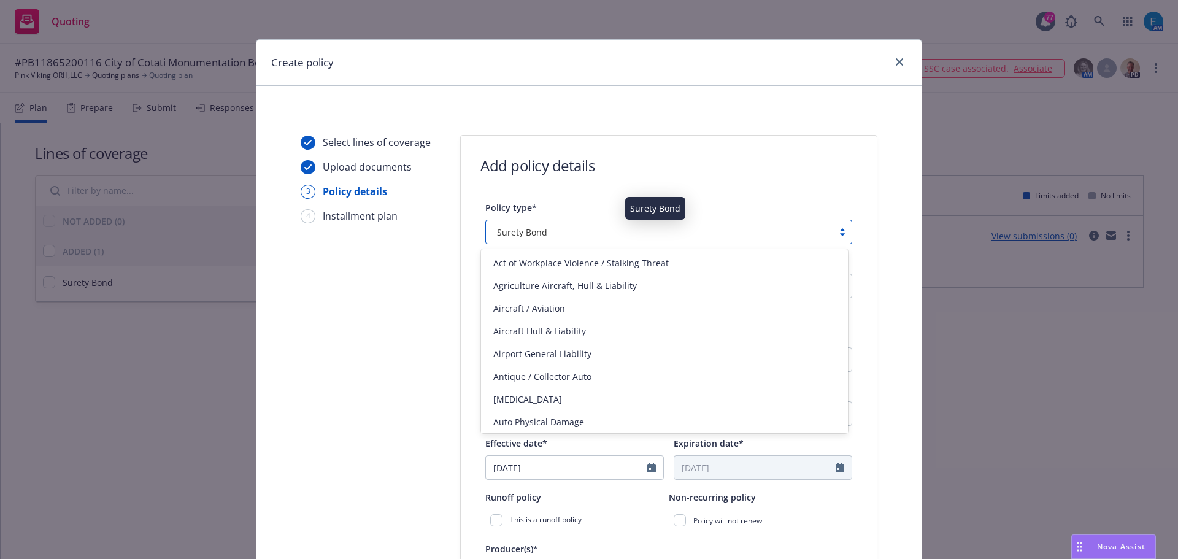
click at [556, 228] on div "Surety Bond" at bounding box center [659, 232] width 335 height 13
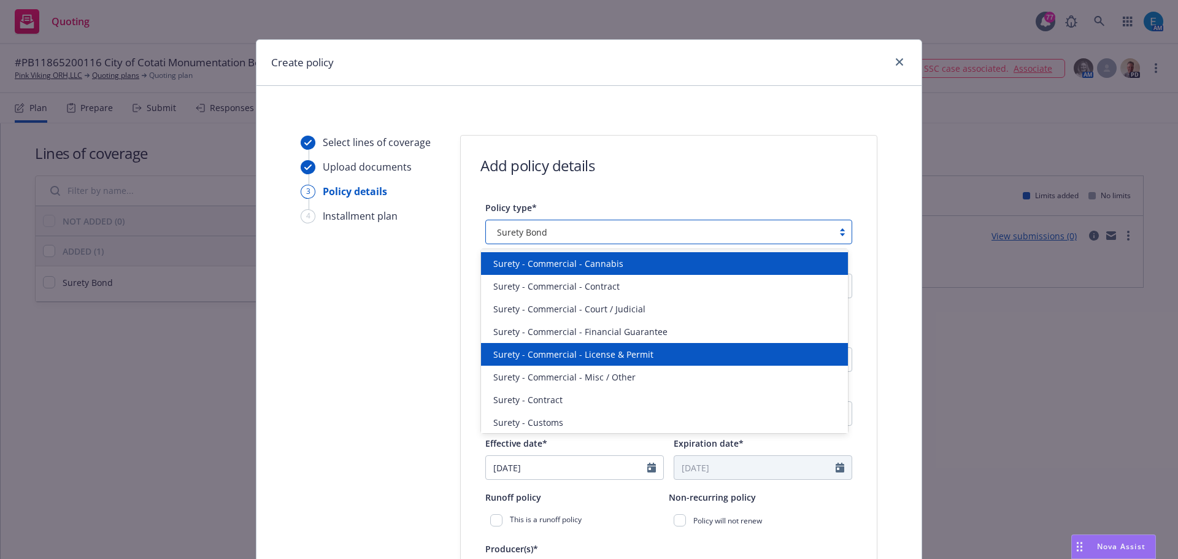
scroll to position [2944, 0]
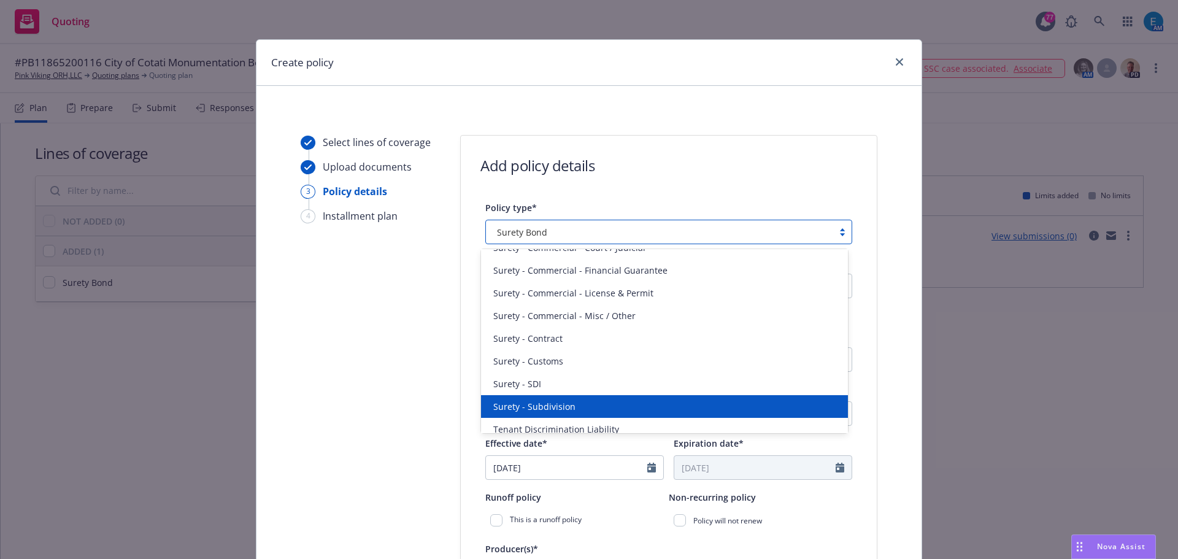
click at [590, 407] on div "Surety - Subdivision" at bounding box center [664, 406] width 352 height 13
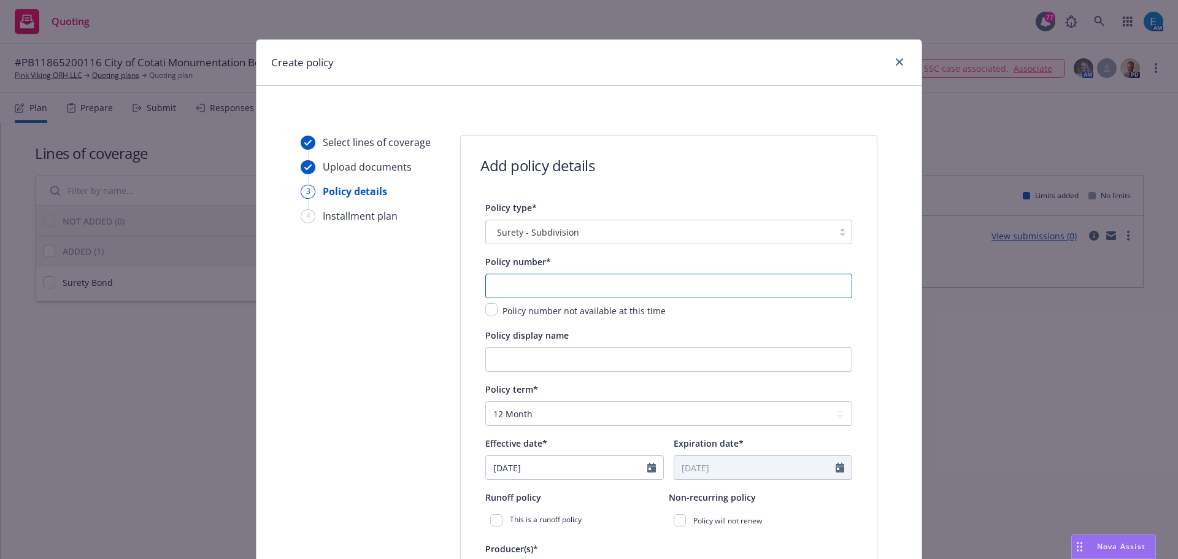
drag, startPoint x: 501, startPoint y: 290, endPoint x: 450, endPoint y: 297, distance: 51.5
click at [502, 290] on input "text" at bounding box center [668, 286] width 367 height 25
type input "B11865200116"
click at [550, 357] on input "Policy display name" at bounding box center [668, 359] width 367 height 25
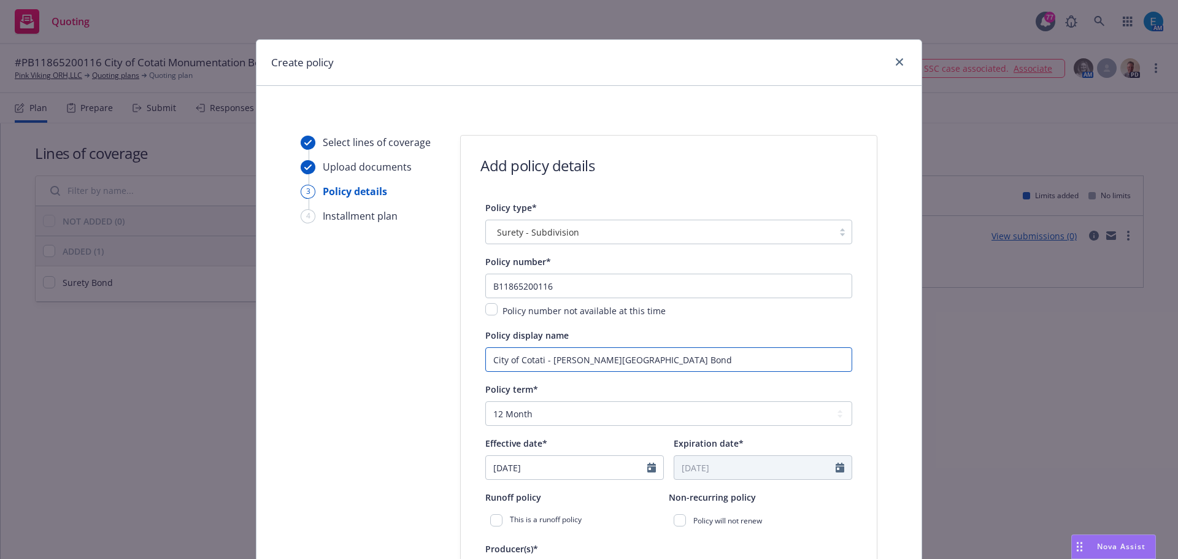
type input "City of Cotati - Flahaven Monumentation Bond"
click at [555, 415] on select "Select policy term 12 Month 6 Month 4 Month 3 Month 2 Month 1 Month 36 Month (3…" at bounding box center [668, 413] width 367 height 25
select select "other"
click at [485, 401] on select "Select policy term 12 Month 6 Month 4 Month 3 Month 2 Month 1 Month 36 Month (3…" at bounding box center [668, 413] width 367 height 25
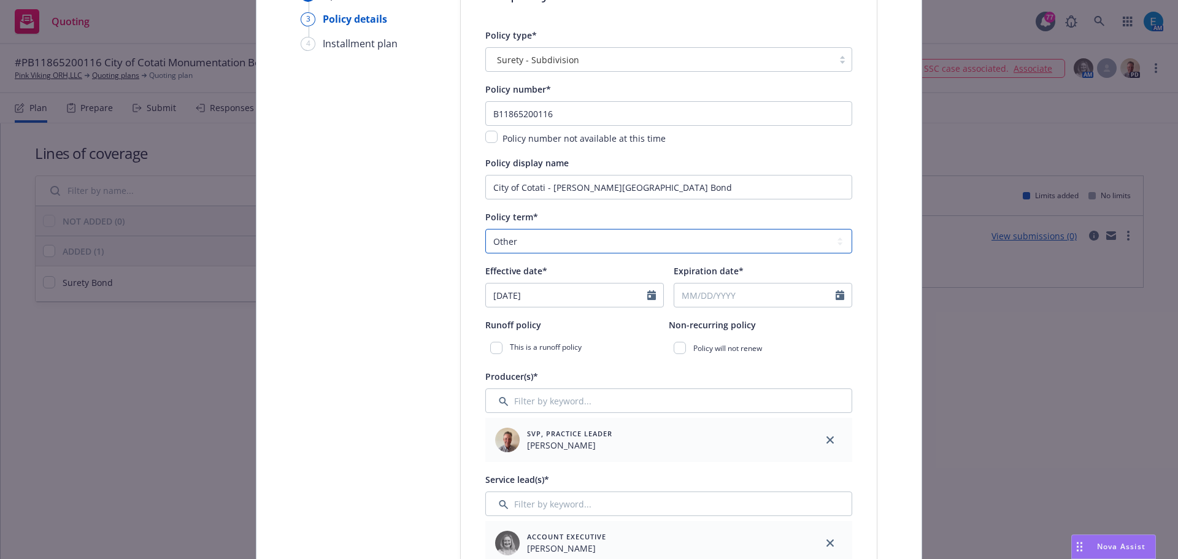
scroll to position [184, 0]
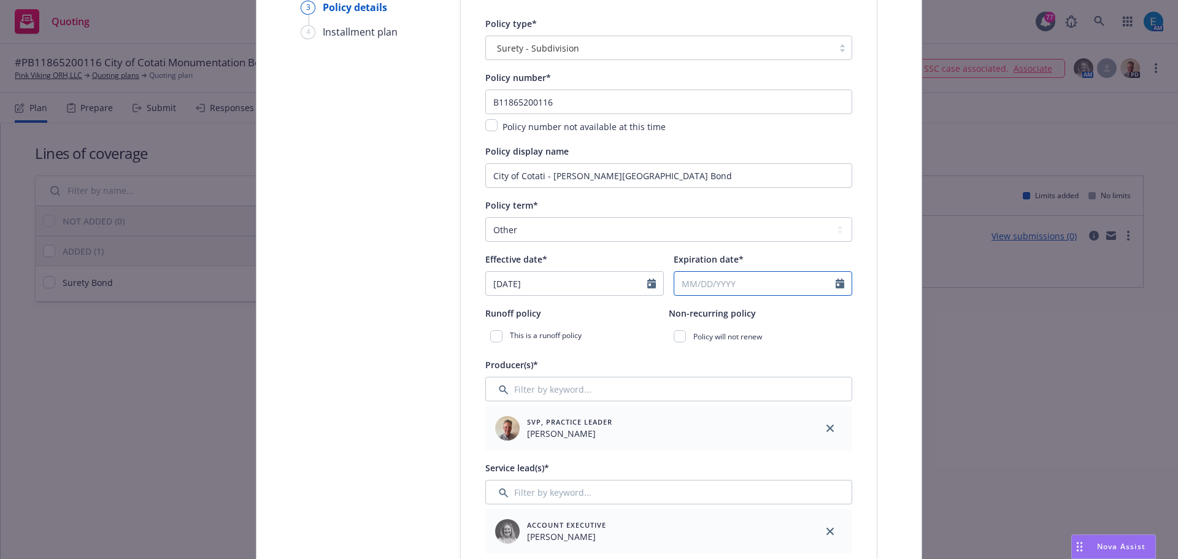
select select "8"
click at [709, 279] on input "Expiration date*" at bounding box center [754, 283] width 161 height 23
type input "08/11/2027"
select select "8"
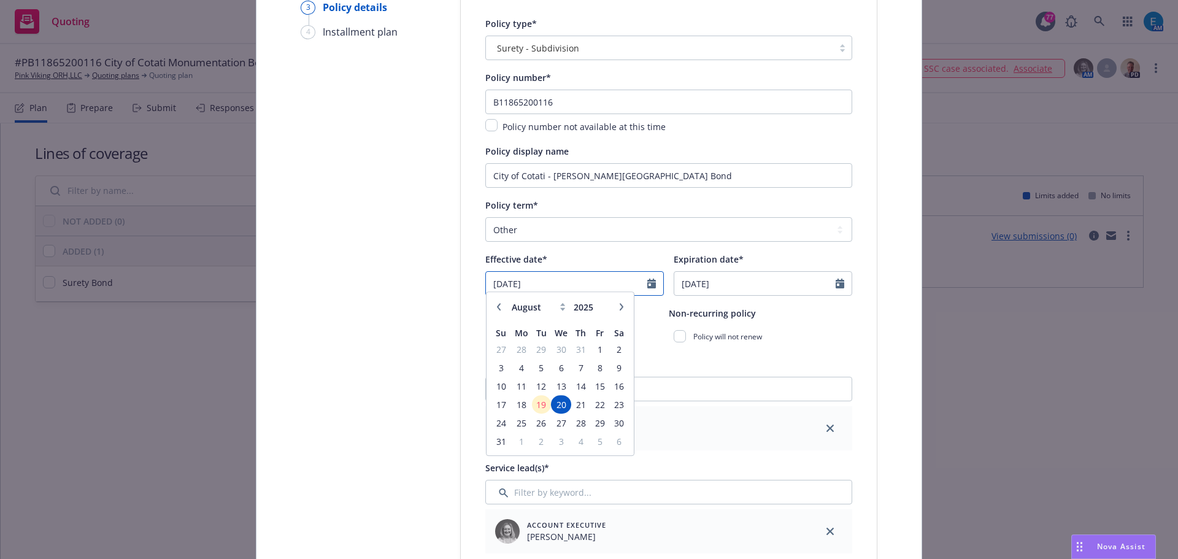
click at [513, 287] on input "08/20/2025" at bounding box center [566, 283] width 161 height 23
click at [517, 392] on span "11" at bounding box center [521, 392] width 18 height 15
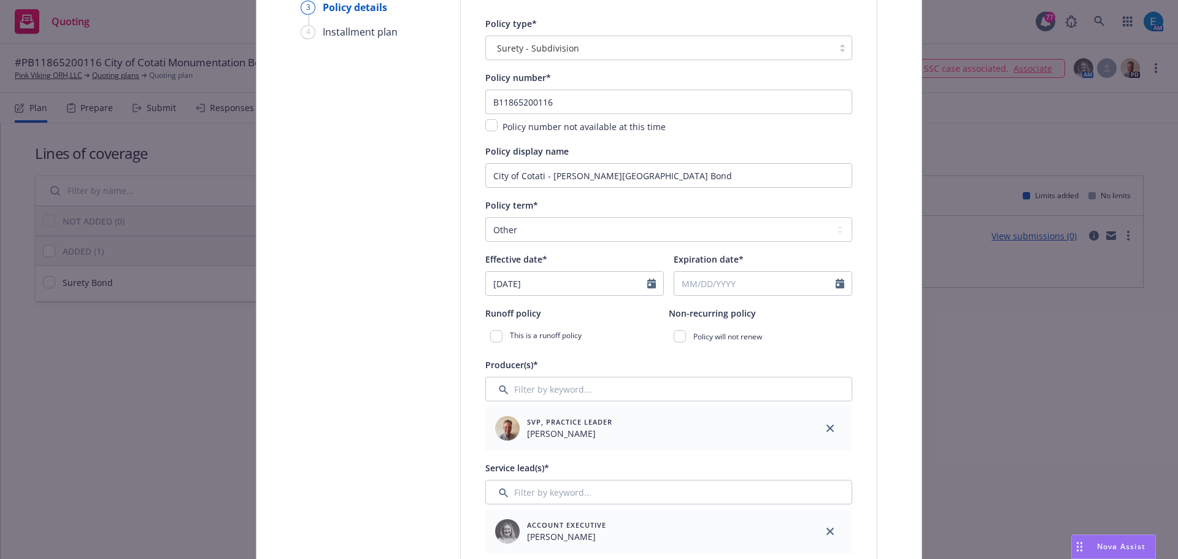
type input "08/11/2025"
click at [752, 288] on input "Expiration date*" at bounding box center [754, 283] width 161 height 23
select select "8"
type input "08/11/2027"
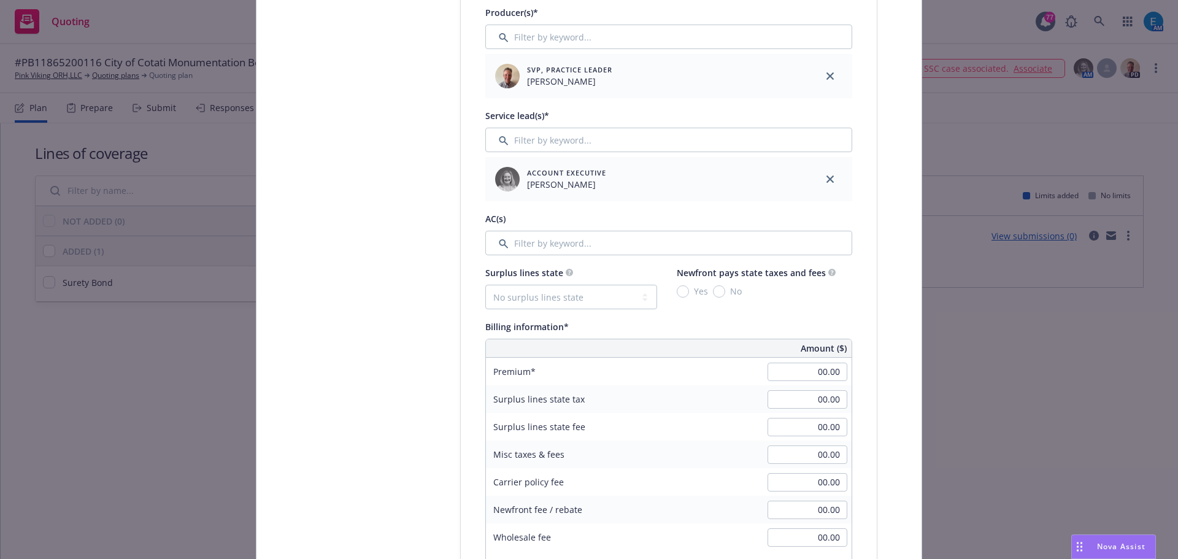
scroll to position [552, 0]
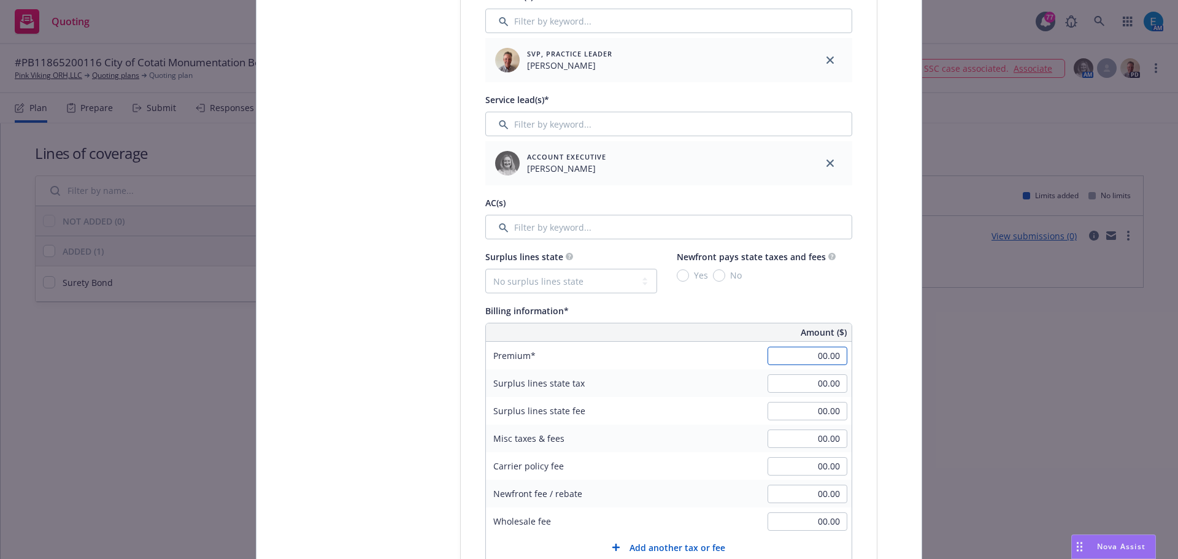
click at [810, 358] on input "00.00" at bounding box center [808, 356] width 80 height 18
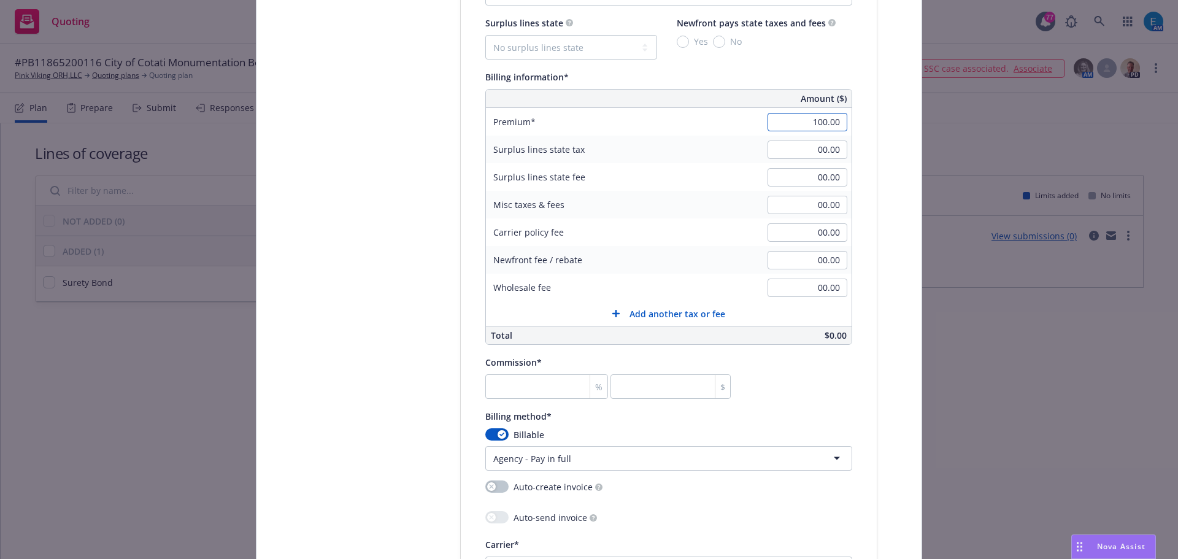
scroll to position [798, 0]
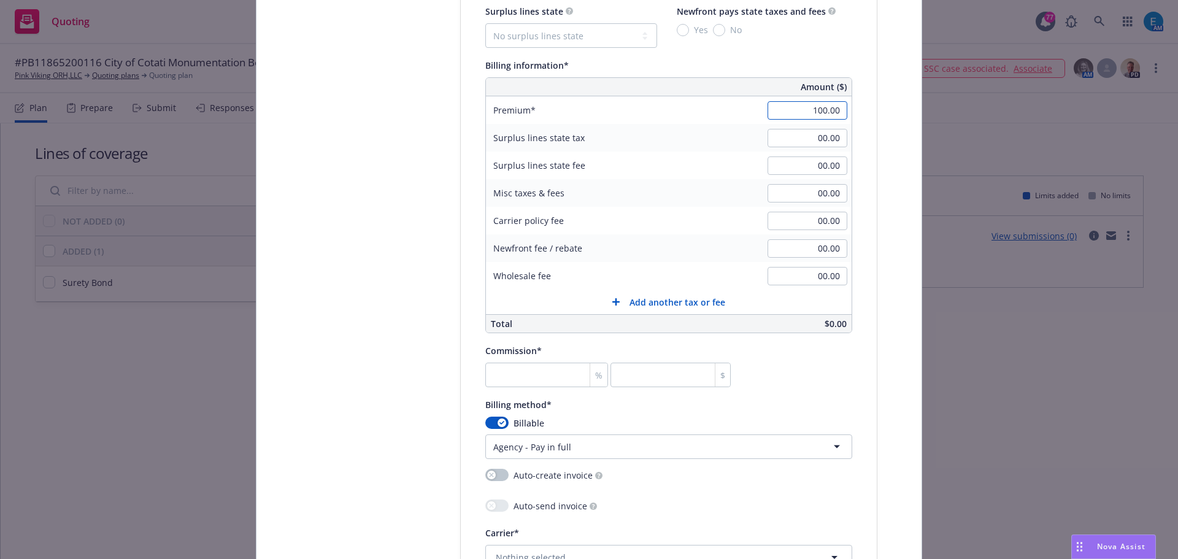
type input "100.00"
click at [509, 370] on input "number" at bounding box center [546, 375] width 123 height 25
type input "3"
type input "30"
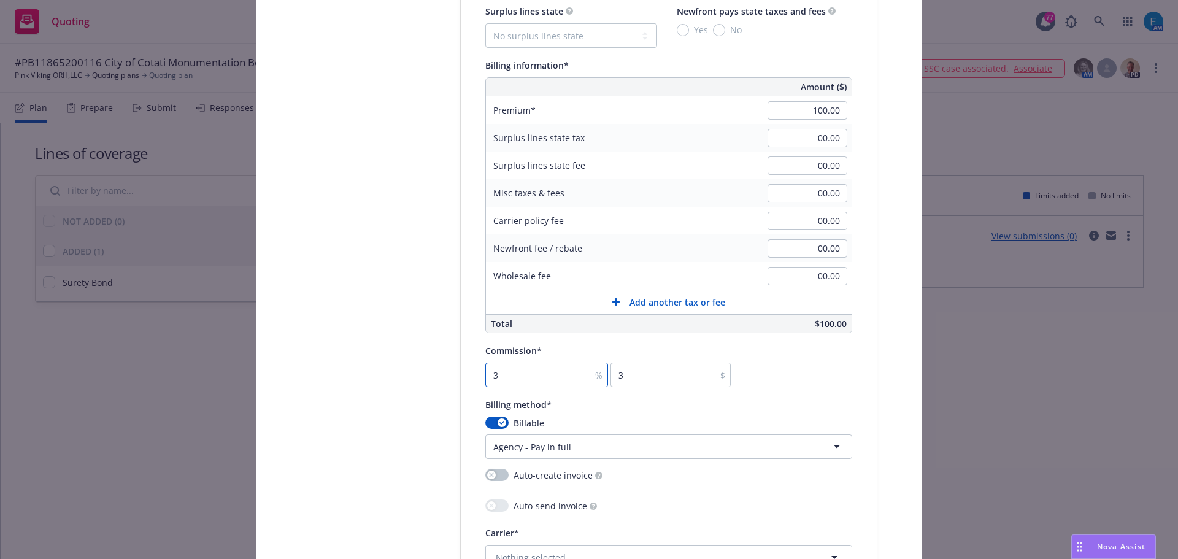
type input "30"
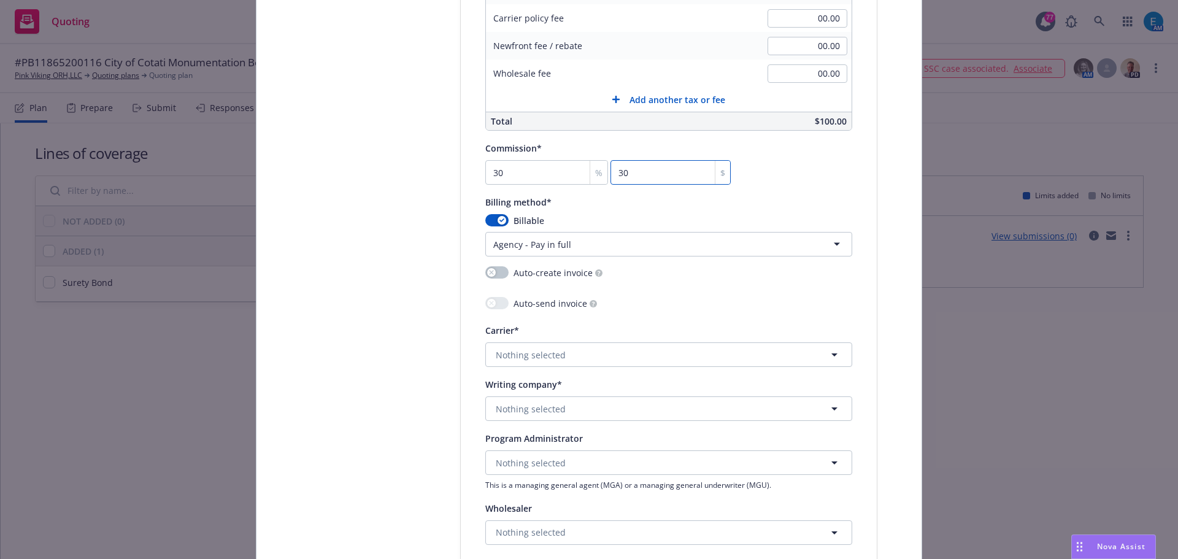
scroll to position [1105, 0]
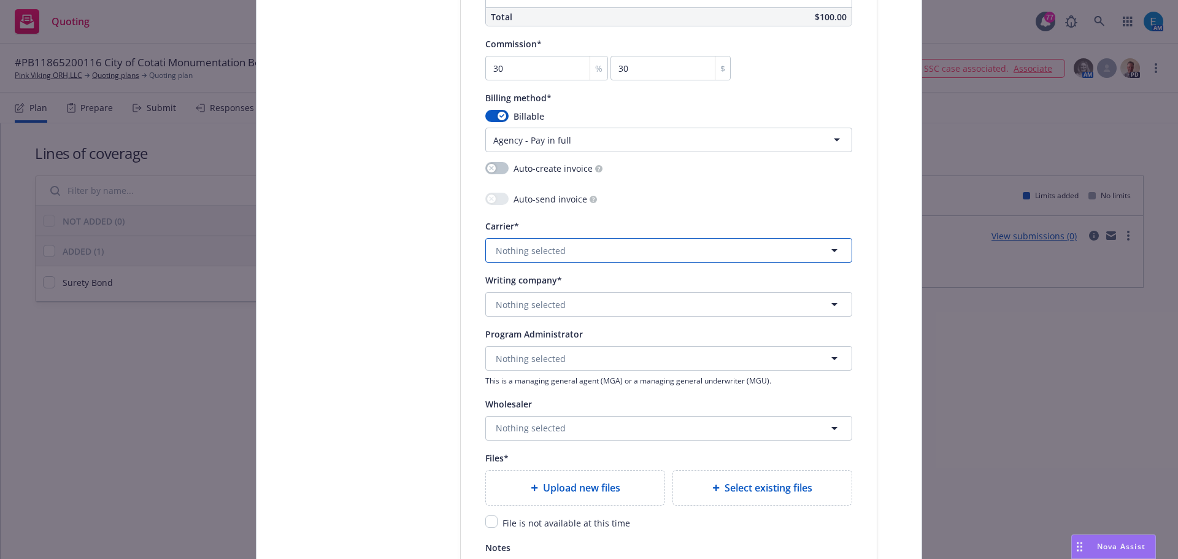
click at [542, 250] on span "Nothing selected" at bounding box center [531, 250] width 70 height 13
type input "phil"
click at [554, 311] on strong "Philadelphia Insurance Companies" at bounding box center [571, 315] width 145 height 12
click at [542, 302] on span "Nothing selected" at bounding box center [531, 304] width 70 height 13
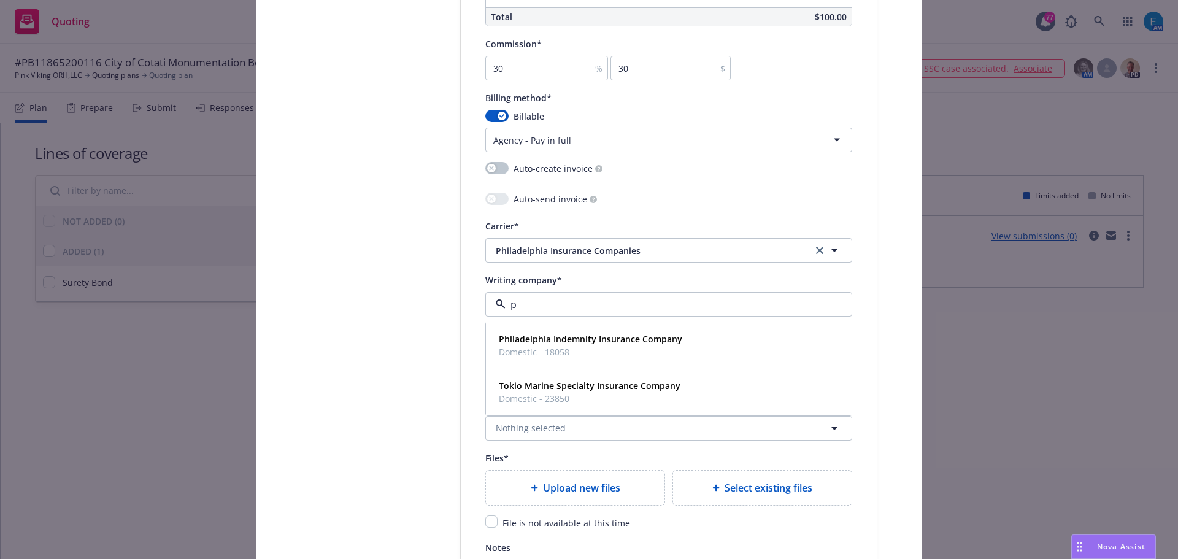
type input "ph"
drag, startPoint x: 556, startPoint y: 341, endPoint x: 564, endPoint y: 342, distance: 8.0
click at [557, 340] on strong "Philadelphia Indemnity Insurance Company" at bounding box center [590, 339] width 183 height 12
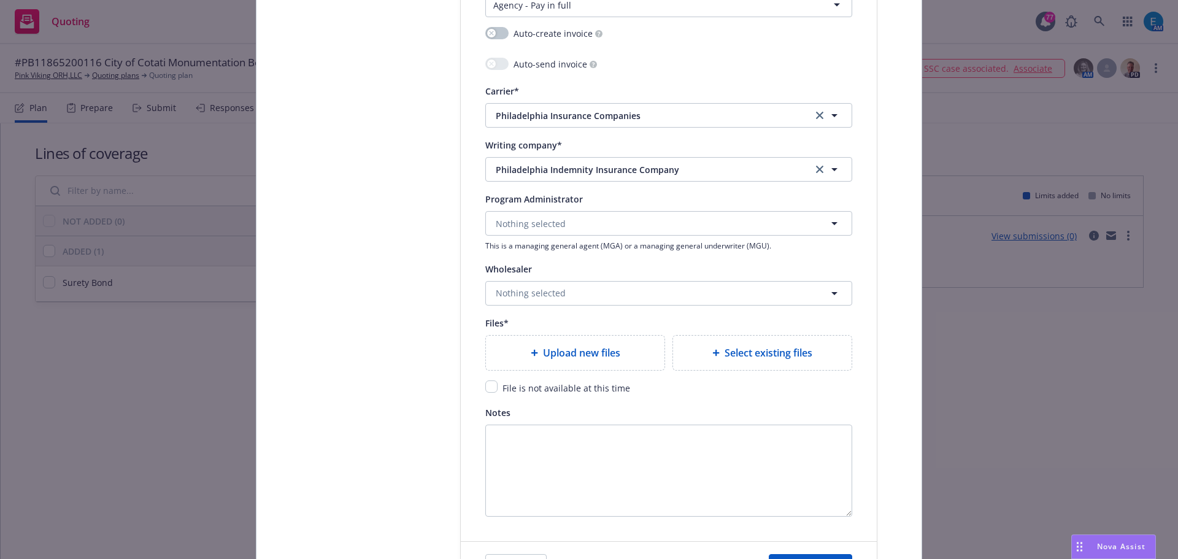
scroll to position [1289, 0]
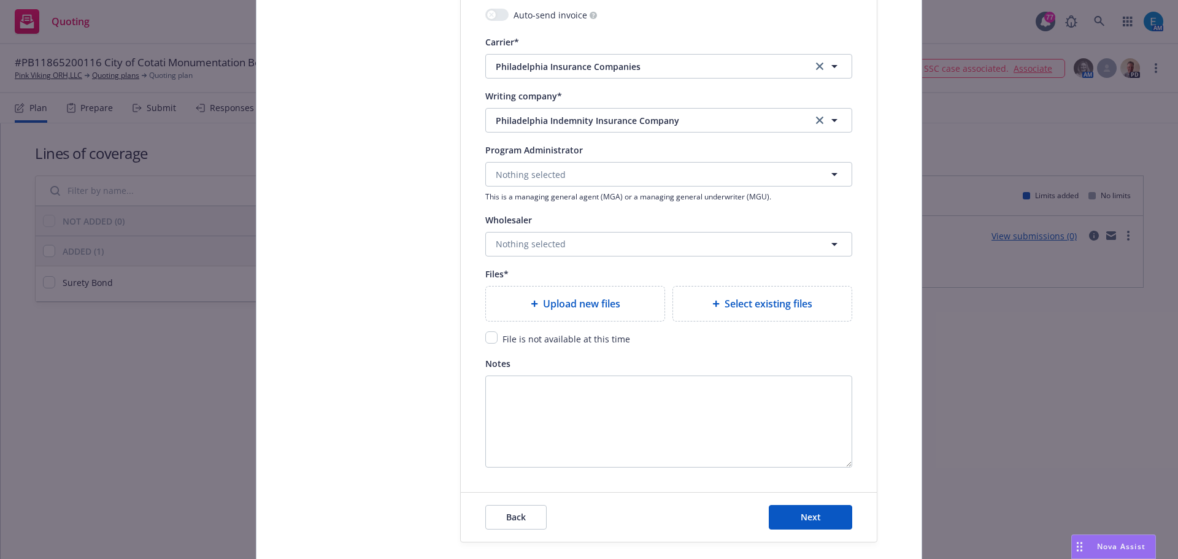
click at [554, 303] on span "Upload new files" at bounding box center [581, 303] width 77 height 15
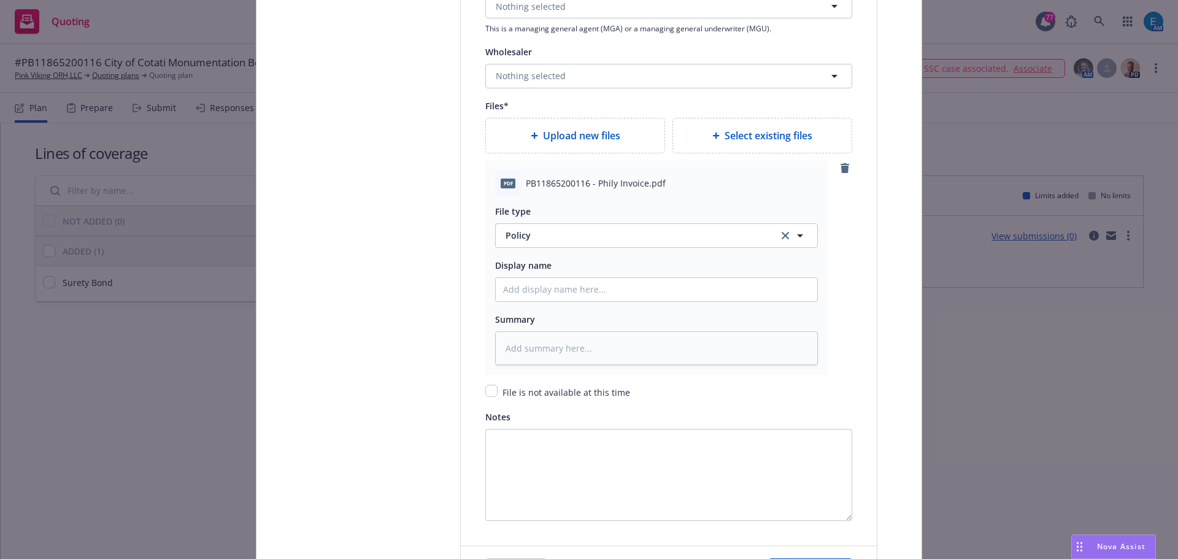
scroll to position [1534, 0]
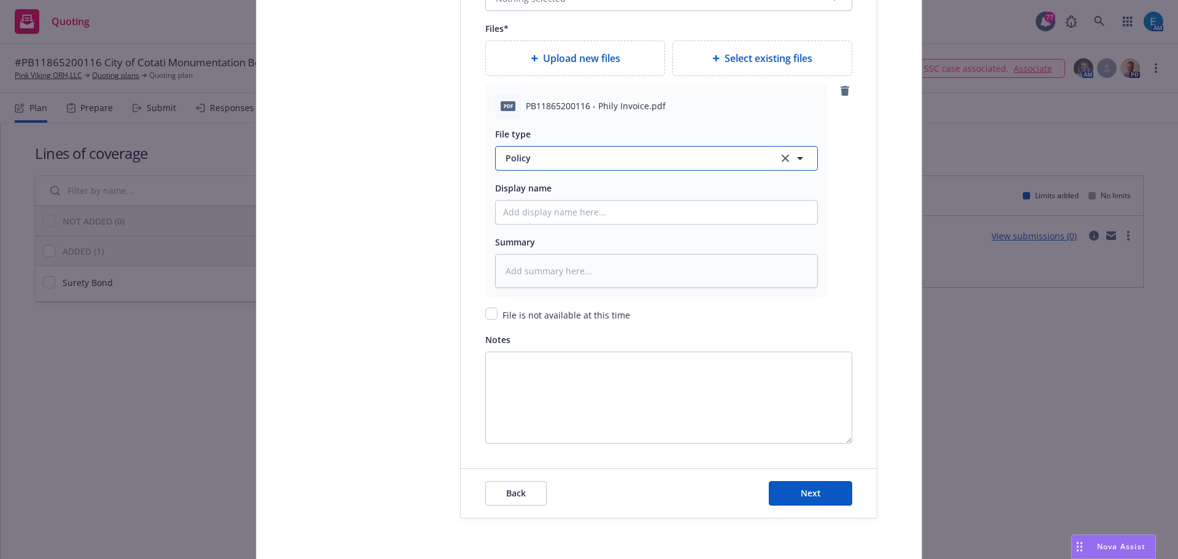
click at [579, 159] on span "Policy" at bounding box center [635, 158] width 258 height 13
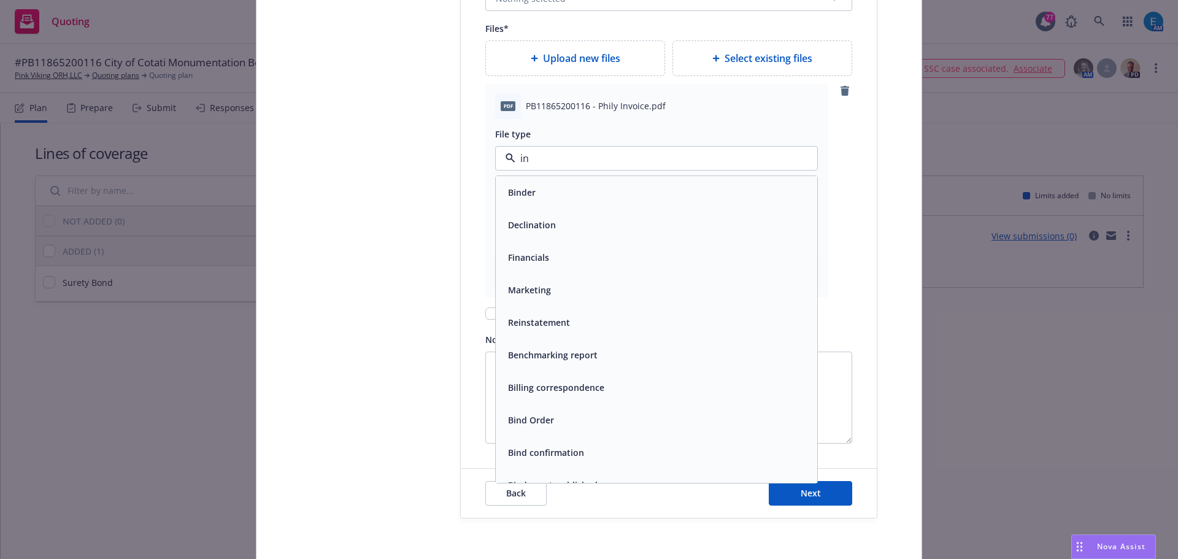
type input "inv"
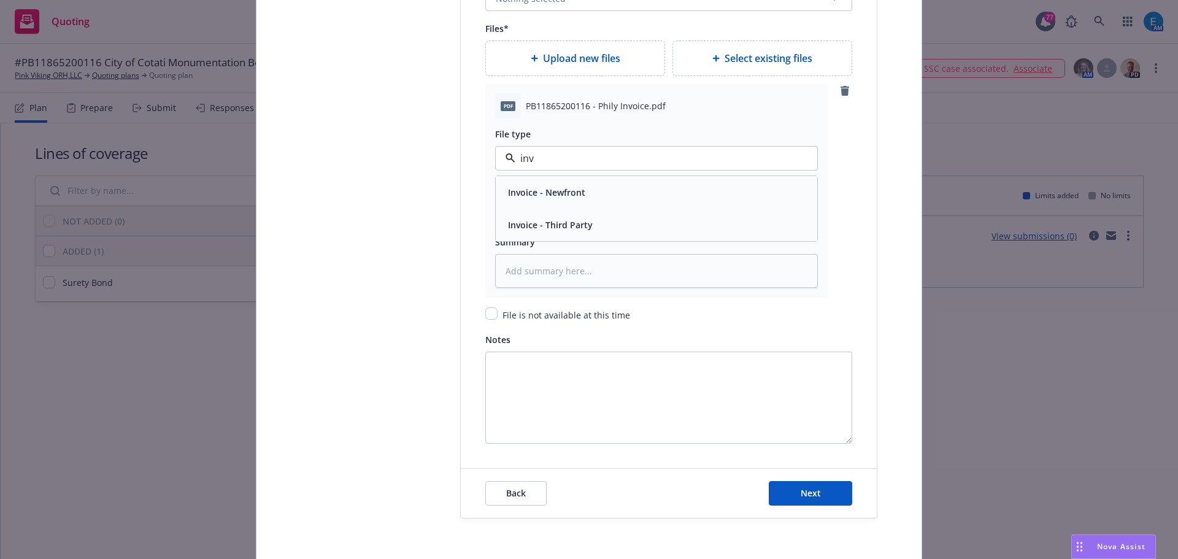
click at [573, 225] on span "Invoice - Third Party" at bounding box center [550, 224] width 85 height 13
click at [563, 214] on input "Policy display name" at bounding box center [657, 212] width 322 height 23
type textarea "x"
type input "#"
type textarea "x"
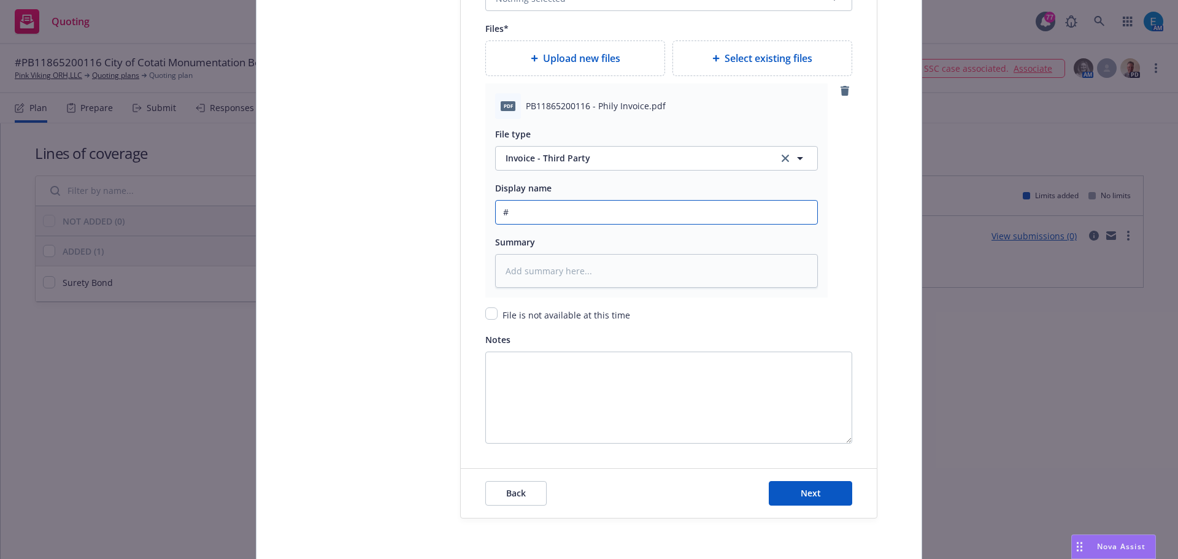
type input "#P"
type textarea "x"
type input "#PB"
type textarea "x"
type input "#PB1"
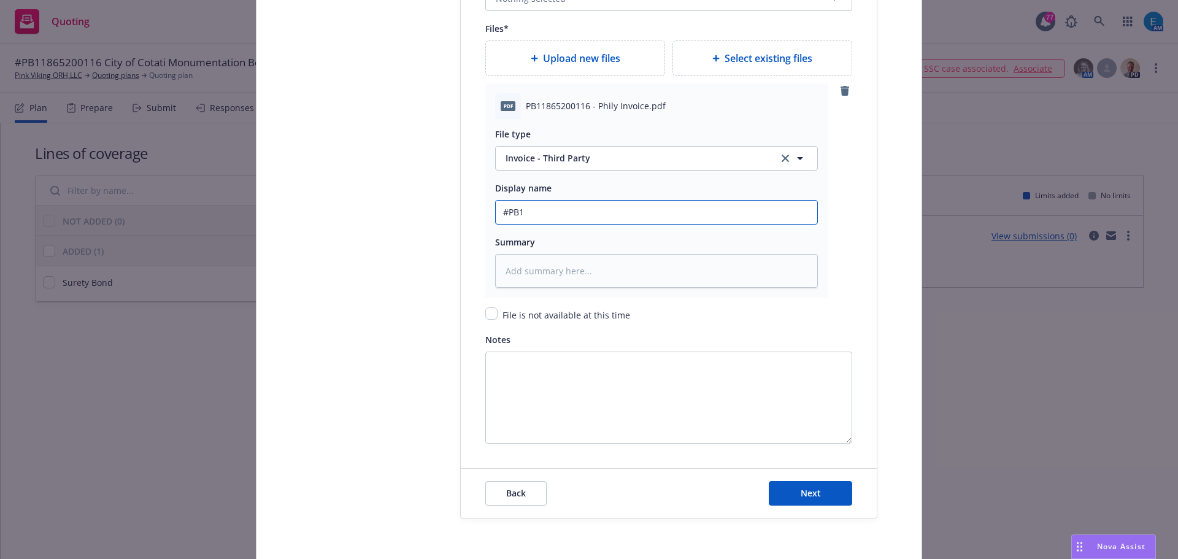
type textarea "x"
type input "#PB11"
type textarea "x"
type input "#PB118"
type textarea "x"
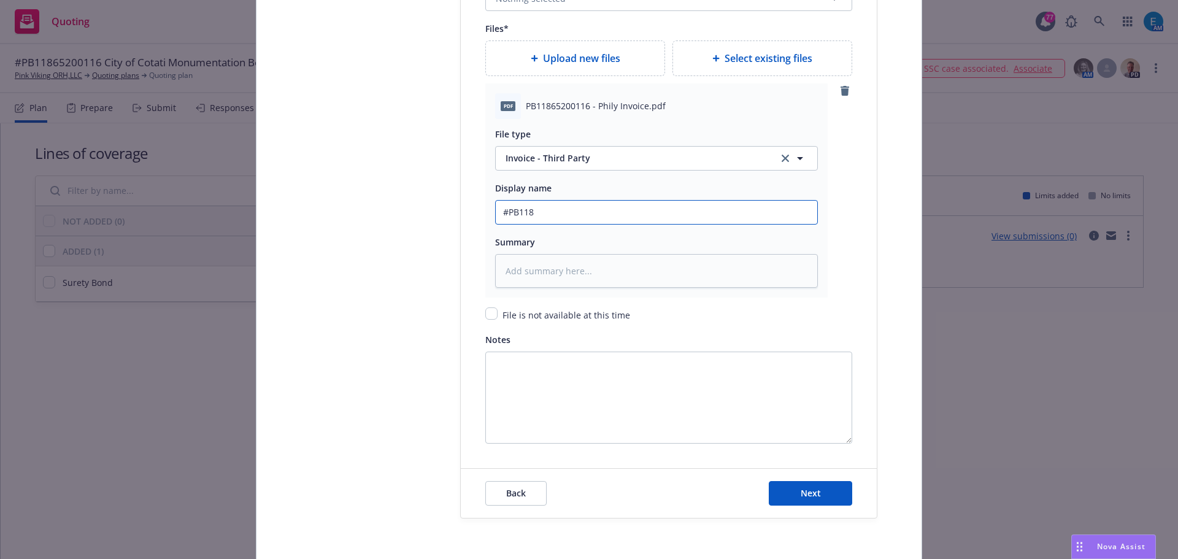
type input "#PB1186"
type textarea "x"
type input "#PB11865"
type textarea "x"
type input "#PB118652"
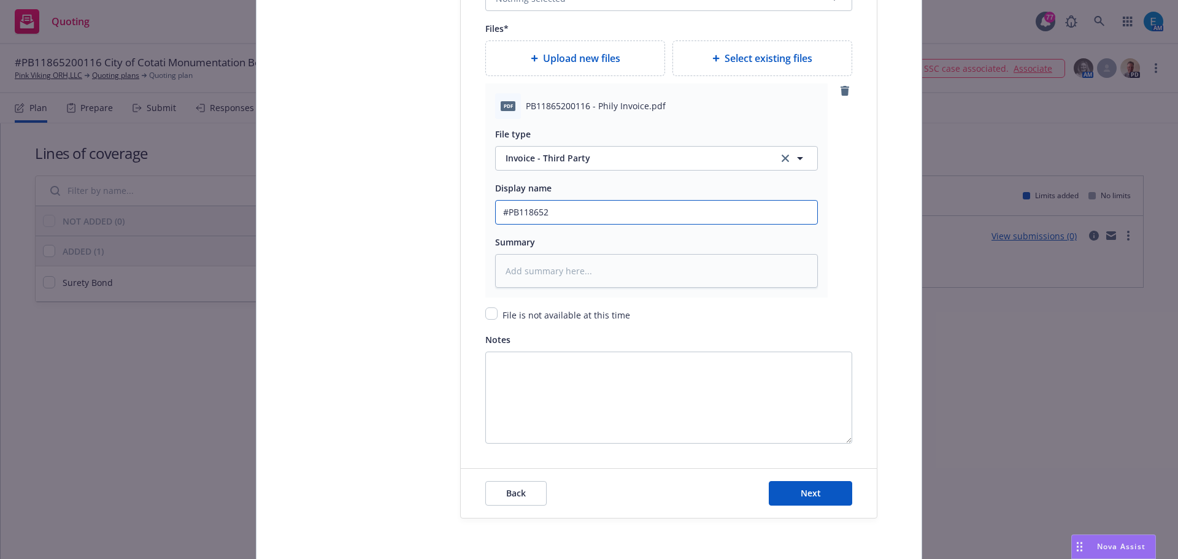
type textarea "x"
type input "#PB1186520"
type textarea "x"
type input "#PB11865200"
type textarea "x"
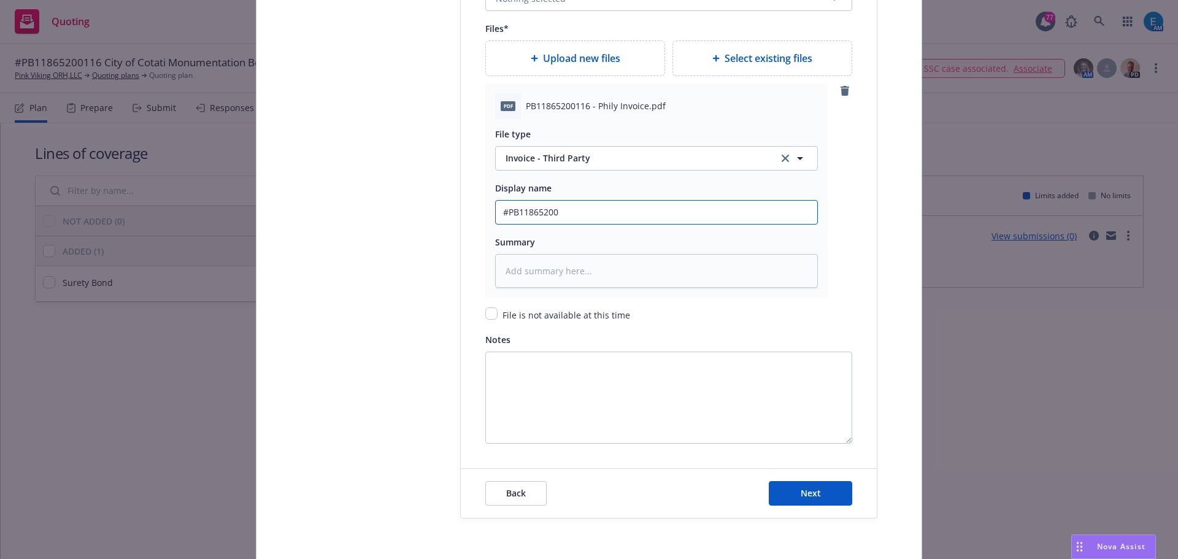
type input "#PB118652001"
type textarea "x"
type input "#PB1186520011"
type textarea "x"
type input "#PB11865200116"
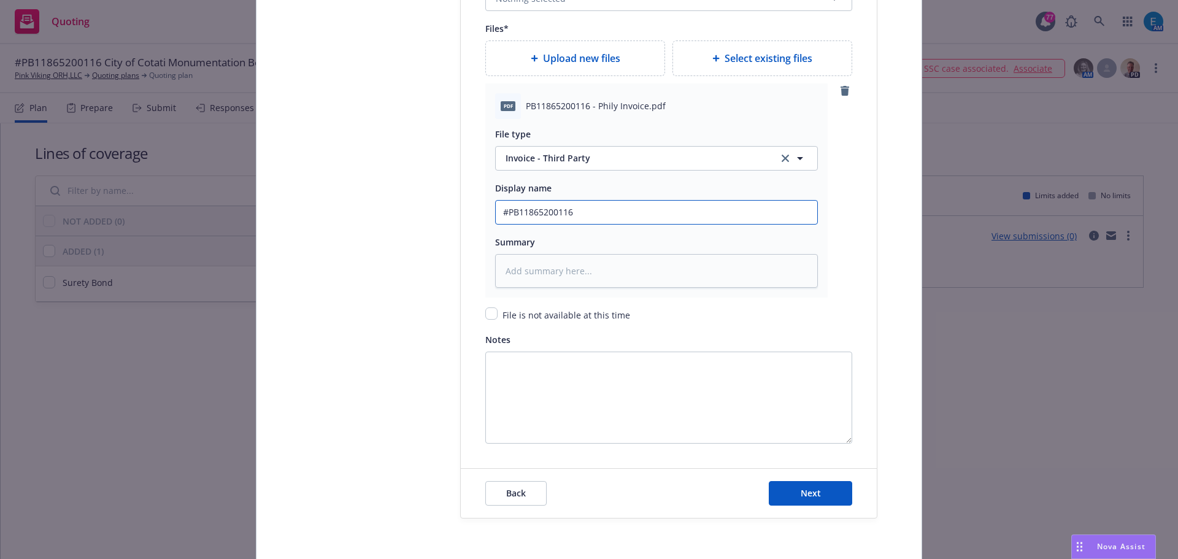
type textarea "x"
type input "#PB11865200116"
type textarea "x"
type input "#PB11865200116 P"
type textarea "x"
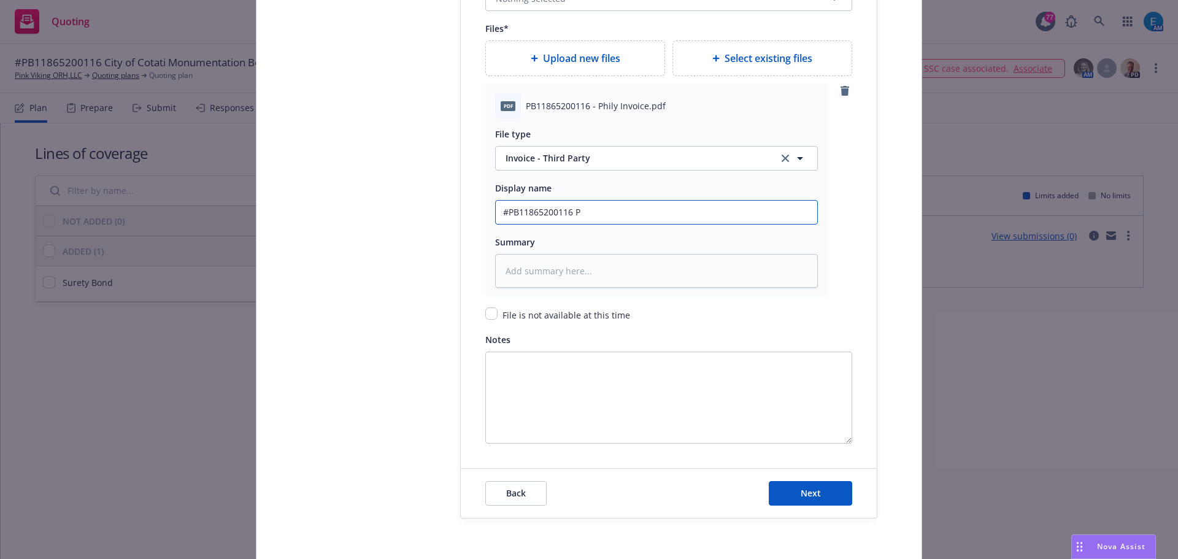
type input "#PB11865200116 Ph"
type textarea "x"
type input "#PB11865200116 Phi"
type textarea "x"
type input "#PB11865200116 Phil"
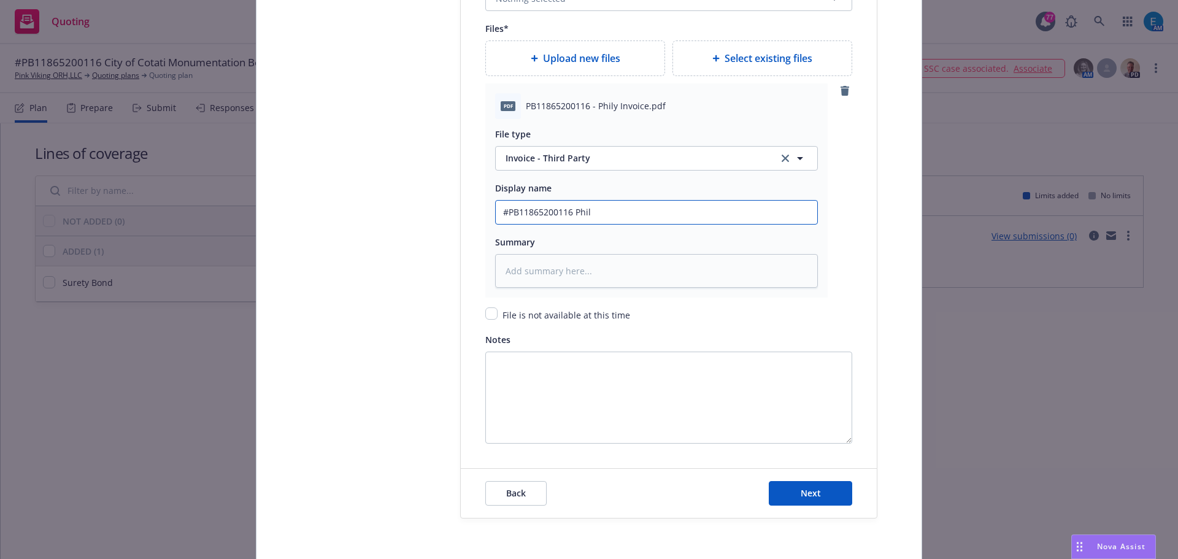
type textarea "x"
type input "#PB11865200116 Phily"
type textarea "x"
type input "#PB11865200116 Phily"
type textarea "x"
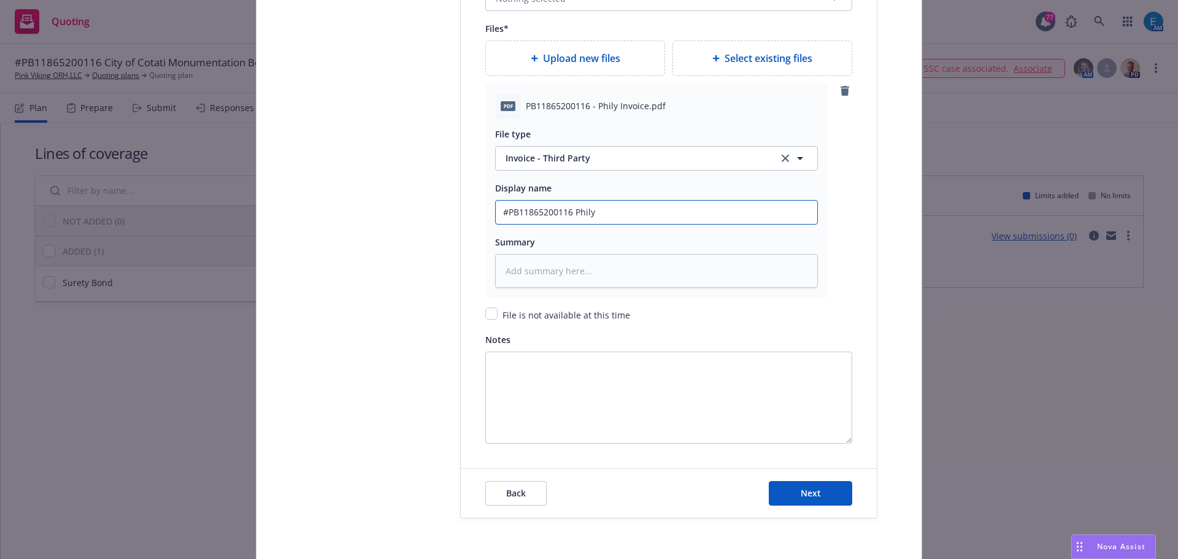
type input "#PB11865200116 Phily I"
type textarea "x"
type input "#PB11865200116 Phily Inv"
type textarea "x"
type input "#PB11865200116 Phily Invo"
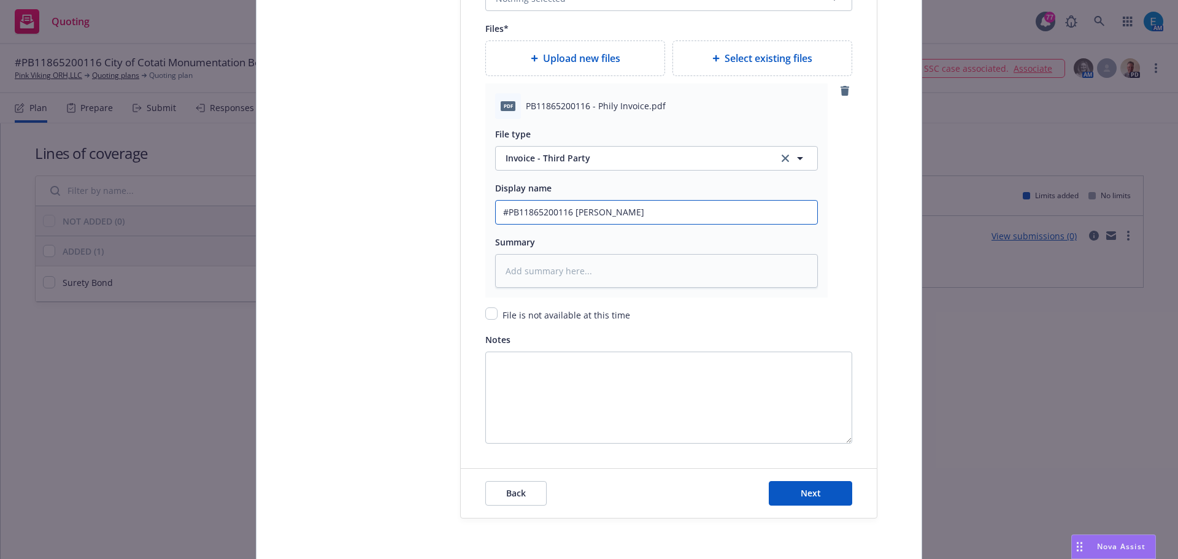
type textarea "x"
type input "#PB11865200116 Phily Invoi"
type textarea "x"
type input "#PB11865200116 Phily Invoic"
type textarea "x"
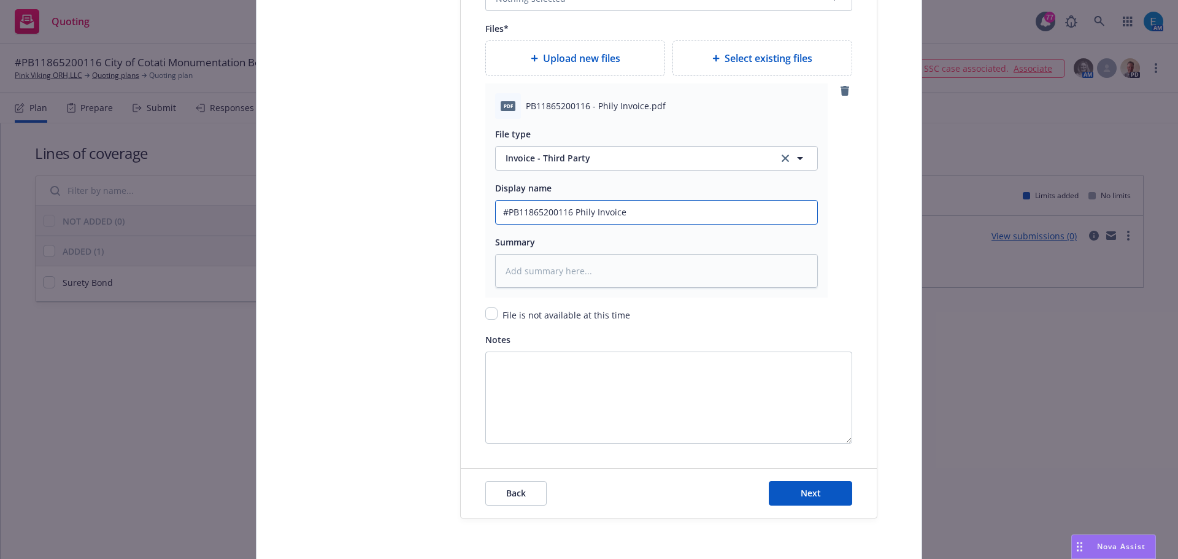
drag, startPoint x: 628, startPoint y: 212, endPoint x: 442, endPoint y: 209, distance: 186.0
type input "#PB11865200116 Phily Invoice"
click at [553, 260] on textarea at bounding box center [656, 271] width 323 height 34
paste textarea "#PB11865200116 Phily Invoice"
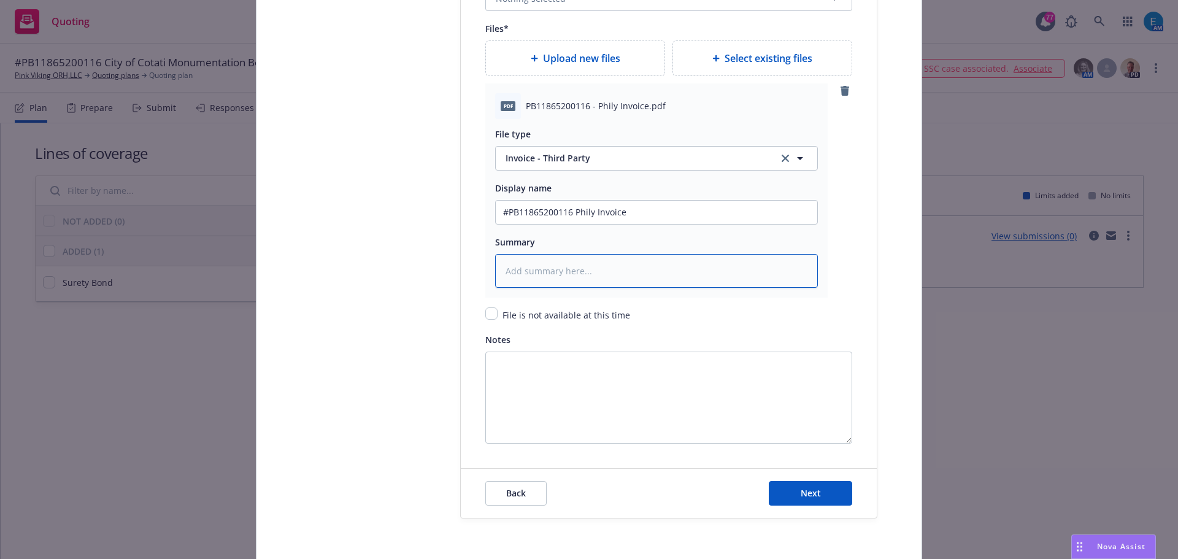
type textarea "x"
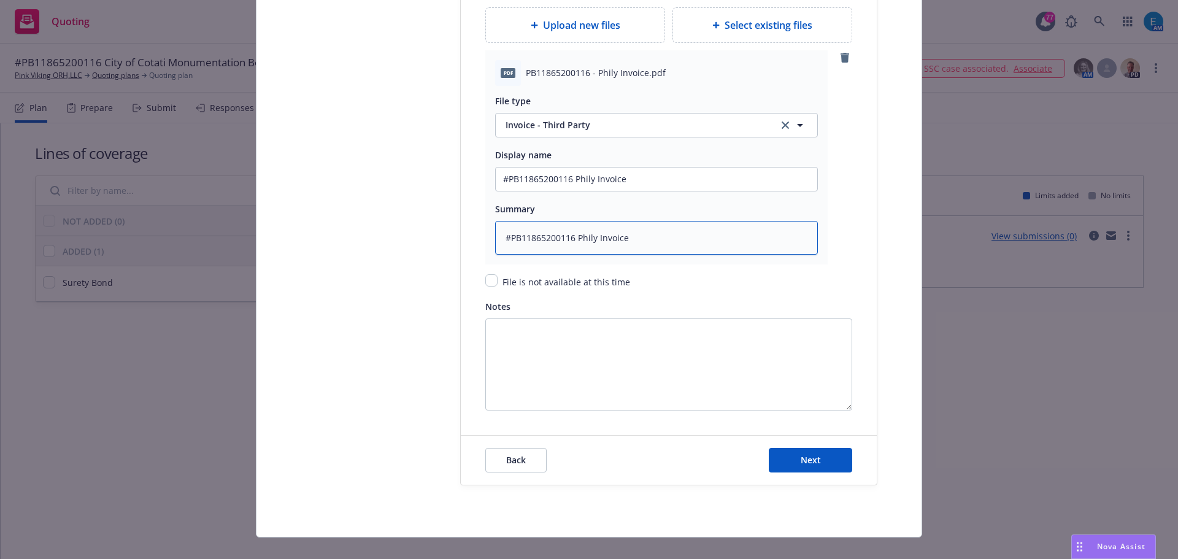
scroll to position [1585, 0]
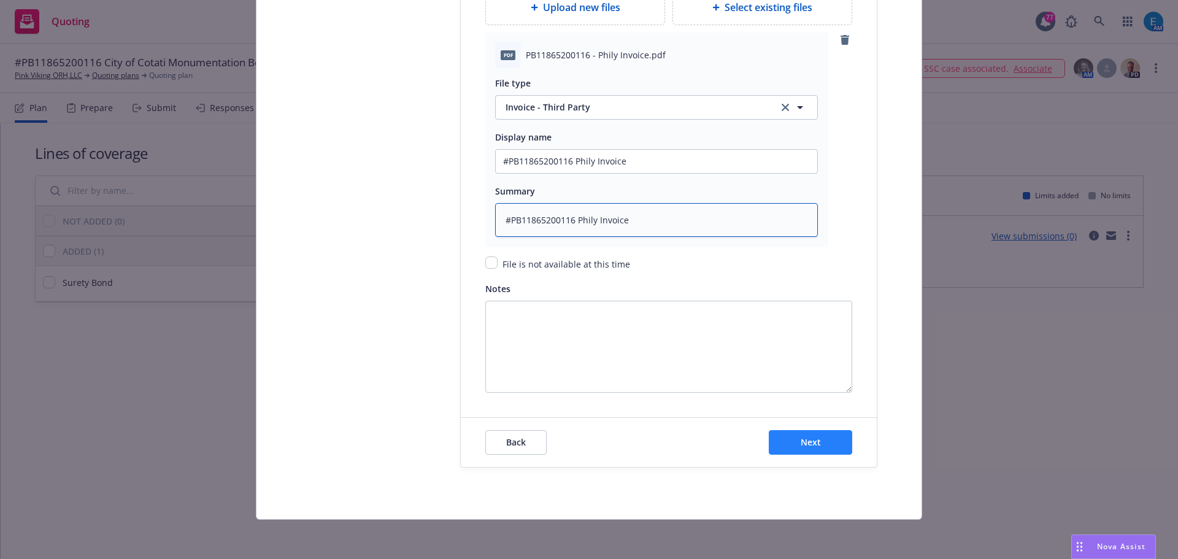
type textarea "#PB11865200116 Phily Invoice"
click at [794, 442] on button "Next" at bounding box center [810, 442] width 83 height 25
type textarea "x"
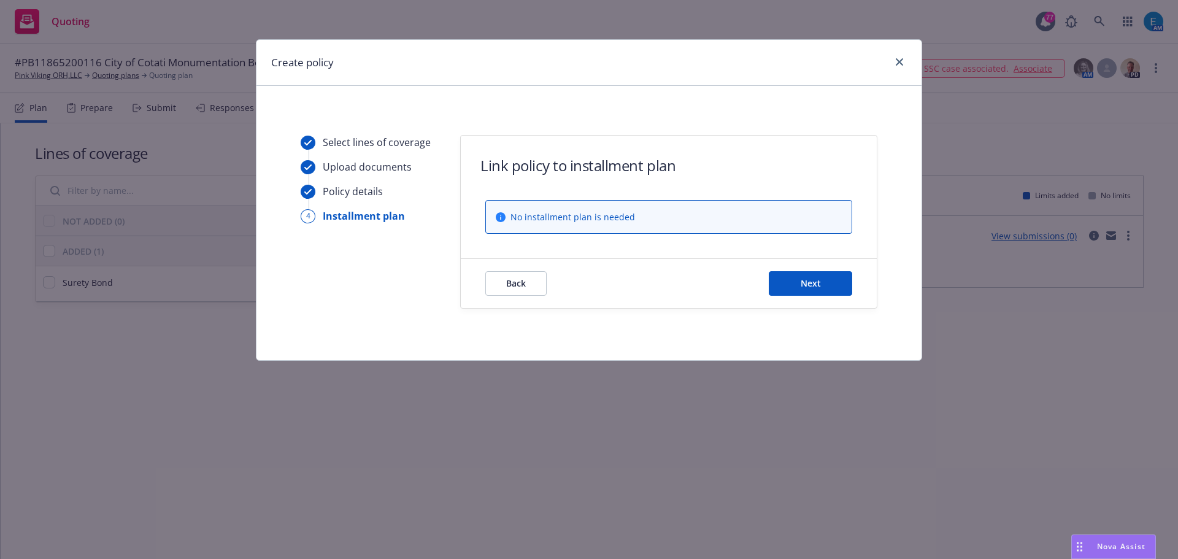
scroll to position [0, 0]
click at [805, 291] on button "Next" at bounding box center [810, 283] width 83 height 25
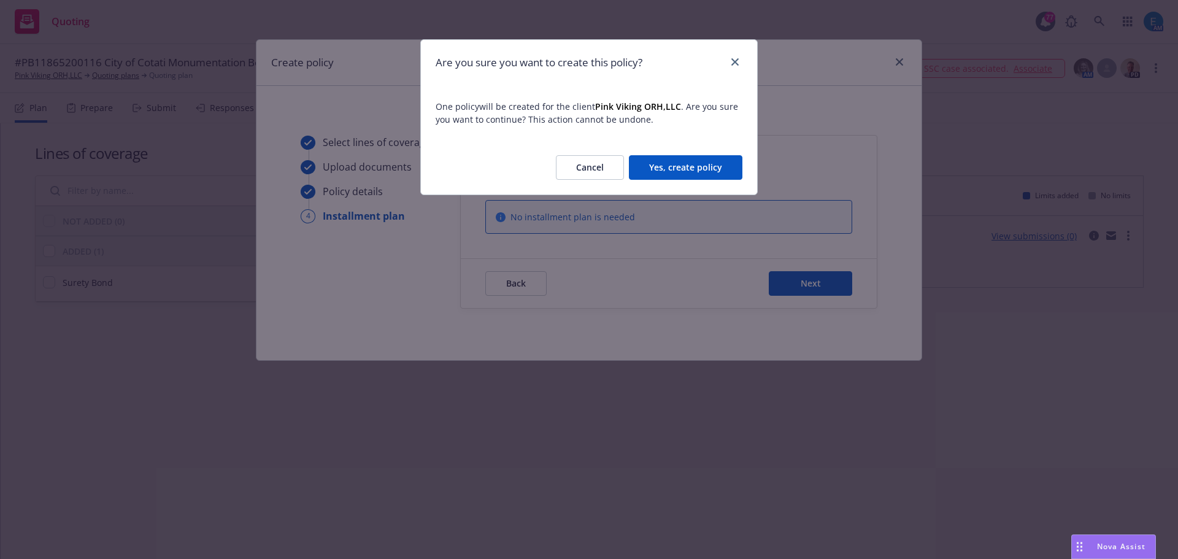
click at [662, 171] on button "Yes, create policy" at bounding box center [686, 167] width 114 height 25
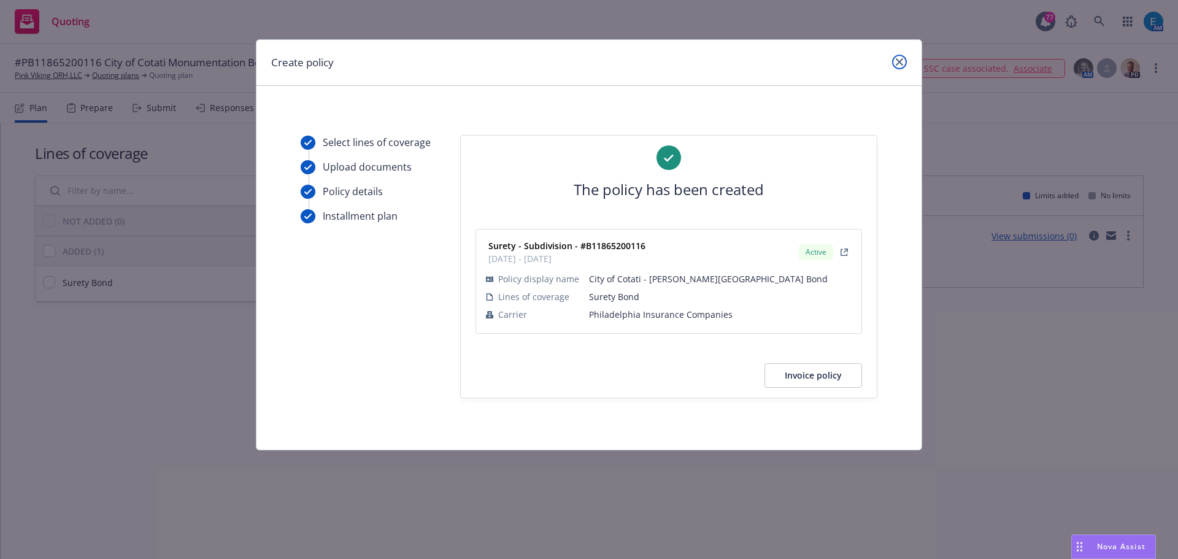
click at [899, 63] on icon "close" at bounding box center [899, 61] width 7 height 7
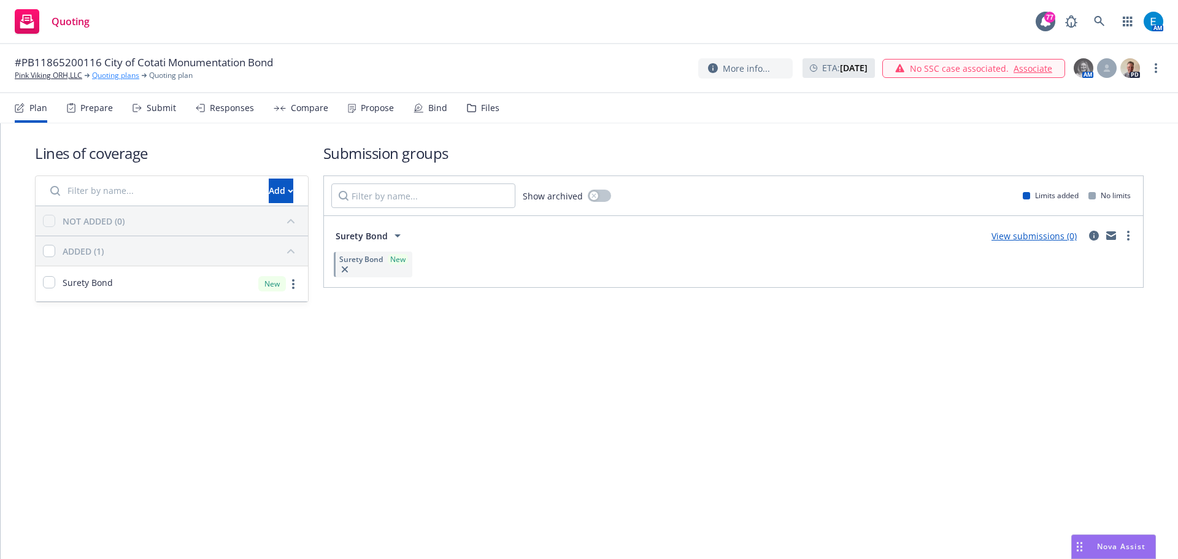
drag, startPoint x: 120, startPoint y: 75, endPoint x: 139, endPoint y: 80, distance: 19.1
click at [119, 75] on link "Quoting plans" at bounding box center [115, 75] width 47 height 11
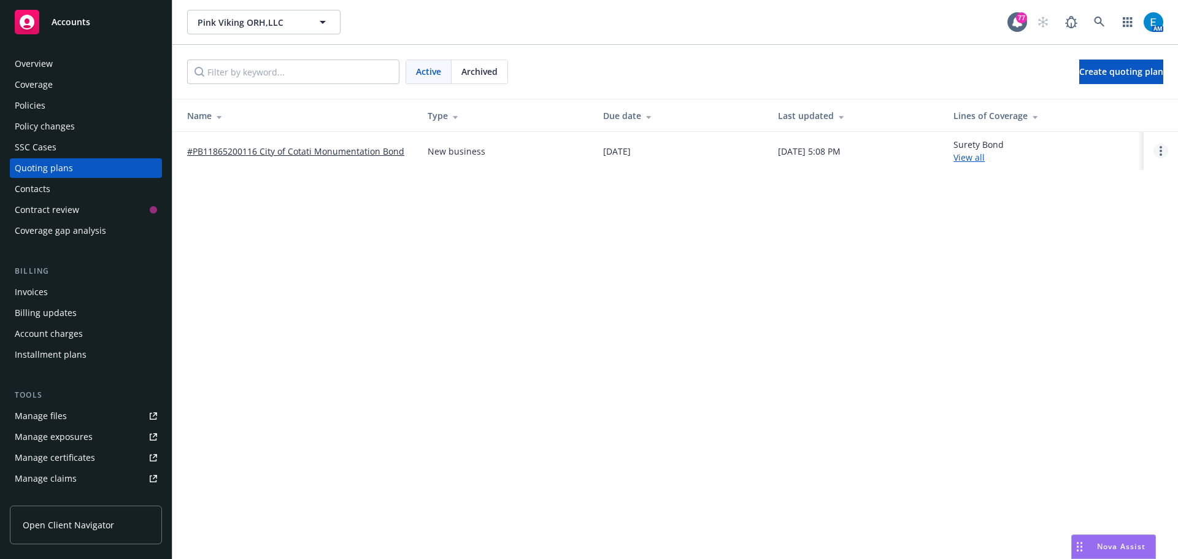
click at [1162, 152] on circle "Open options" at bounding box center [1161, 151] width 2 height 2
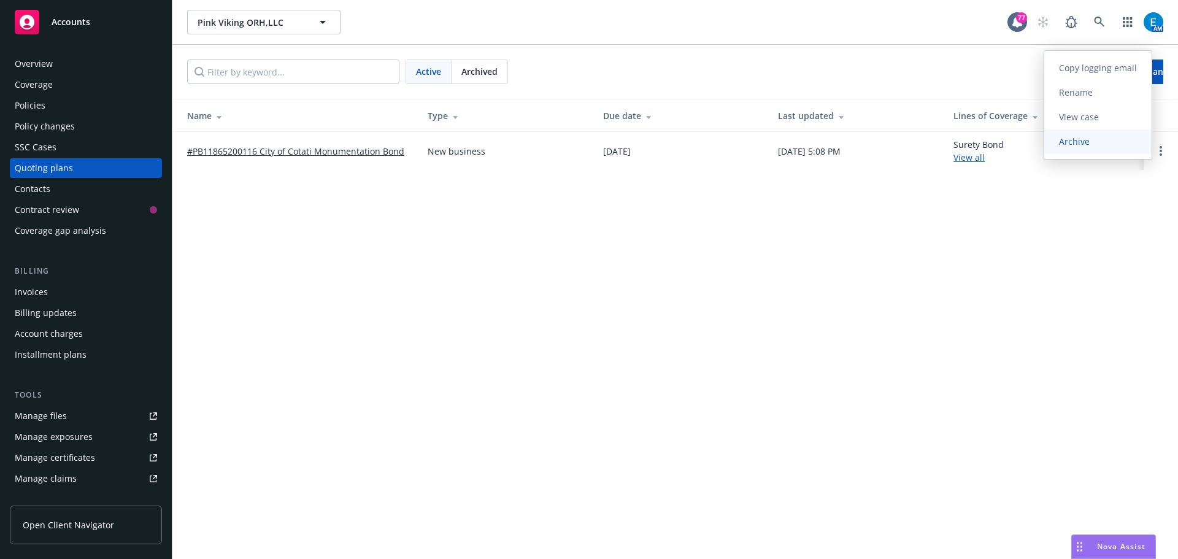
click at [1087, 145] on span "Archive" at bounding box center [1074, 142] width 60 height 12
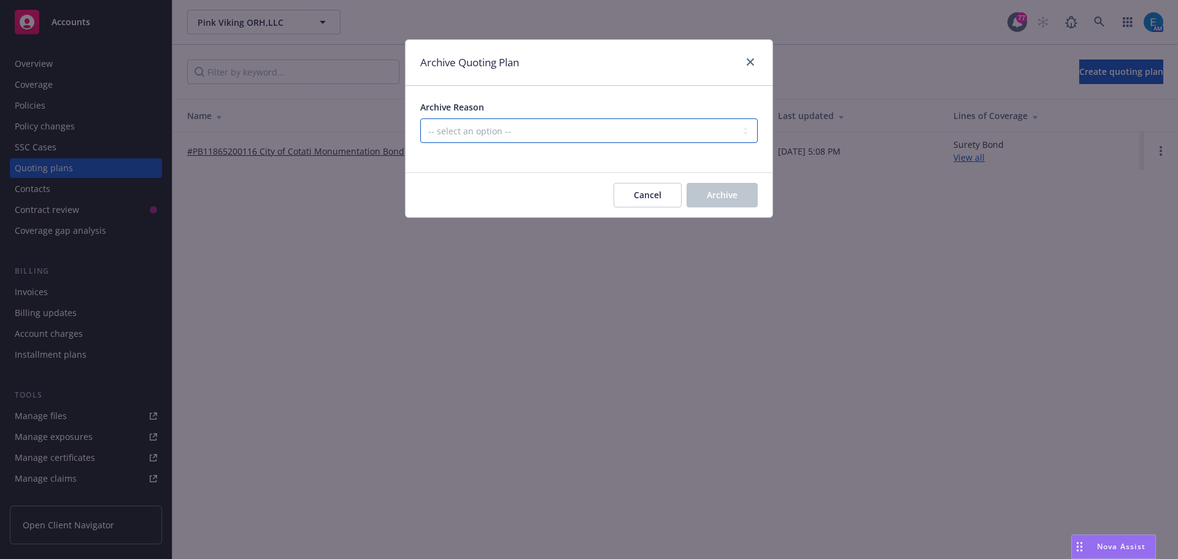
click at [523, 133] on select "-- select an option -- Created by error Duplicate New business opportunity lost…" at bounding box center [589, 130] width 338 height 25
select select "ARCHIVED_NEW_BUSINESS_COMPLETED"
click at [420, 118] on select "-- select an option -- Created by error Duplicate New business opportunity lost…" at bounding box center [589, 130] width 338 height 25
click at [735, 190] on span "Archive" at bounding box center [722, 195] width 31 height 12
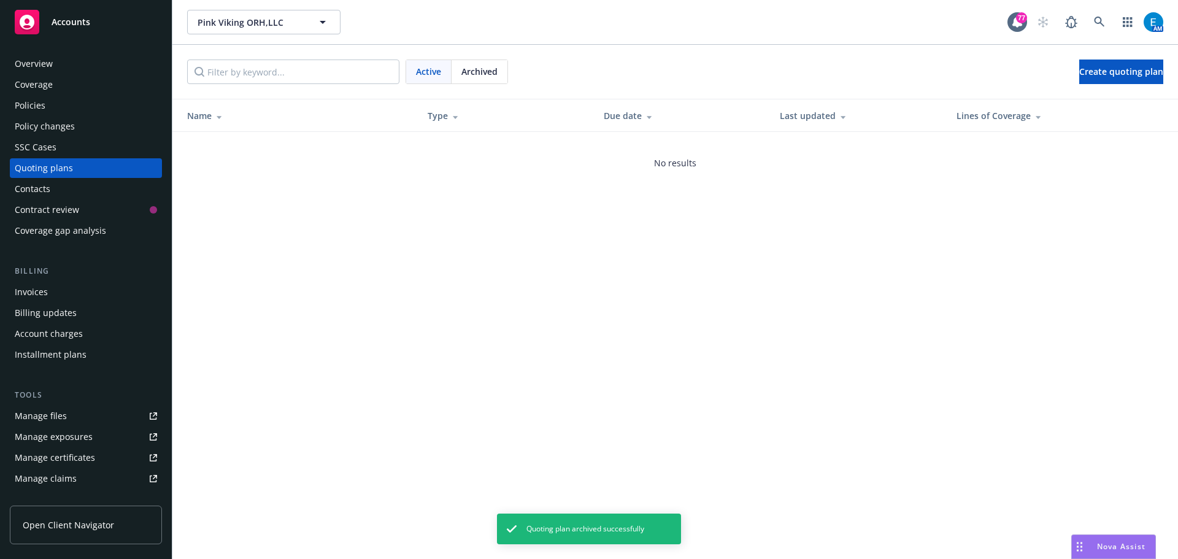
click at [39, 287] on div "Invoices" at bounding box center [31, 292] width 33 height 20
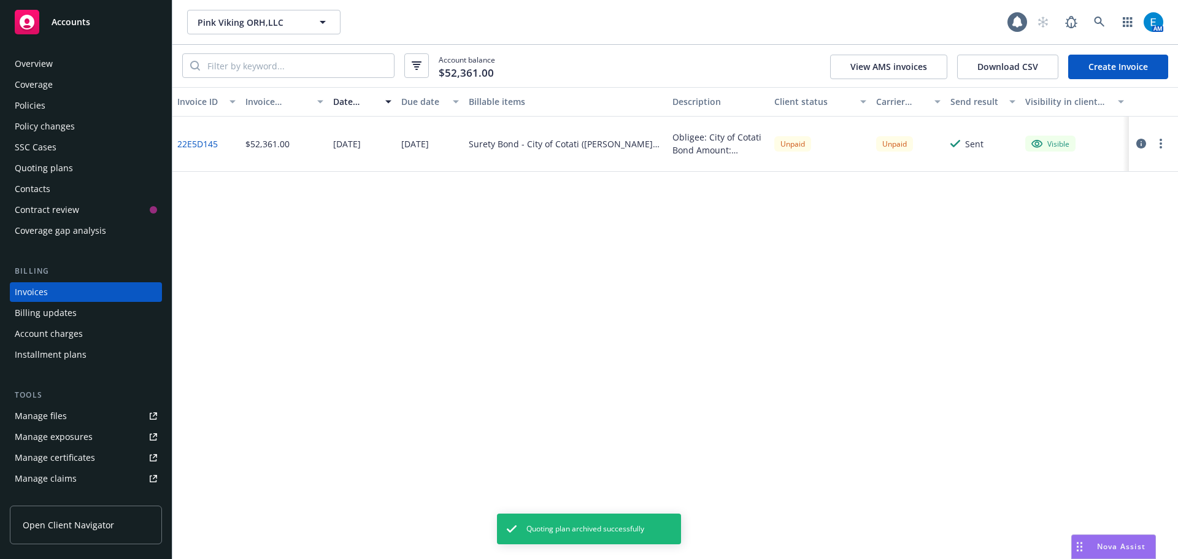
click at [1121, 64] on link "Create Invoice" at bounding box center [1118, 67] width 100 height 25
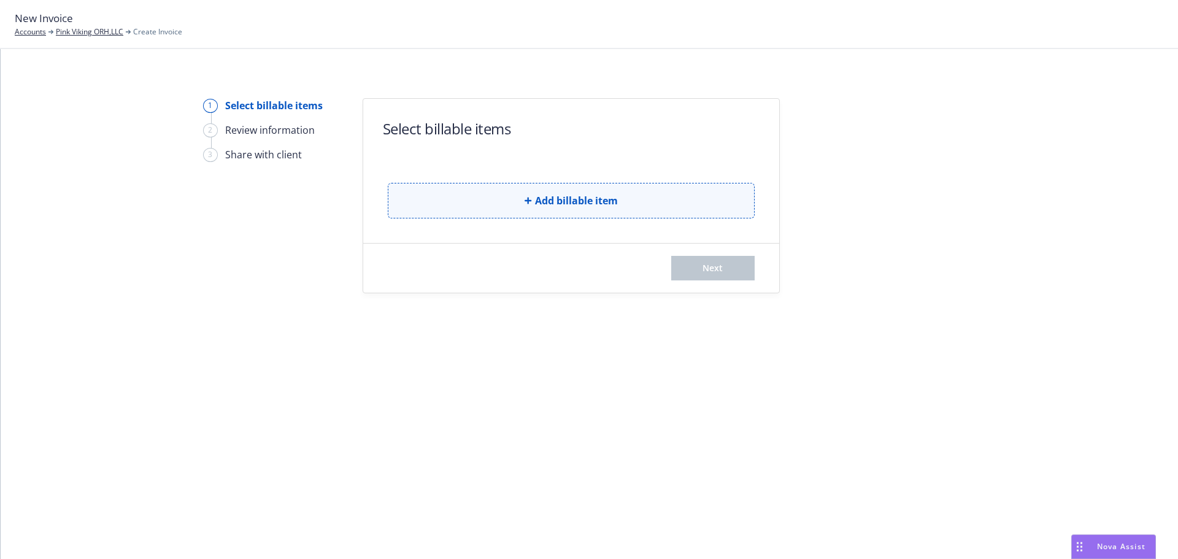
click at [516, 198] on button "Add billable item" at bounding box center [571, 201] width 367 height 36
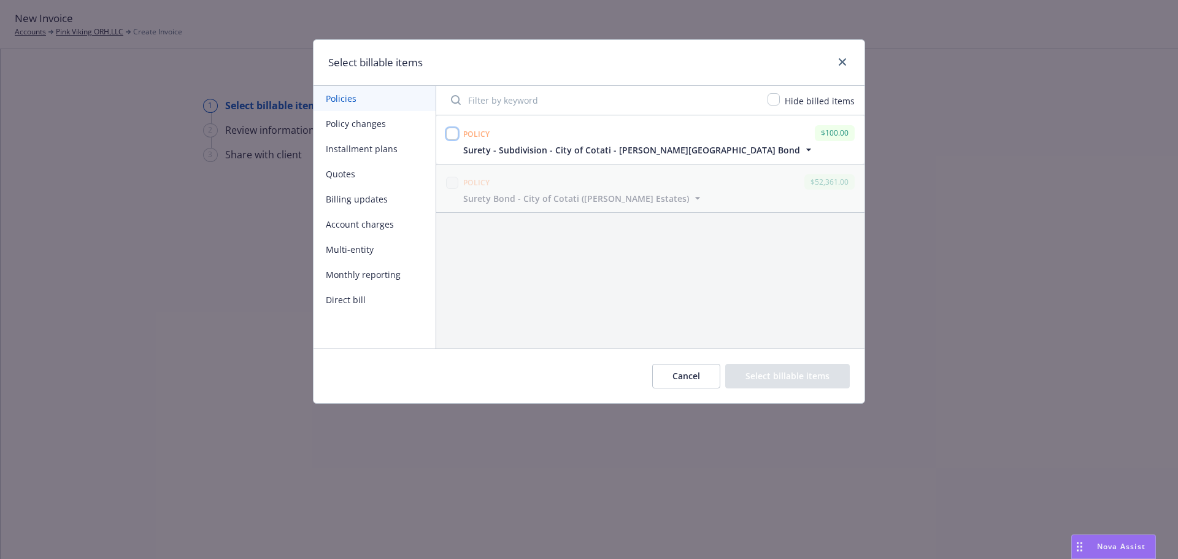
drag, startPoint x: 451, startPoint y: 131, endPoint x: 598, endPoint y: 192, distance: 158.8
click at [451, 132] on input "checkbox" at bounding box center [452, 134] width 12 height 12
checkbox input "true"
click at [768, 375] on button "Select billable items" at bounding box center [787, 376] width 125 height 25
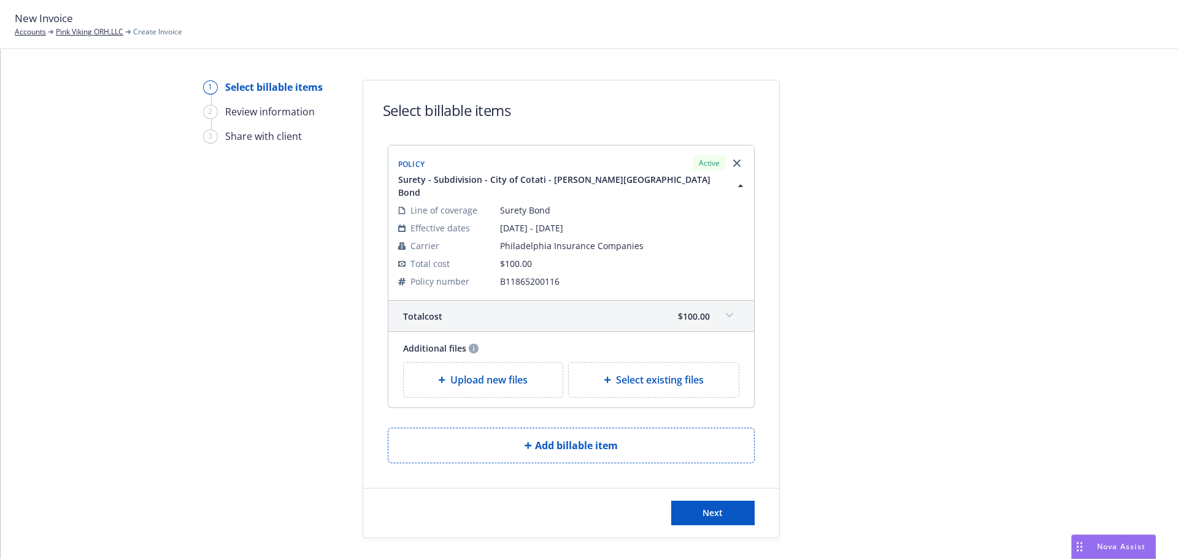
scroll to position [34, 0]
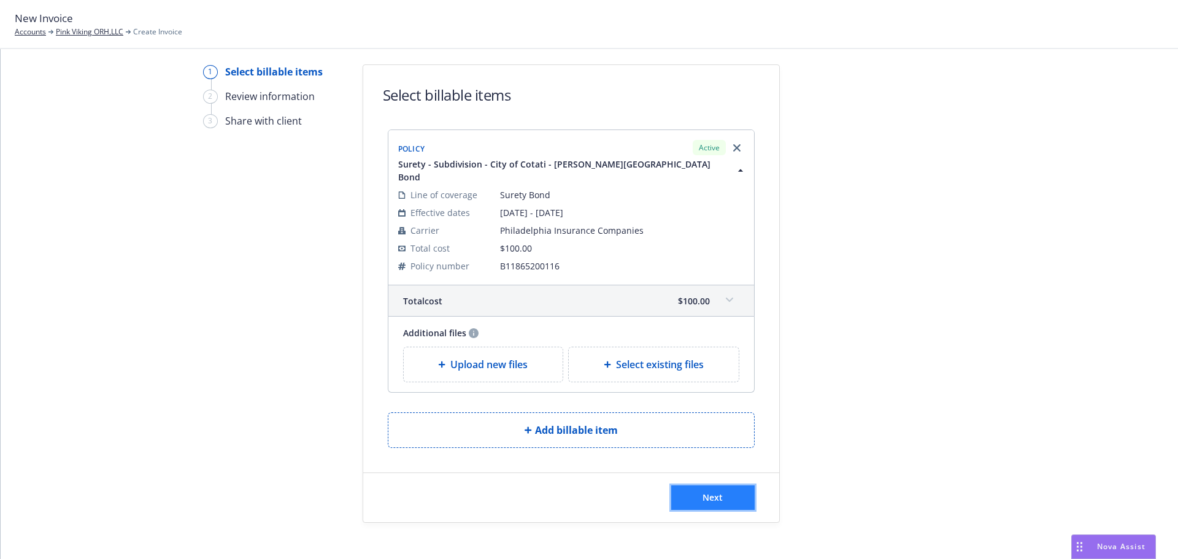
click at [693, 485] on button "Next" at bounding box center [712, 497] width 83 height 25
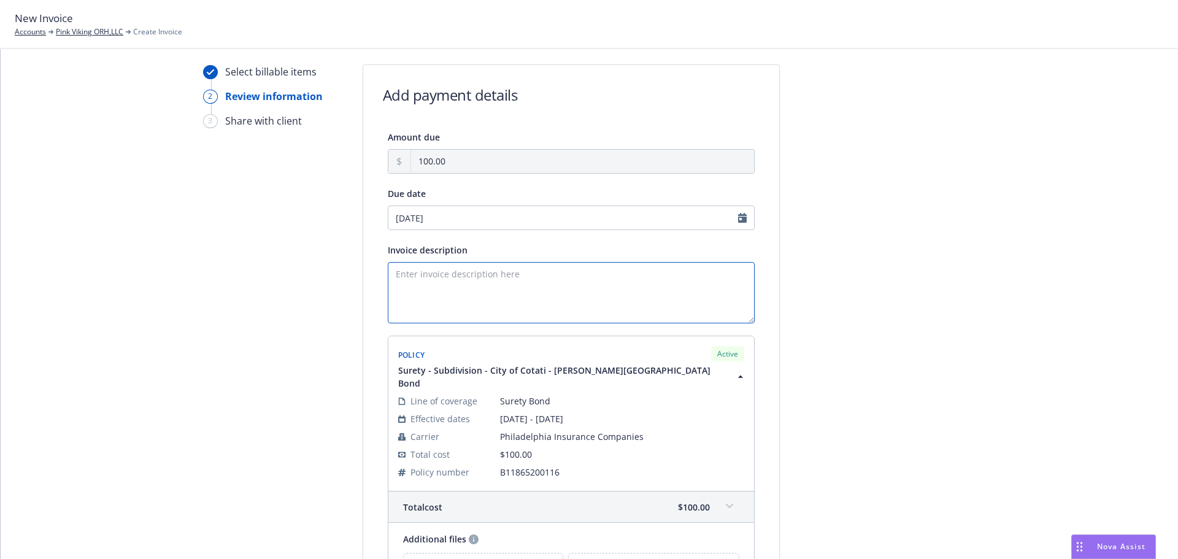
click at [406, 276] on textarea "Invoice description" at bounding box center [571, 292] width 367 height 61
paste textarea "Obligee: City of Cotati Bond Amount: $2,618,033.00 Desc: Flahaven Estates Subdi…"
click at [455, 287] on textarea "Obligee: City of Cotati Bond Amount: $2,618,033.00 Desc: Flahaven Estates Subdi…" at bounding box center [571, 292] width 367 height 61
drag, startPoint x: 556, startPoint y: 298, endPoint x: 627, endPoint y: 299, distance: 70.6
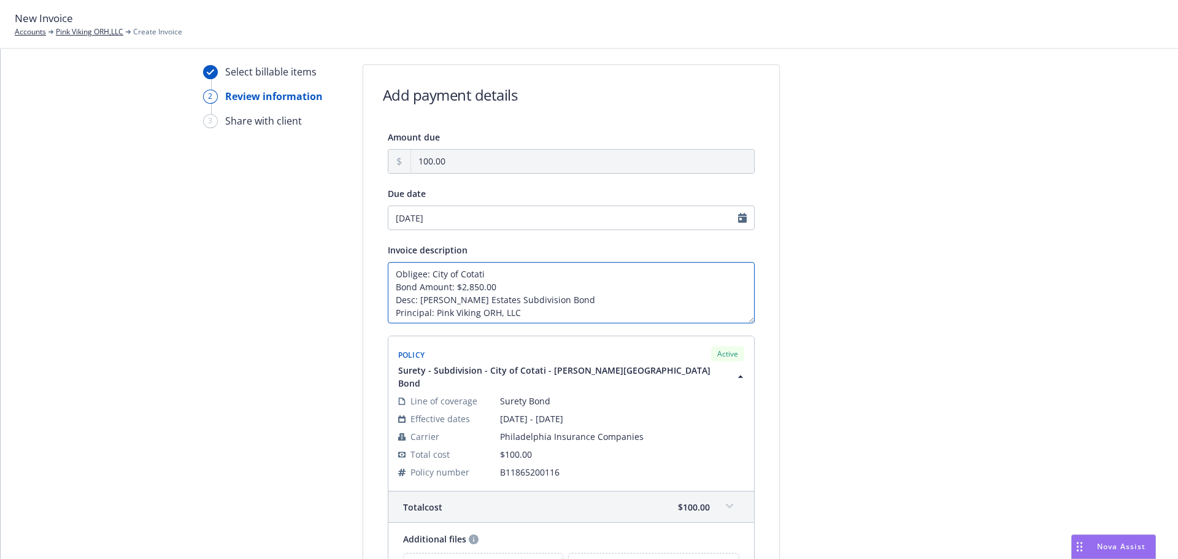
click at [555, 298] on textarea "Obligee: City of Cotati Bond Amount: $2,850.00 Desc: Flahaven Estates Subdivisi…" at bounding box center [571, 292] width 367 height 61
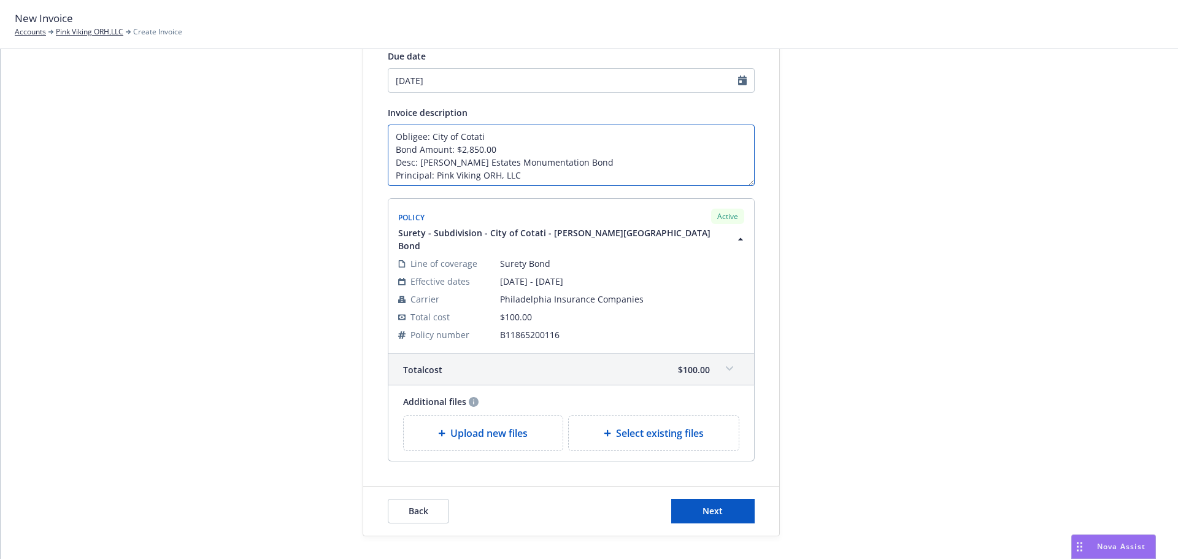
scroll to position [185, 0]
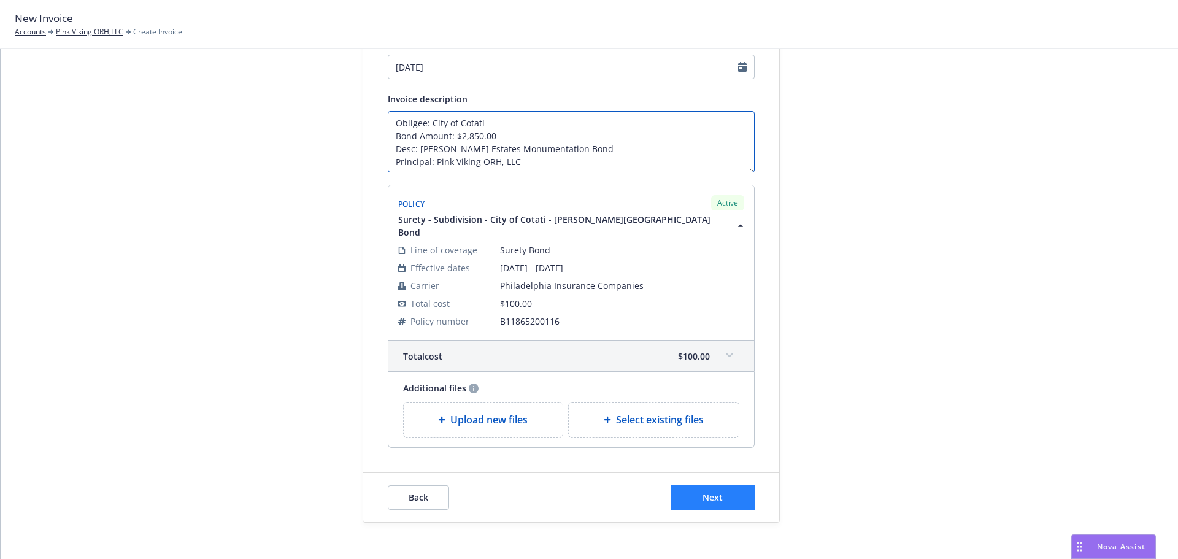
type textarea "Obligee: City of Cotati Bond Amount: $2,850.00 Desc: Flahaven Estates Monumenta…"
click at [718, 492] on span "Next" at bounding box center [713, 498] width 20 height 12
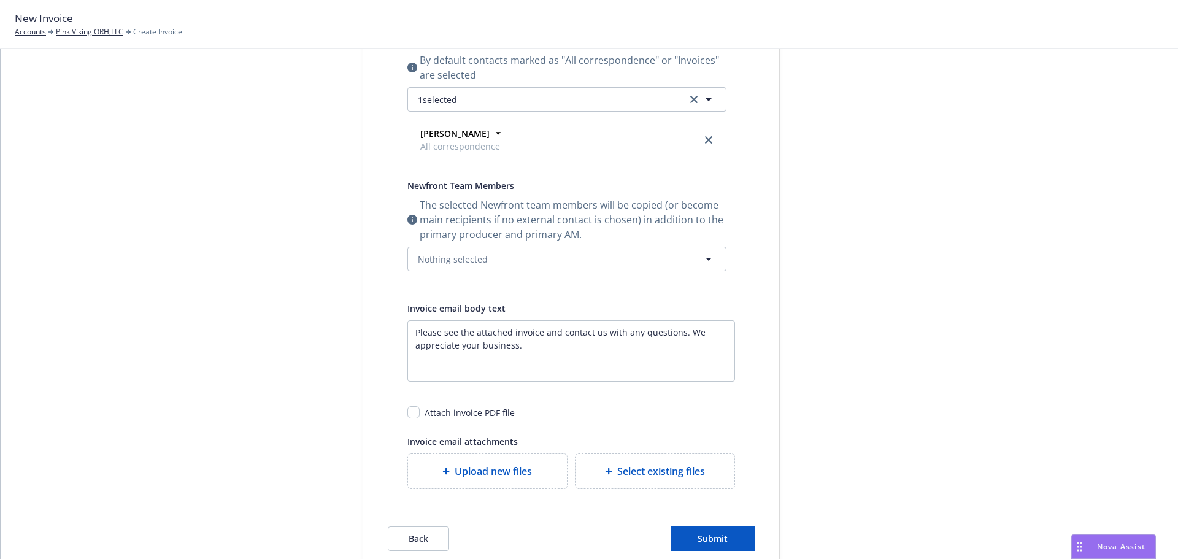
scroll to position [279, 0]
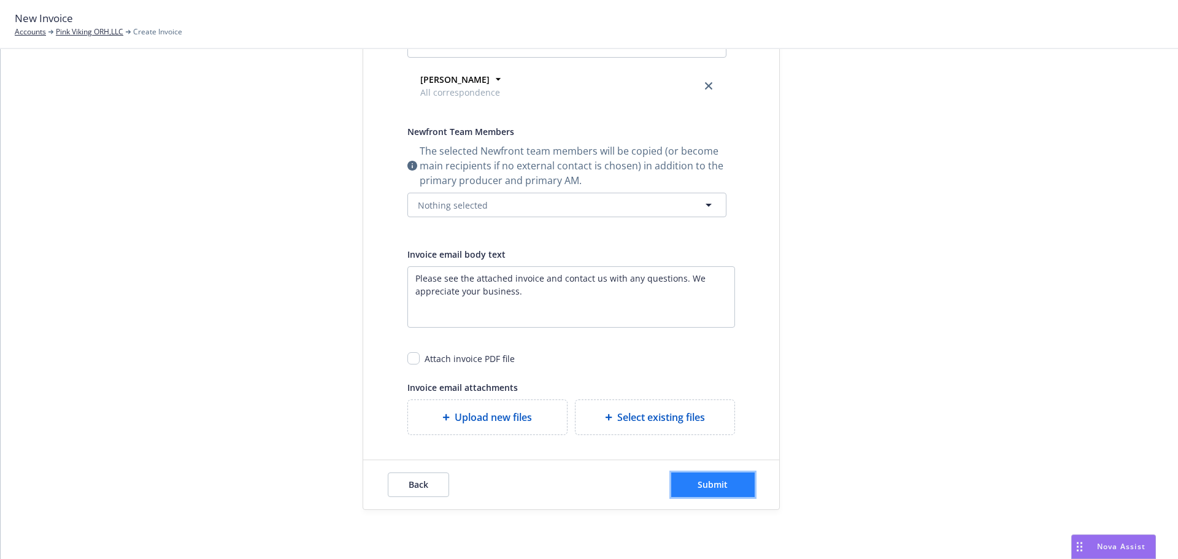
click at [703, 487] on span "Submit" at bounding box center [713, 485] width 30 height 12
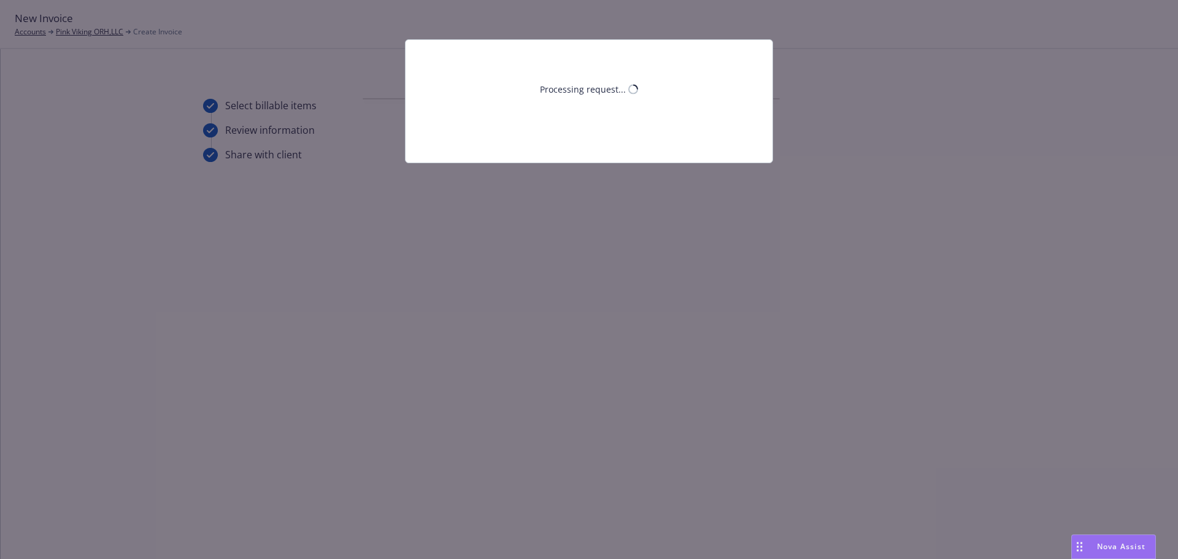
scroll to position [0, 0]
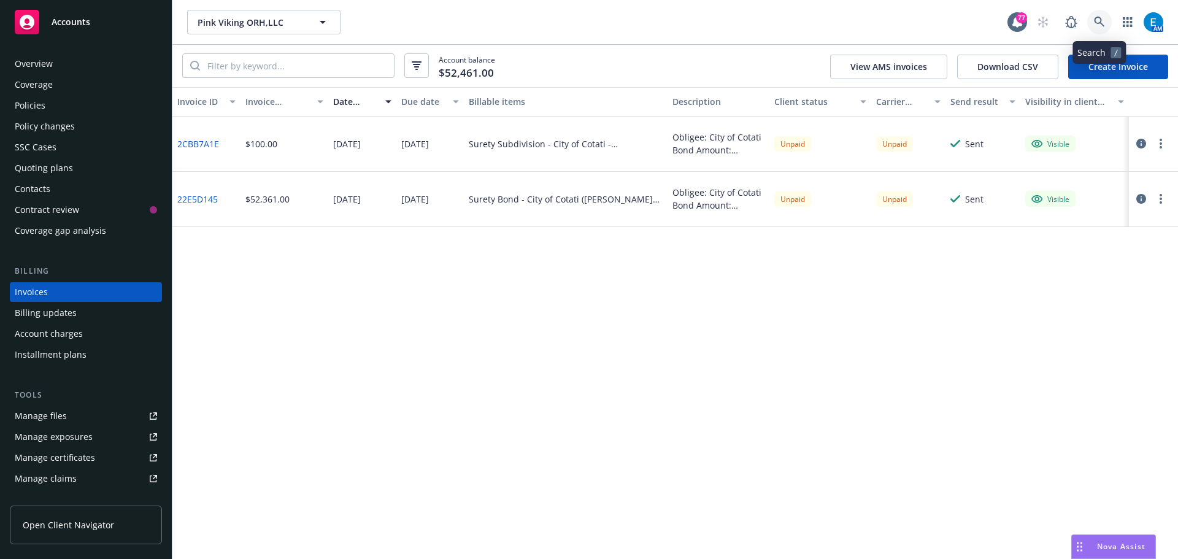
click at [1098, 23] on icon at bounding box center [1099, 22] width 10 height 10
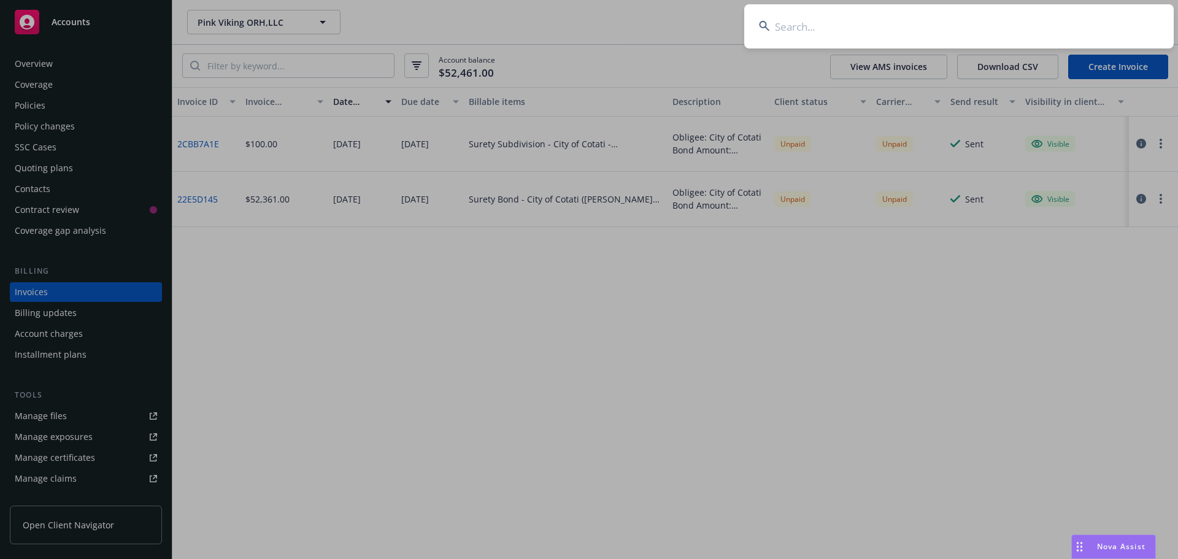
click at [1052, 23] on input at bounding box center [959, 26] width 430 height 44
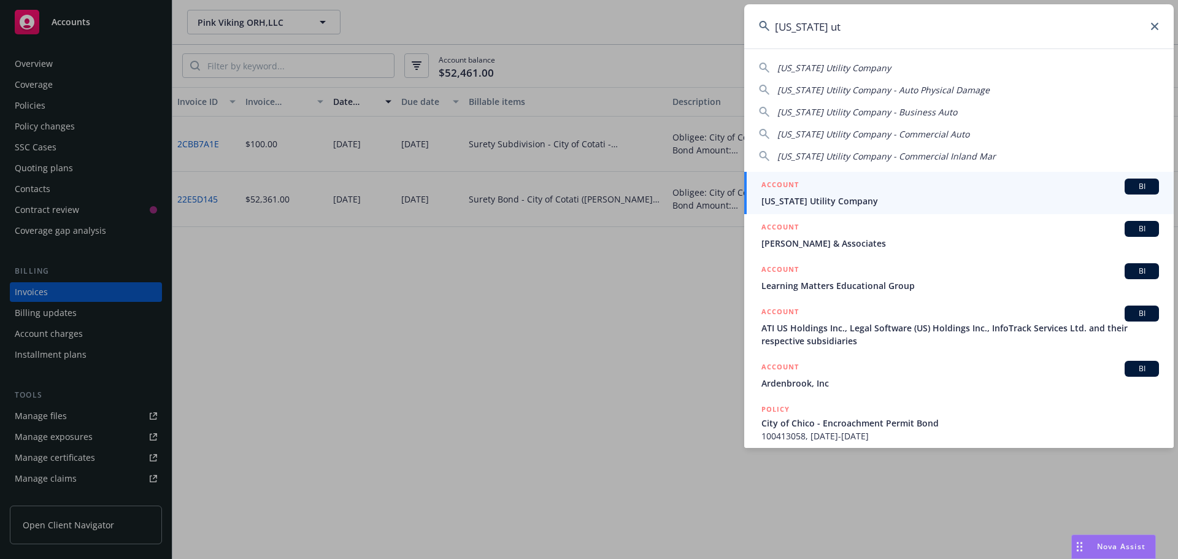
type input "california ut"
click at [841, 199] on span "California Utility Company" at bounding box center [961, 201] width 398 height 13
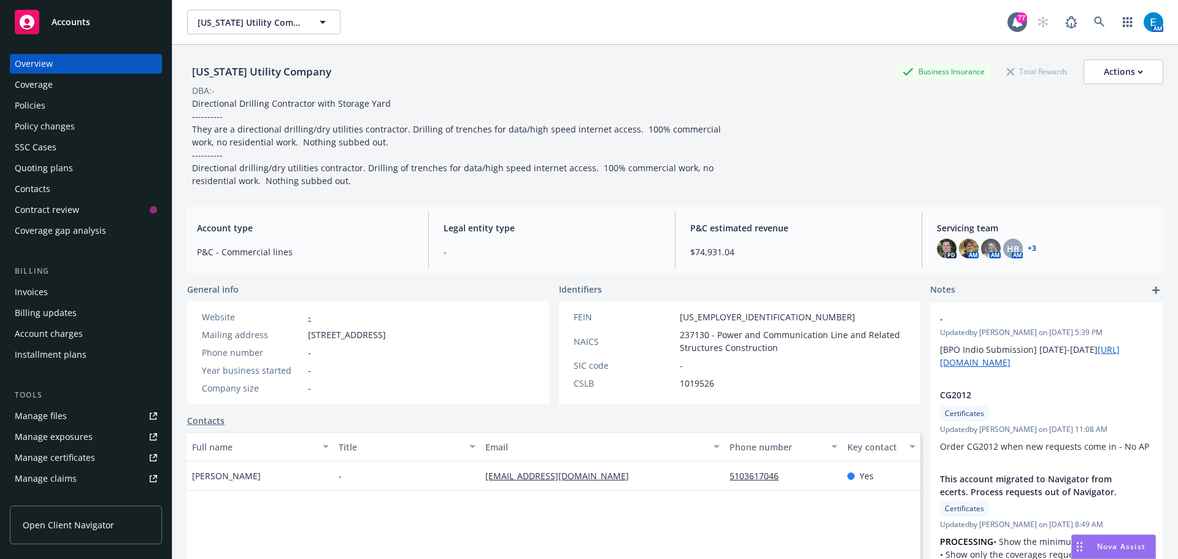
click at [20, 290] on div "Invoices" at bounding box center [31, 292] width 33 height 20
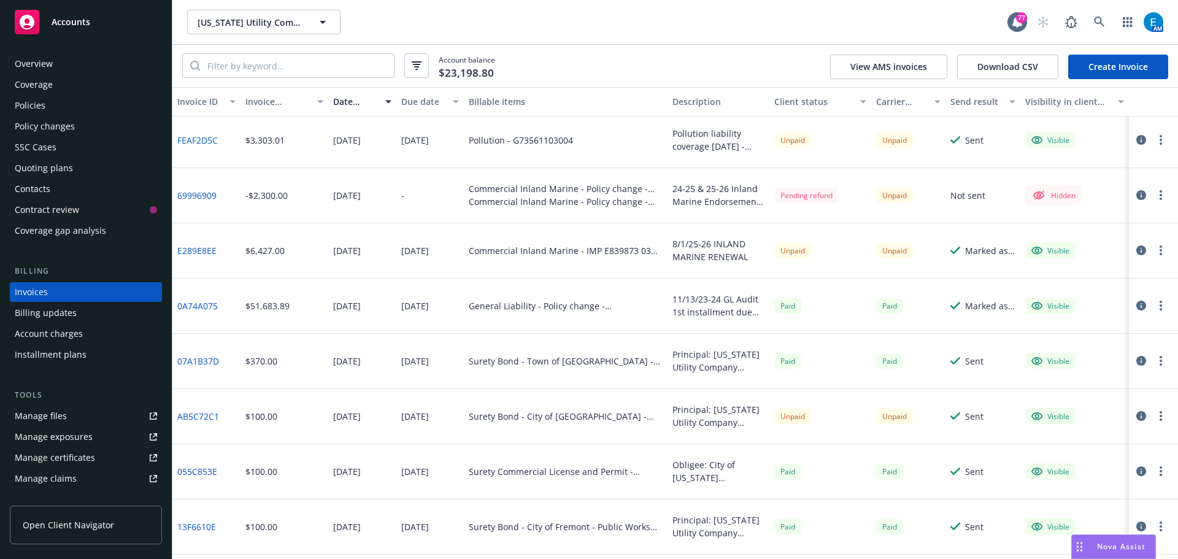
scroll to position [245, 0]
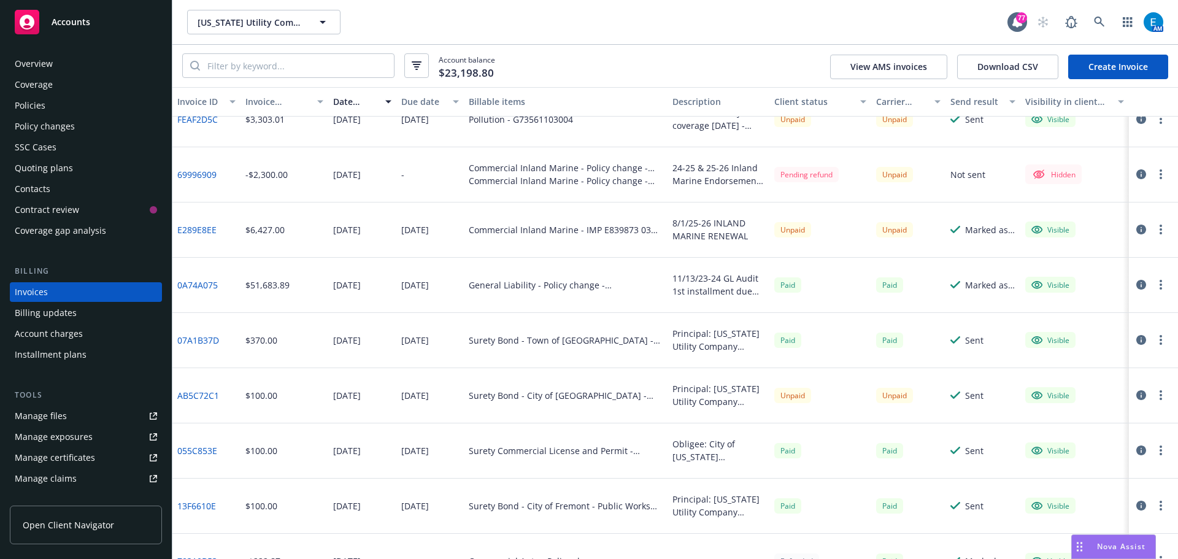
click at [192, 395] on link "AB5C72C1" at bounding box center [198, 395] width 42 height 13
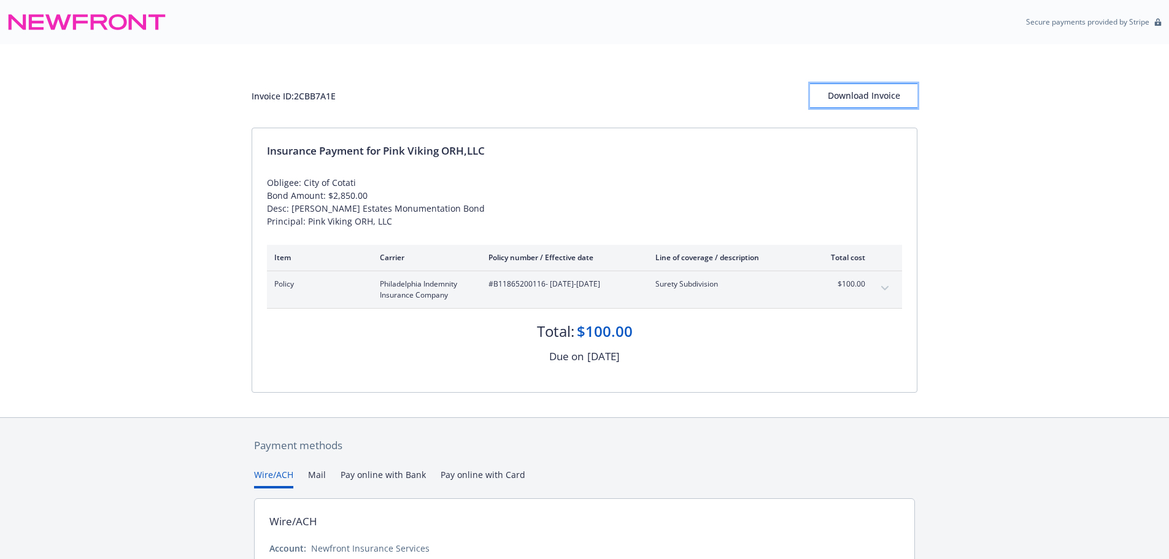
click at [852, 96] on div "Download Invoice" at bounding box center [863, 95] width 107 height 23
